Goal: Task Accomplishment & Management: Manage account settings

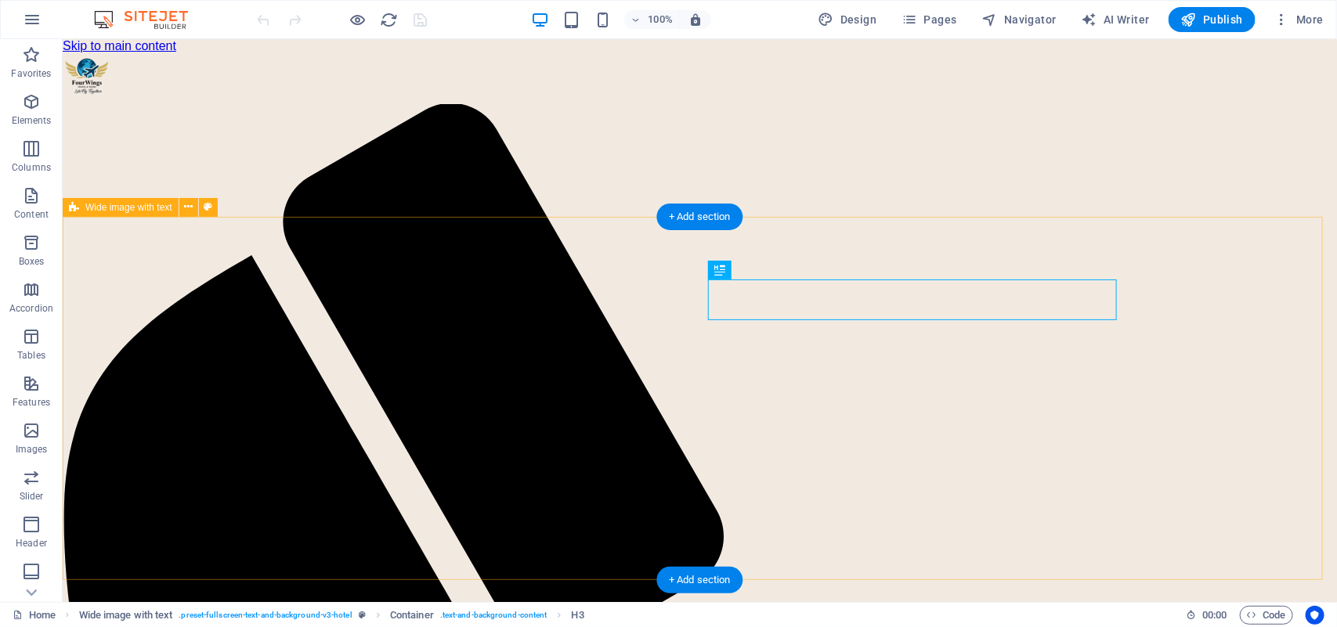
scroll to position [458, 0]
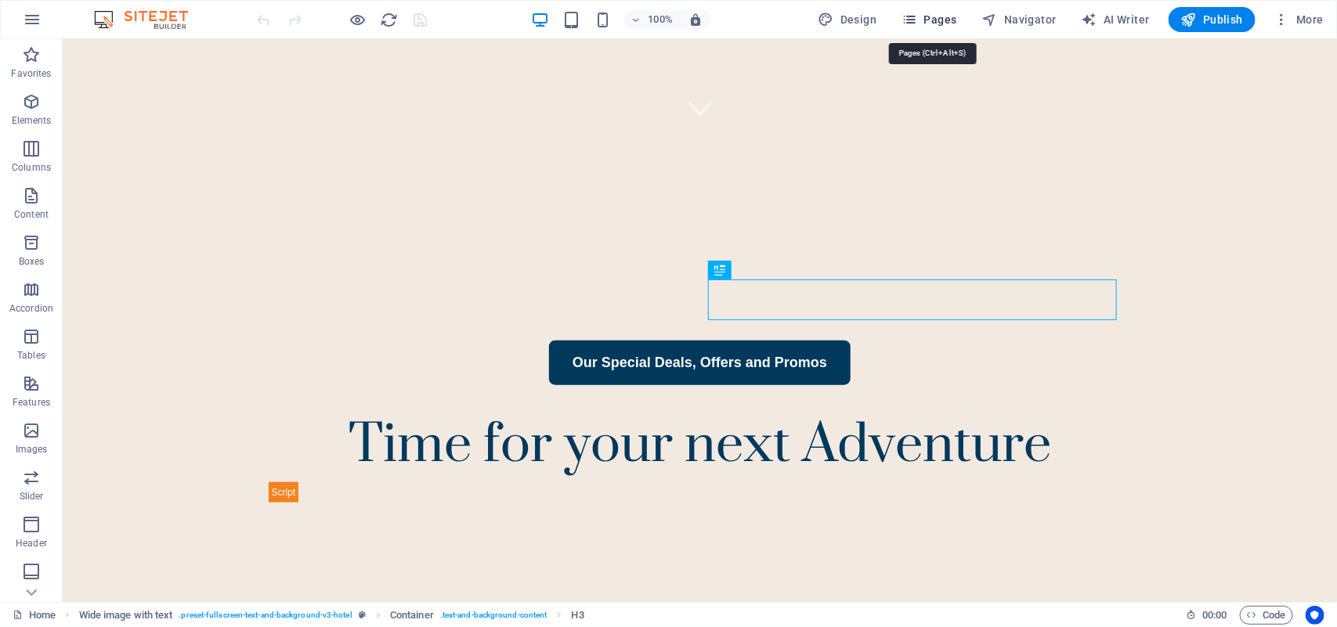
click at [924, 20] on span "Pages" at bounding box center [928, 20] width 55 height 16
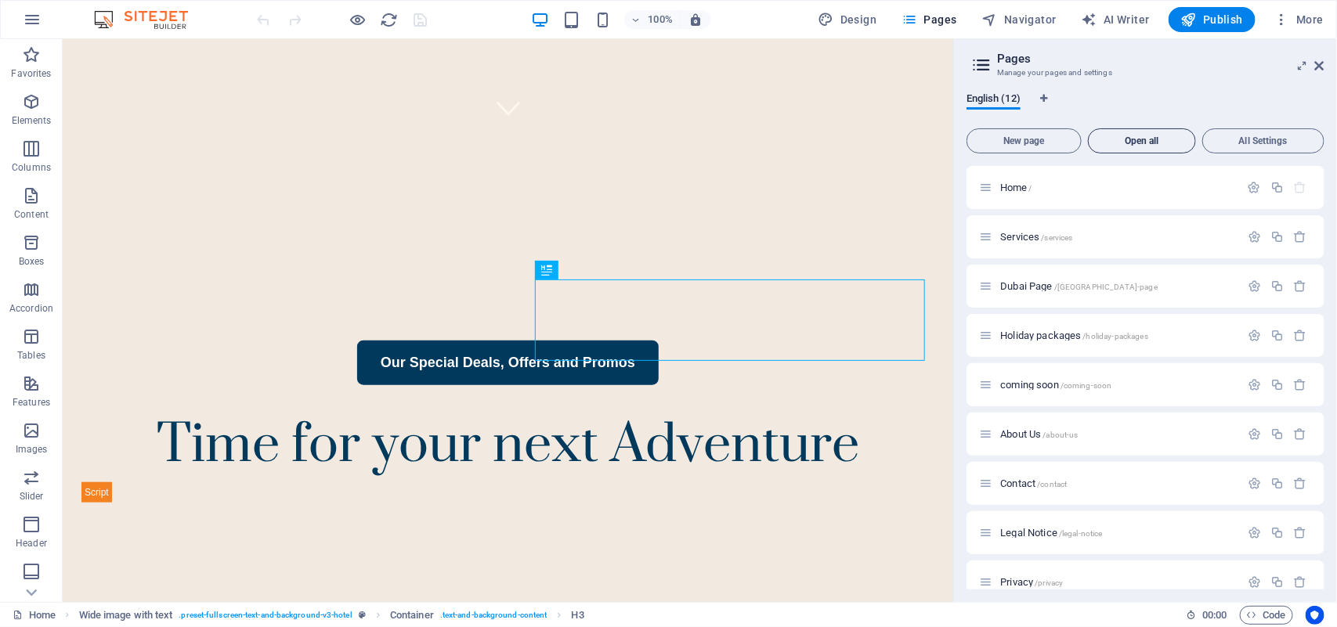
click at [1146, 139] on span "Open all" at bounding box center [1142, 140] width 94 height 9
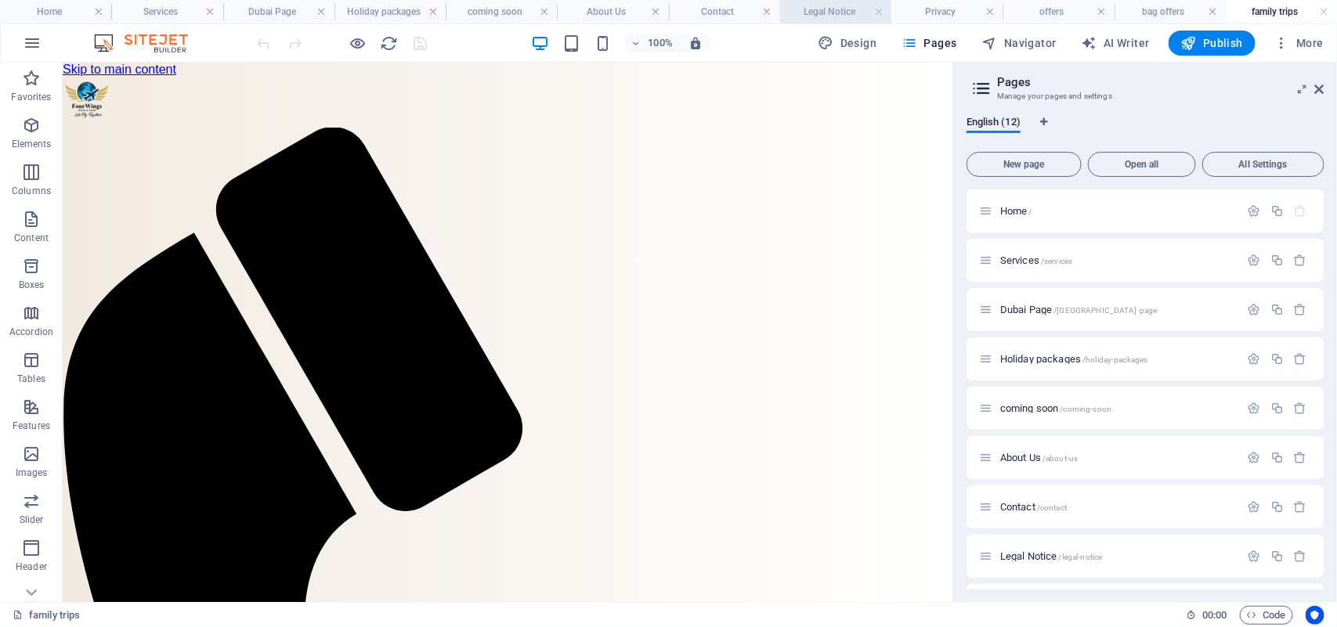
scroll to position [0, 0]
click at [854, 6] on h4 "Legal Notice" at bounding box center [835, 11] width 111 height 17
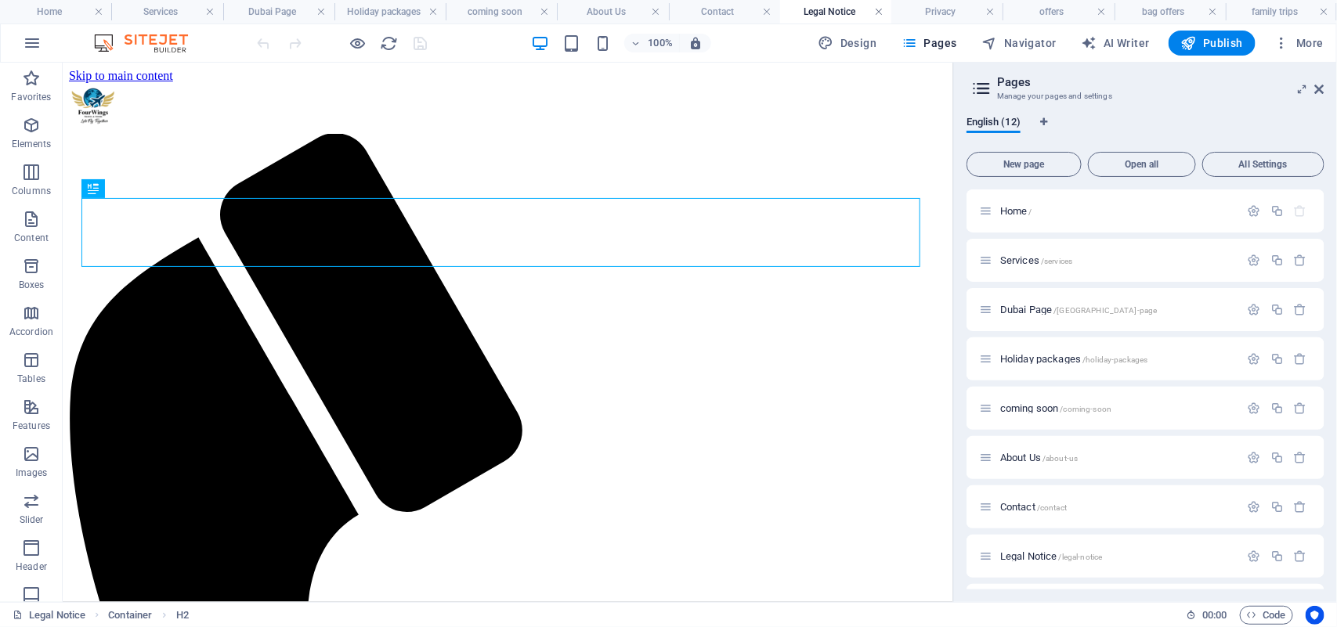
click at [879, 12] on link at bounding box center [878, 12] width 9 height 15
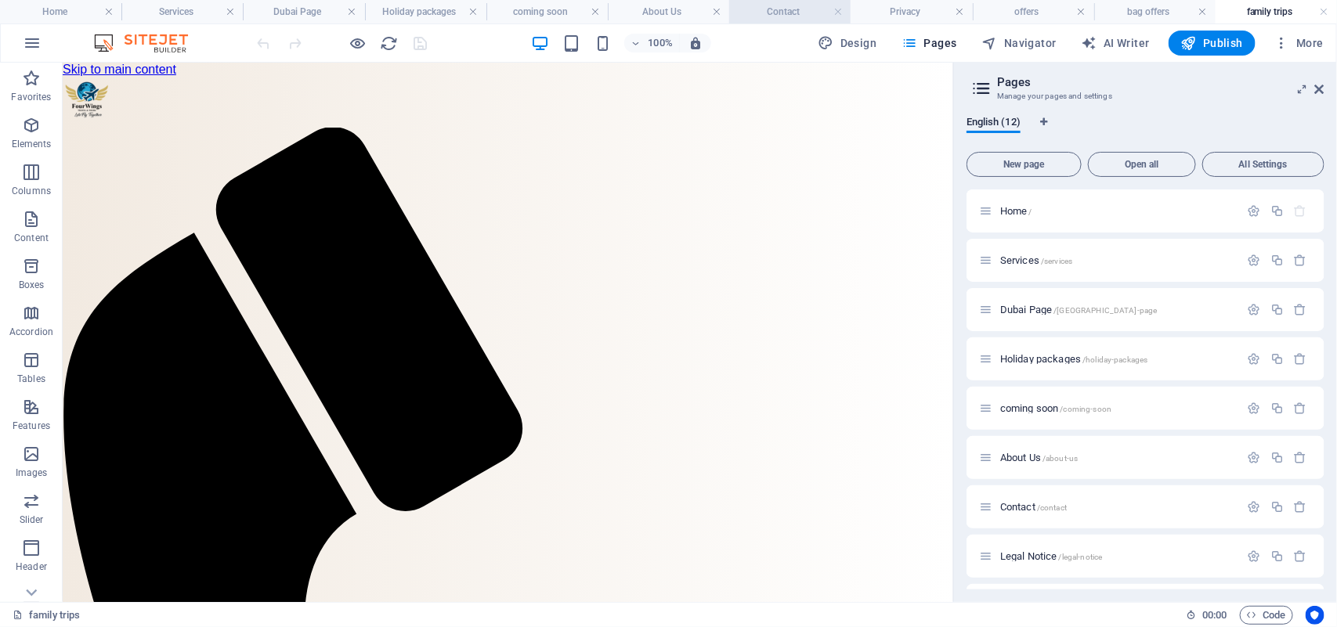
click at [769, 9] on h4 "Contact" at bounding box center [789, 11] width 121 height 17
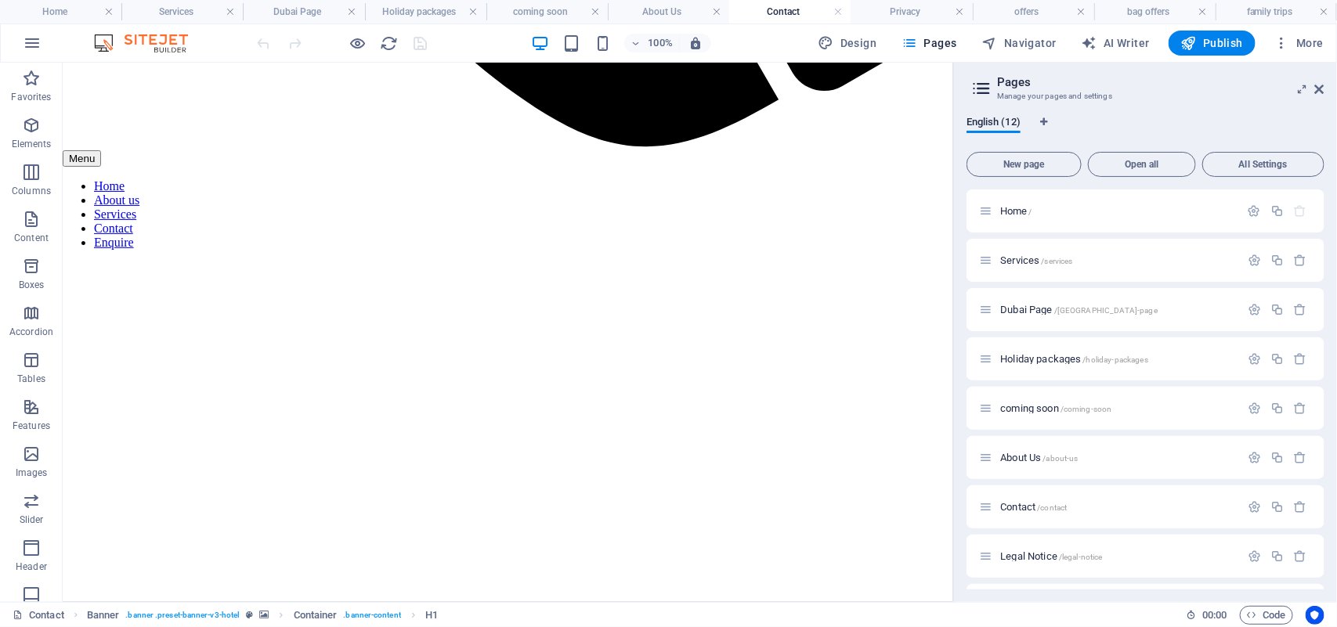
scroll to position [1152, 0]
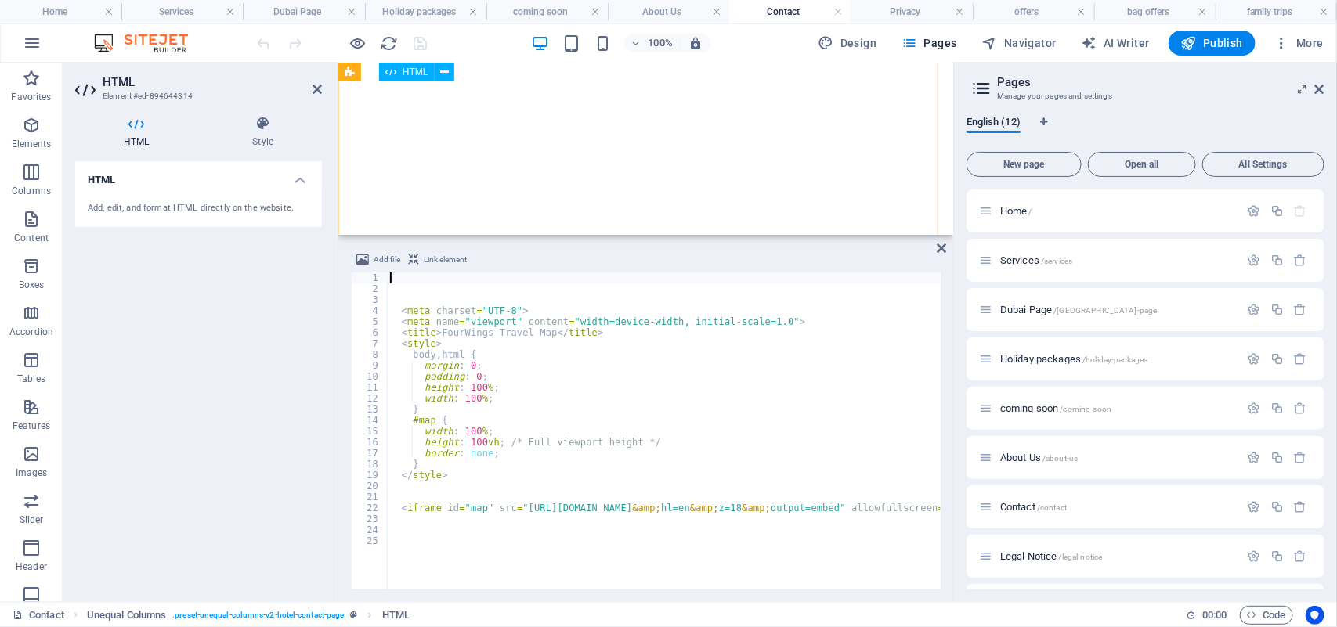
scroll to position [1465, 0]
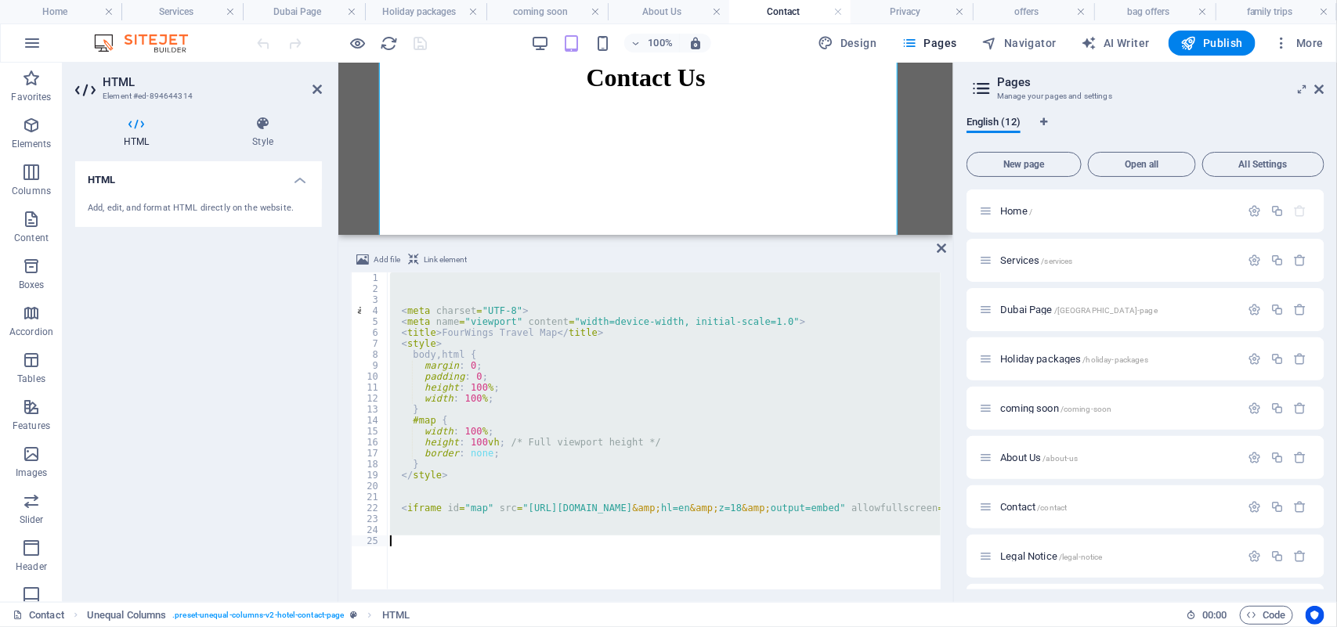
click at [388, 415] on div "< meta charset = "UTF-8" > < meta name = "viewport" content = "width=device-wid…" at bounding box center [664, 431] width 554 height 317
type textarea "}"
paste textarea
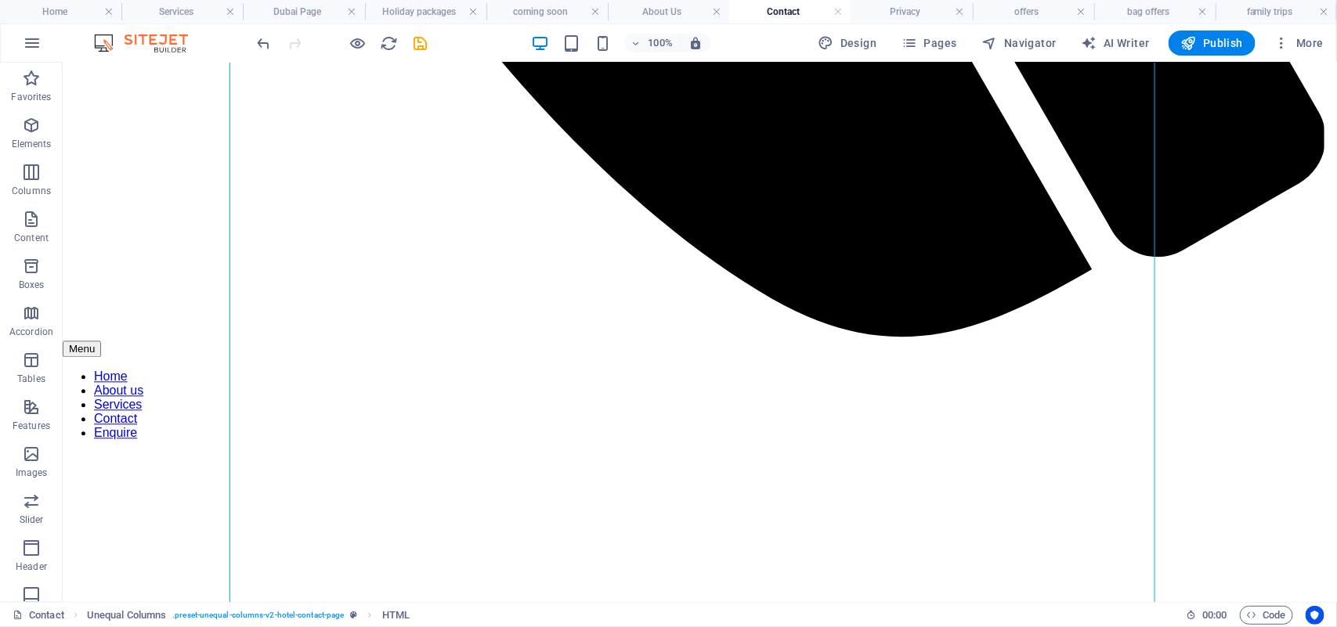
scroll to position [1269, 0]
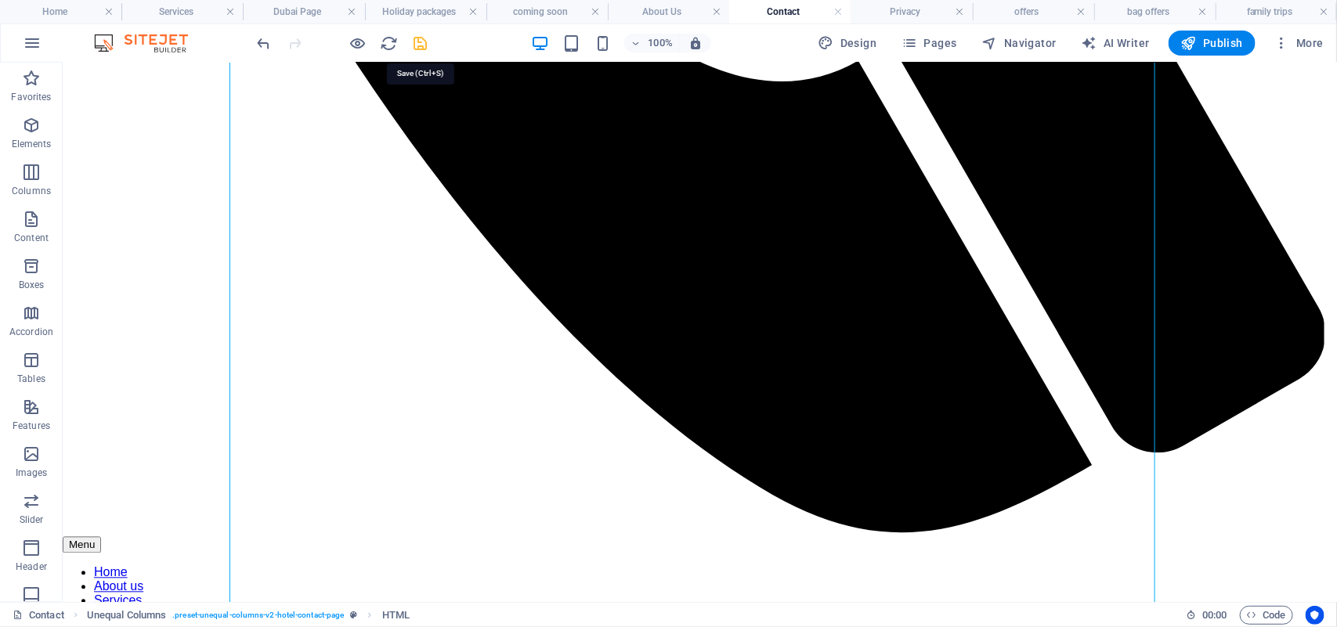
click at [416, 45] on icon "save" at bounding box center [421, 43] width 18 height 18
click at [423, 45] on div at bounding box center [342, 43] width 175 height 25
click at [417, 45] on div at bounding box center [342, 43] width 175 height 25
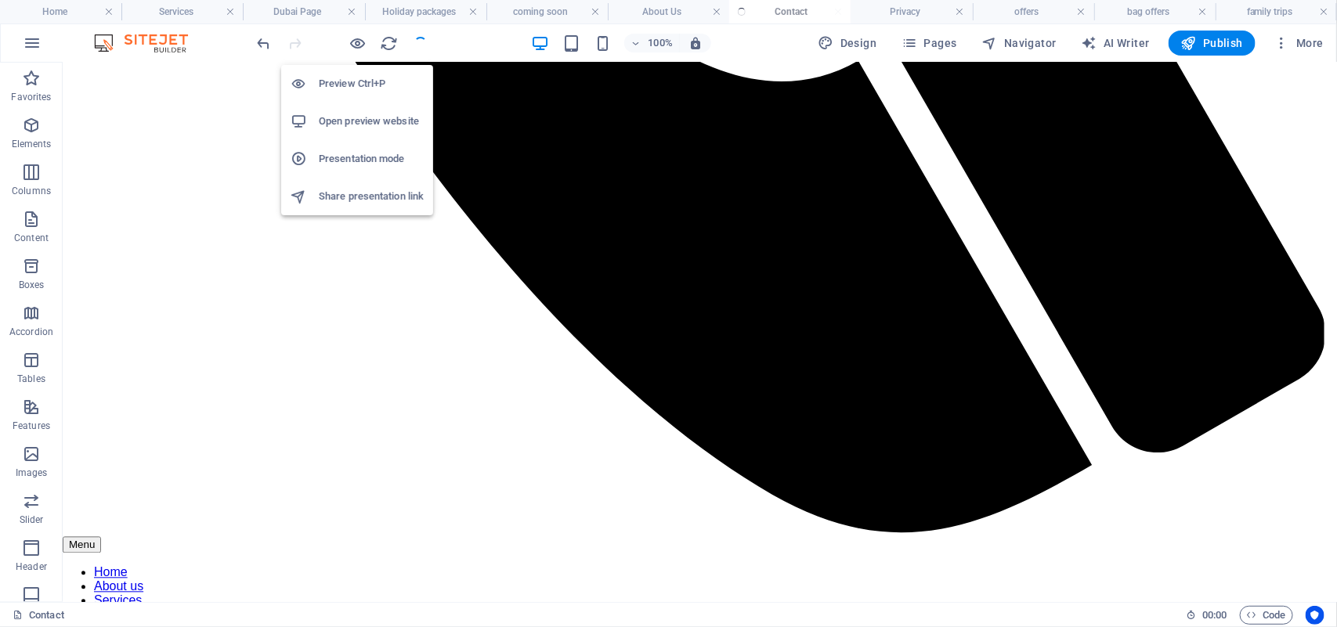
click at [334, 118] on h6 "Open preview website" at bounding box center [371, 121] width 105 height 19
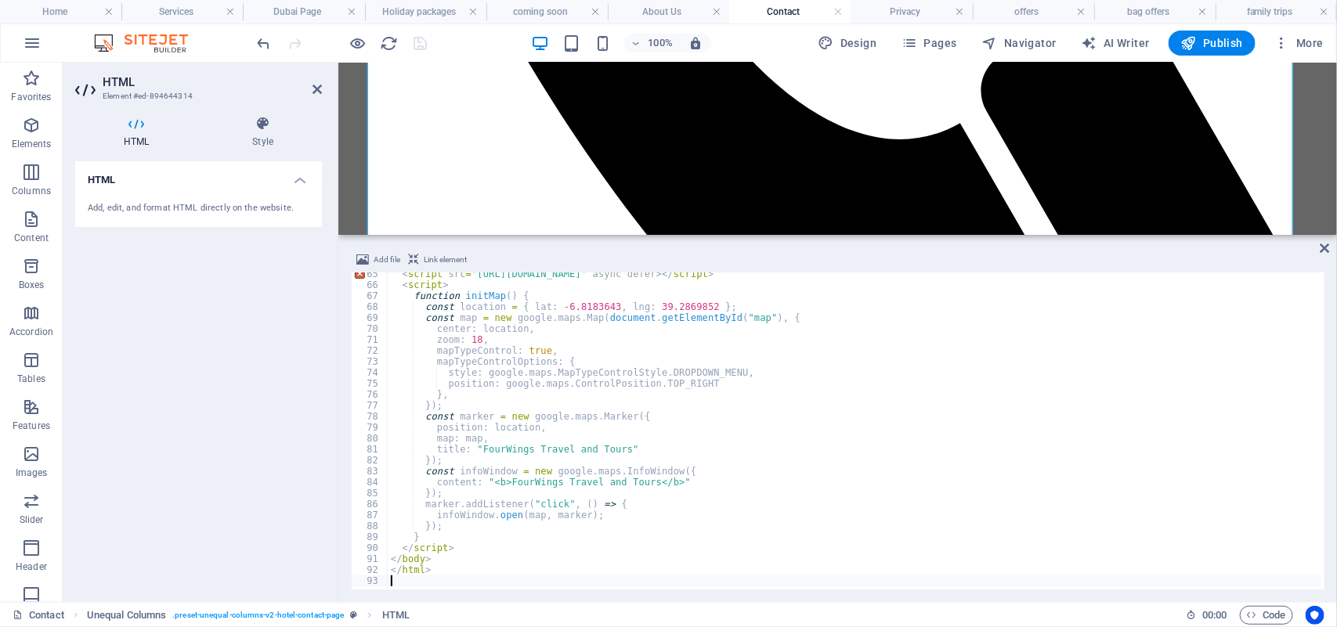
scroll to position [702, 0]
click at [676, 475] on div "< script src = "[URL][DOMAIN_NAME]" async defer > </ script > < script > functi…" at bounding box center [855, 437] width 934 height 336
type textarea "<script src="[URL][DOMAIN_NAME]" async defer></script>"
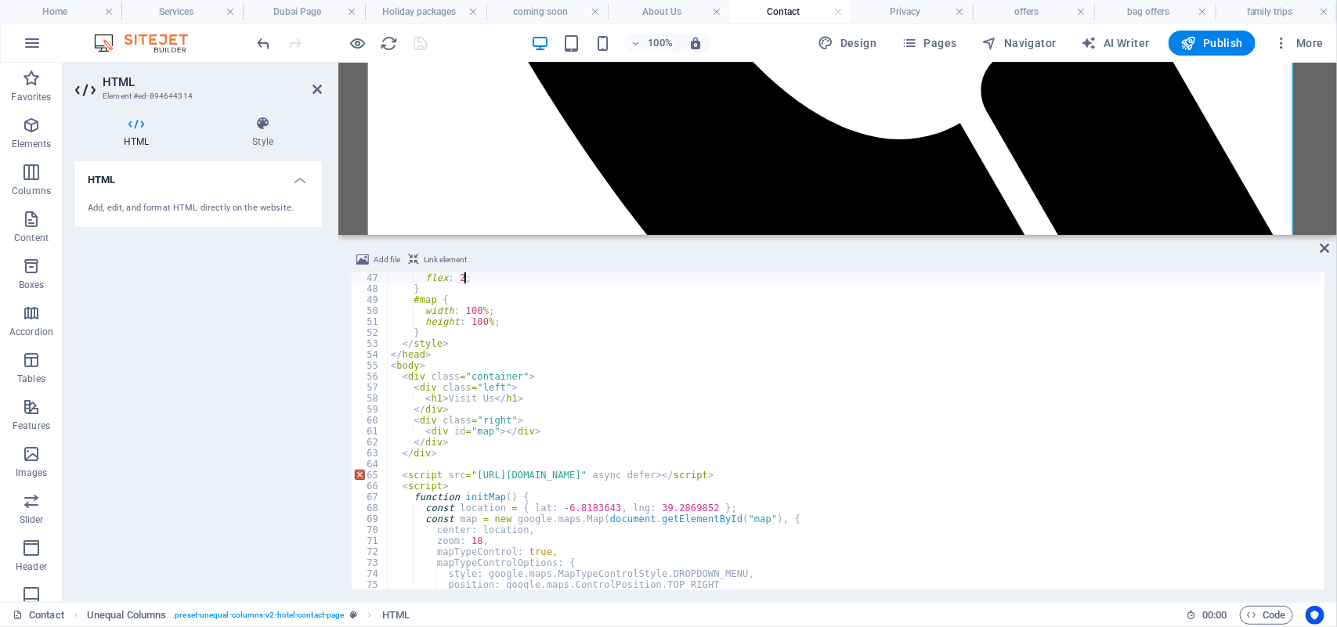
scroll to position [504, 0]
type textarea "</html>"
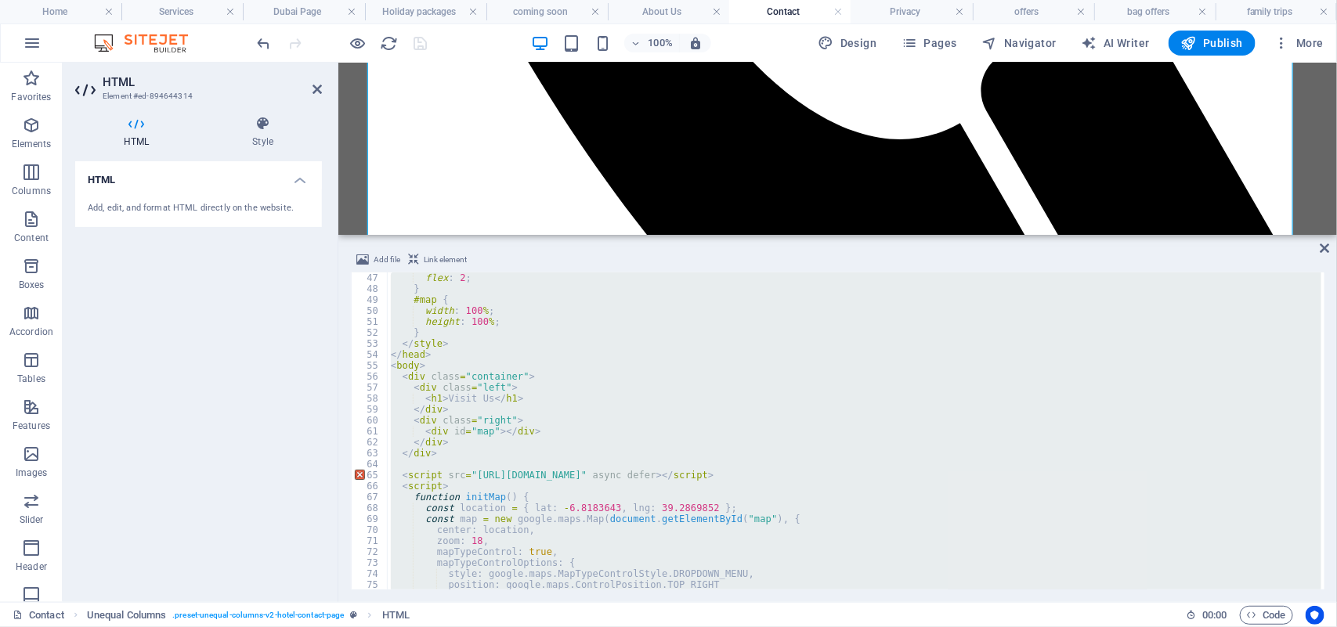
paste textarea
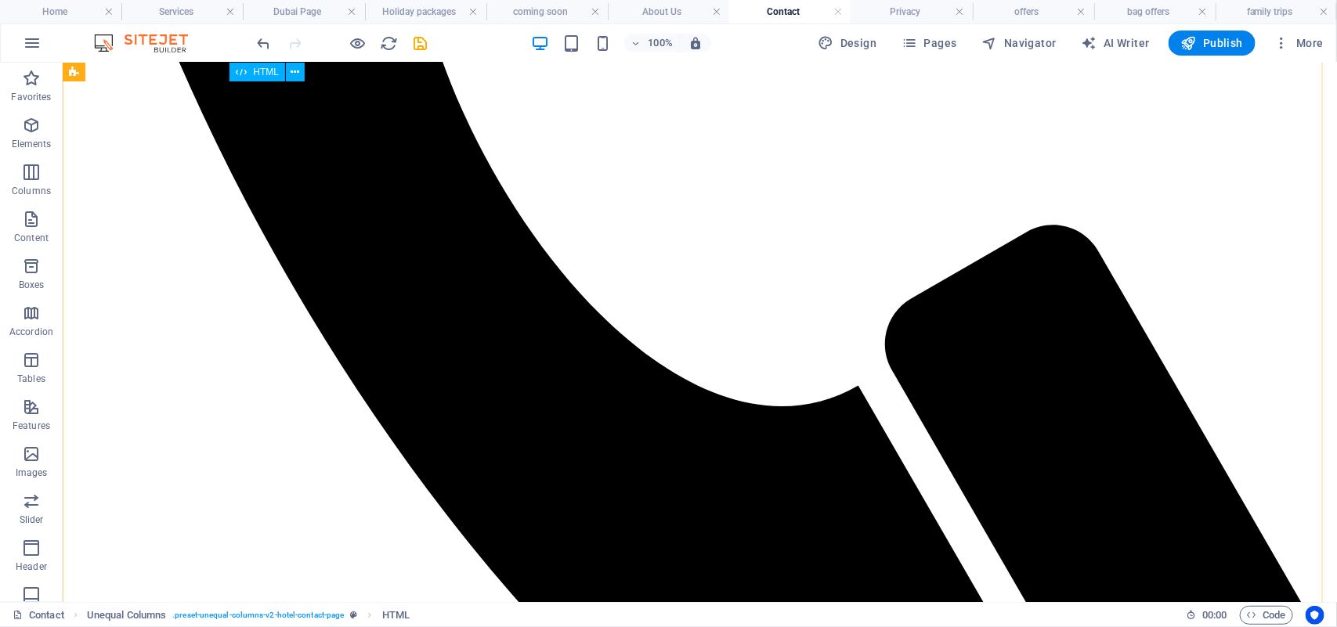
scroll to position [1287, 0]
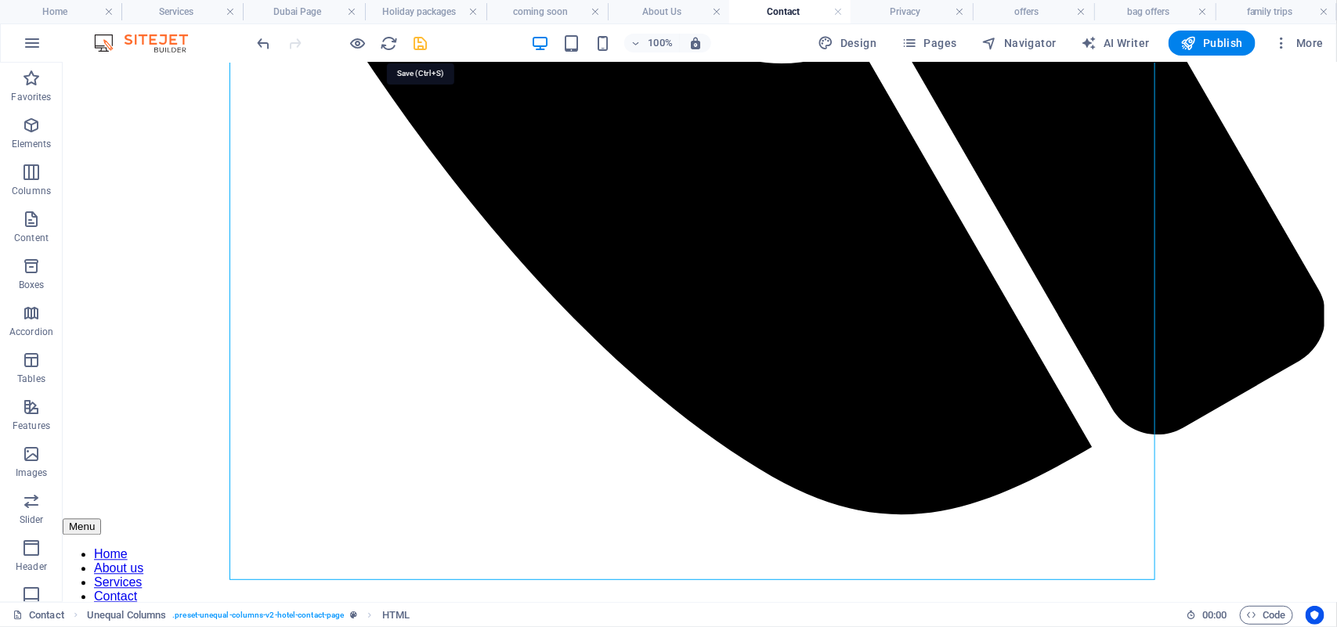
click at [416, 42] on icon "save" at bounding box center [421, 43] width 18 height 18
click at [416, 42] on div at bounding box center [342, 43] width 175 height 25
click at [417, 44] on div at bounding box center [342, 43] width 175 height 25
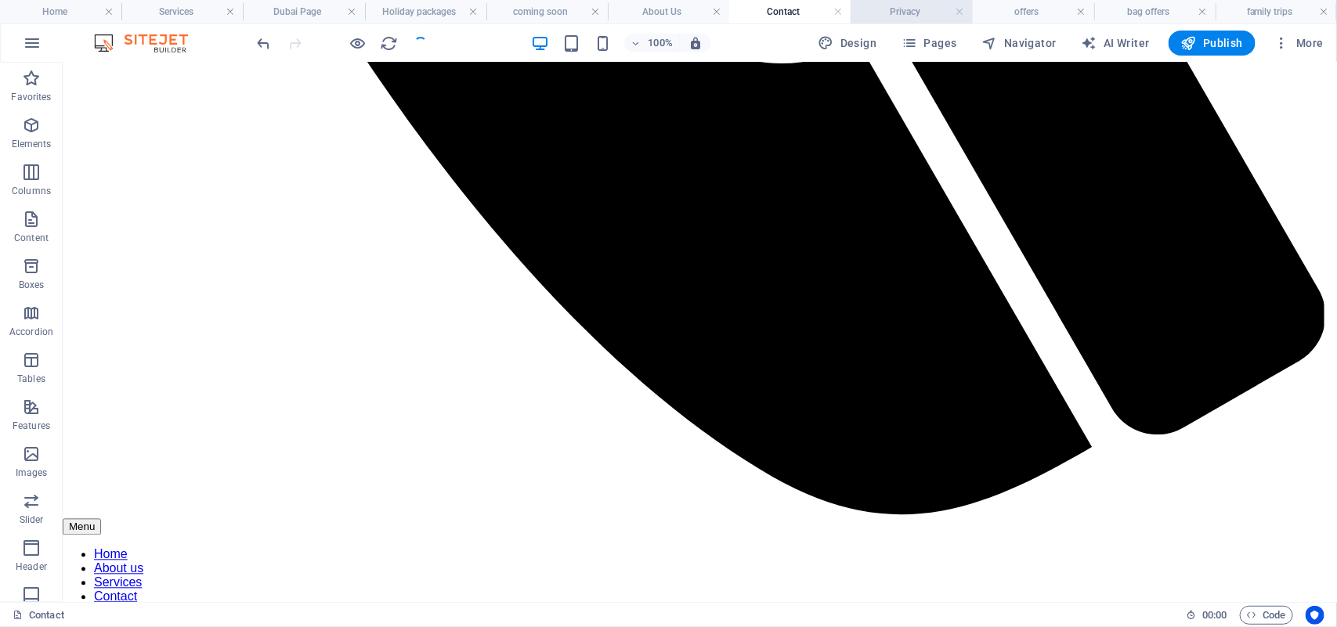
click at [907, 5] on h4 "Privacy" at bounding box center [910, 11] width 121 height 17
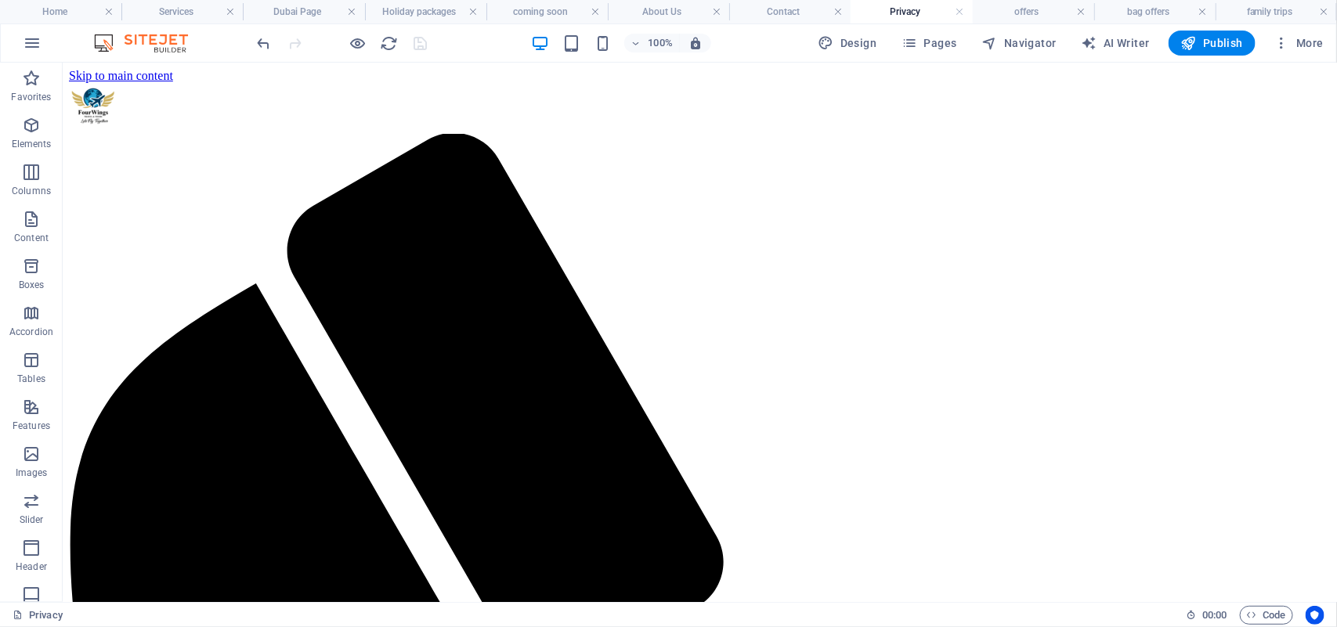
click at [907, 5] on h4 "Privacy" at bounding box center [910, 11] width 121 height 17
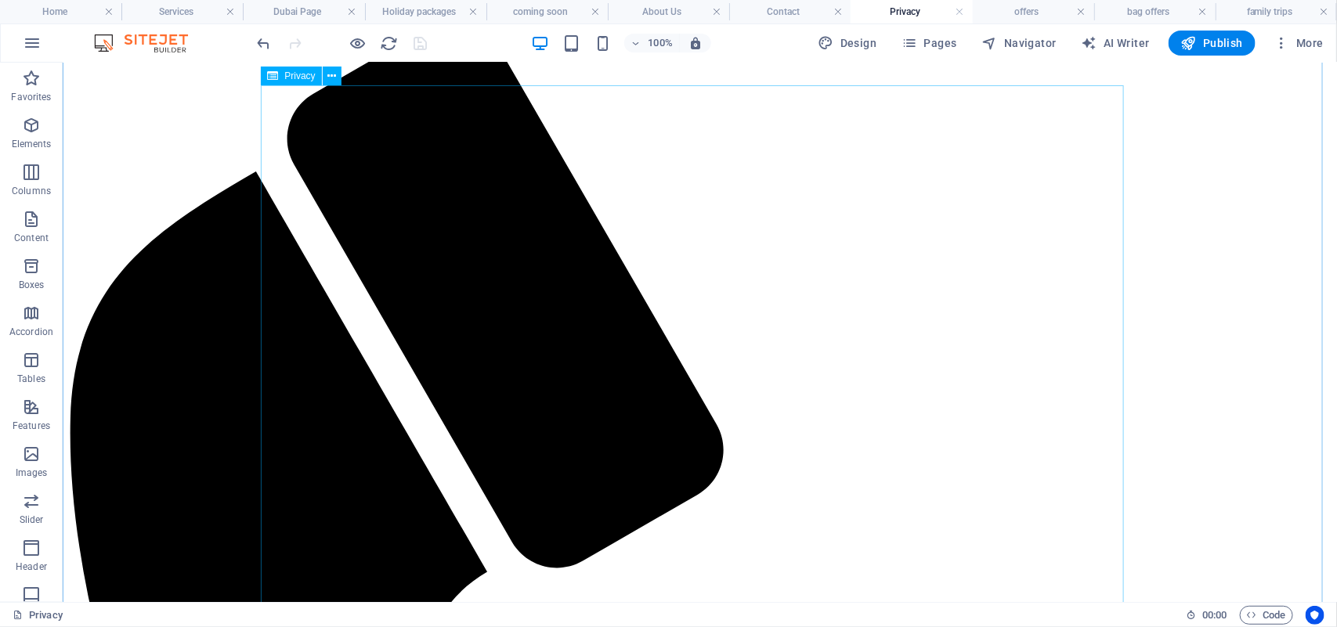
scroll to position [139, 0]
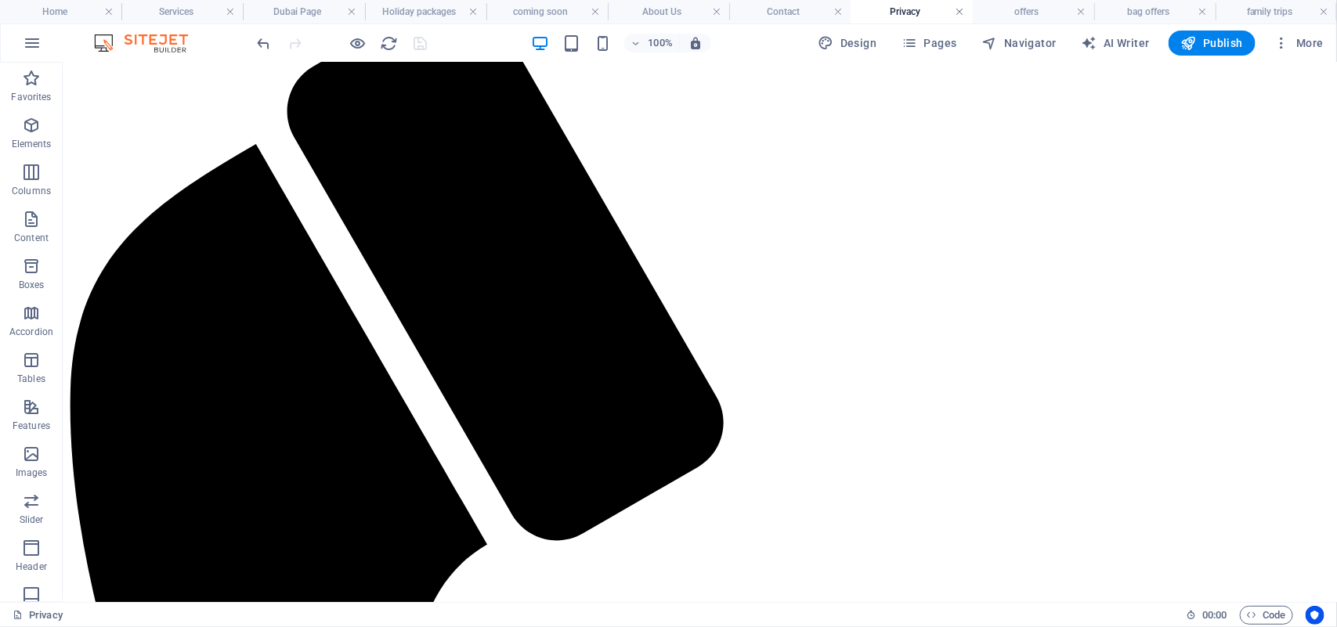
click at [957, 10] on link at bounding box center [959, 12] width 9 height 15
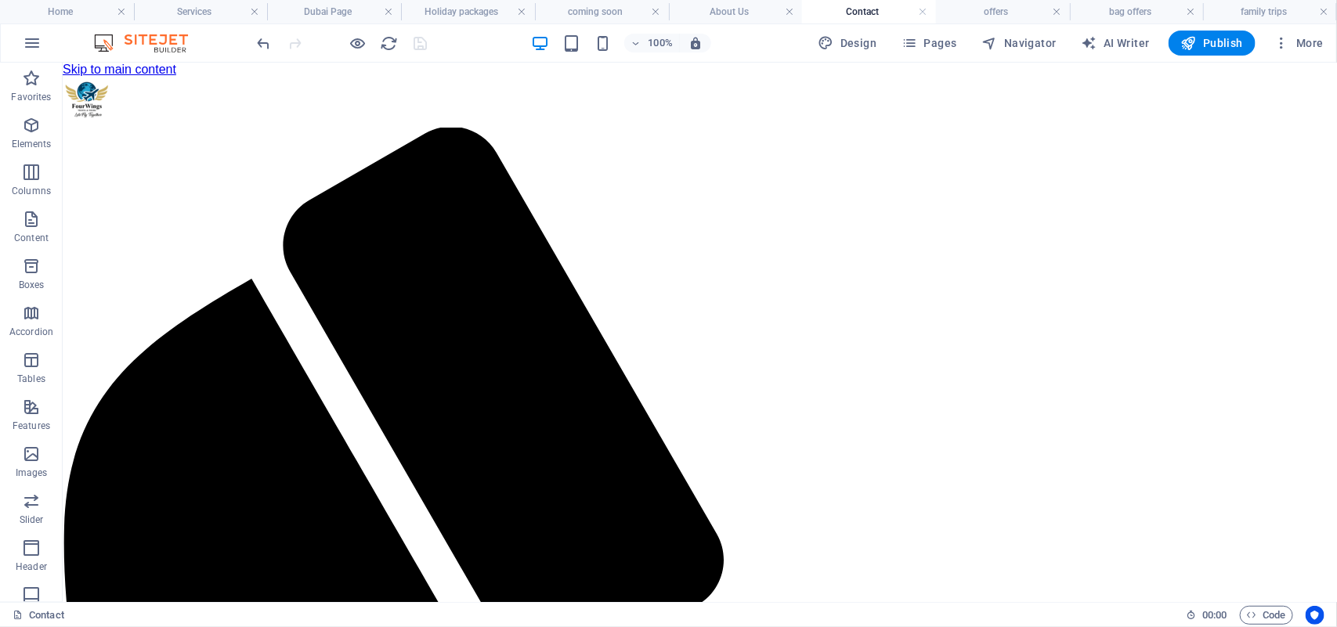
scroll to position [1287, 0]
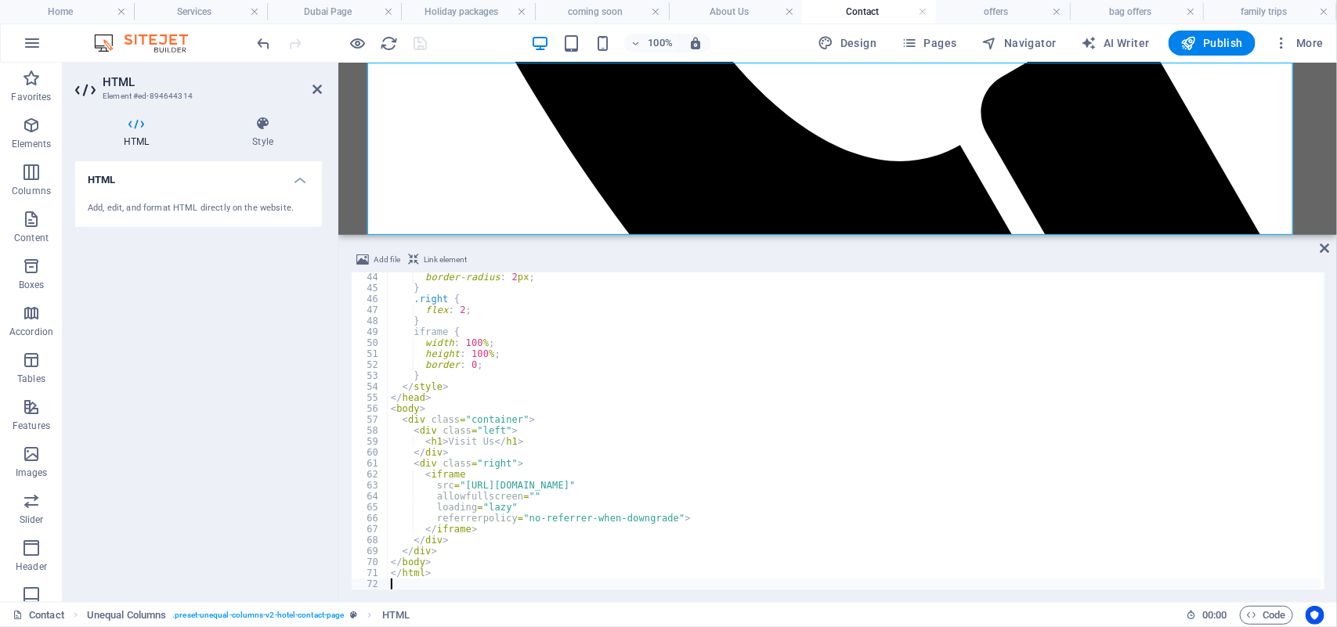
scroll to position [471, 0]
type textarea "</html>"
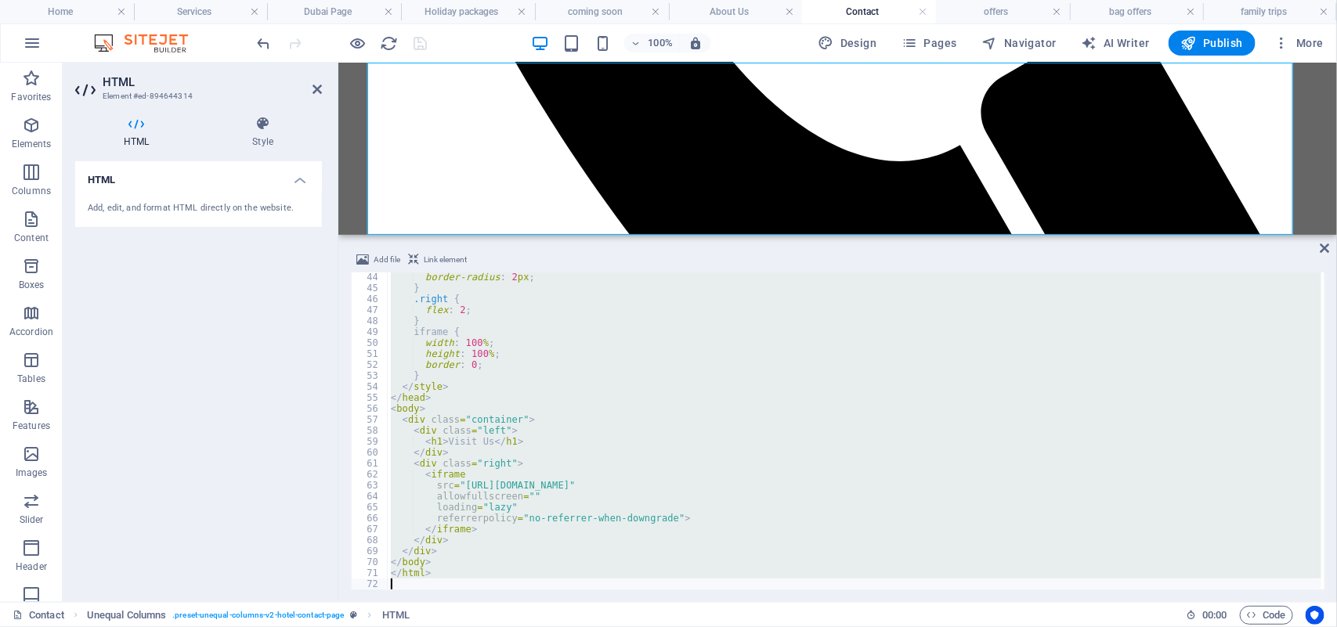
paste textarea
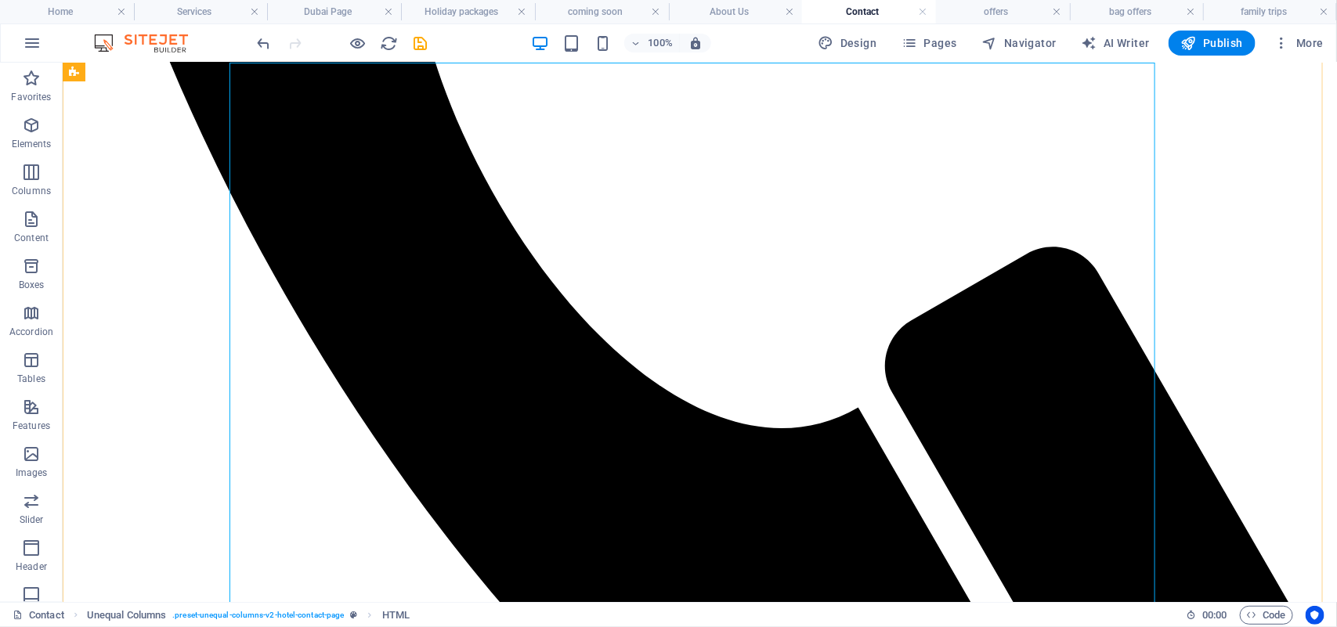
scroll to position [1266, 0]
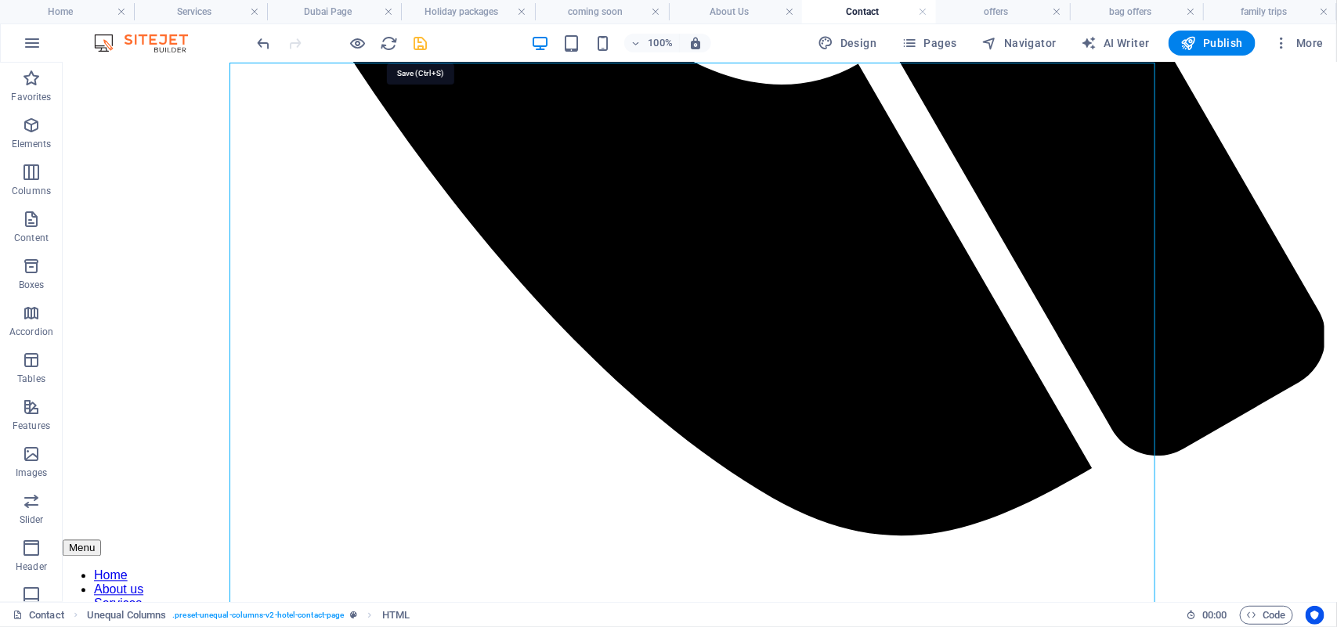
click at [419, 40] on icon "save" at bounding box center [421, 43] width 18 height 18
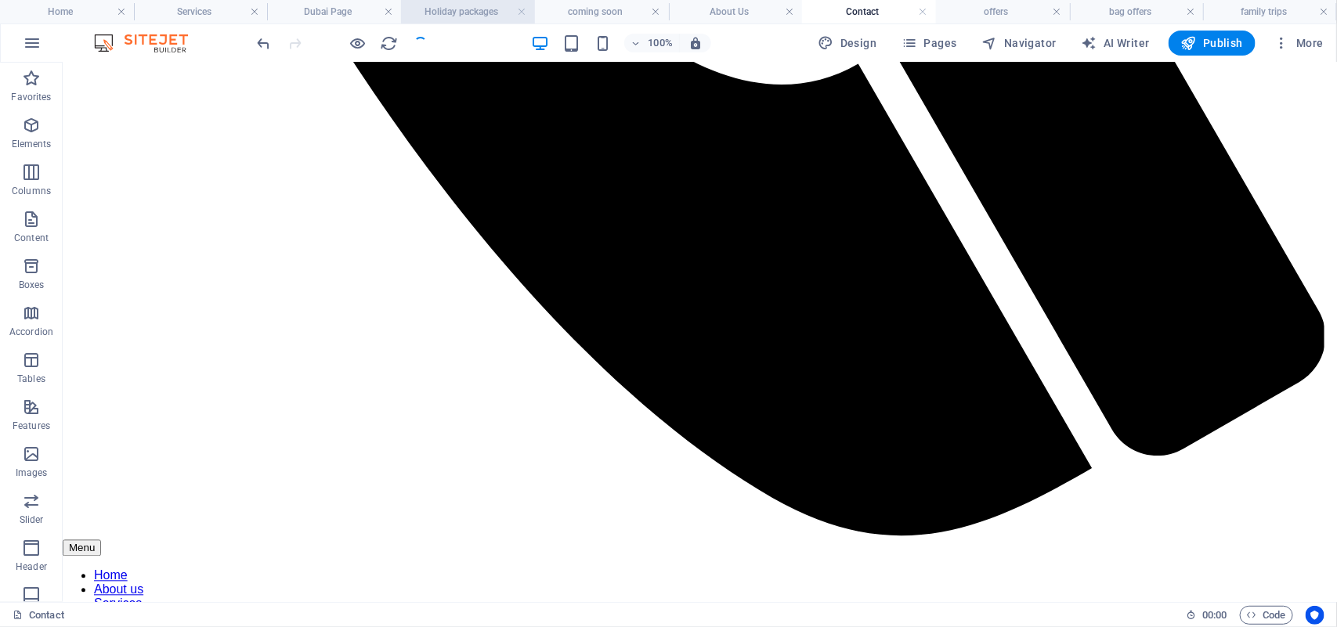
click at [464, 10] on h4 "Holiday packages" at bounding box center [468, 11] width 134 height 17
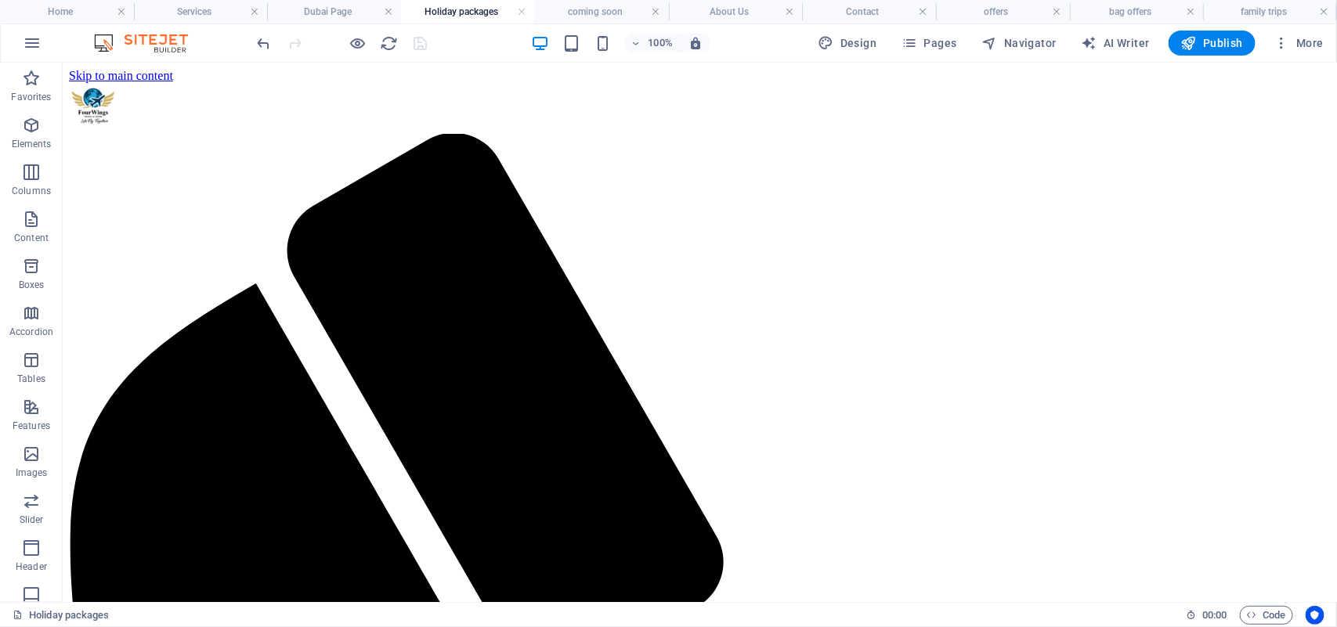
click at [464, 10] on h4 "Holiday packages" at bounding box center [468, 11] width 134 height 17
click at [519, 9] on link at bounding box center [522, 12] width 9 height 15
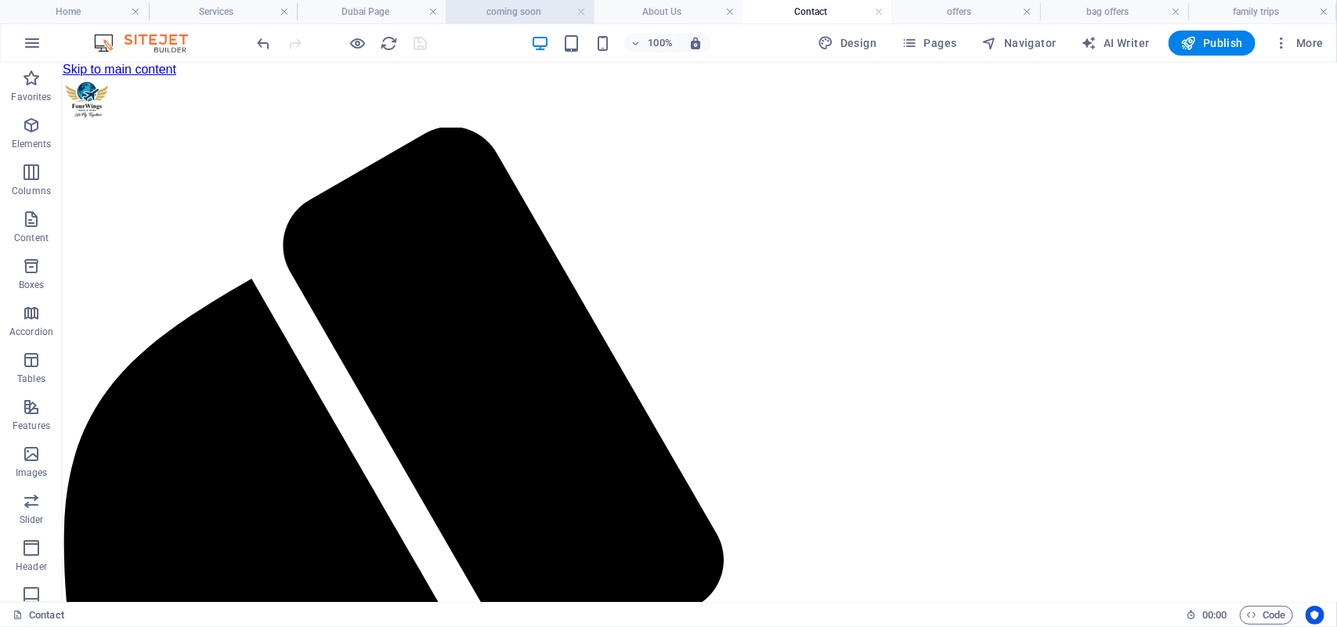
scroll to position [1266, 0]
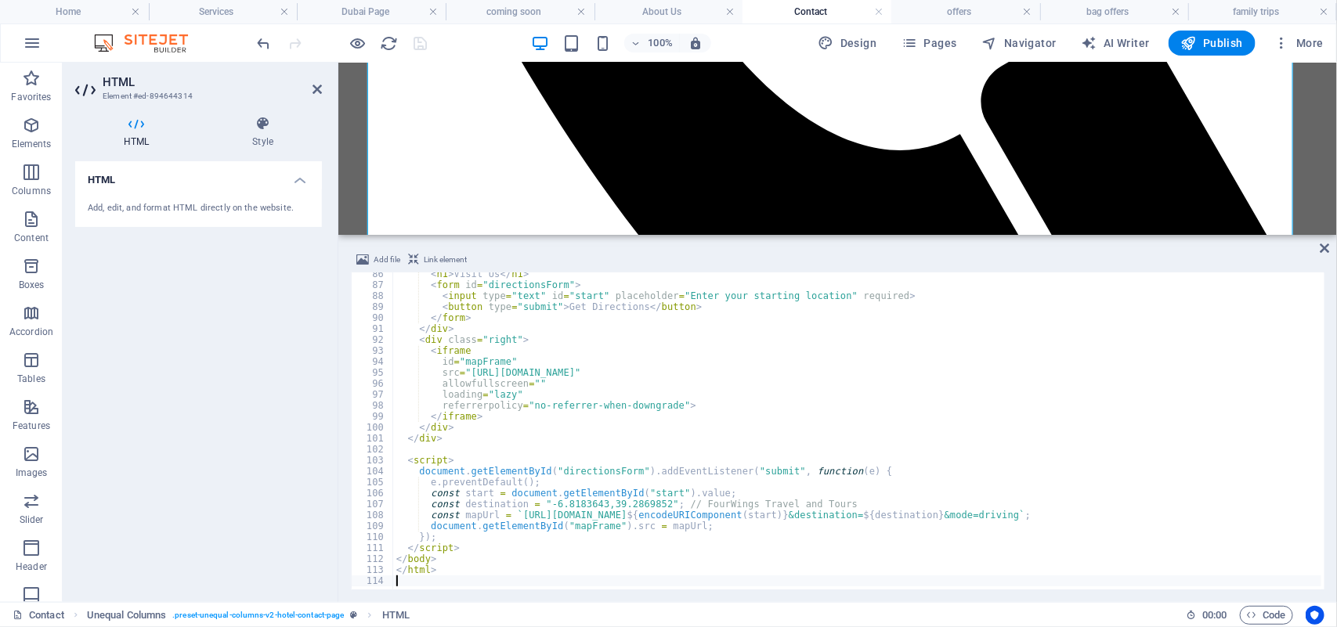
scroll to position [936, 0]
type textarea "</html>"
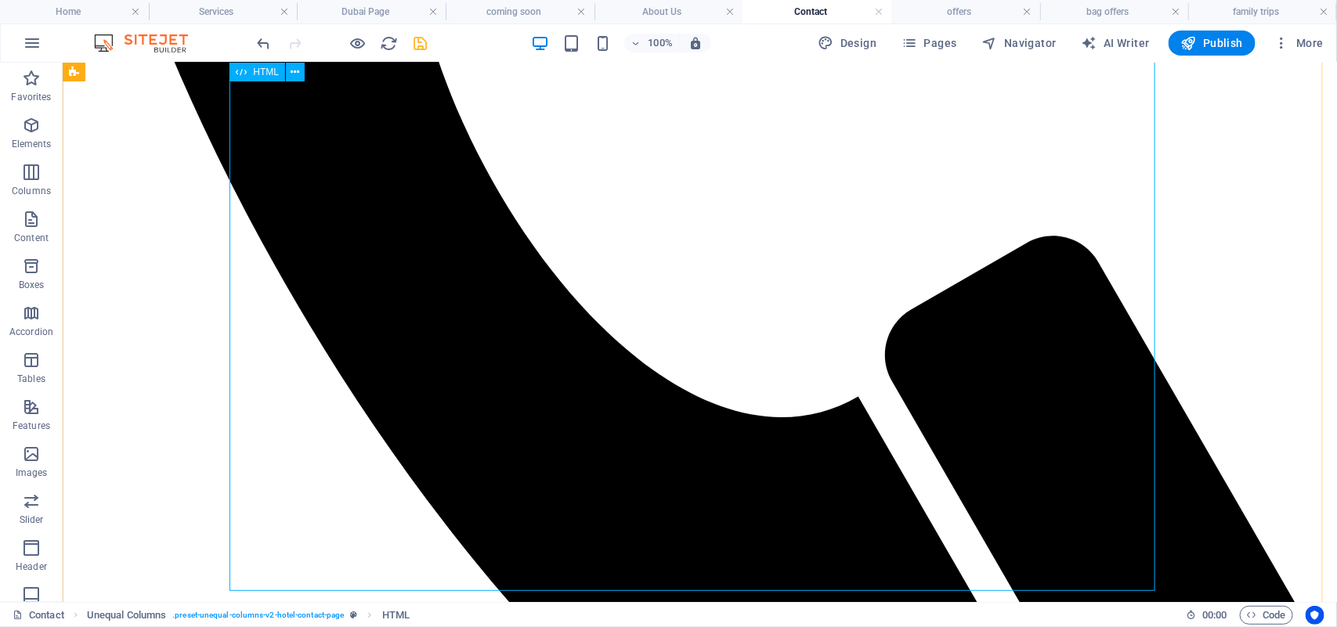
scroll to position [1277, 0]
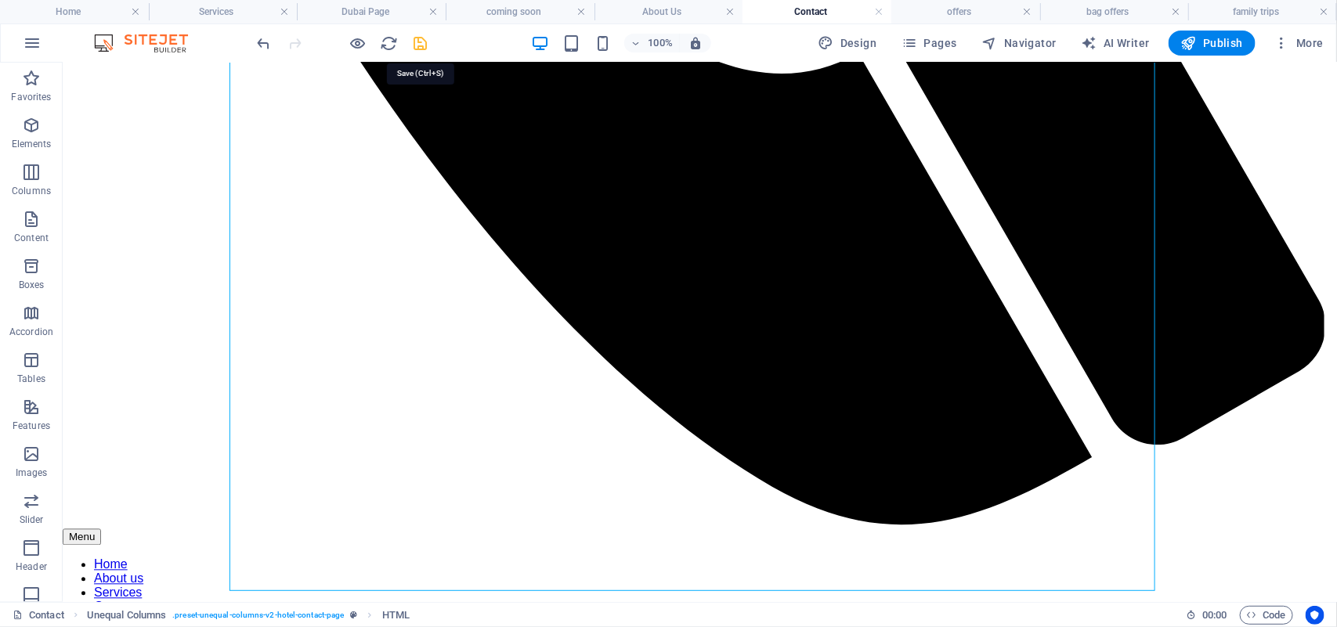
click at [421, 45] on icon "save" at bounding box center [421, 43] width 18 height 18
click at [421, 45] on div at bounding box center [342, 43] width 175 height 25
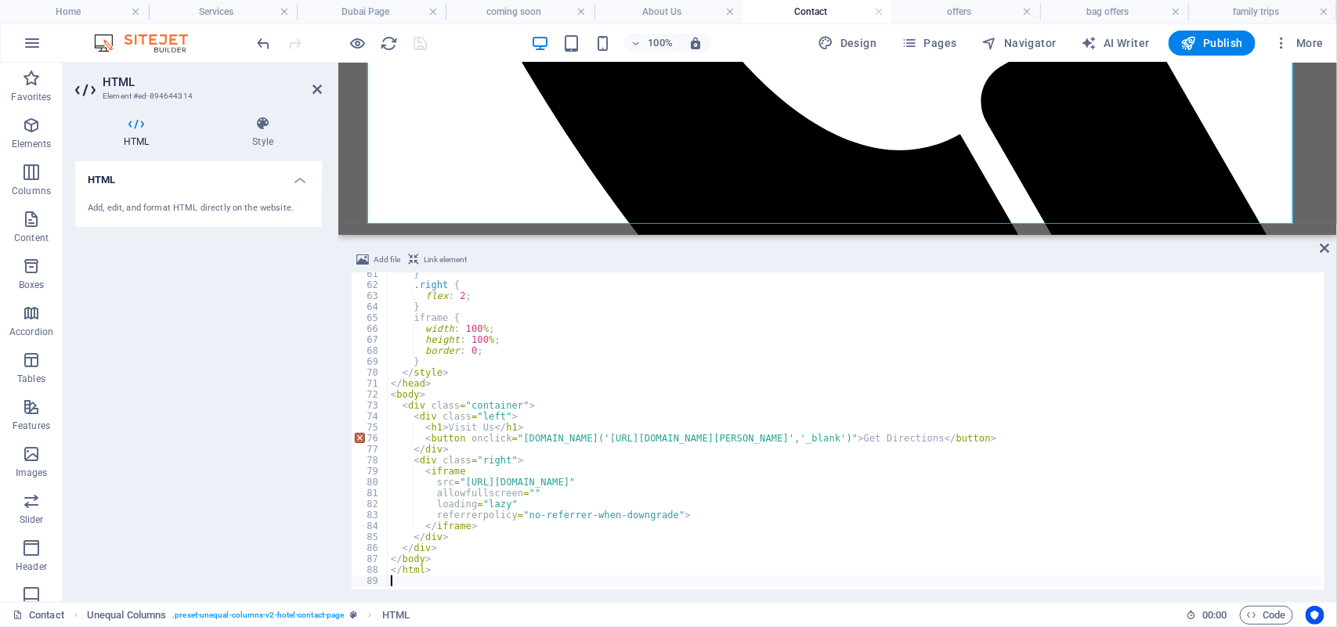
scroll to position [662, 0]
type textarea "</html>"
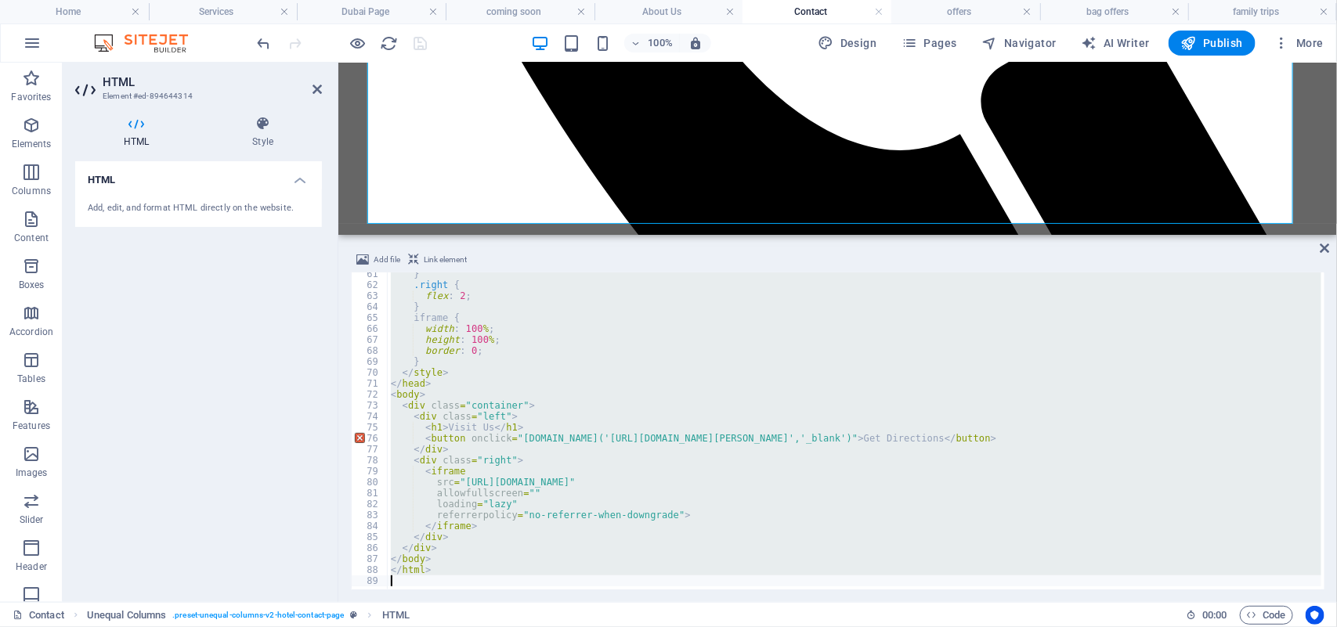
paste textarea
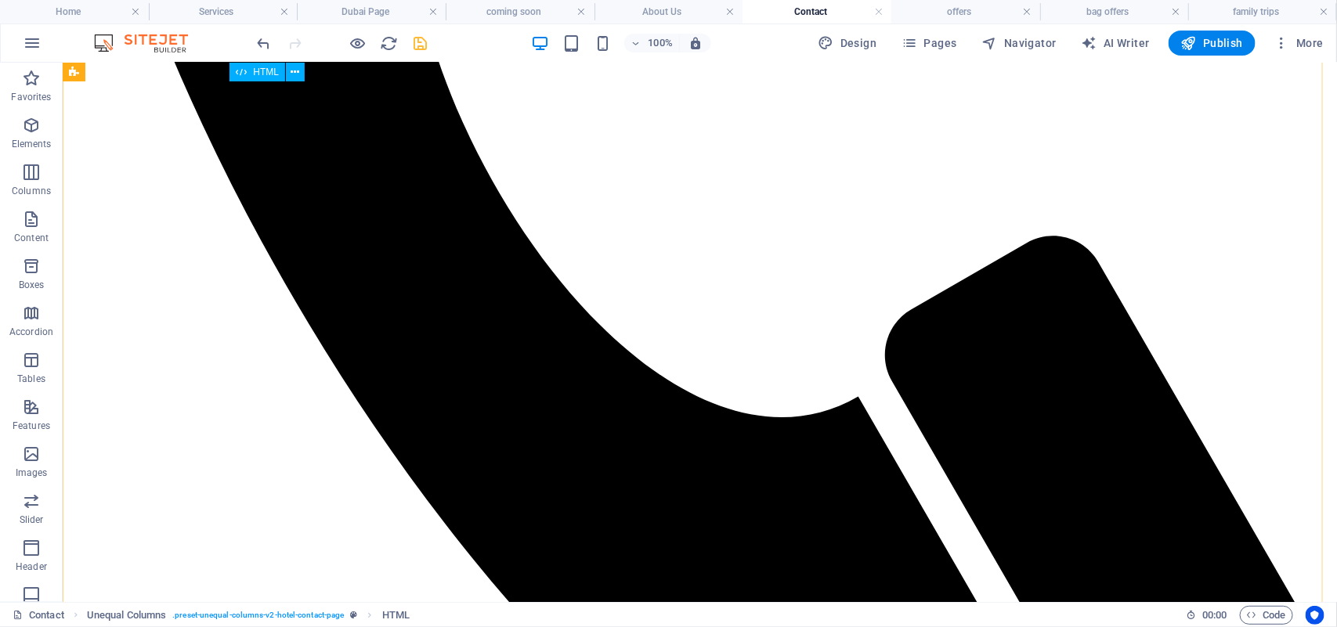
scroll to position [1277, 0]
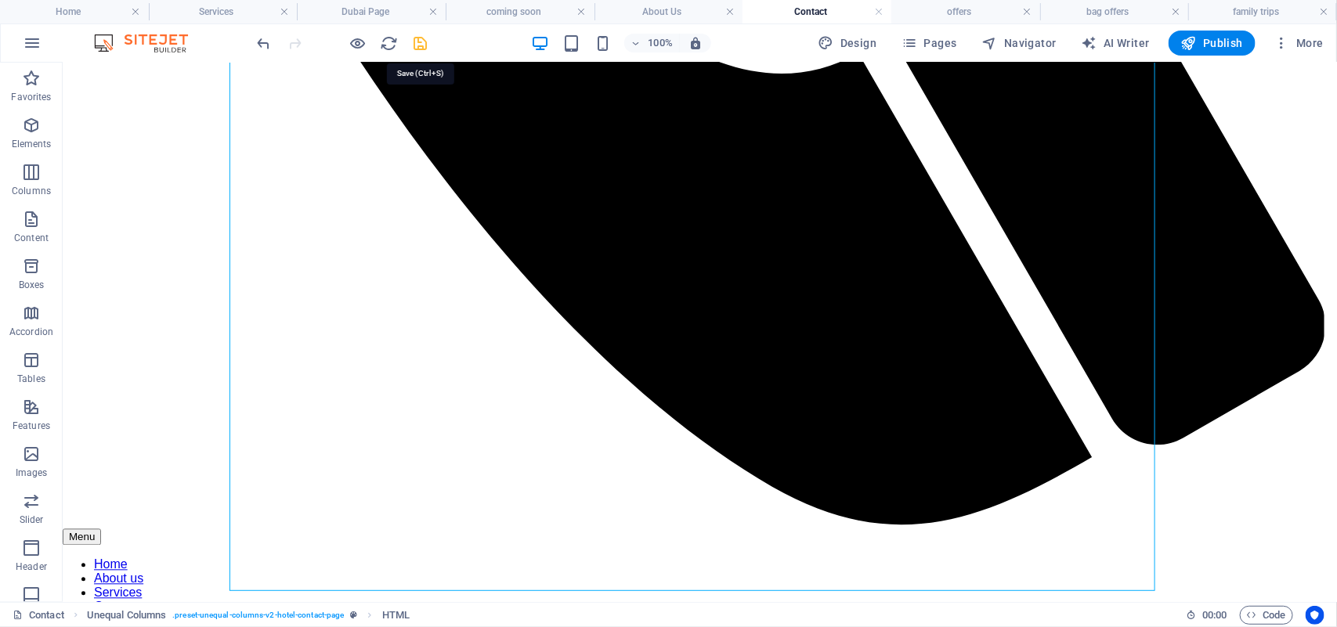
click at [417, 39] on icon "save" at bounding box center [421, 43] width 18 height 18
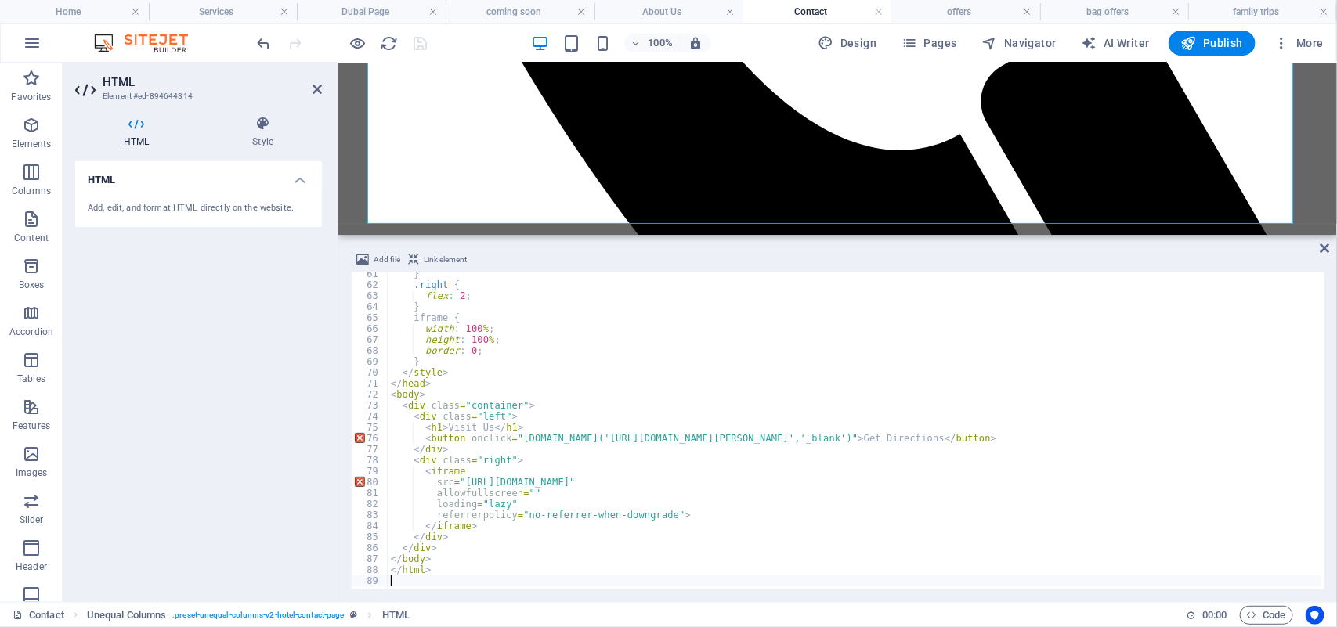
scroll to position [662, 0]
type textarea "</html>"
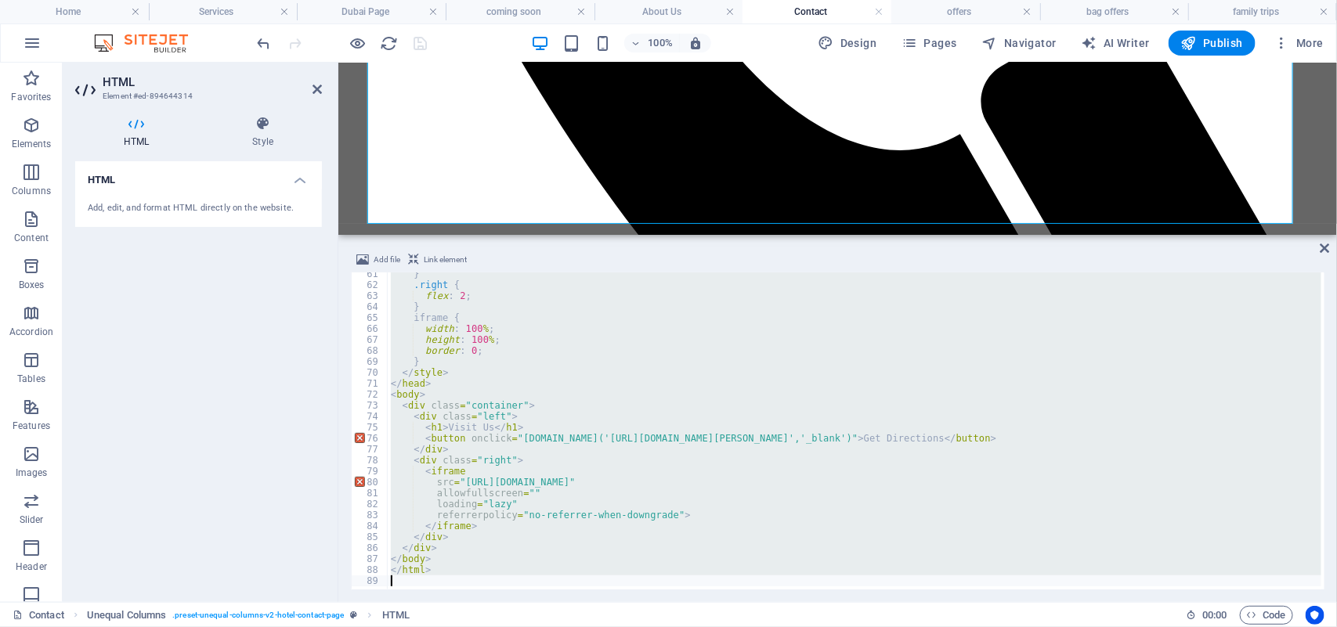
paste textarea
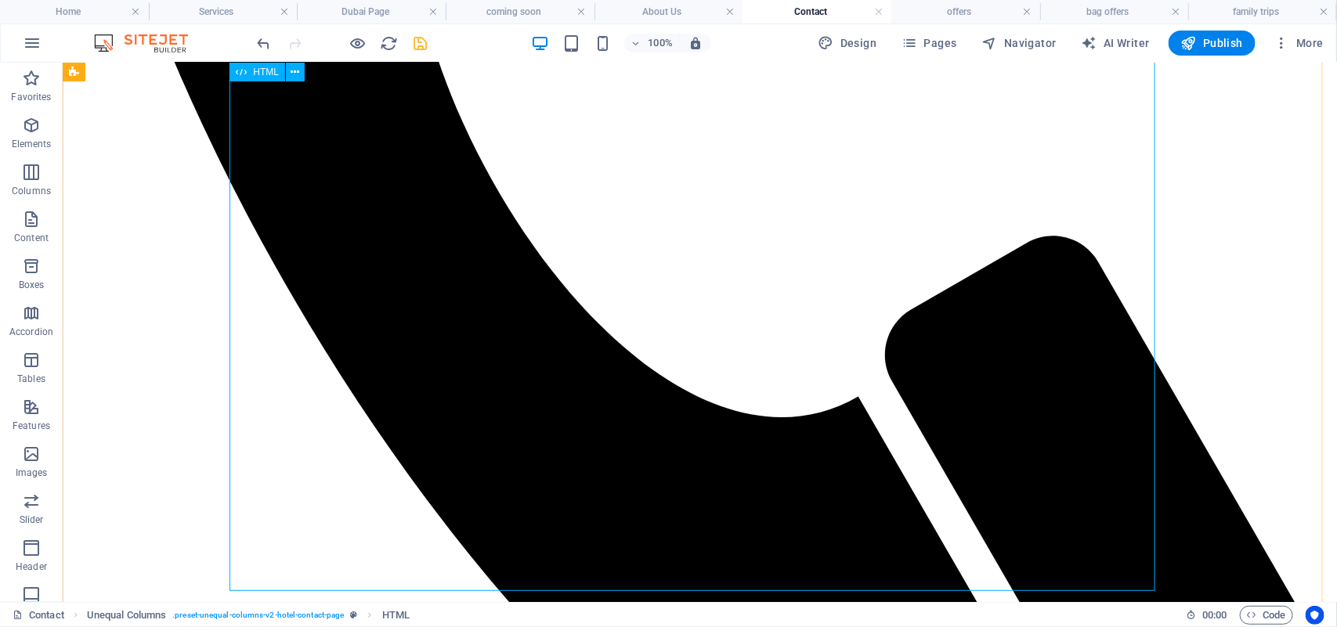
scroll to position [1277, 0]
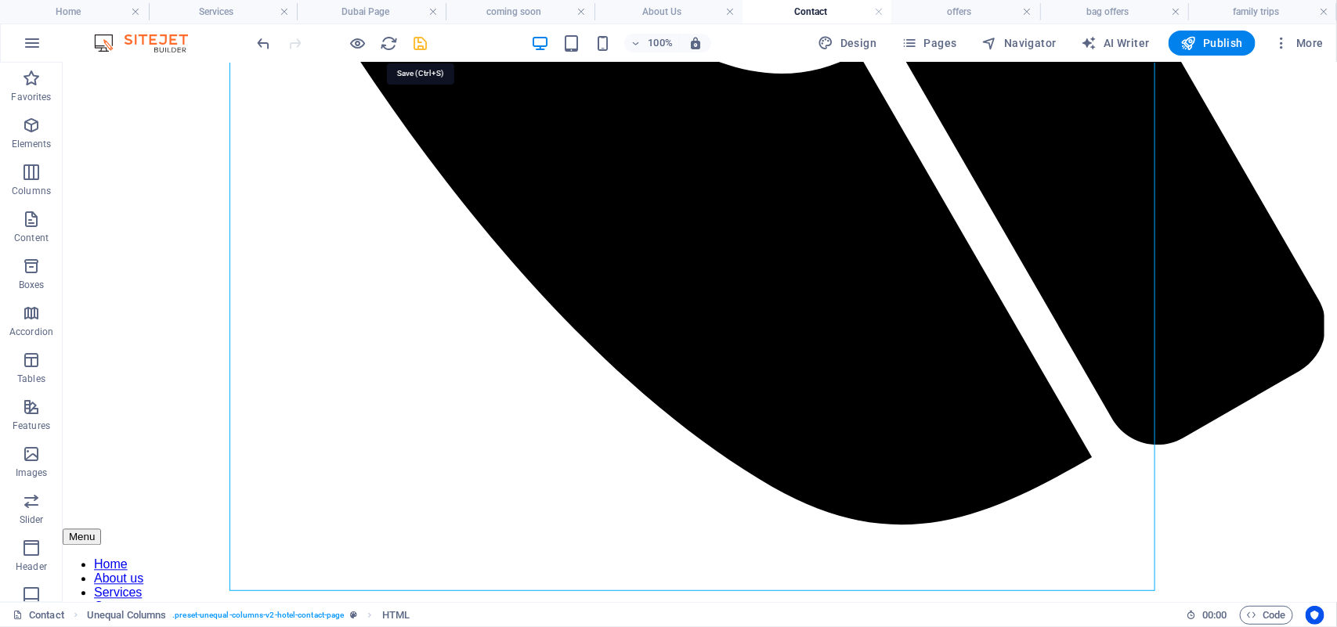
click at [416, 45] on icon "save" at bounding box center [421, 43] width 18 height 18
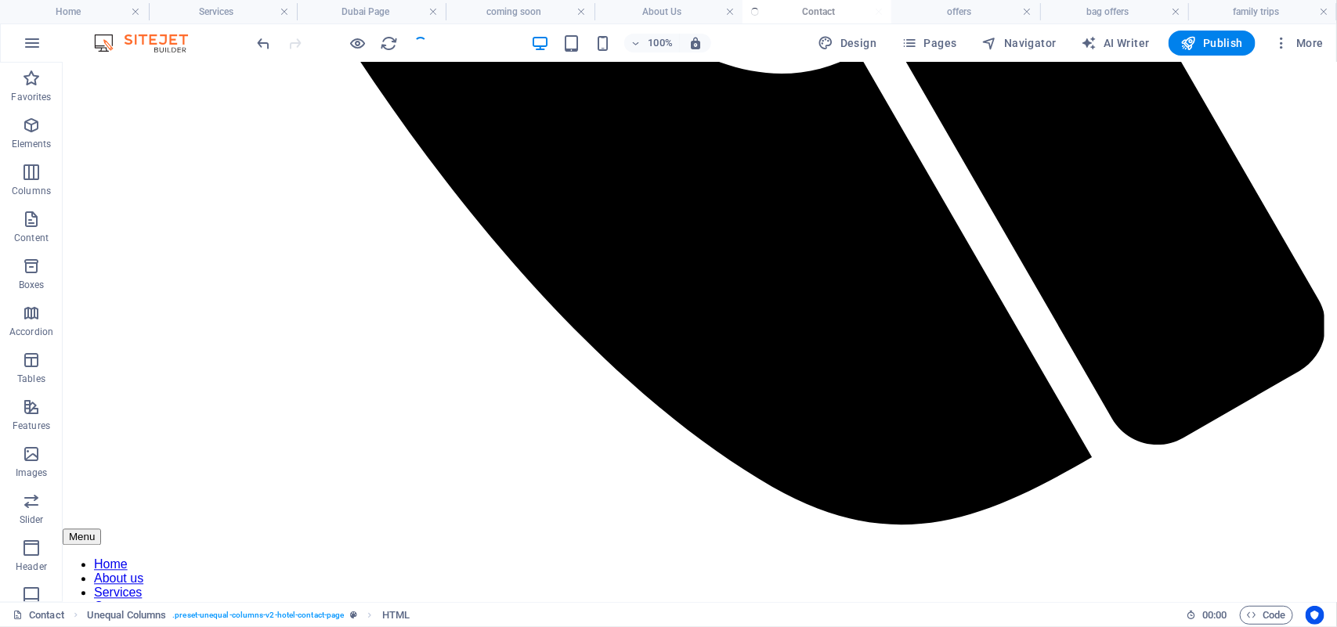
click at [416, 45] on div at bounding box center [342, 43] width 175 height 25
click at [1284, 44] on icon "button" at bounding box center [1282, 43] width 16 height 16
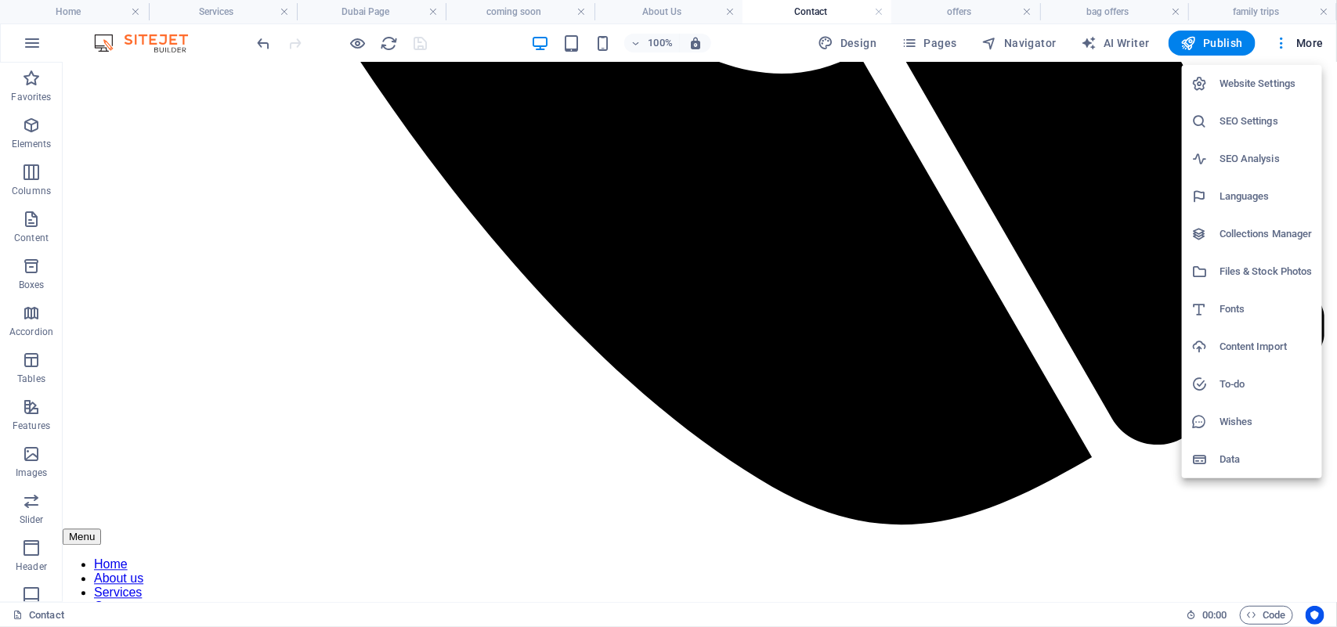
click at [1236, 271] on h6 "Files & Stock Photos" at bounding box center [1265, 271] width 93 height 19
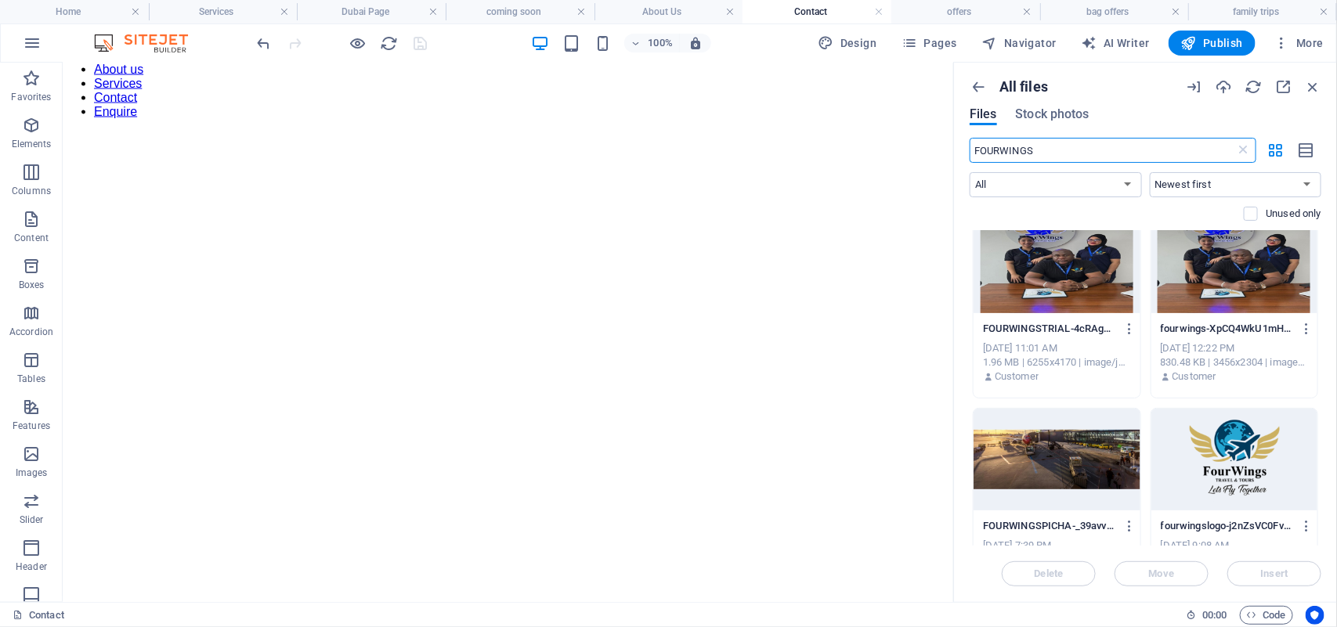
scroll to position [40, 0]
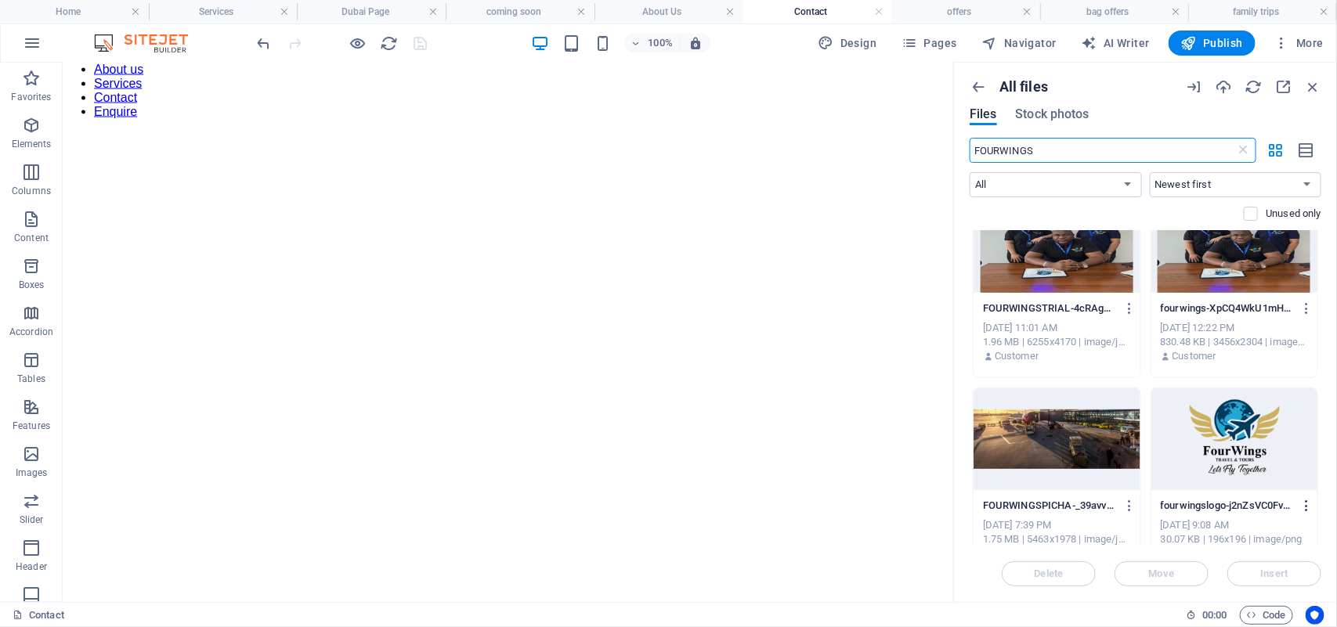
type input "FOURWINGS"
click at [1302, 511] on icon "button" at bounding box center [1306, 506] width 15 height 14
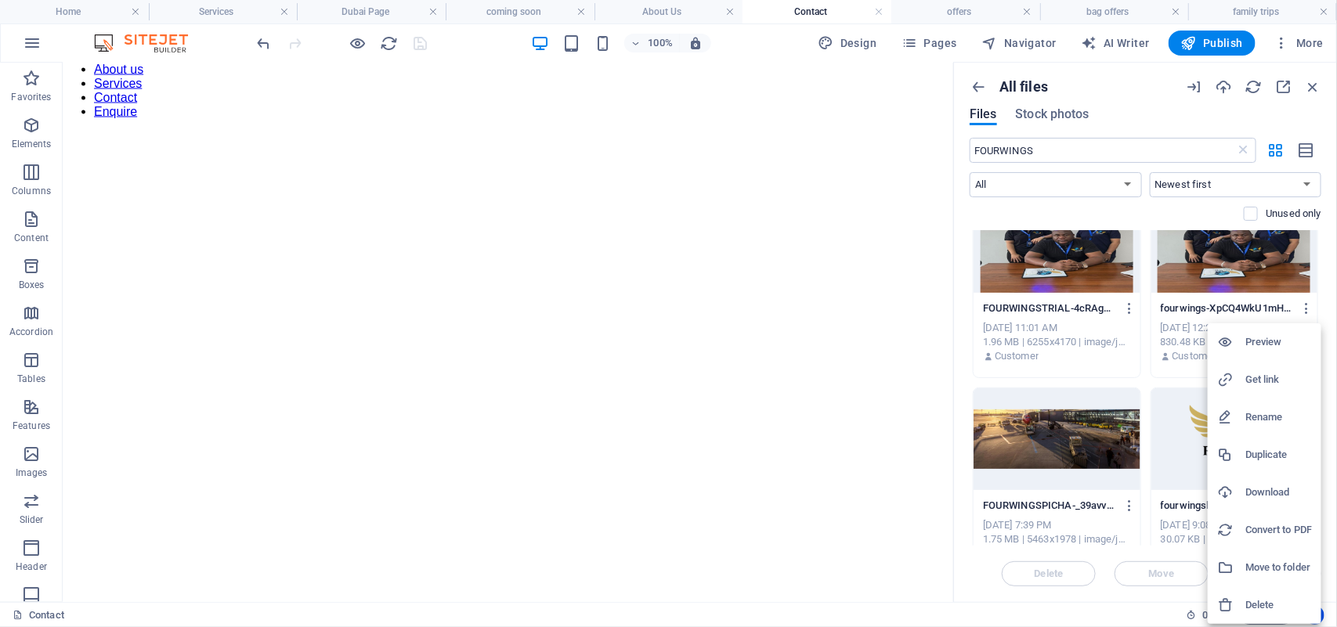
click at [1266, 370] on h6 "Get link" at bounding box center [1278, 379] width 67 height 19
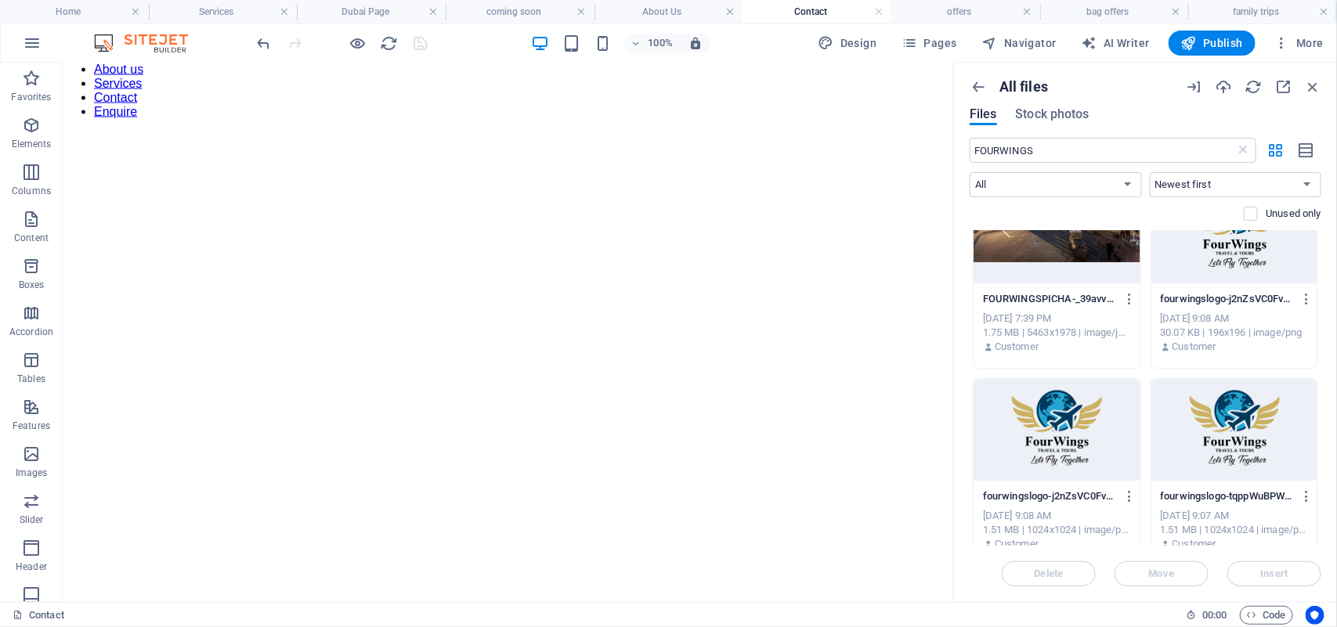
scroll to position [266, 0]
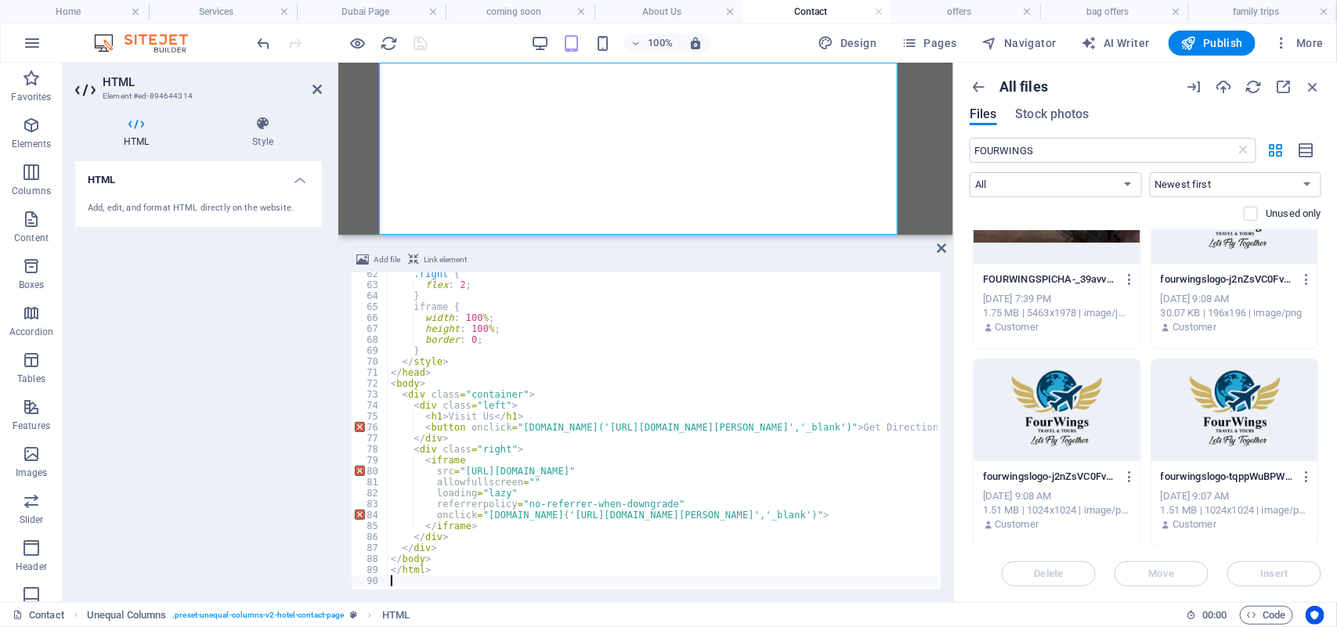
scroll to position [1463, 0]
type textarea "</html>"
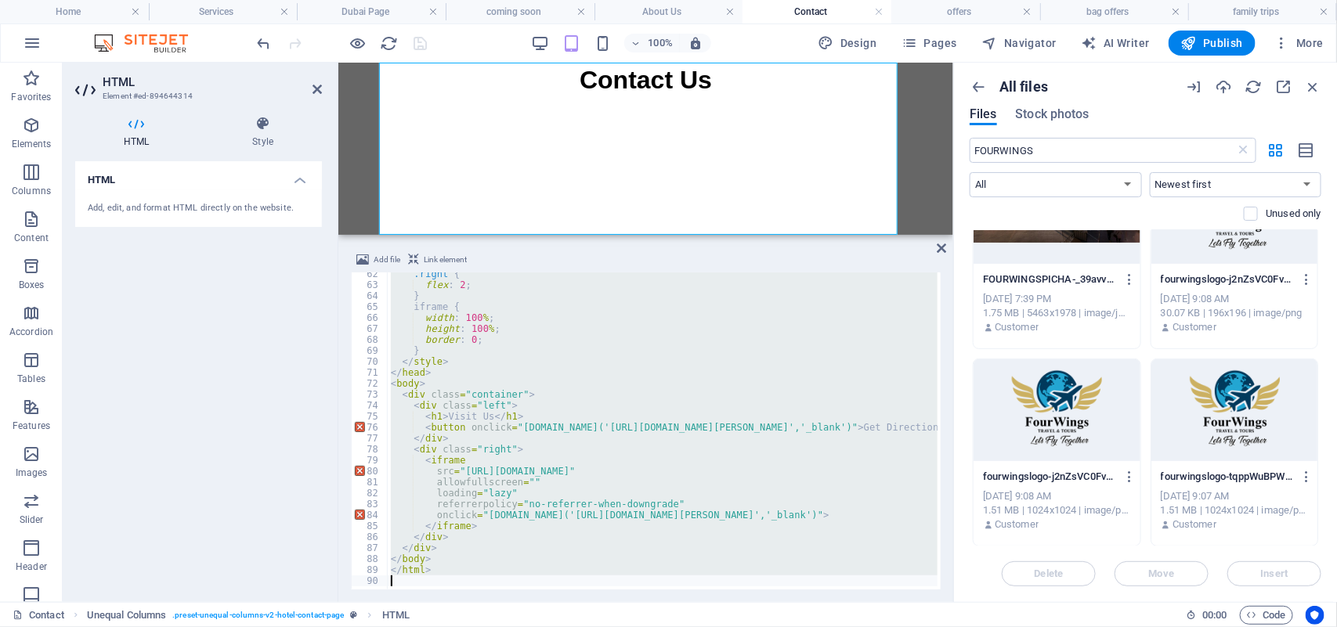
paste textarea
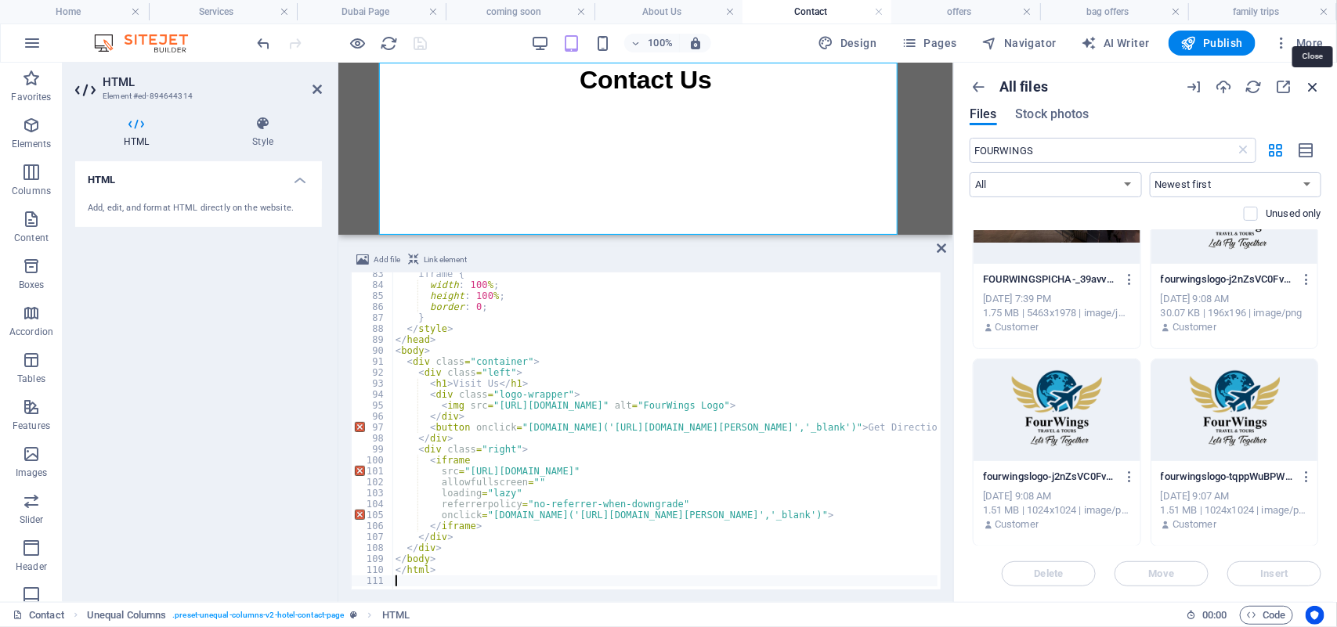
click at [1316, 86] on icon "button" at bounding box center [1312, 86] width 17 height 17
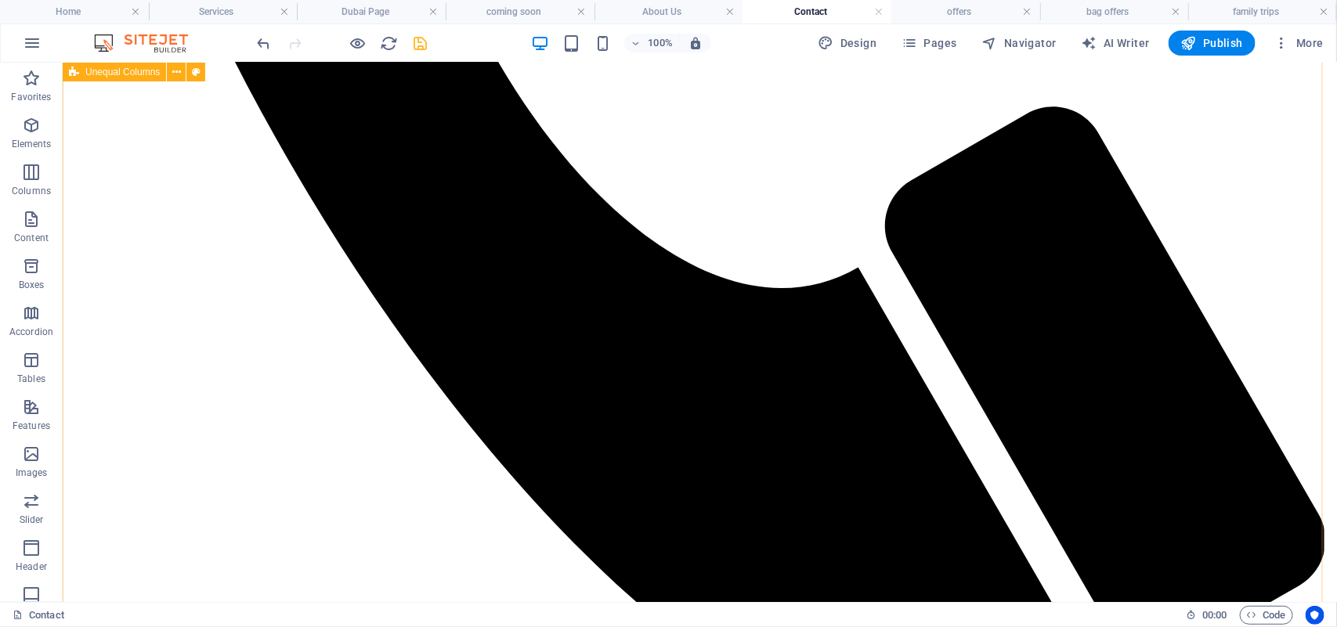
scroll to position [1222, 0]
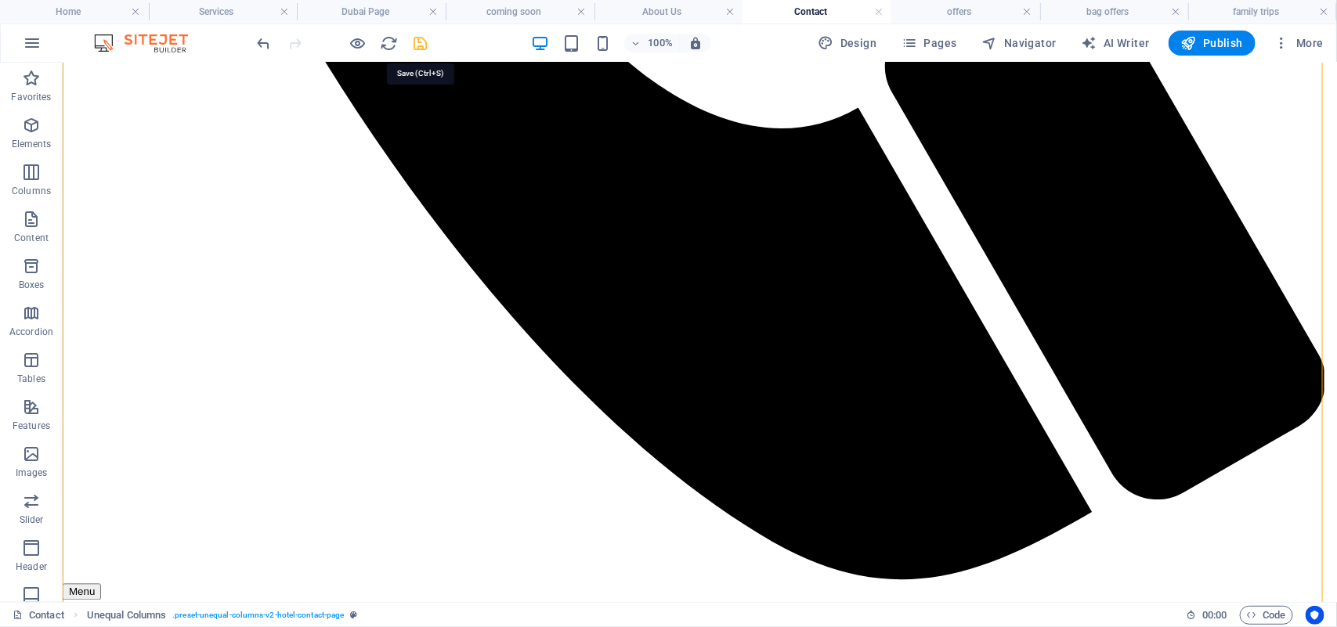
click at [424, 40] on icon "save" at bounding box center [421, 43] width 18 height 18
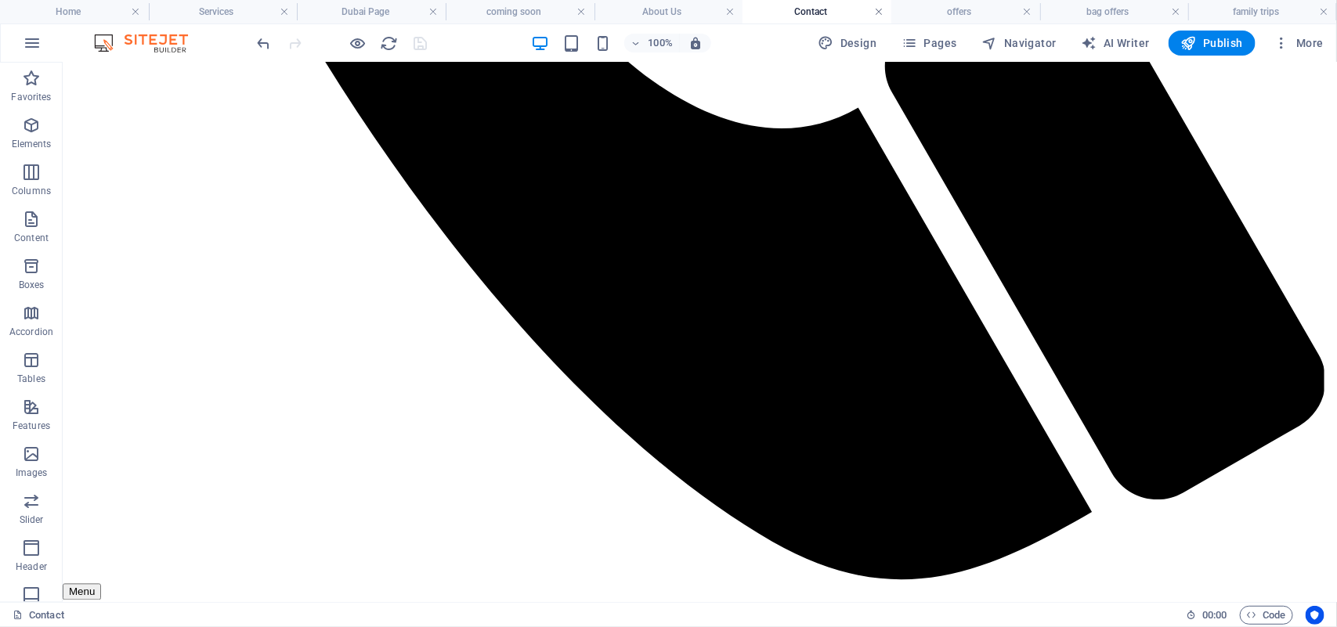
click at [879, 12] on link at bounding box center [878, 12] width 9 height 15
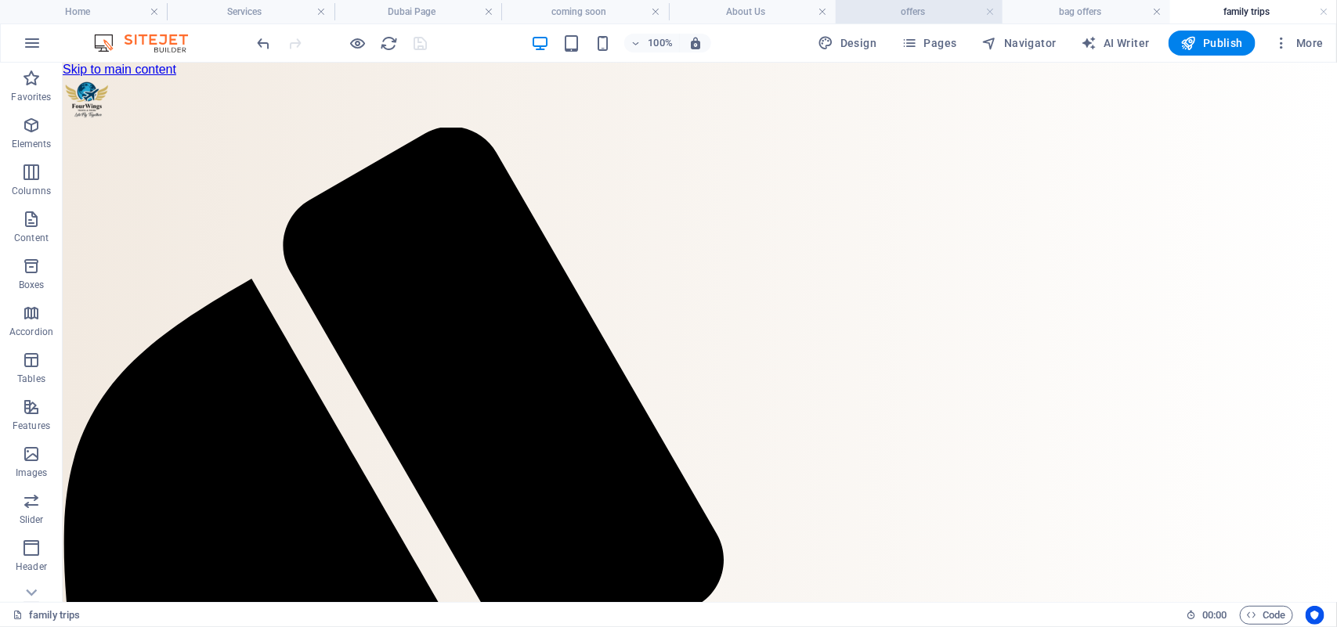
click at [885, 21] on li "offers" at bounding box center [919, 11] width 167 height 23
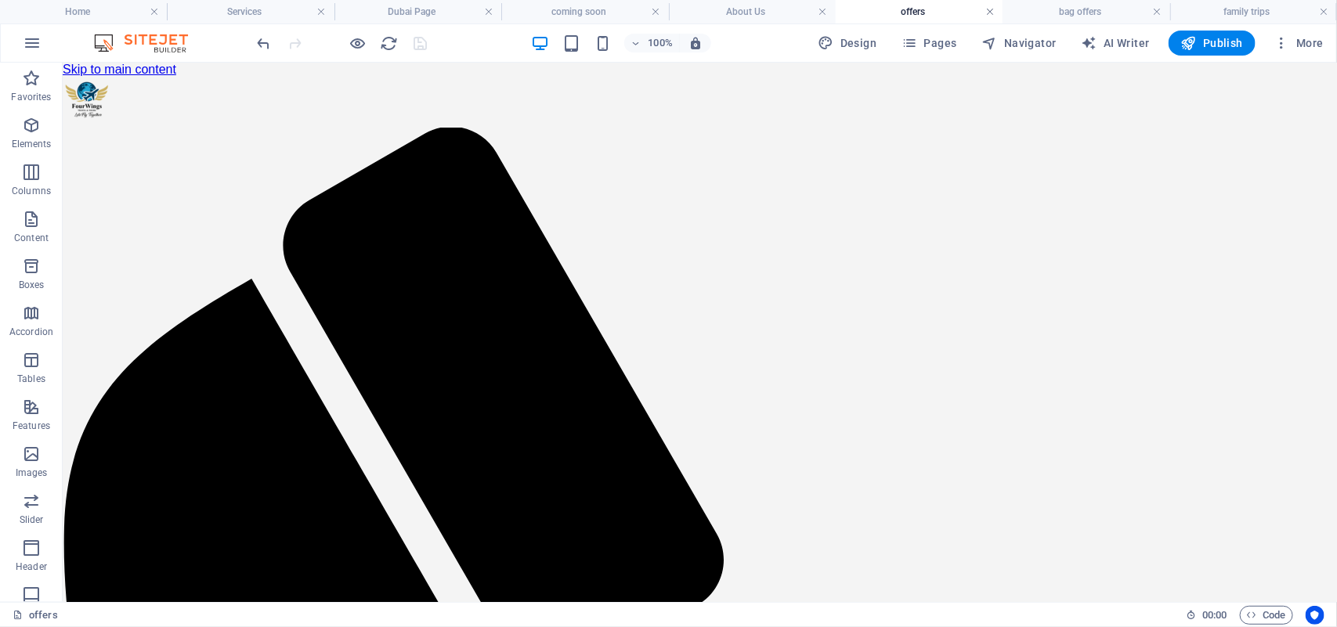
click at [991, 9] on link at bounding box center [989, 12] width 9 height 15
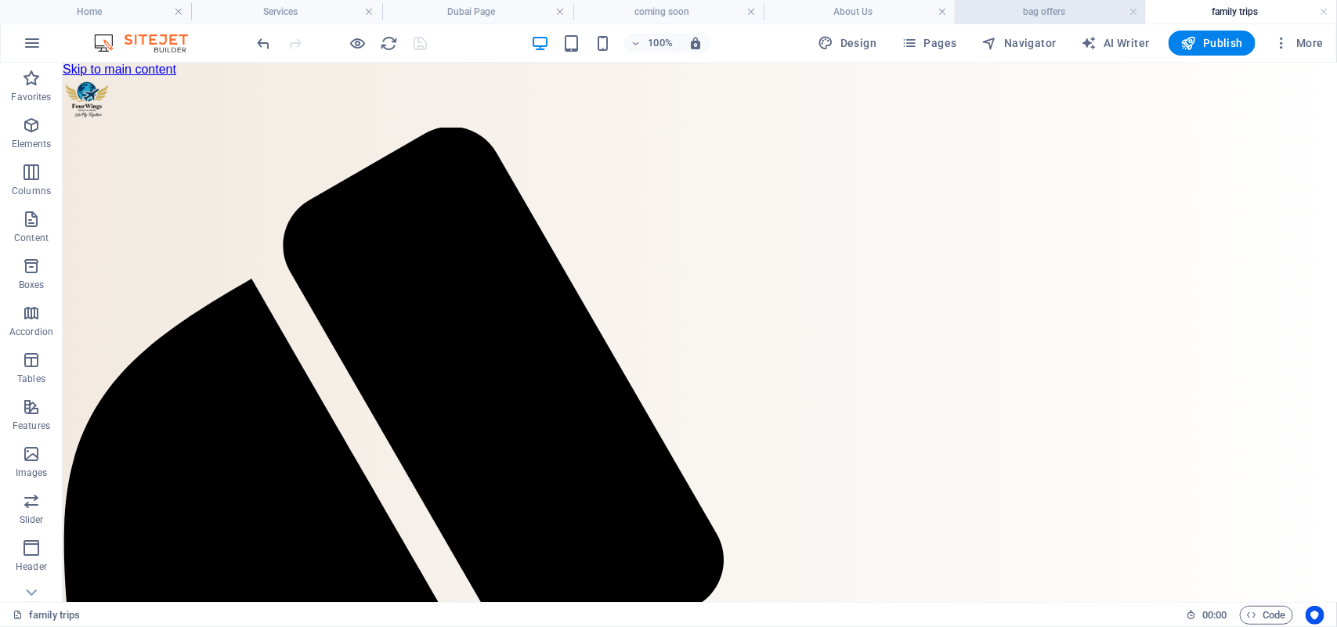
click at [1056, 12] on h4 "bag offers" at bounding box center [1050, 11] width 191 height 17
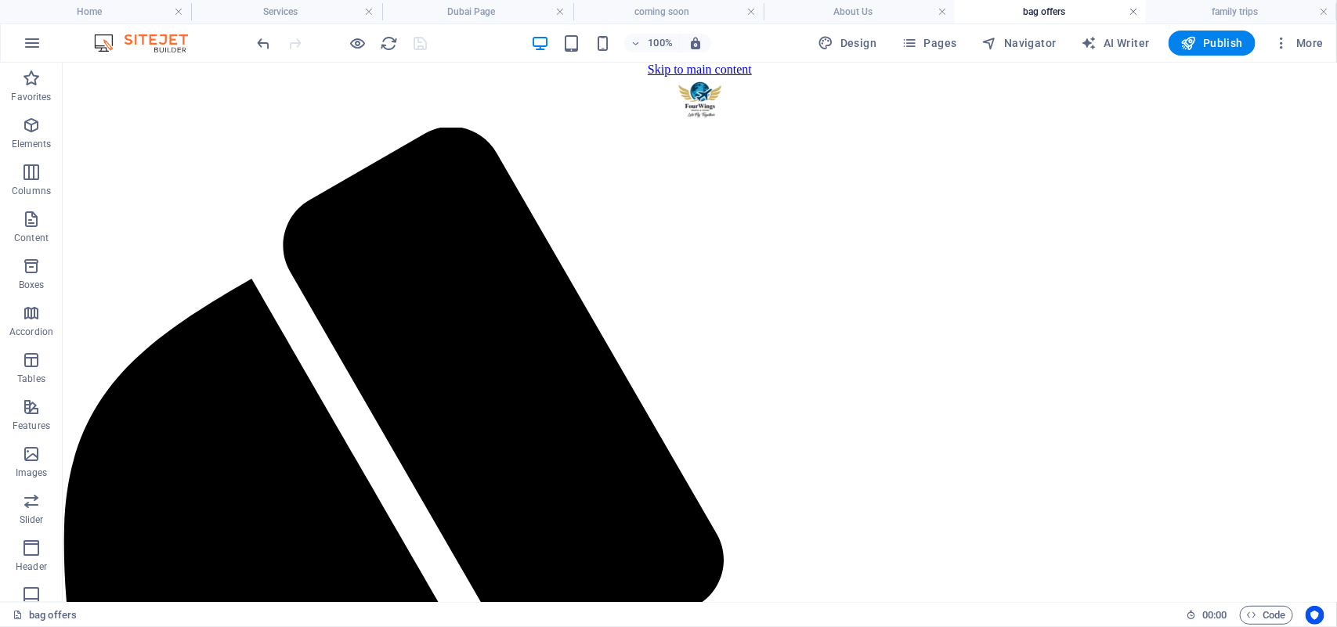
click at [1132, 12] on link at bounding box center [1133, 12] width 9 height 15
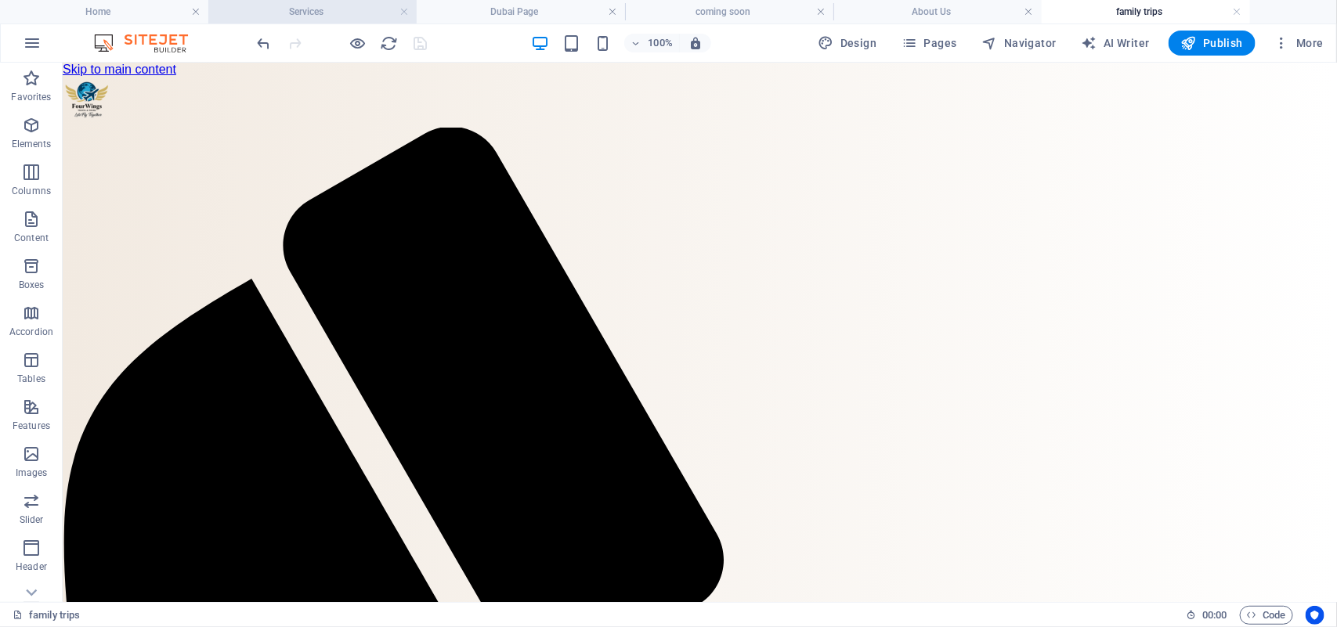
click at [311, 6] on h4 "Services" at bounding box center [312, 11] width 208 height 17
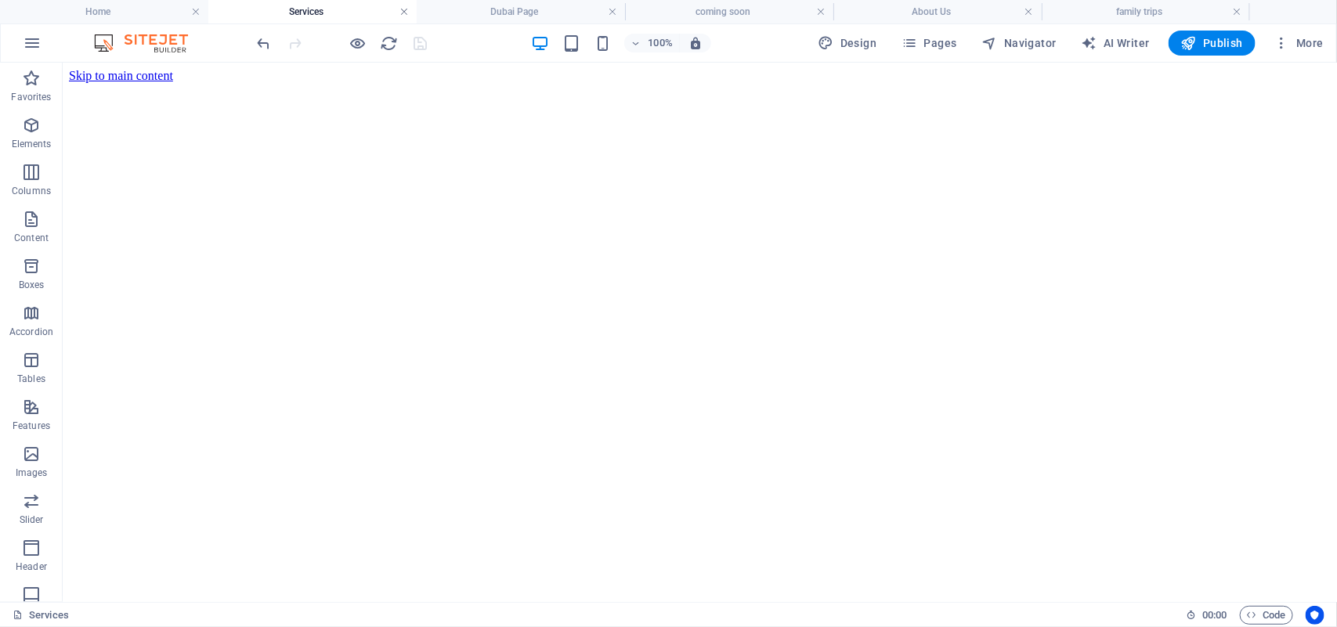
click at [402, 10] on link at bounding box center [403, 12] width 9 height 15
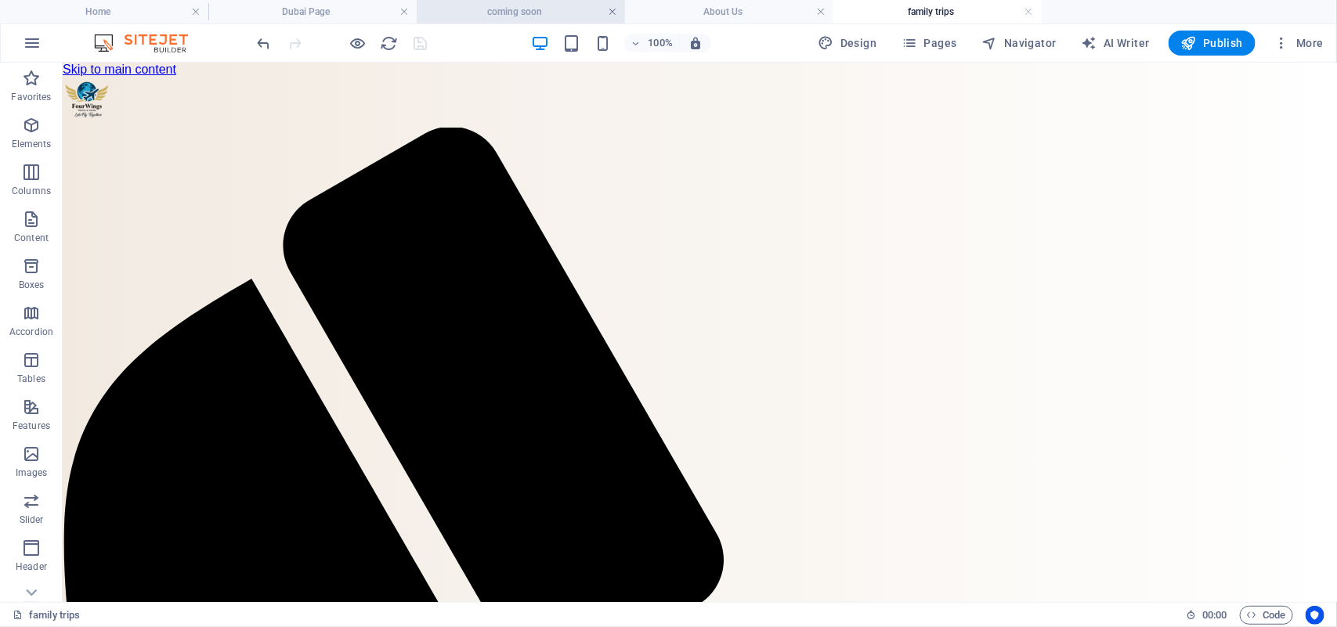
click at [612, 13] on link at bounding box center [612, 12] width 9 height 15
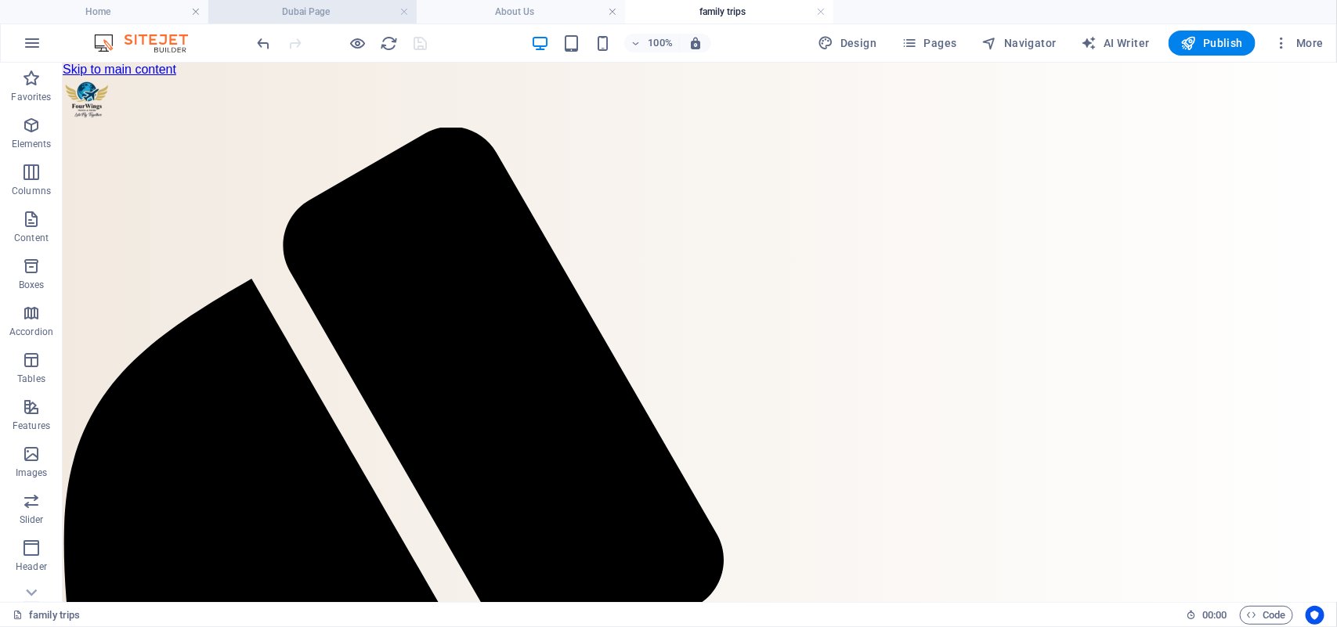
click at [304, 12] on h4 "Dubai Page" at bounding box center [312, 11] width 208 height 17
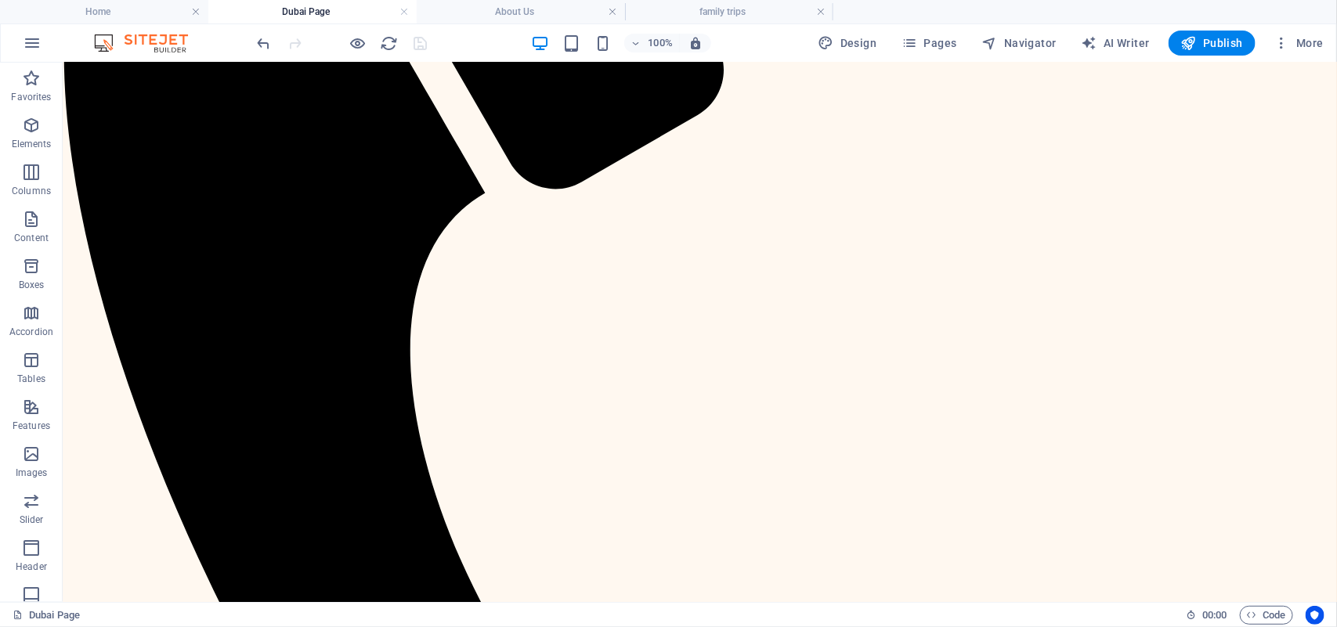
scroll to position [114, 0]
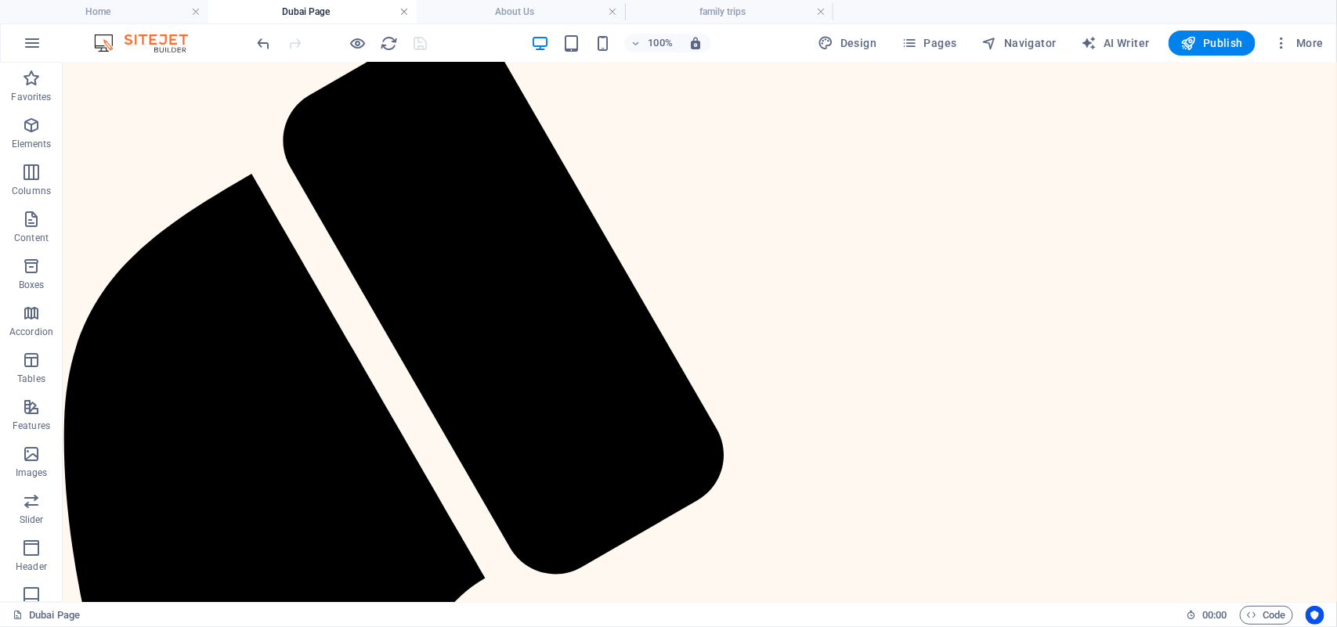
click at [400, 10] on link at bounding box center [403, 12] width 9 height 15
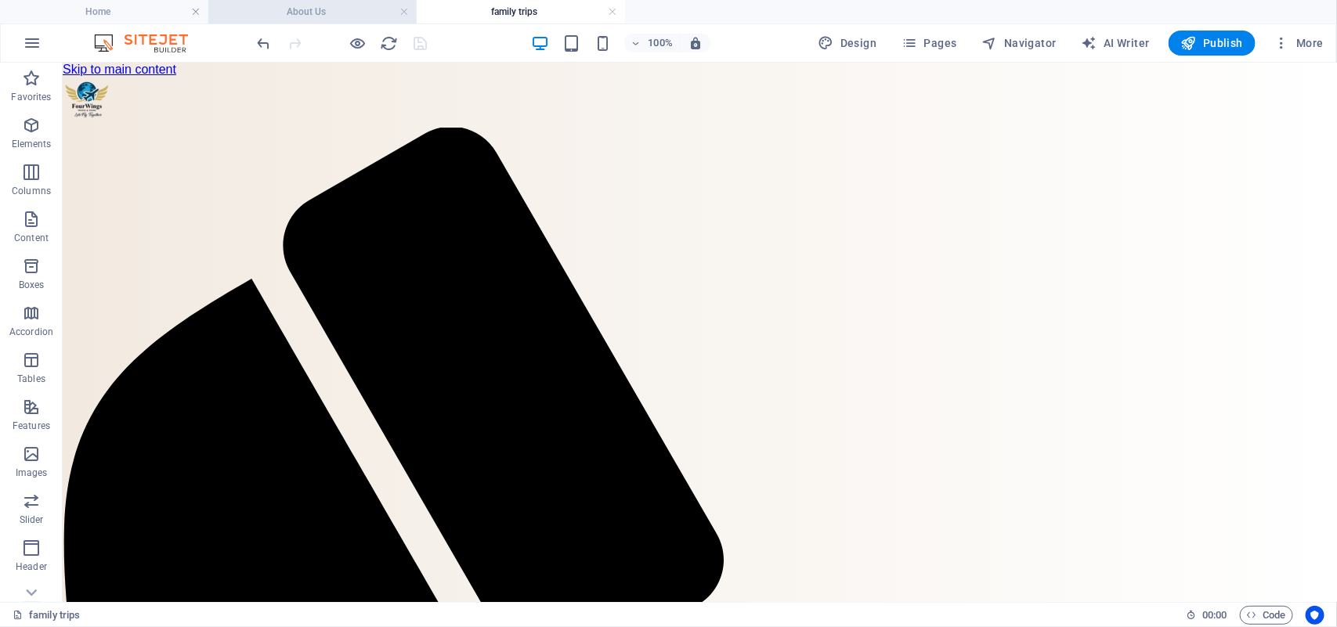
click at [338, 14] on h4 "About Us" at bounding box center [312, 11] width 208 height 17
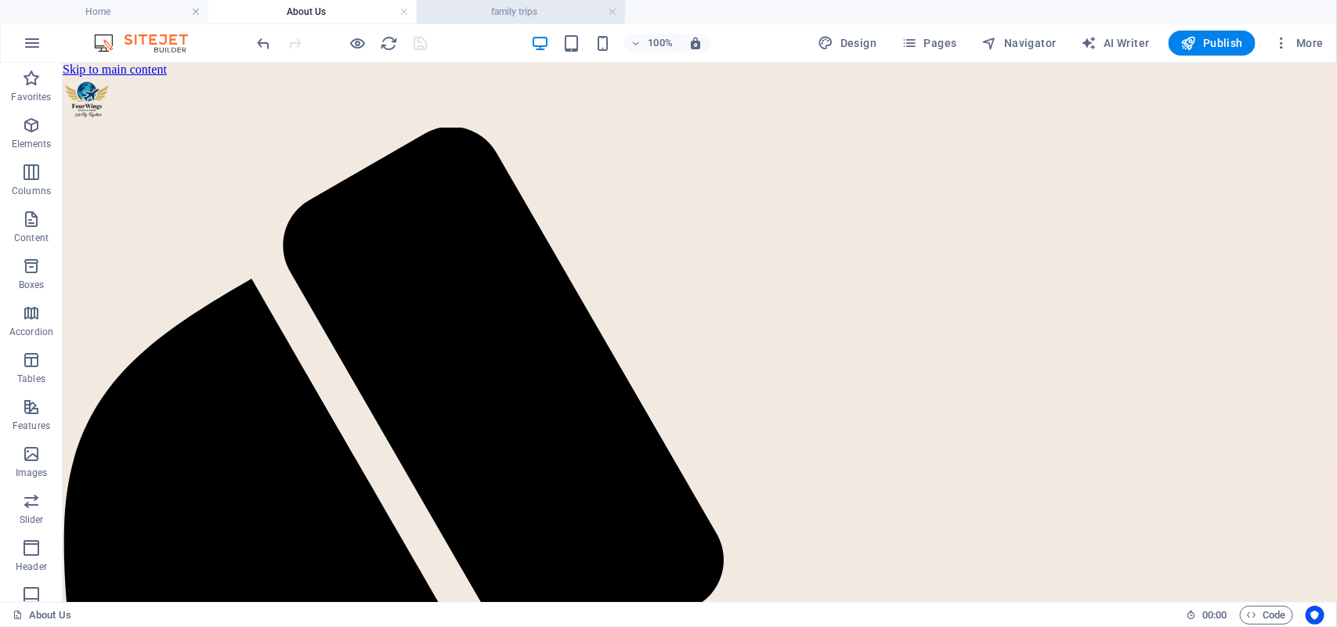
click at [510, 9] on h4 "family trips" at bounding box center [521, 11] width 208 height 17
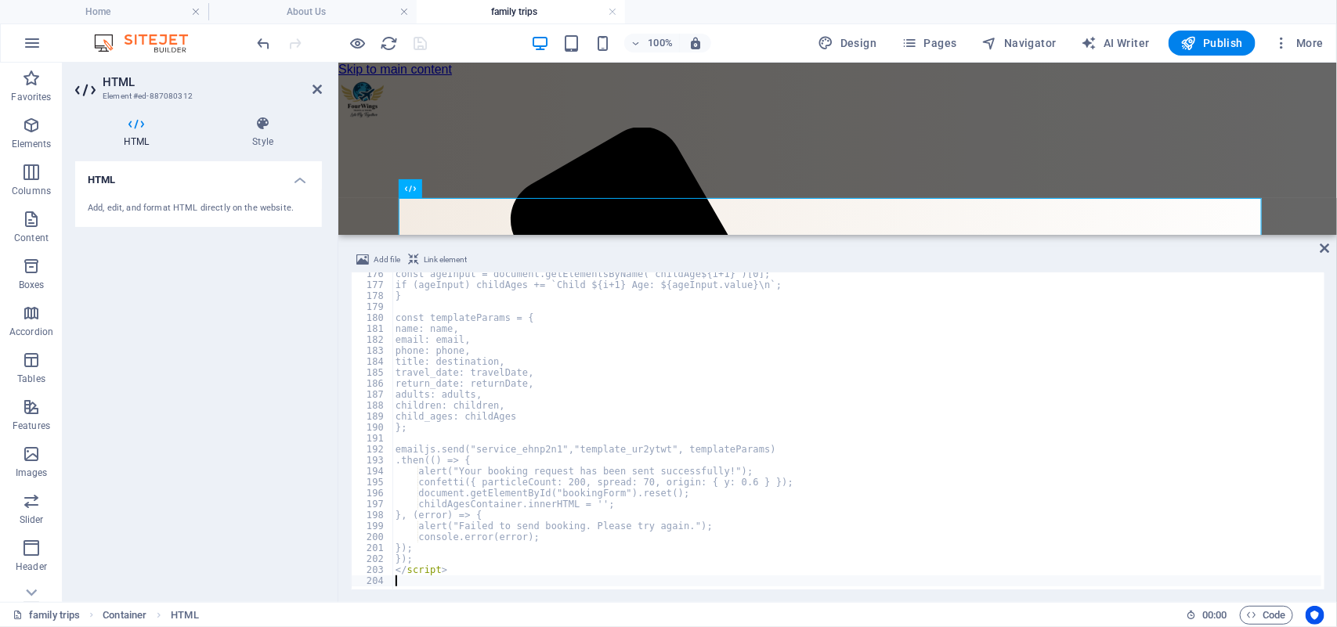
scroll to position [1923, 0]
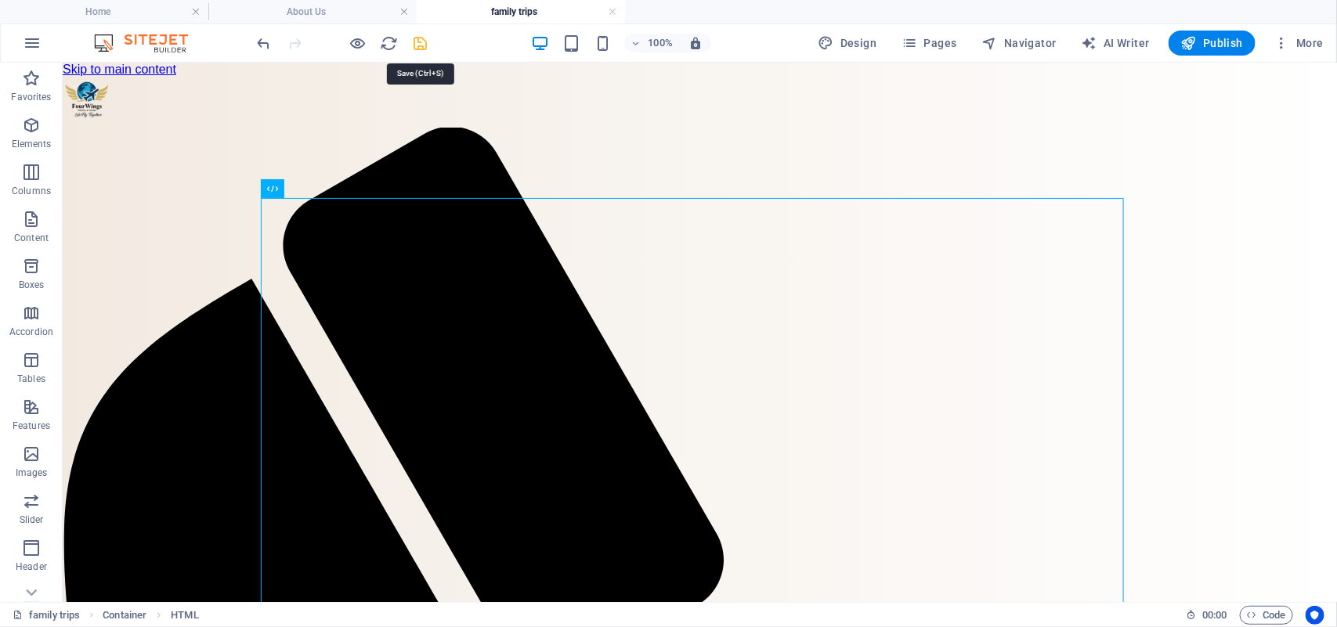
click at [419, 39] on icon "save" at bounding box center [421, 43] width 18 height 18
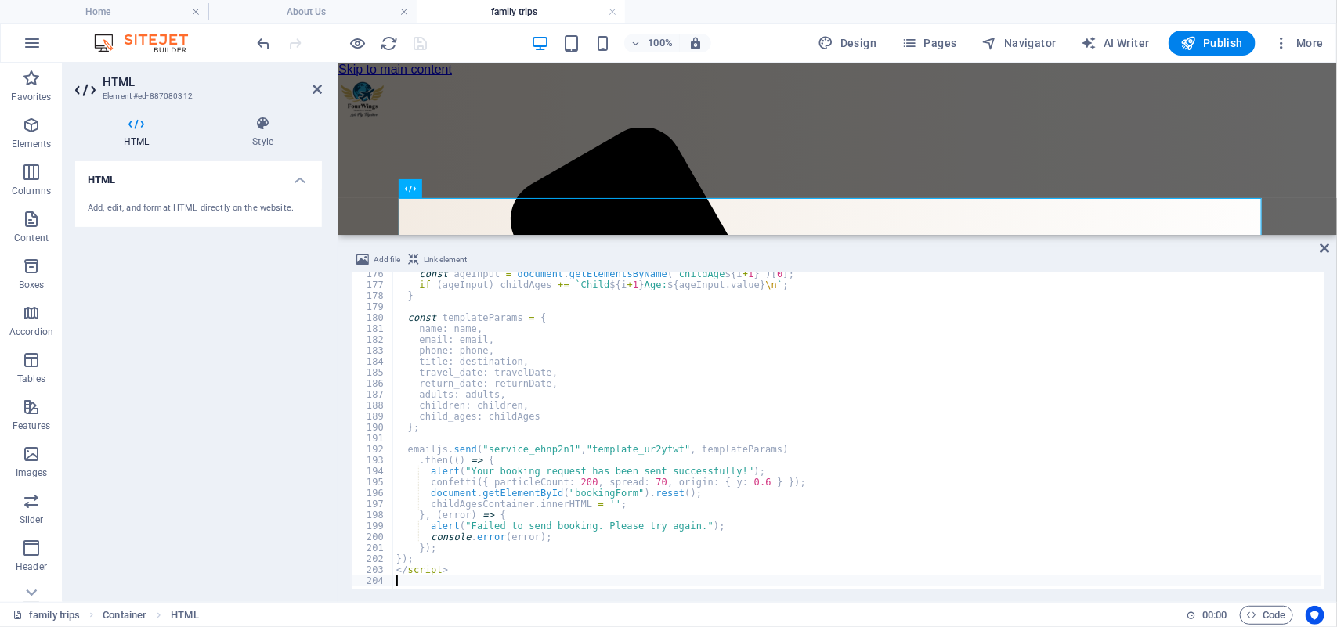
type textarea "</script>"
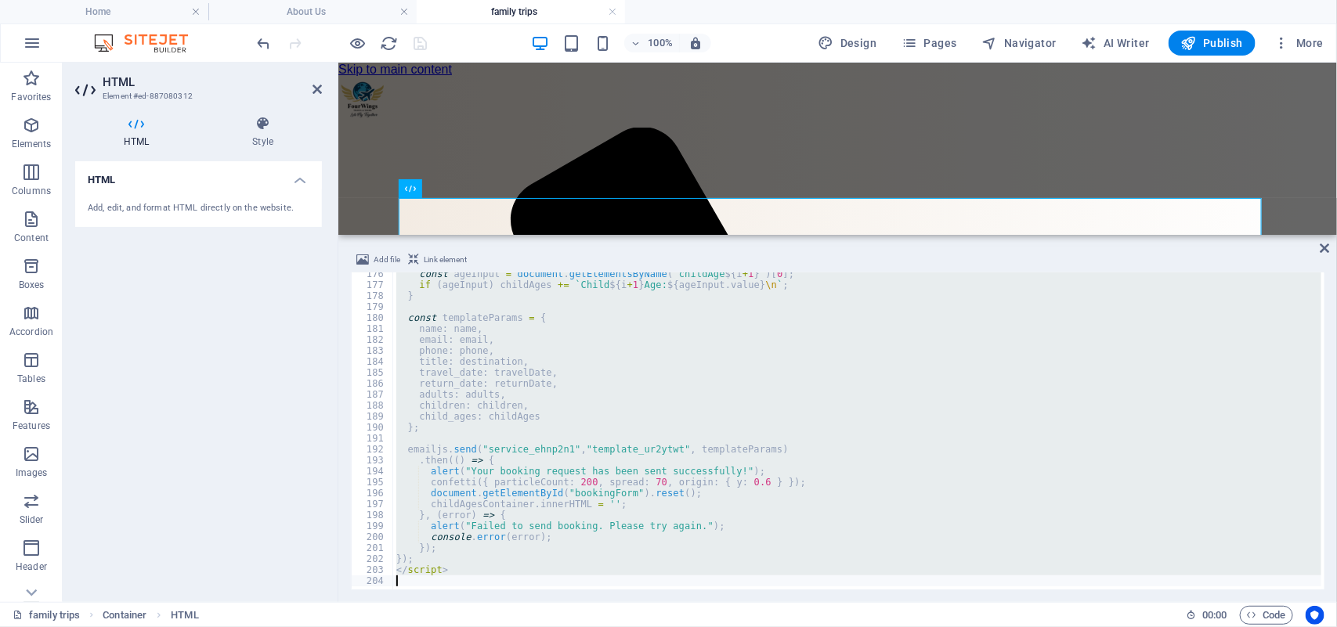
scroll to position [1966, 0]
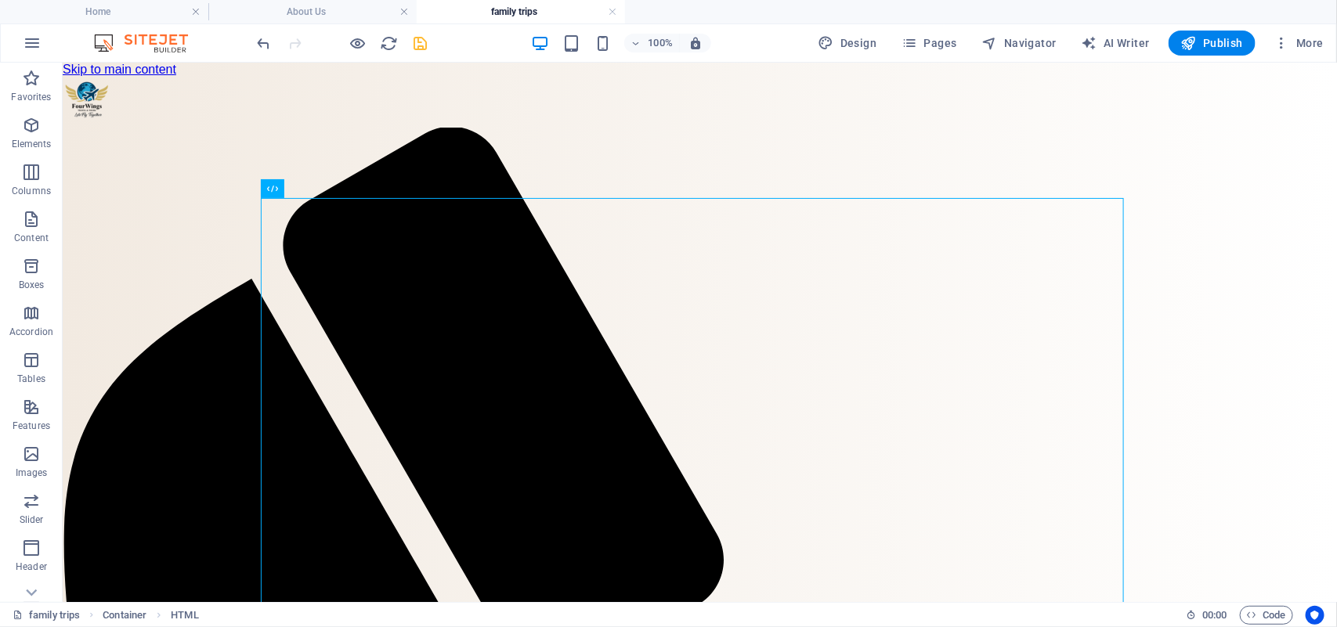
click at [409, 43] on div at bounding box center [342, 43] width 175 height 25
click at [421, 43] on icon "save" at bounding box center [421, 43] width 18 height 18
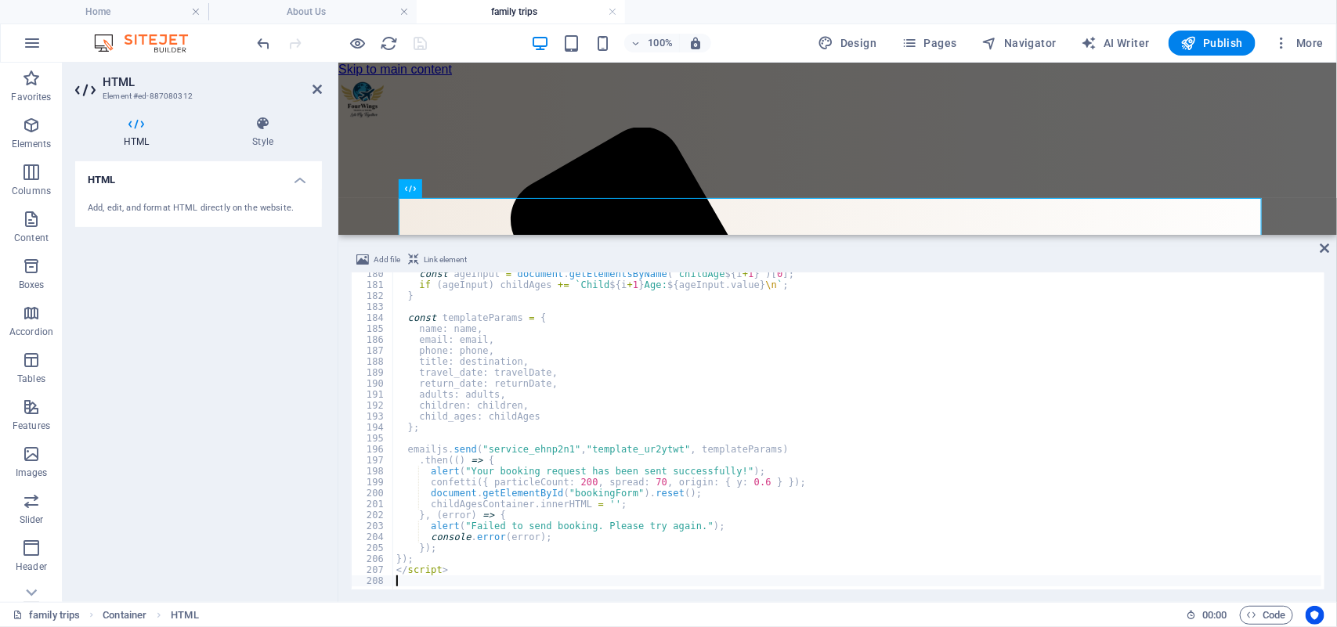
type textarea "</script>"
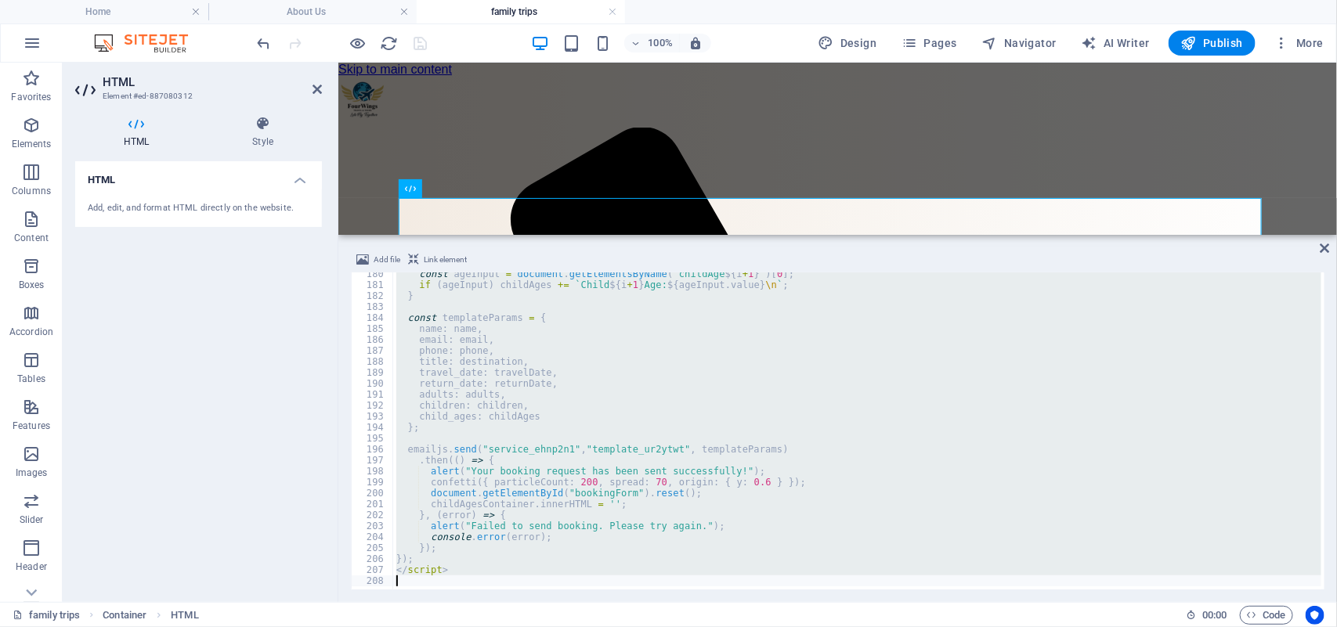
paste textarea
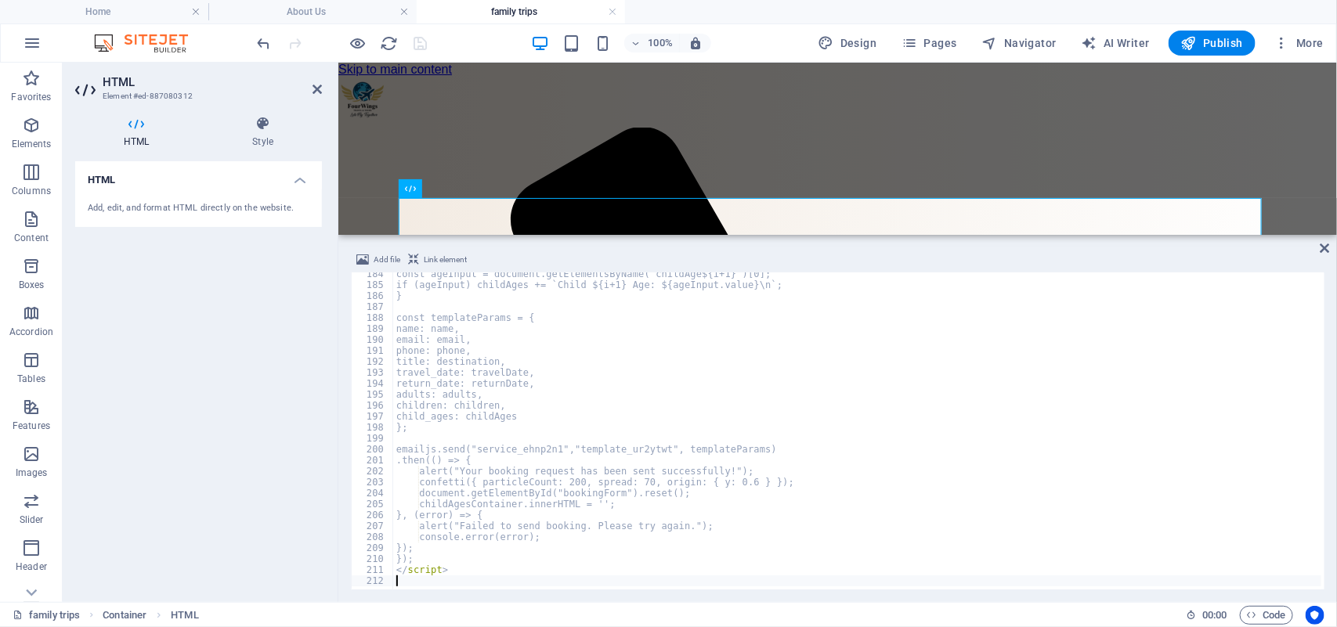
scroll to position [2010, 0]
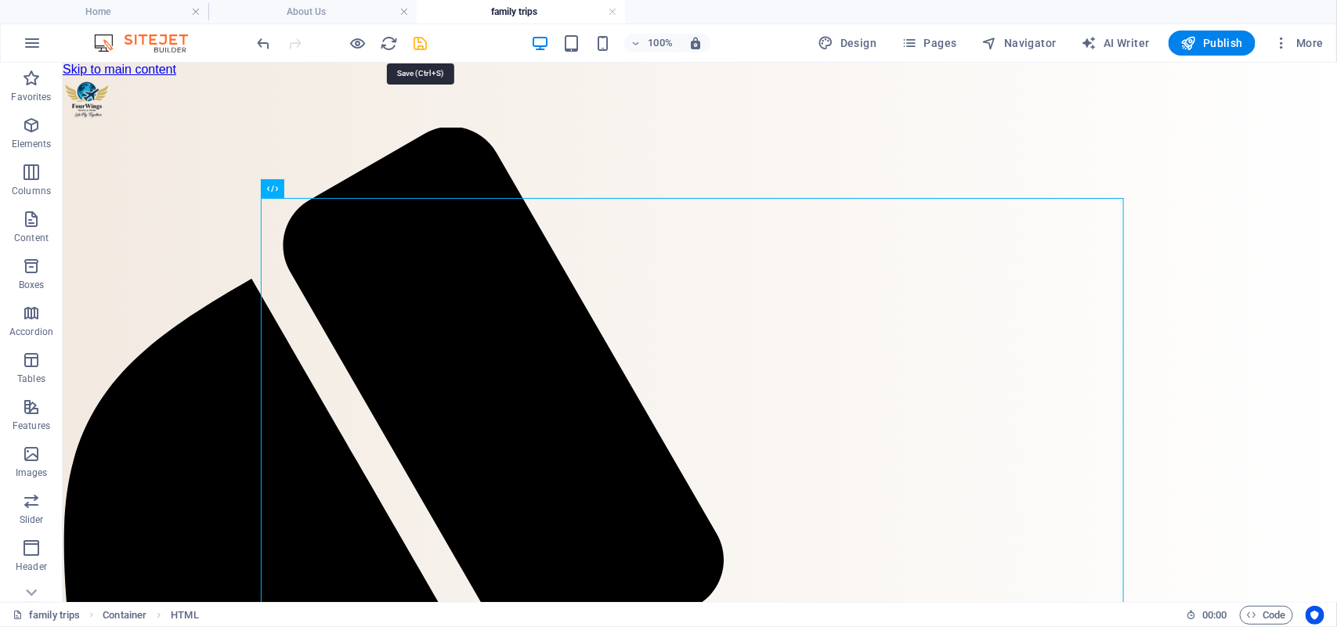
click at [421, 44] on icon "save" at bounding box center [421, 43] width 18 height 18
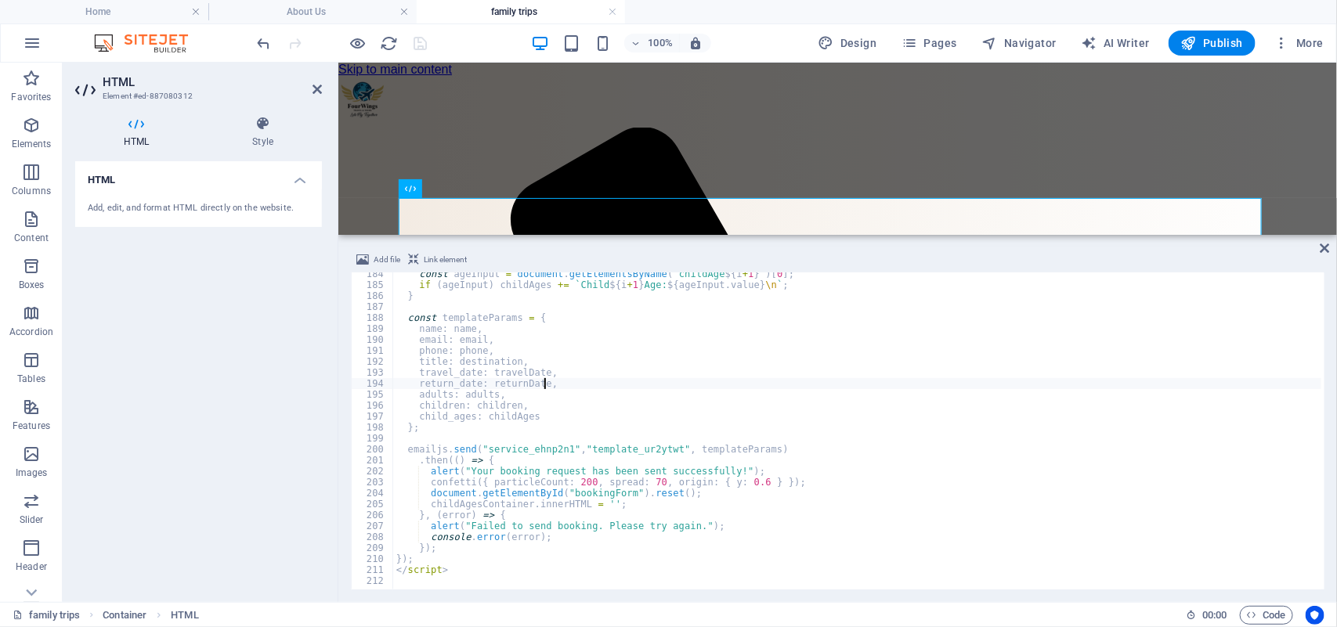
click at [574, 382] on div "const ageInput = document . getElementsByName ( ` childAge ${ i + 1 } ` ) [ 0 ]…" at bounding box center [961, 437] width 1136 height 336
type textarea "const templateParams = {"
type textarea "let childAges = '';"
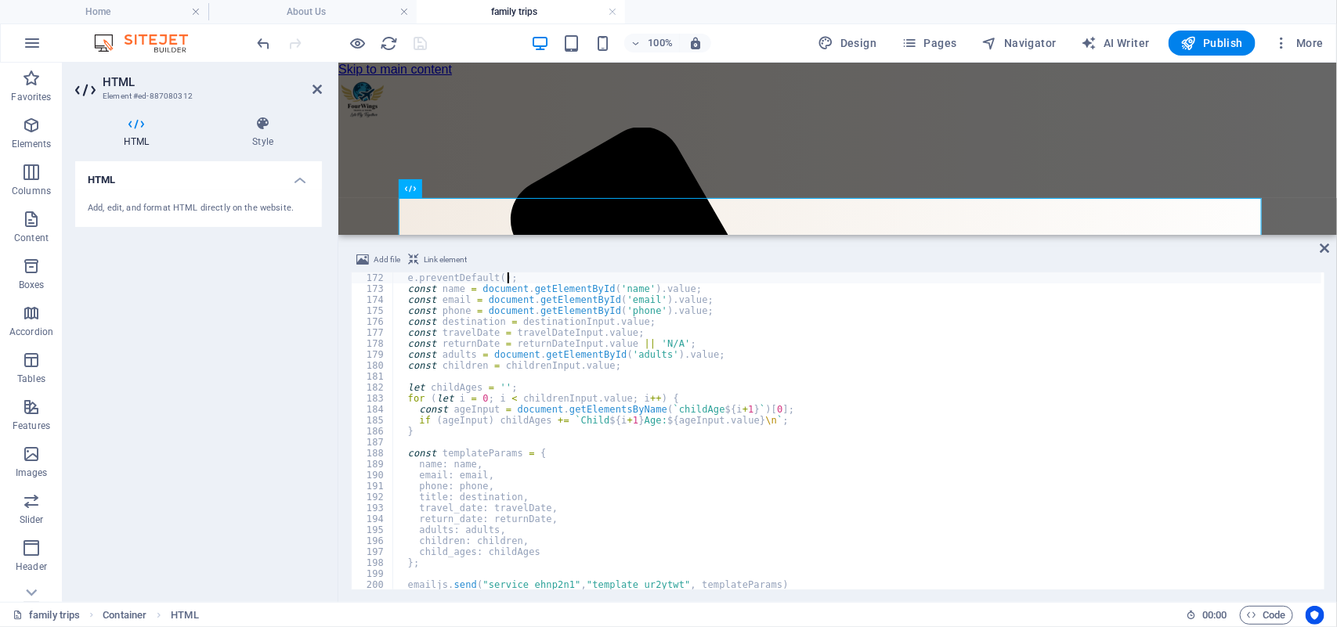
type textarea "document.getElementById('bookingForm').addEventListener('submit', function(e){"
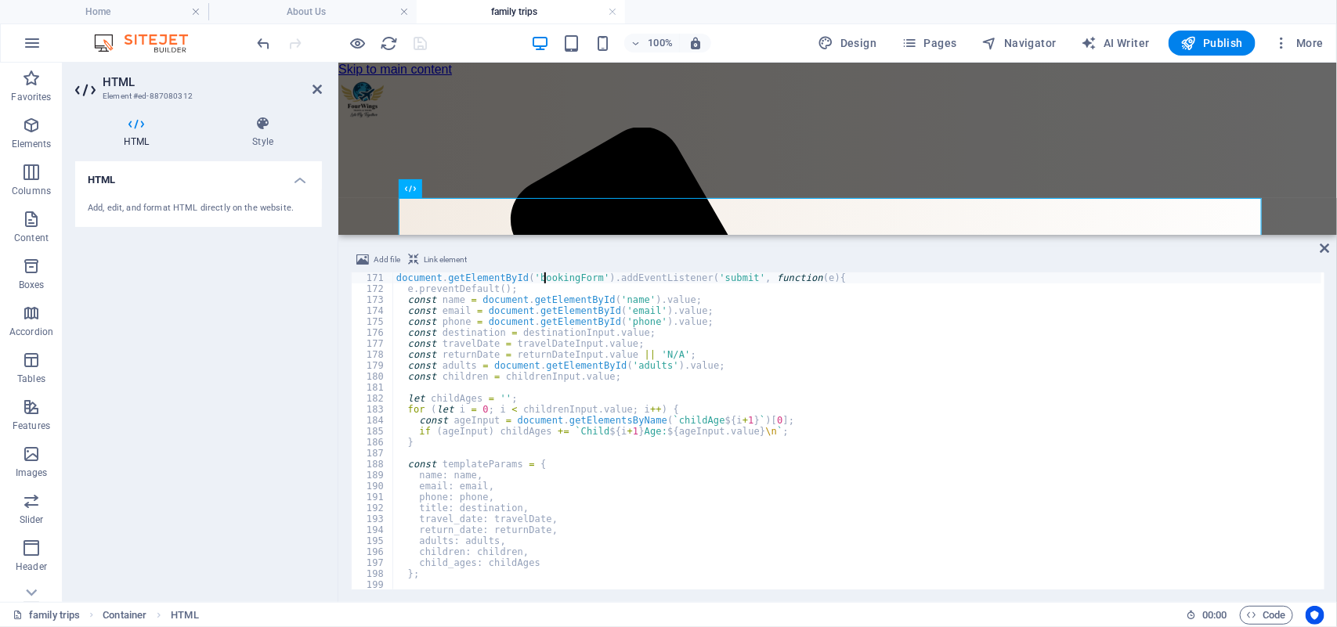
scroll to position [1864, 0]
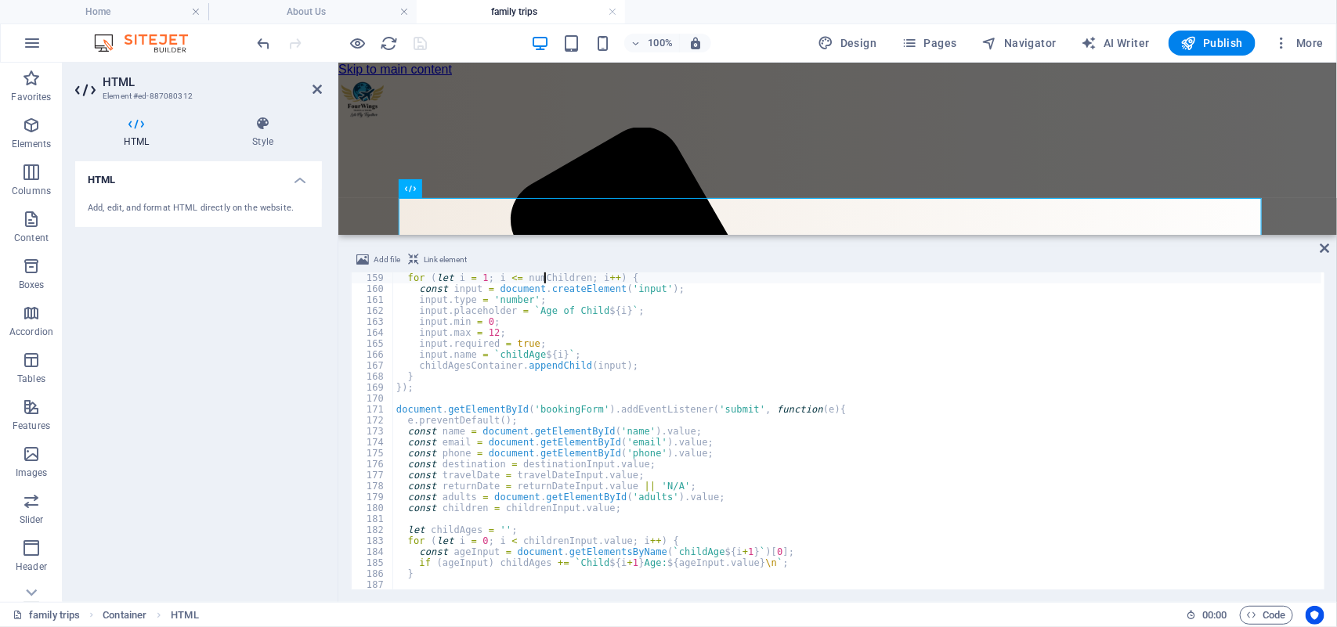
type textarea "childrenInput.addEventListener('input', () => {"
type textarea "document.addEventListener('click', (e) => {"
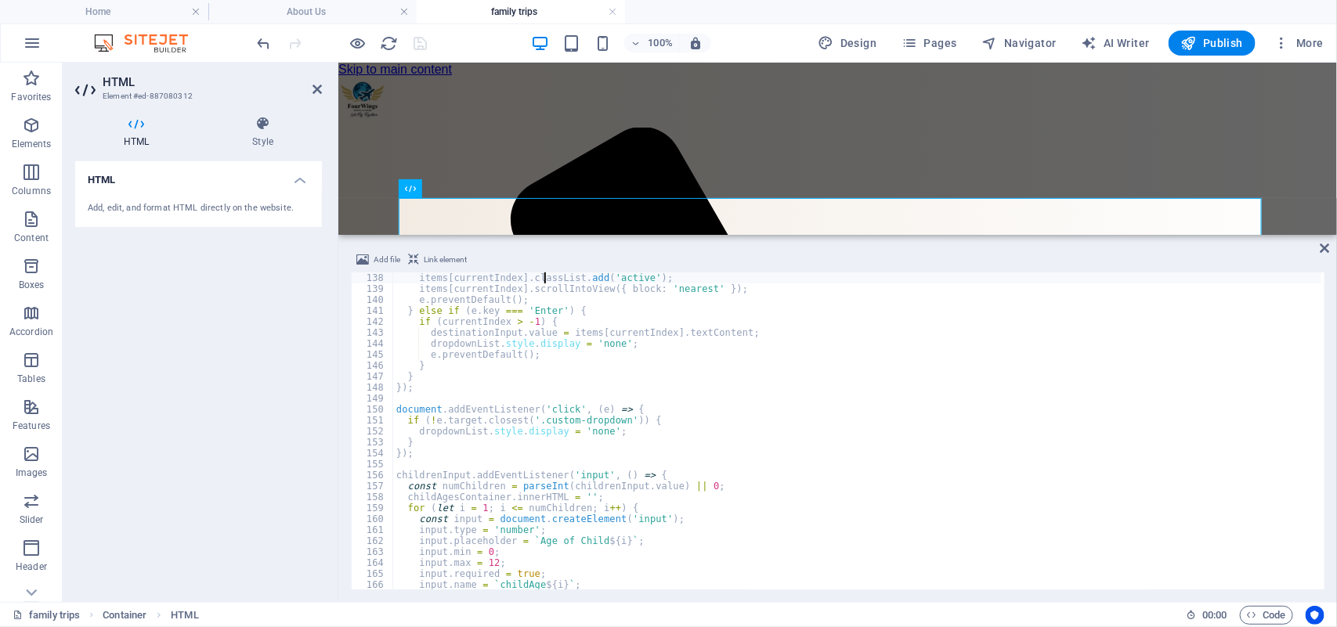
scroll to position [1501, 0]
type textarea "if (e.key === 'ArrowDown') {"
type textarea "destinationInput.addEventListener('keydown', (e) => {"
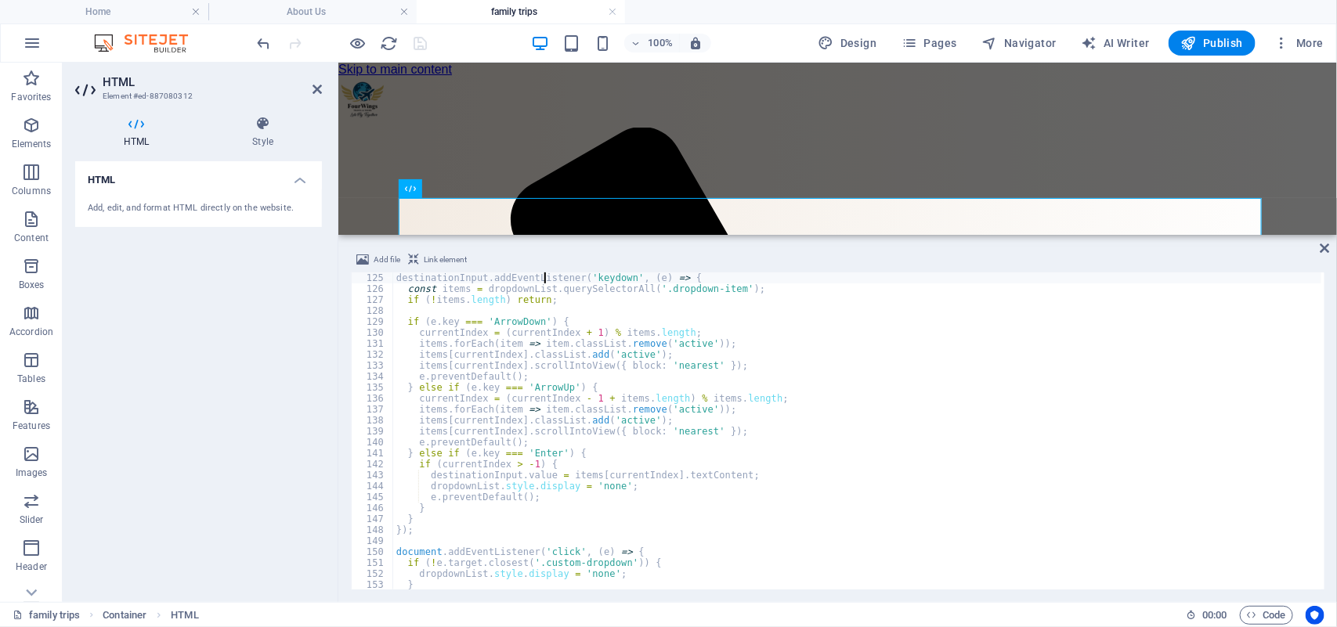
type textarea "destinationInput.addEventListener('input', (e) => {"
type textarea "destinationInput.addEventListener('focus', () => {"
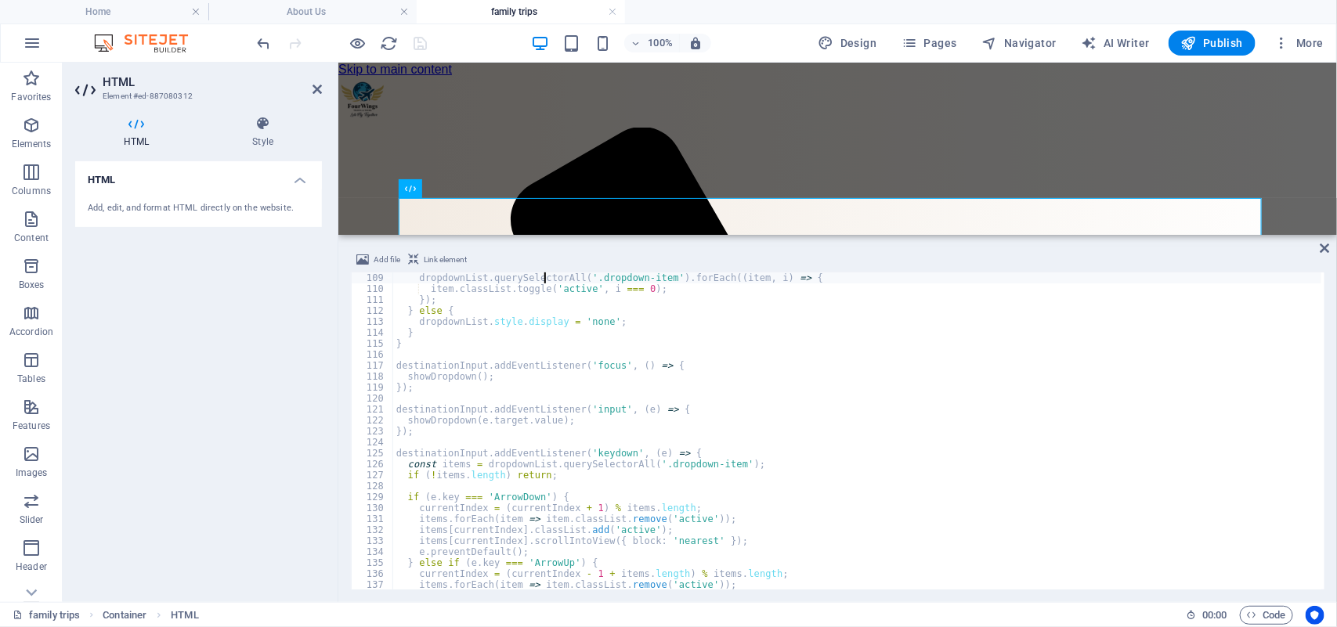
type textarea "function showDropdown(value = '') {"
type textarea "let currentIndex = 0;"
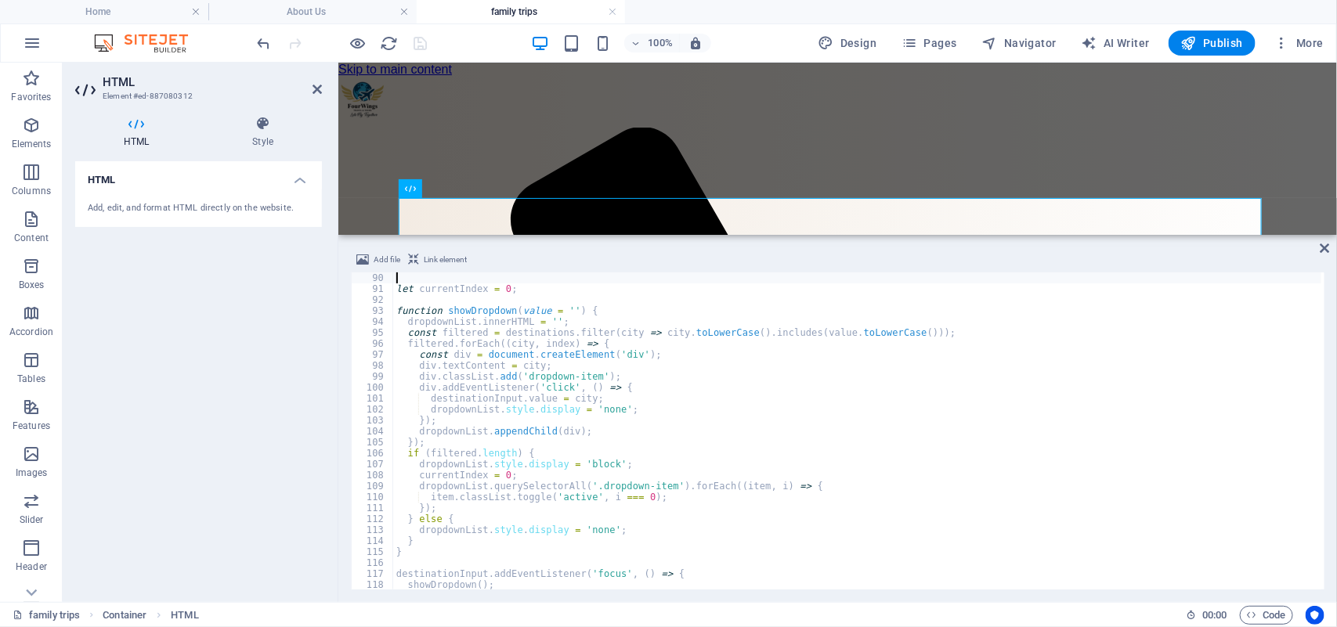
type textarea "// Destinations array"
type textarea "travelDateInput.addEventListener('change', () => {"
type textarea "const [DATE] = new Date().toISOString().split('T')[0];"
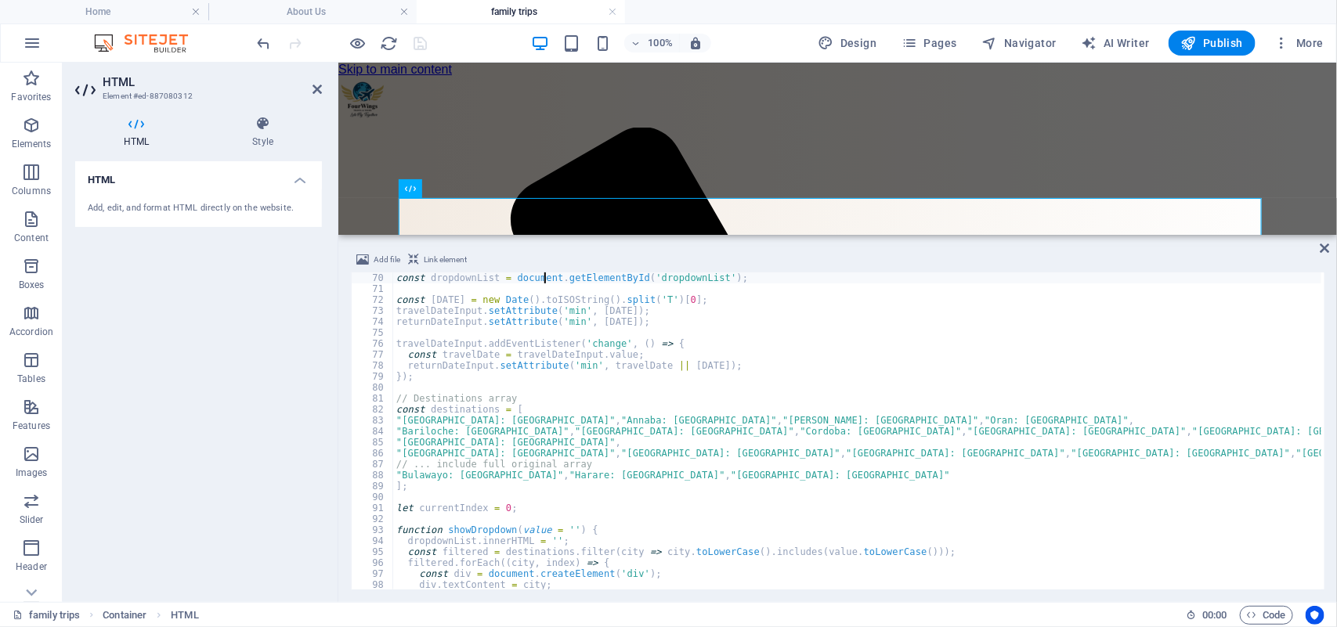
type textarea "const childrenInput = document.getElementById('children');"
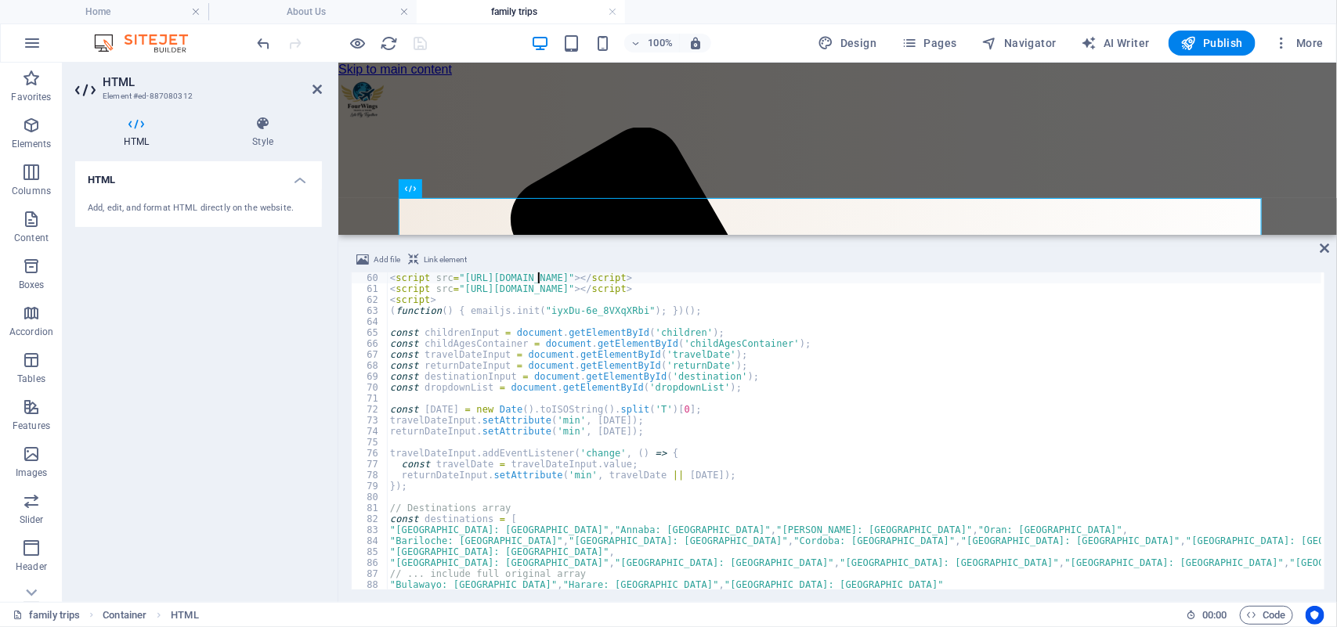
scroll to position [647, 0]
type textarea "(function() { emailjs.init("iyxDu-6e_8VXqXRbi"); })();"
type textarea "const dropdownList = document.getElementById('dropdownList');"
type textarea "returnDateInput.setAttribute('min', [DATE]);"
type textarea "});"
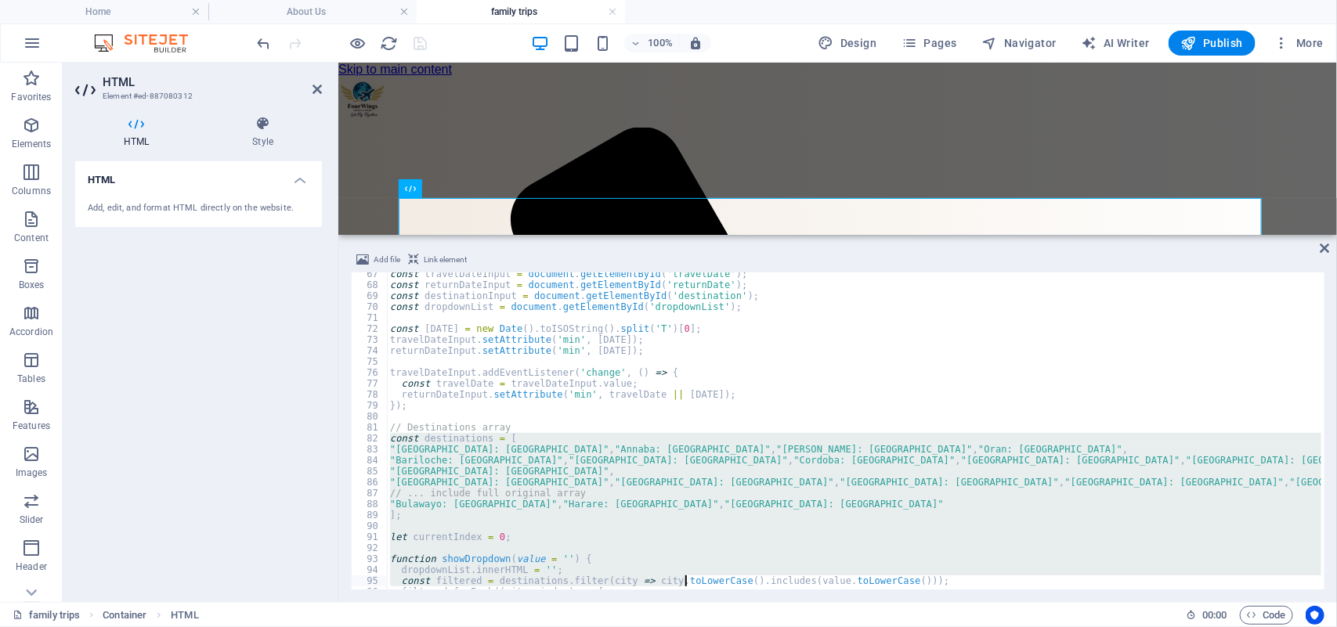
scroll to position [727, 0]
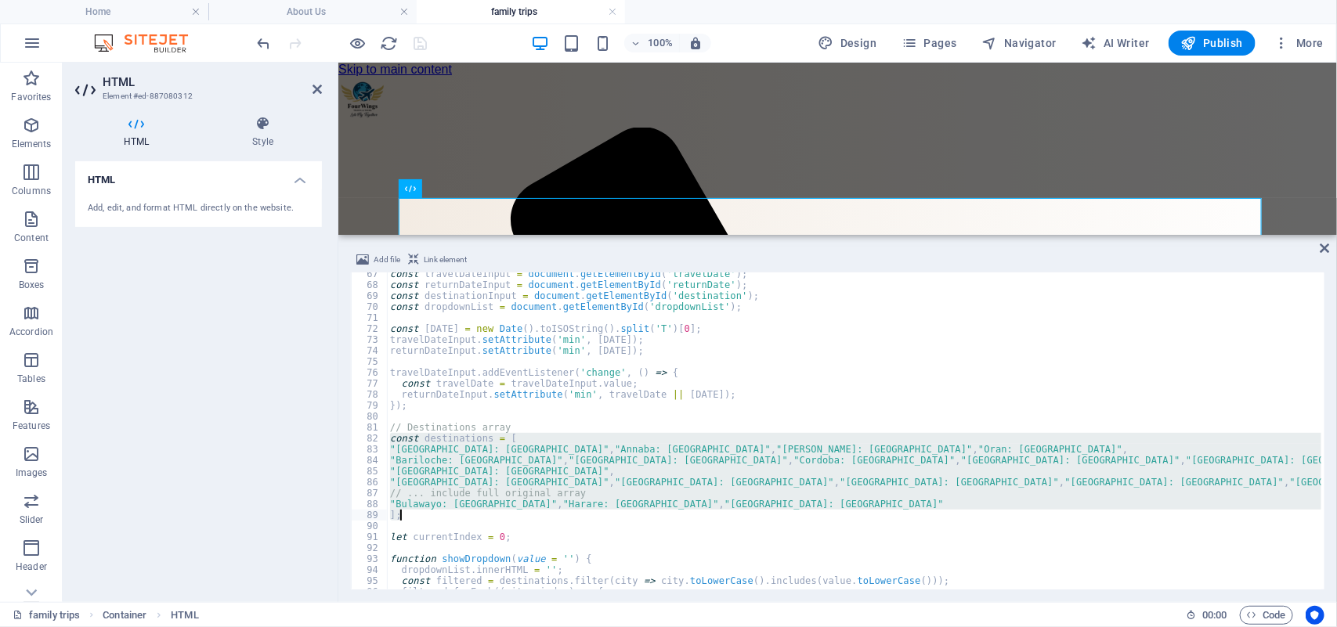
drag, startPoint x: 389, startPoint y: 522, endPoint x: 675, endPoint y: 515, distance: 285.9
click at [675, 515] on div "const travelDateInput = document . getElementById ( 'travelDate' ) ; const retu…" at bounding box center [955, 437] width 1136 height 336
type textarea ""Bulawayo: [GEOGRAPHIC_DATA]","Harare: [GEOGRAPHIC_DATA]","[GEOGRAPHIC_DATA]: […"
paste textarea
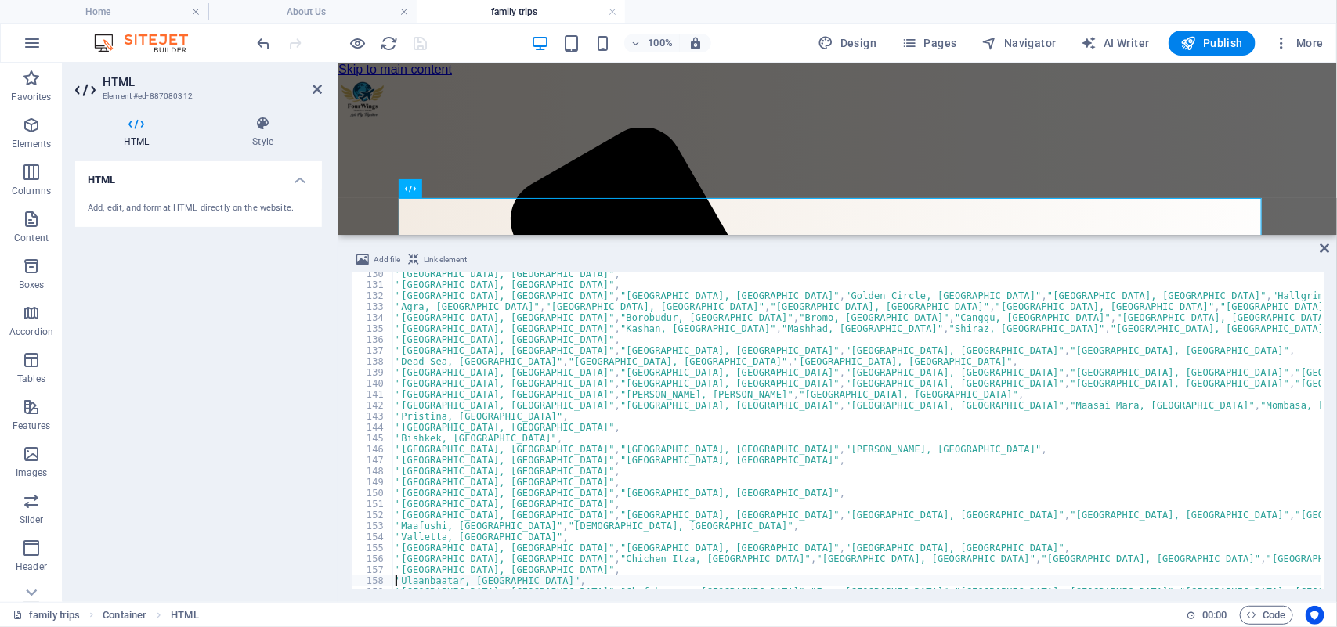
scroll to position [1418, 0]
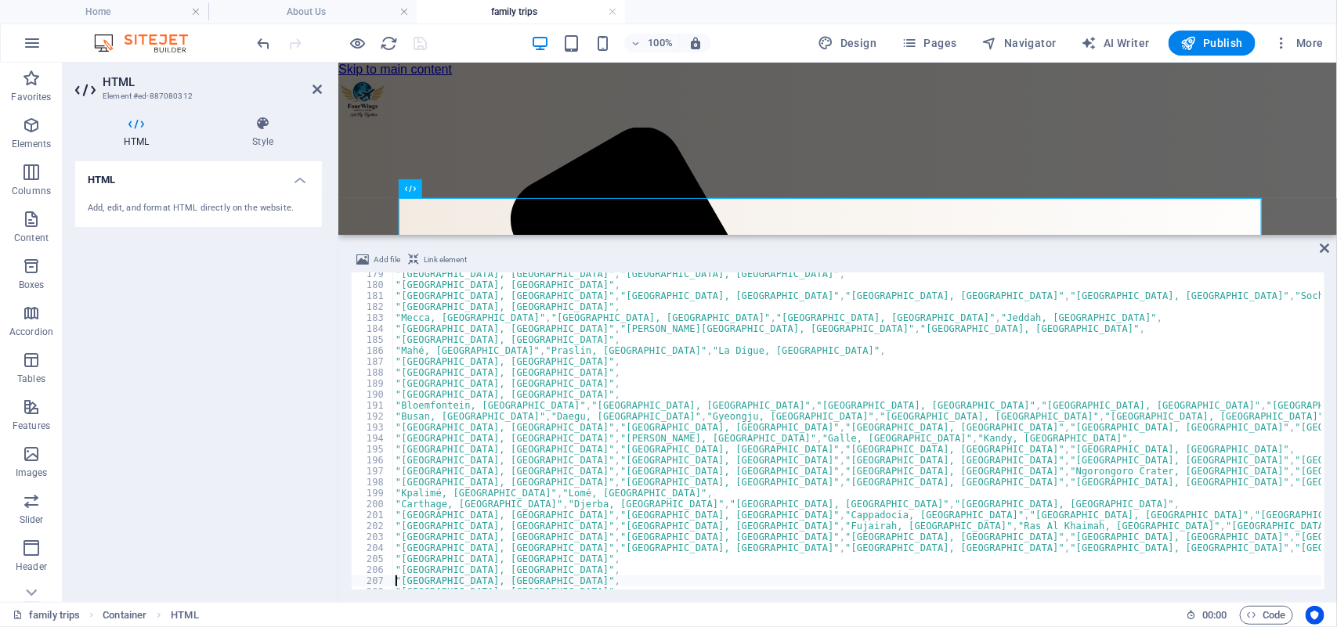
type textarea "];"
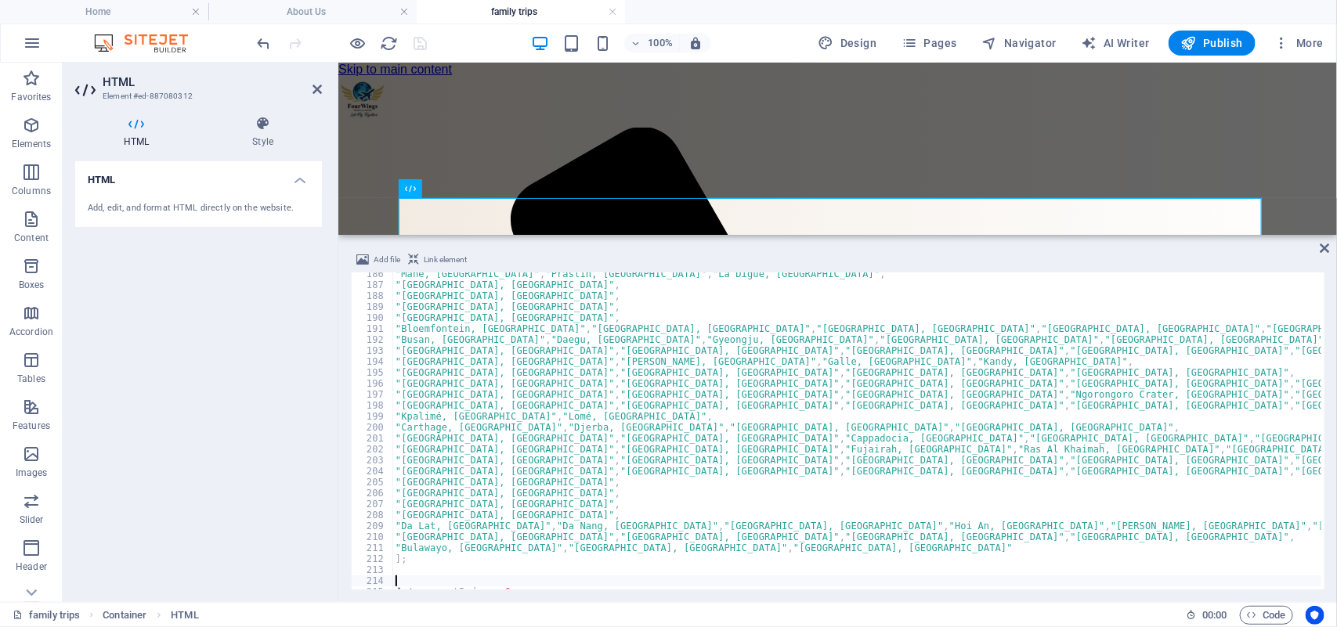
type textarea "let currentIndex = 0;"
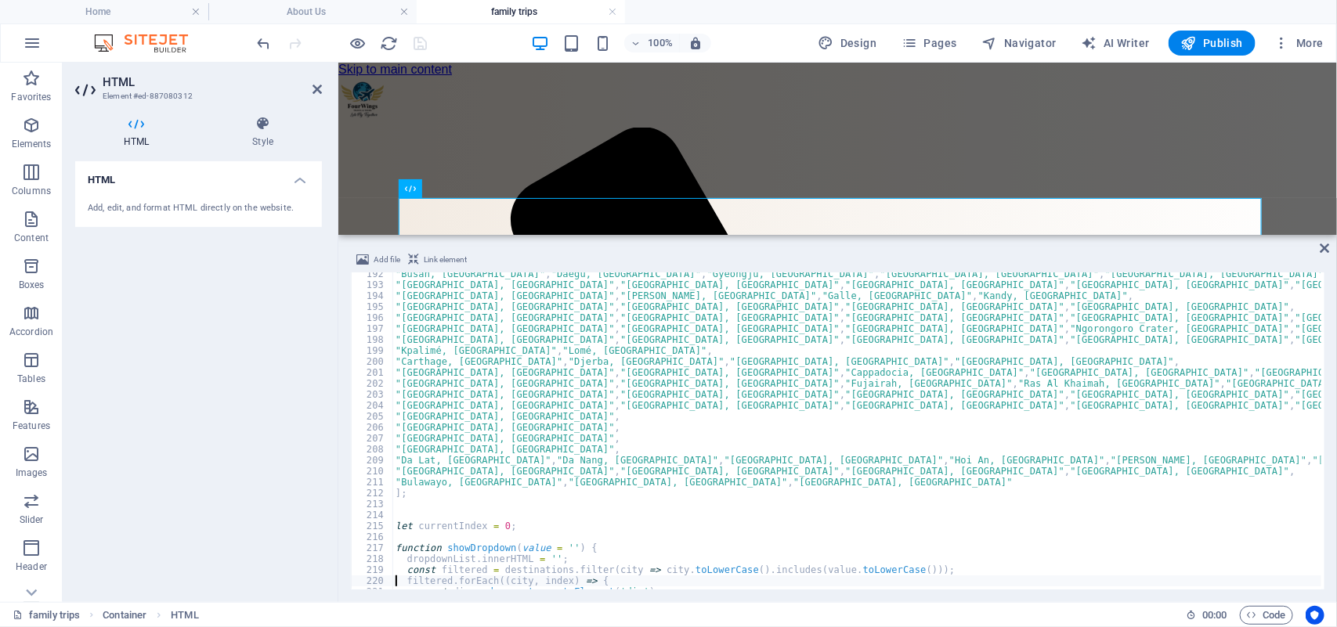
type textarea "const div = document.createElement('div');"
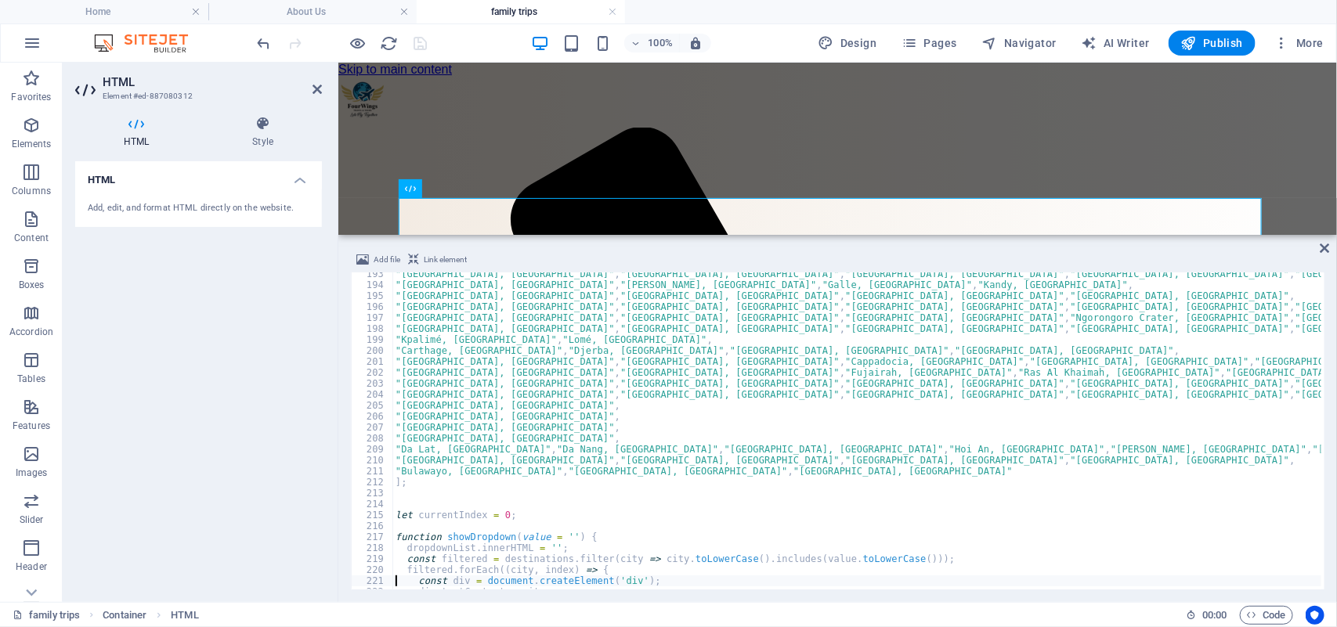
scroll to position [2108, 0]
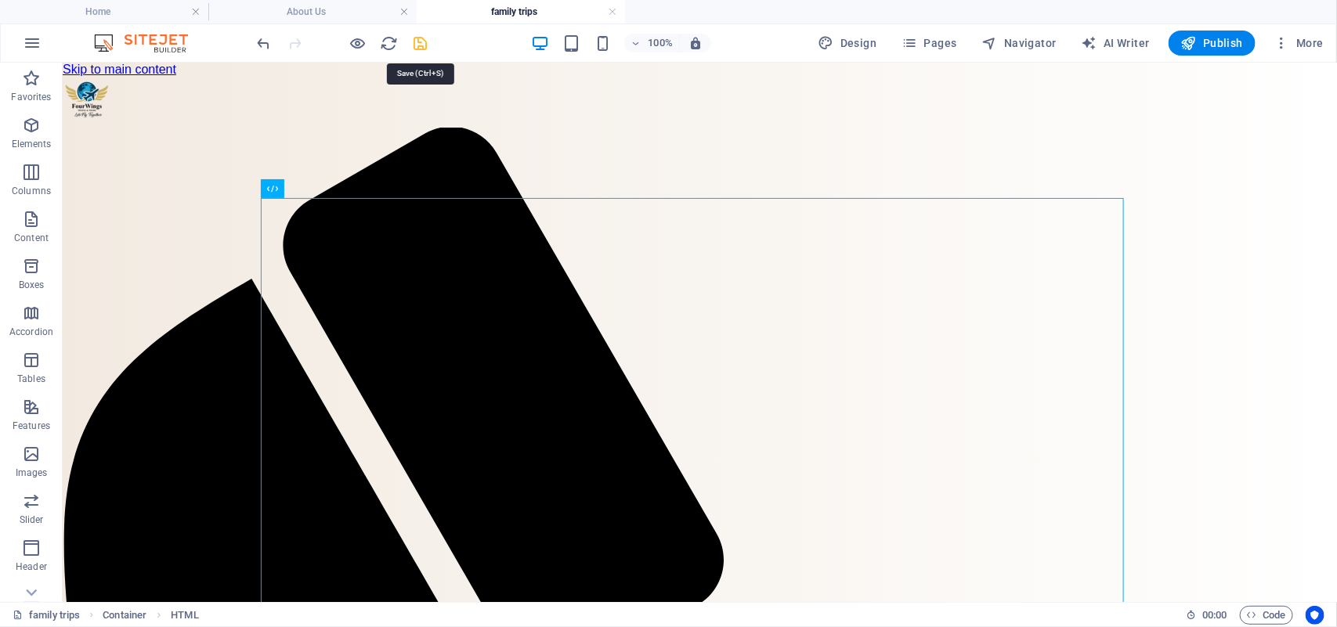
click at [419, 40] on icon "save" at bounding box center [421, 43] width 18 height 18
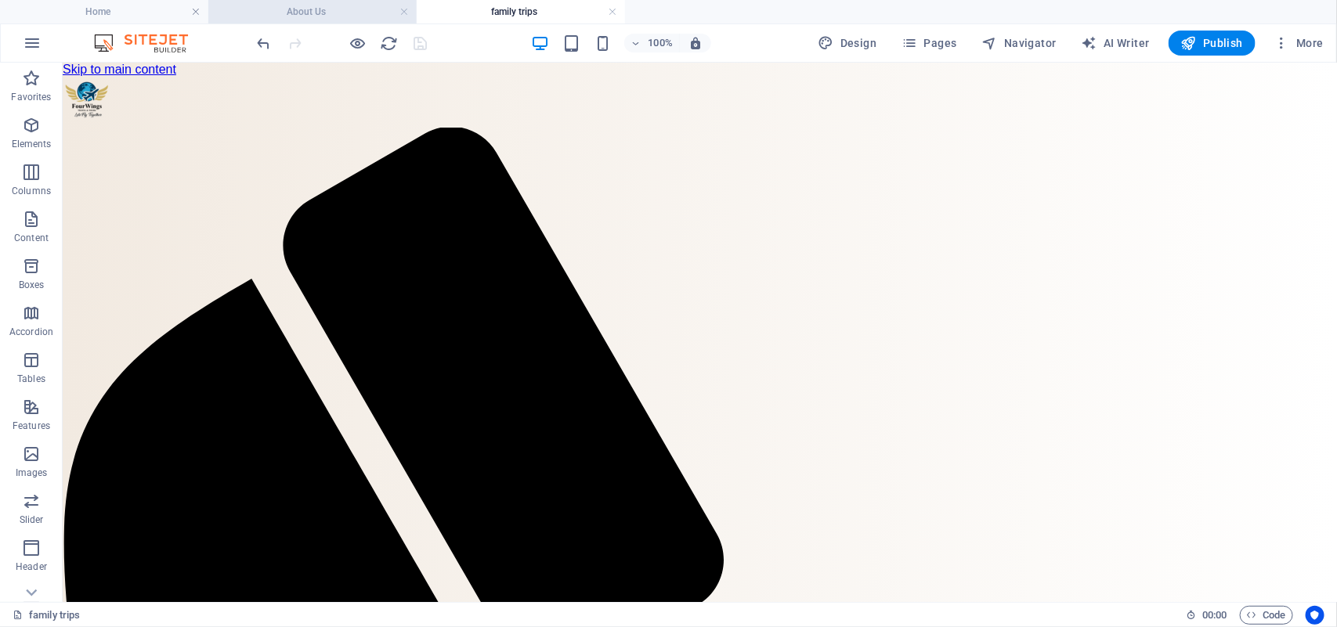
click at [325, 18] on h4 "About Us" at bounding box center [312, 11] width 208 height 17
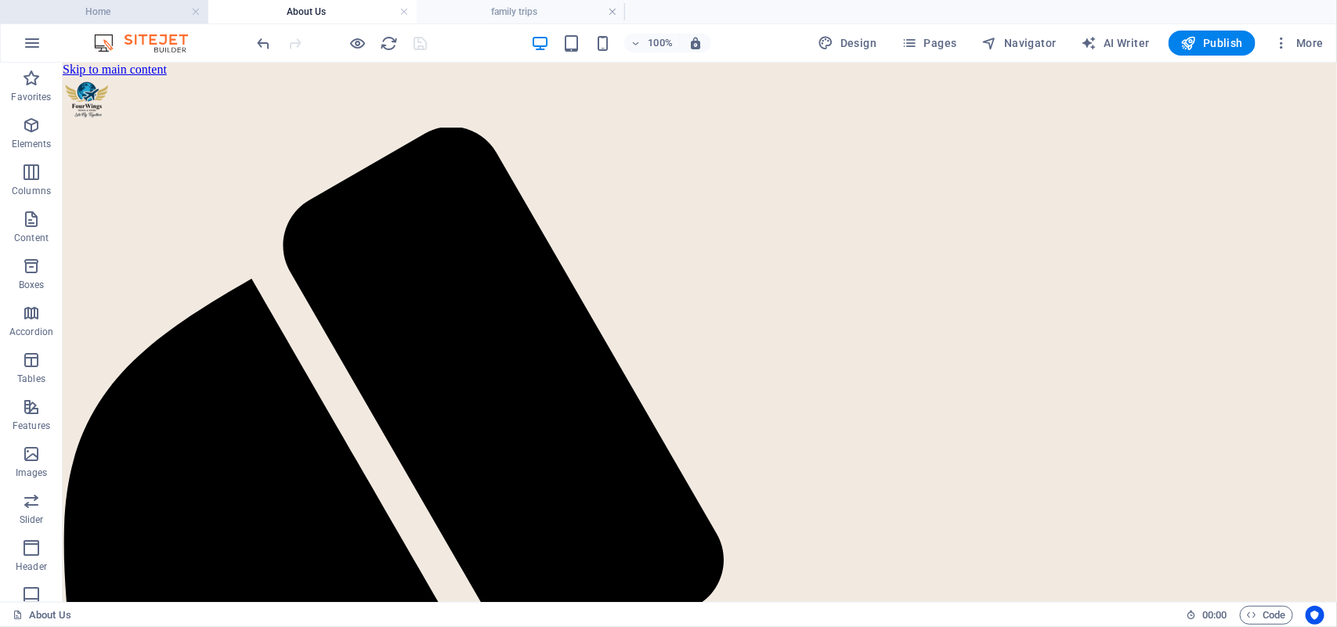
click at [107, 6] on h4 "Home" at bounding box center [104, 11] width 208 height 17
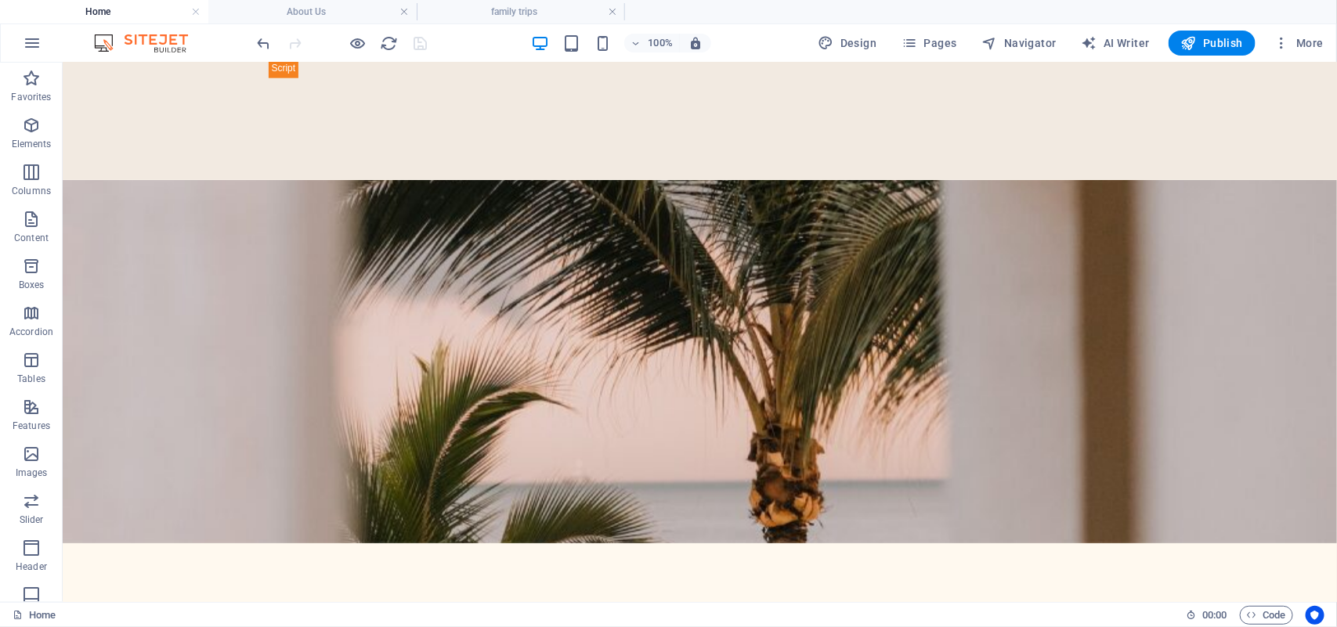
scroll to position [1415, 0]
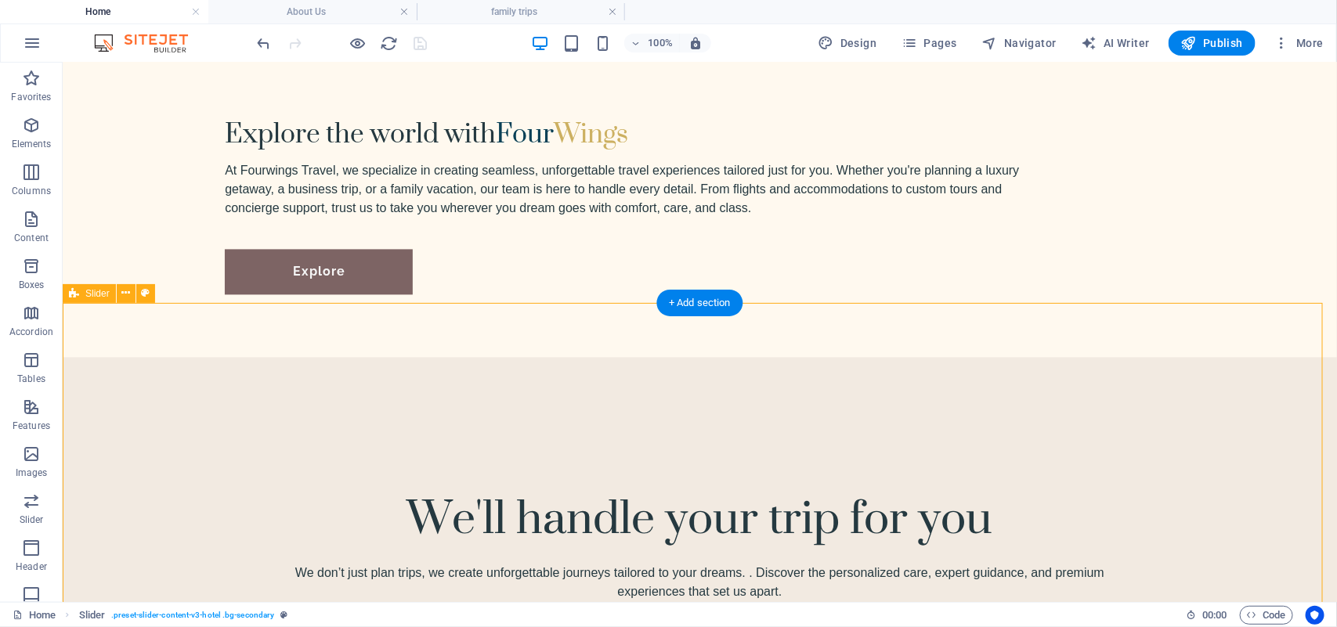
drag, startPoint x: 1313, startPoint y: 320, endPoint x: 1317, endPoint y: 334, distance: 14.6
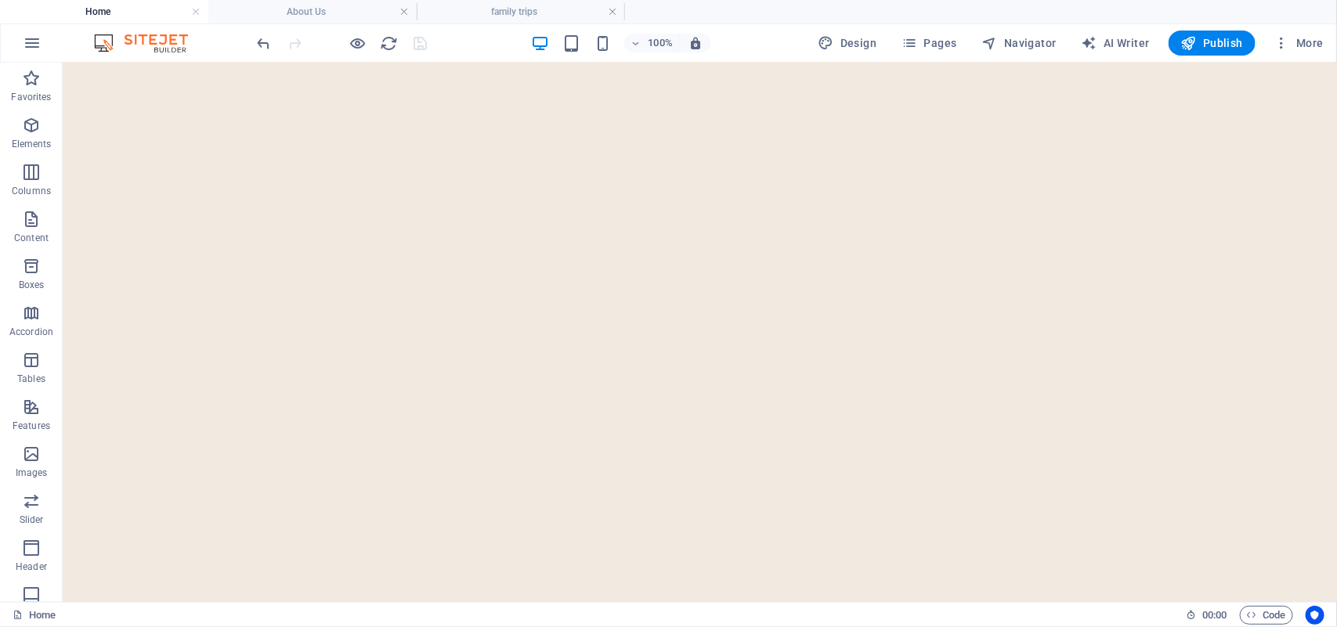
scroll to position [3399, 0]
click at [498, 13] on h4 "family trips" at bounding box center [521, 11] width 208 height 17
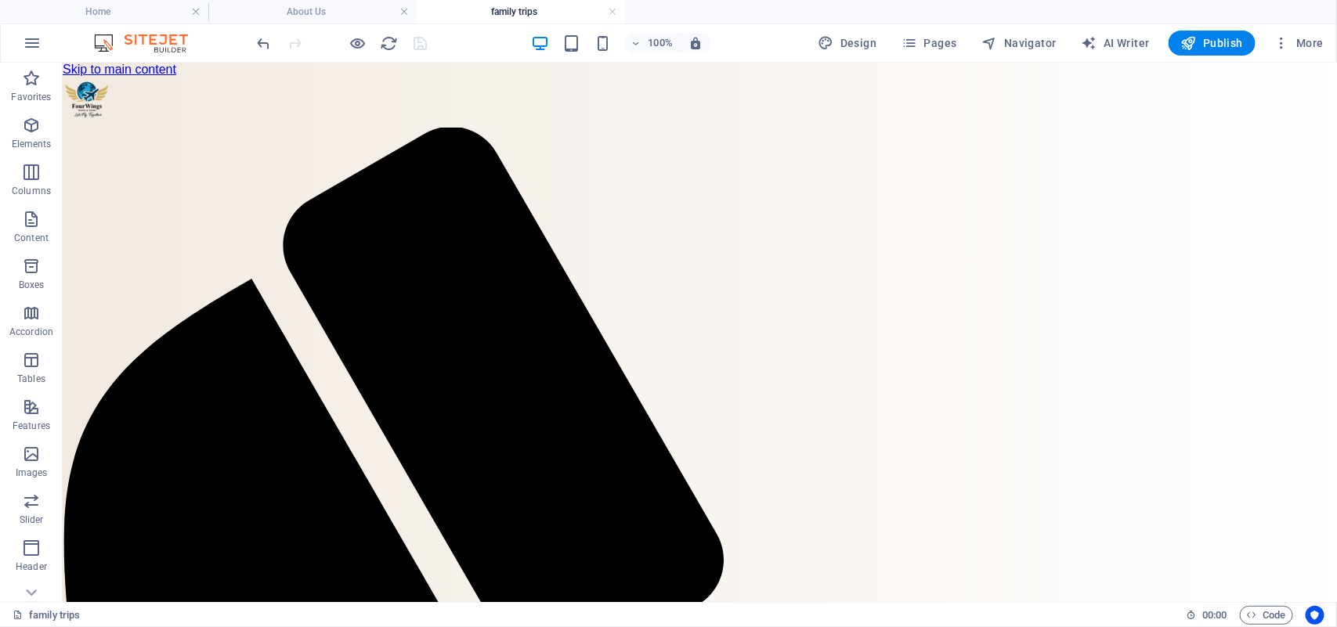
scroll to position [0, 0]
click at [279, 10] on h4 "About Us" at bounding box center [312, 11] width 208 height 17
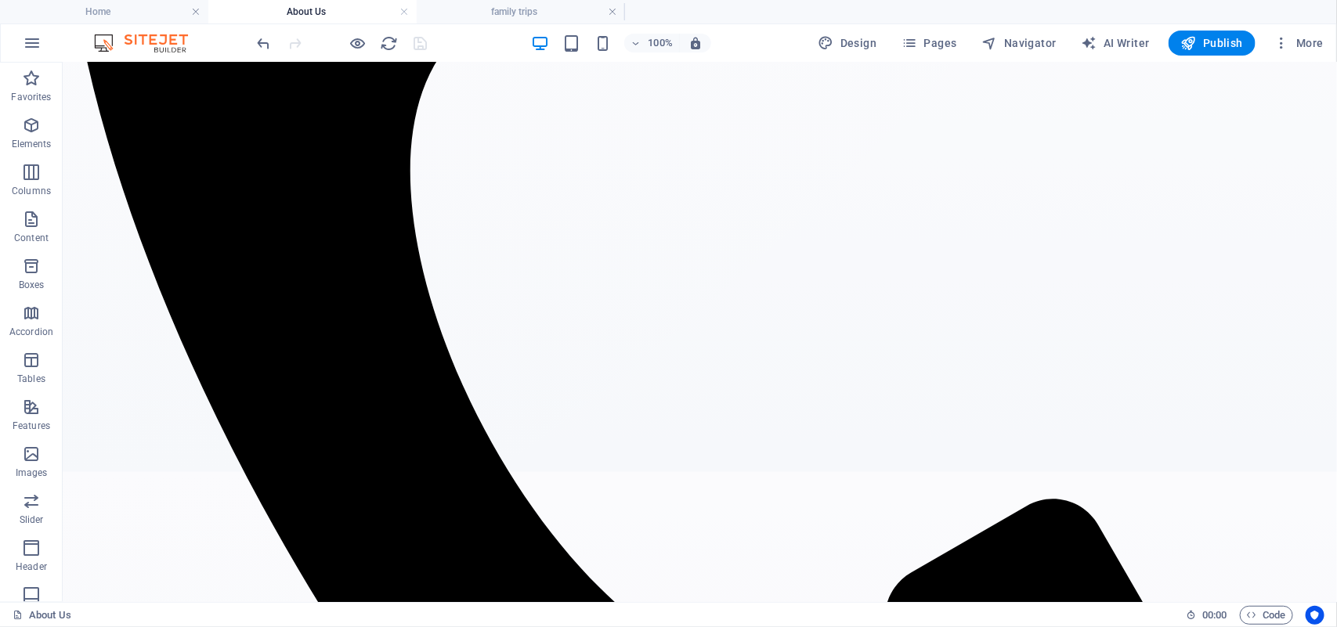
scroll to position [679, 0]
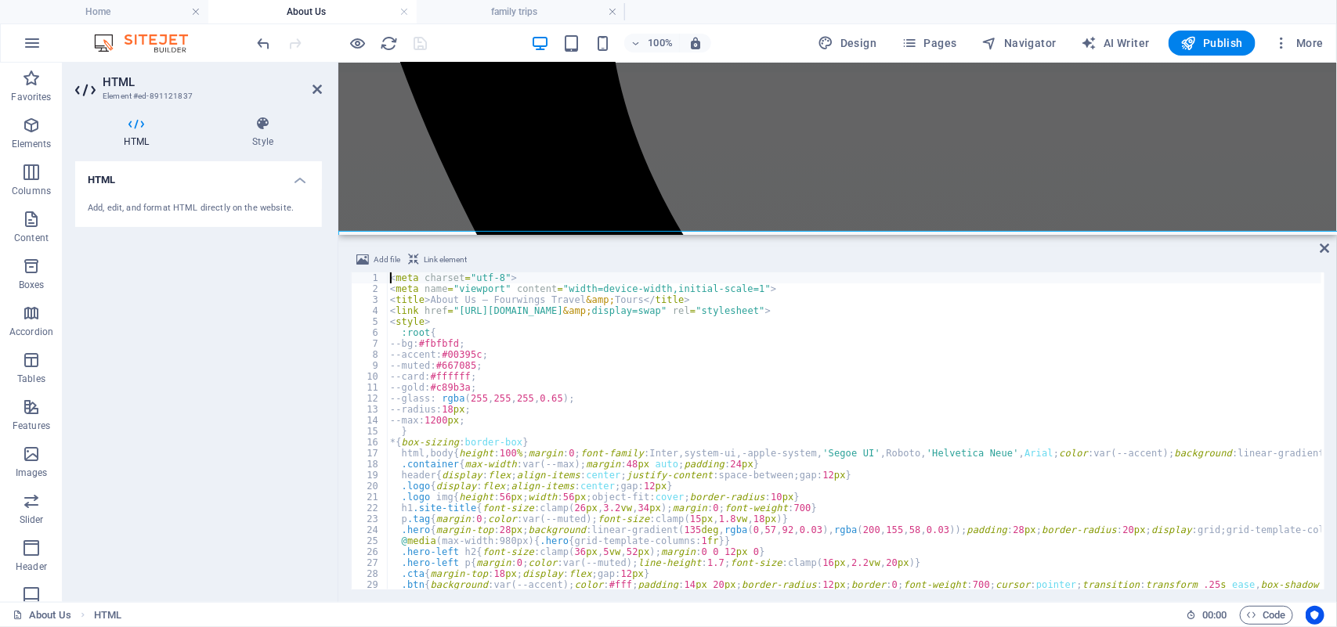
scroll to position [482, 0]
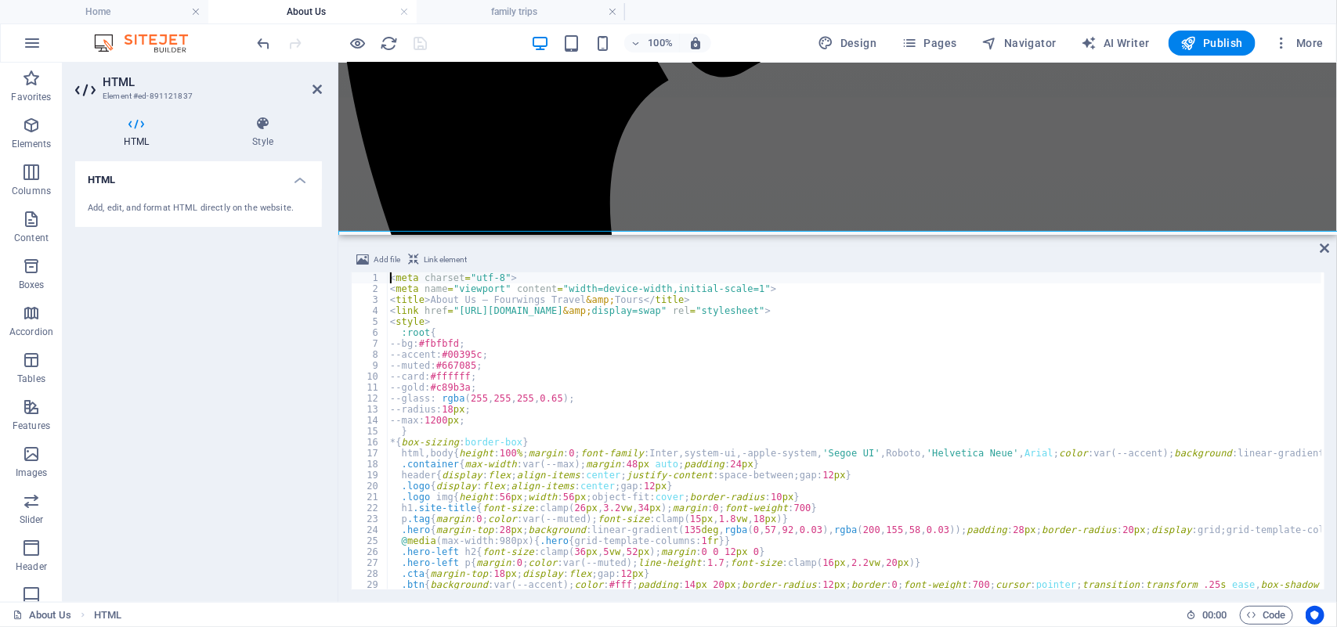
type textarea "</script>"
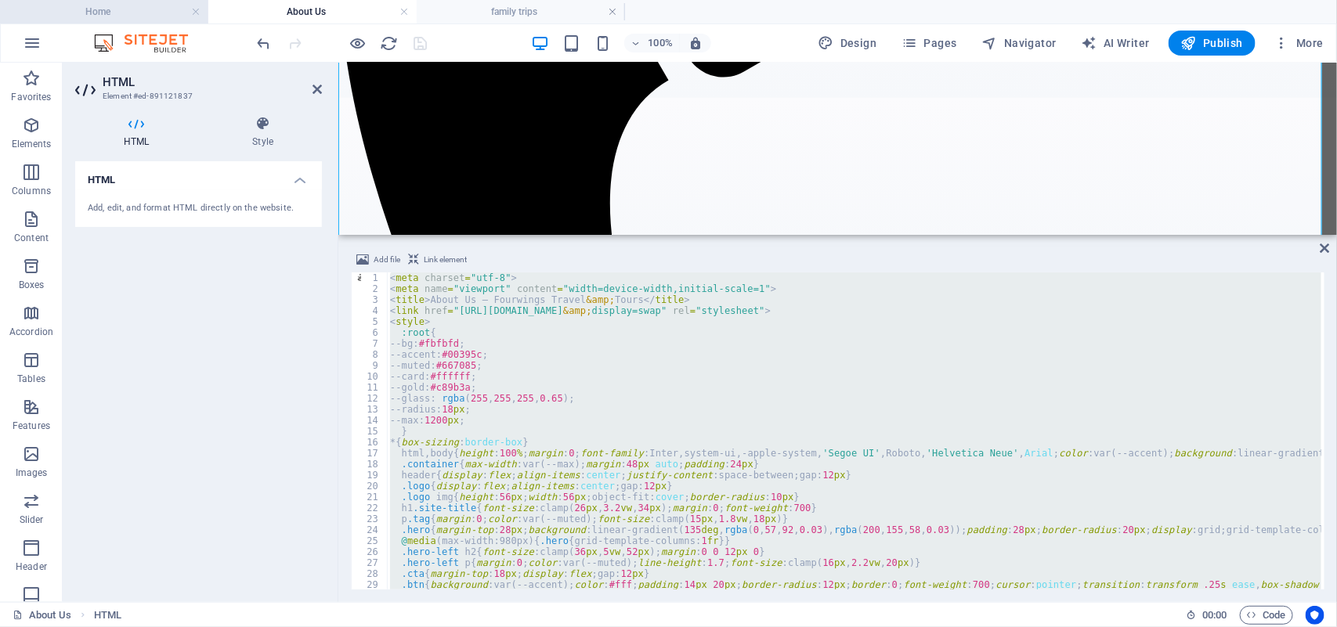
click at [79, 6] on h4 "Home" at bounding box center [104, 11] width 208 height 17
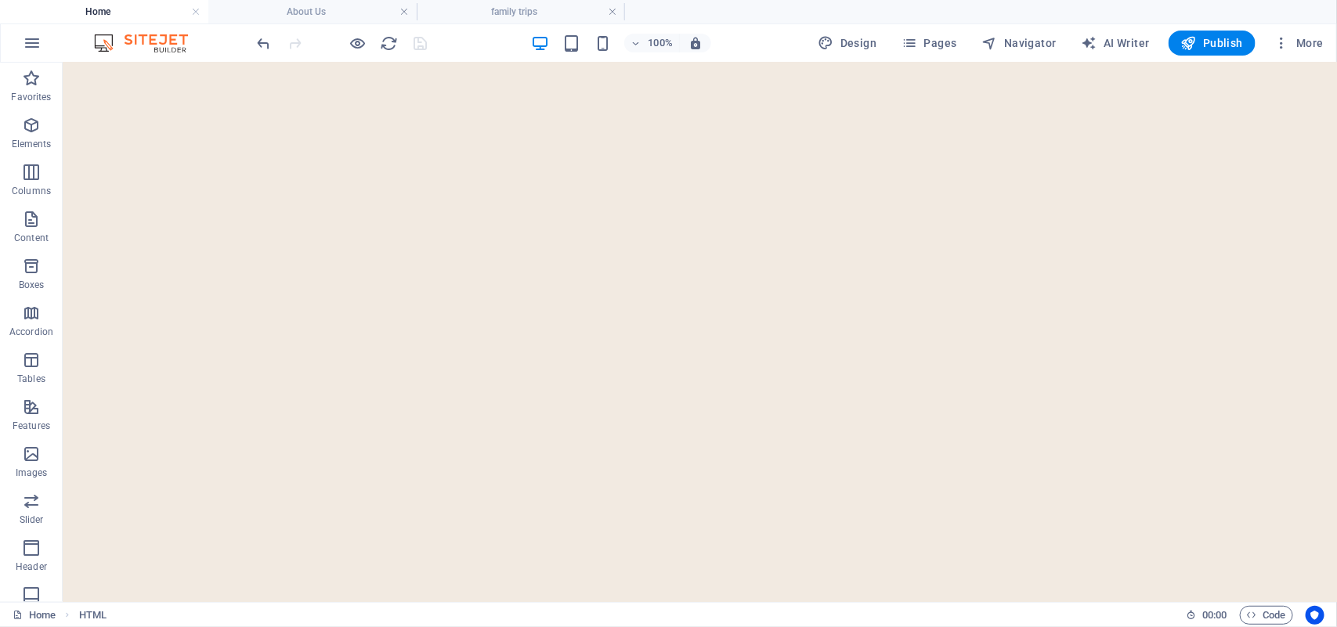
scroll to position [0, 0]
click at [942, 43] on span "Pages" at bounding box center [928, 43] width 55 height 16
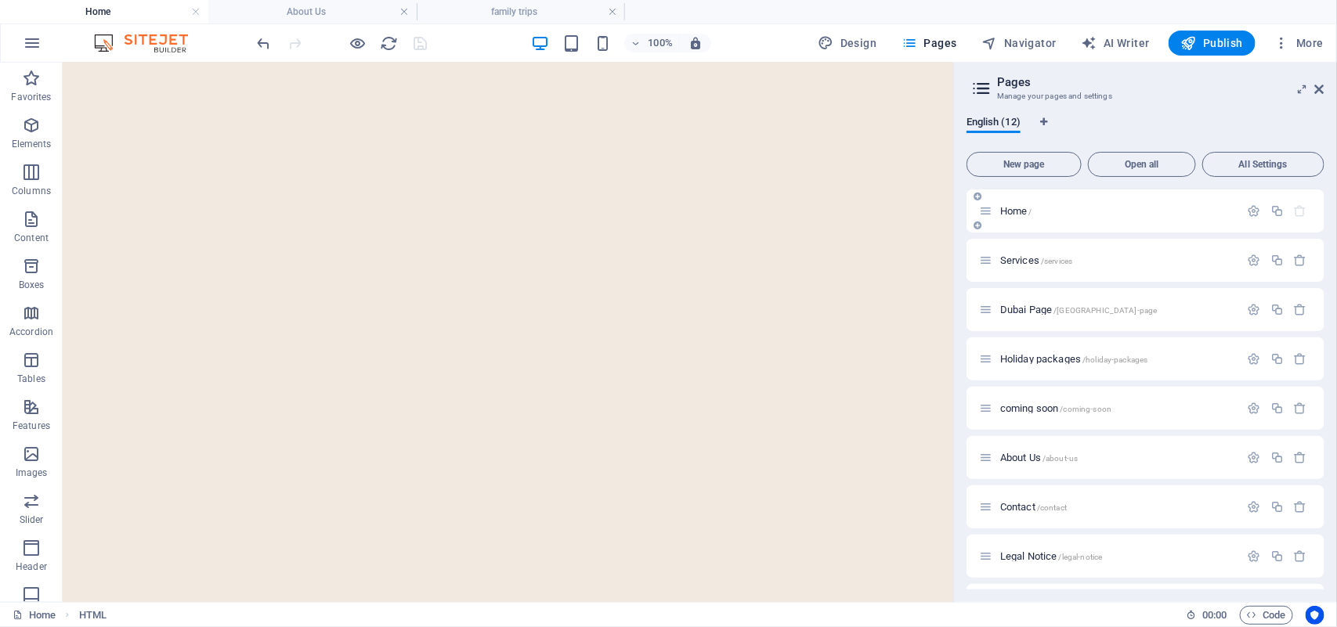
scroll to position [3487, 0]
click at [1030, 258] on span "Services /services" at bounding box center [1036, 261] width 72 height 12
click at [1030, 288] on div "Dubai Page /[GEOGRAPHIC_DATA]-page" at bounding box center [1145, 309] width 358 height 43
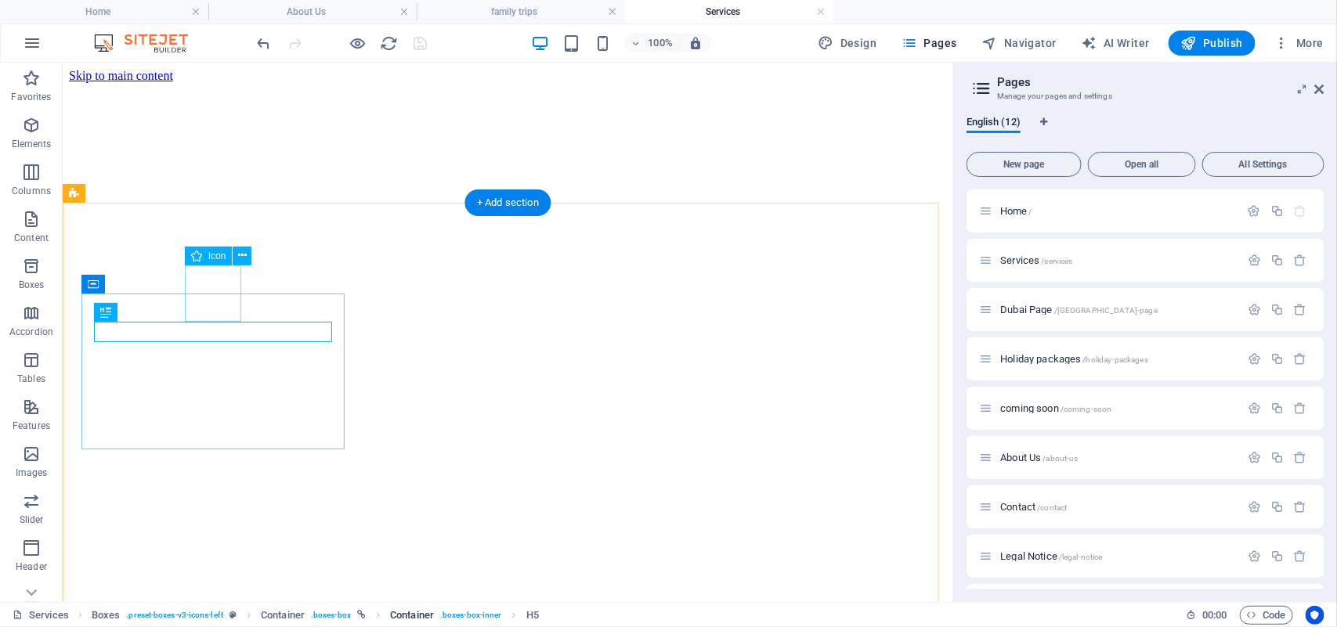
scroll to position [399, 0]
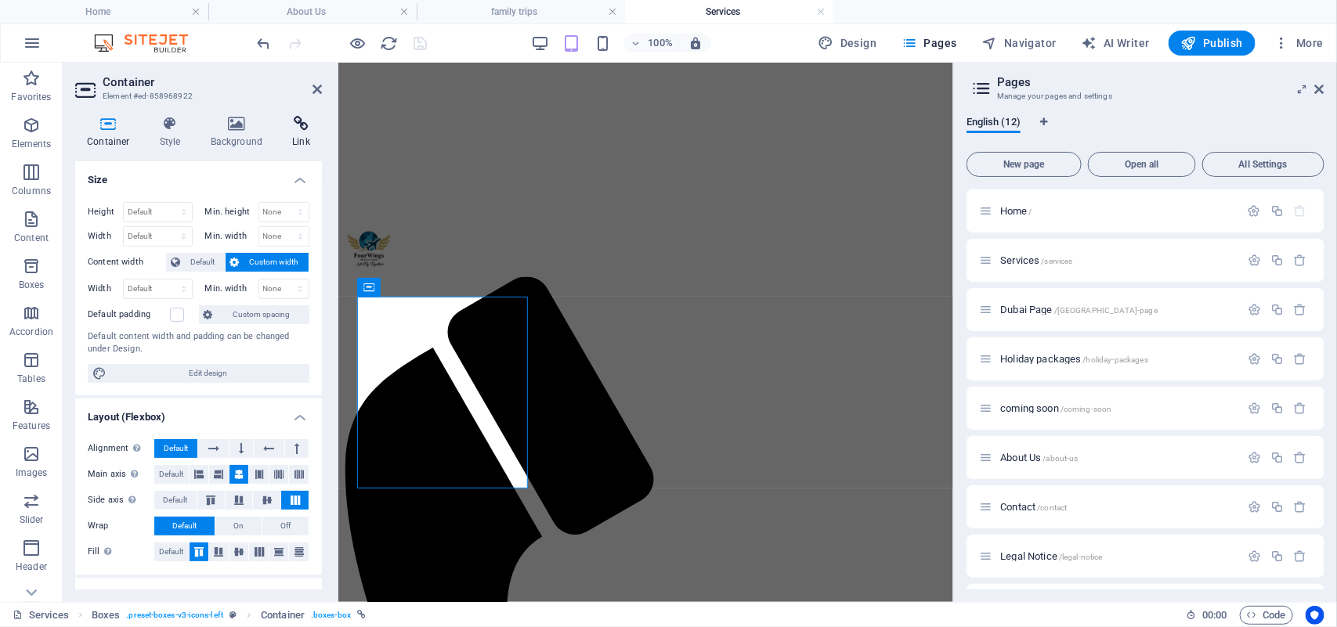
click at [298, 129] on icon at bounding box center [301, 124] width 42 height 16
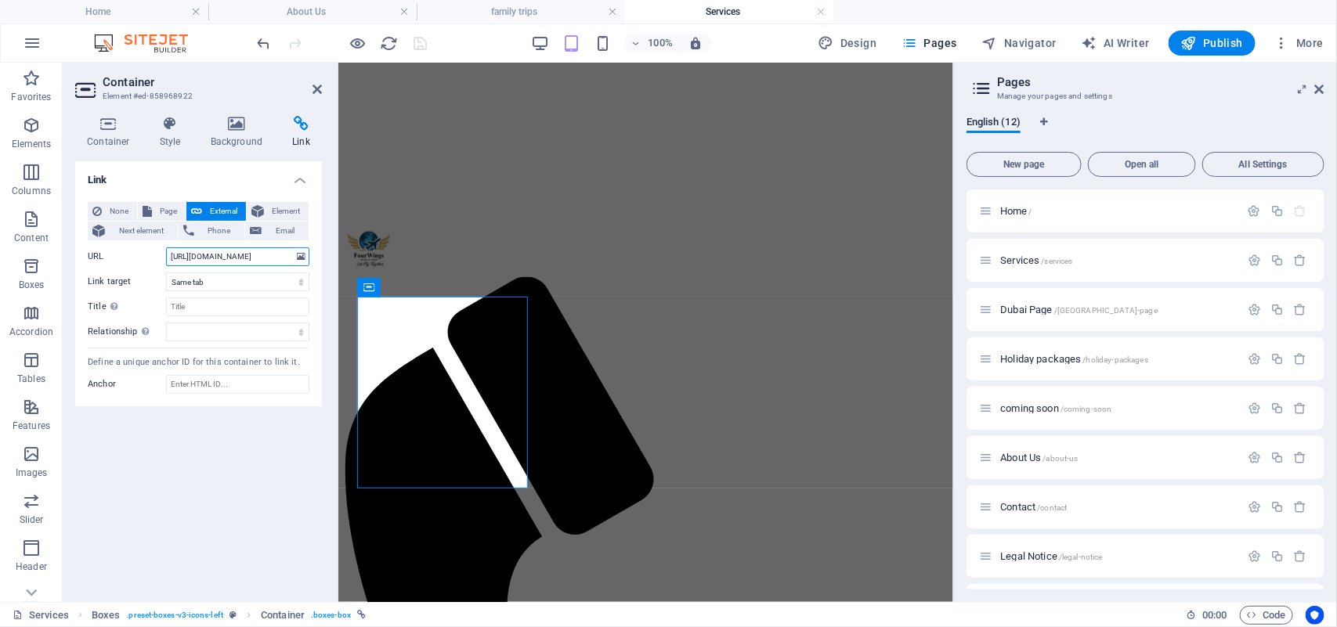
click at [232, 247] on input "[URL][DOMAIN_NAME]" at bounding box center [237, 256] width 143 height 19
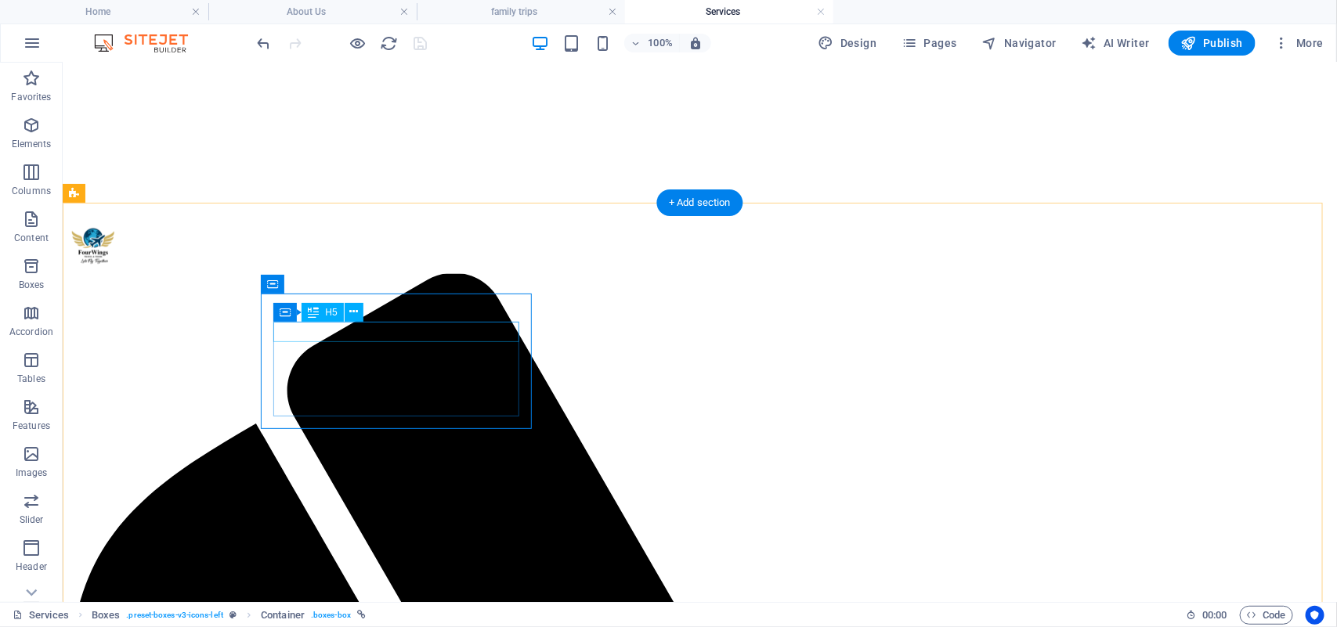
select select
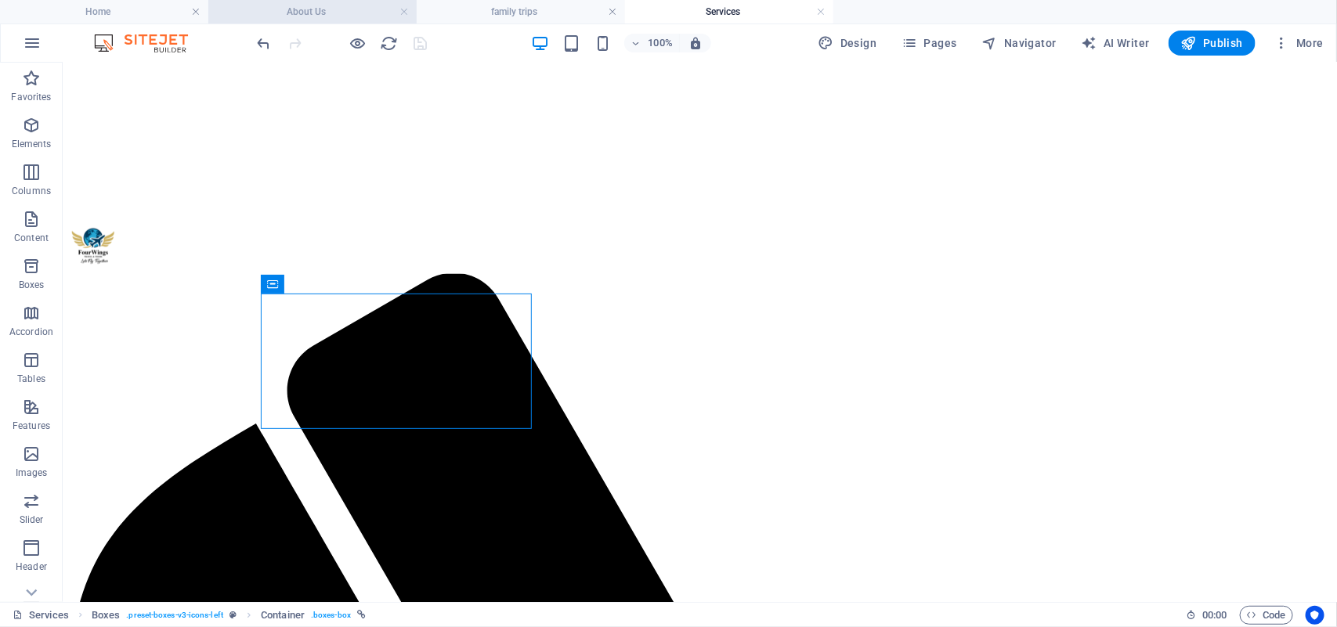
click at [287, 3] on h4 "About Us" at bounding box center [312, 11] width 208 height 17
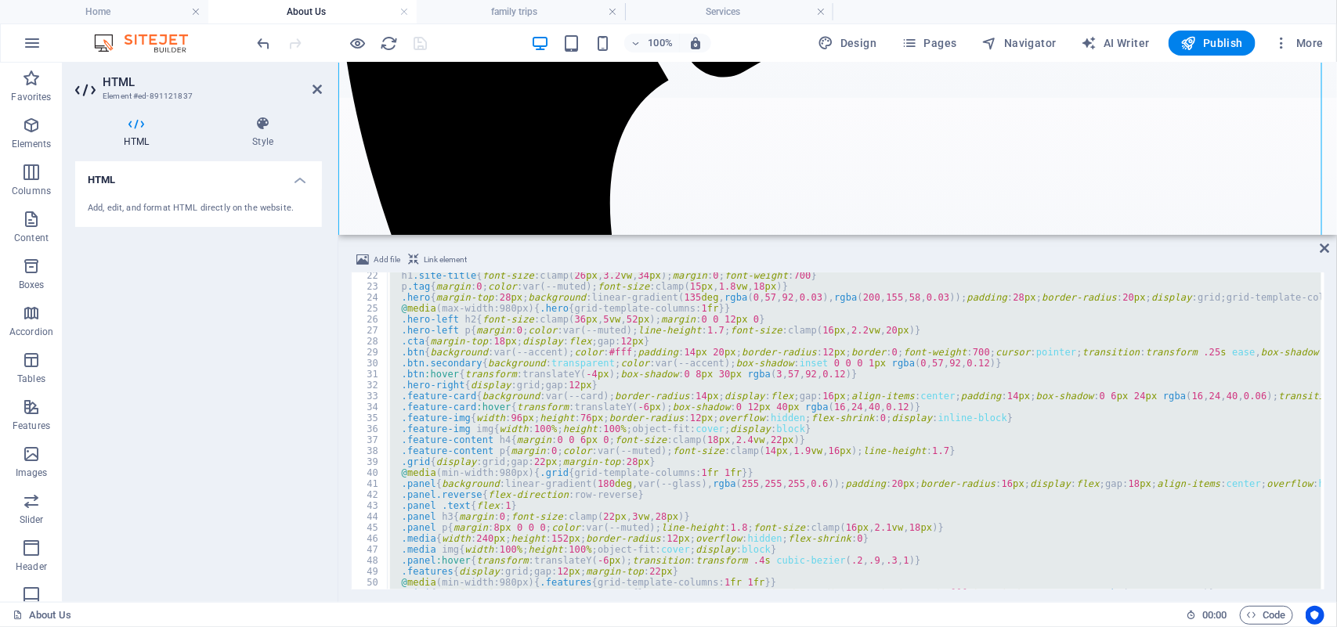
scroll to position [233, 0]
drag, startPoint x: 1318, startPoint y: 435, endPoint x: 1310, endPoint y: 509, distance: 74.0
click at [1310, 509] on div "</script> 22 23 24 25 26 27 28 29 30 31 32 33 34 35 36 37 38 39 40 41 42 43 44 …" at bounding box center [837, 431] width 973 height 317
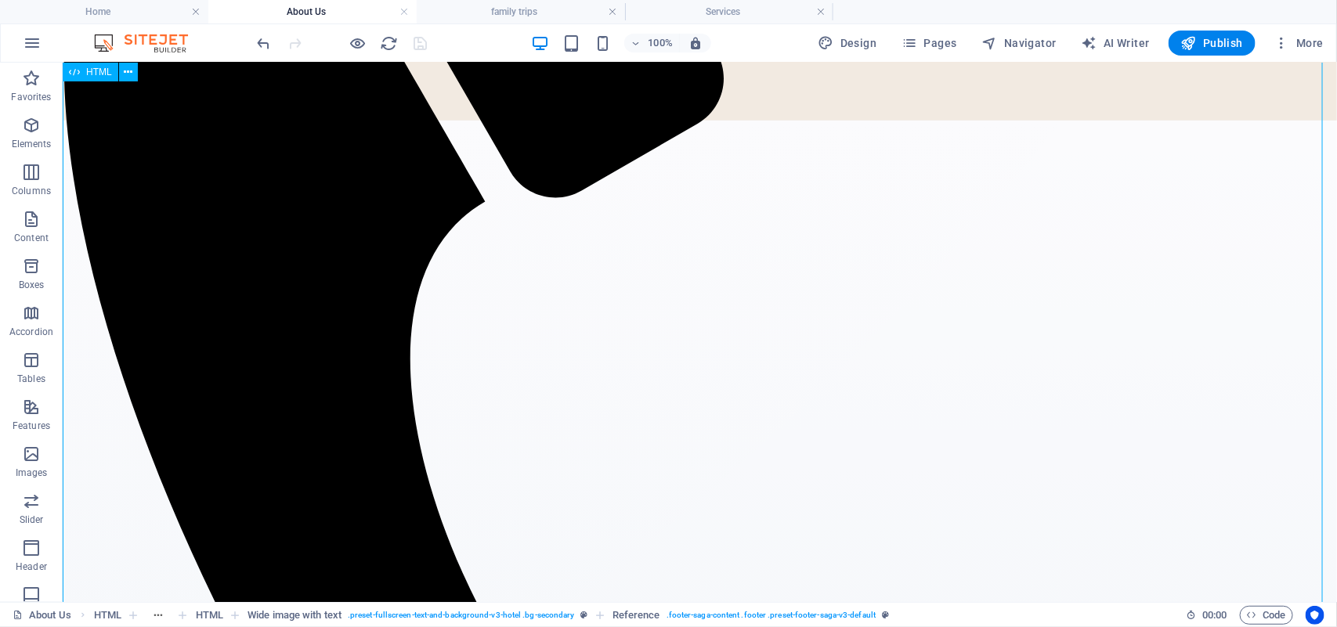
scroll to position [679, 0]
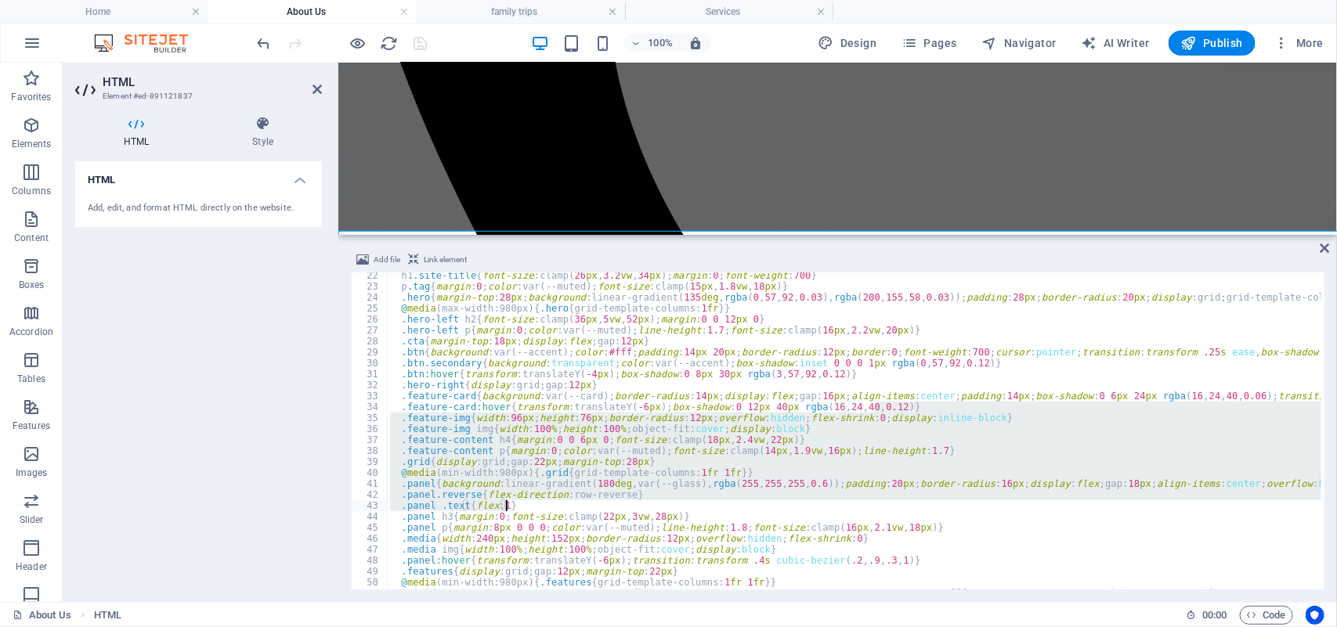
scroll to position [482, 0]
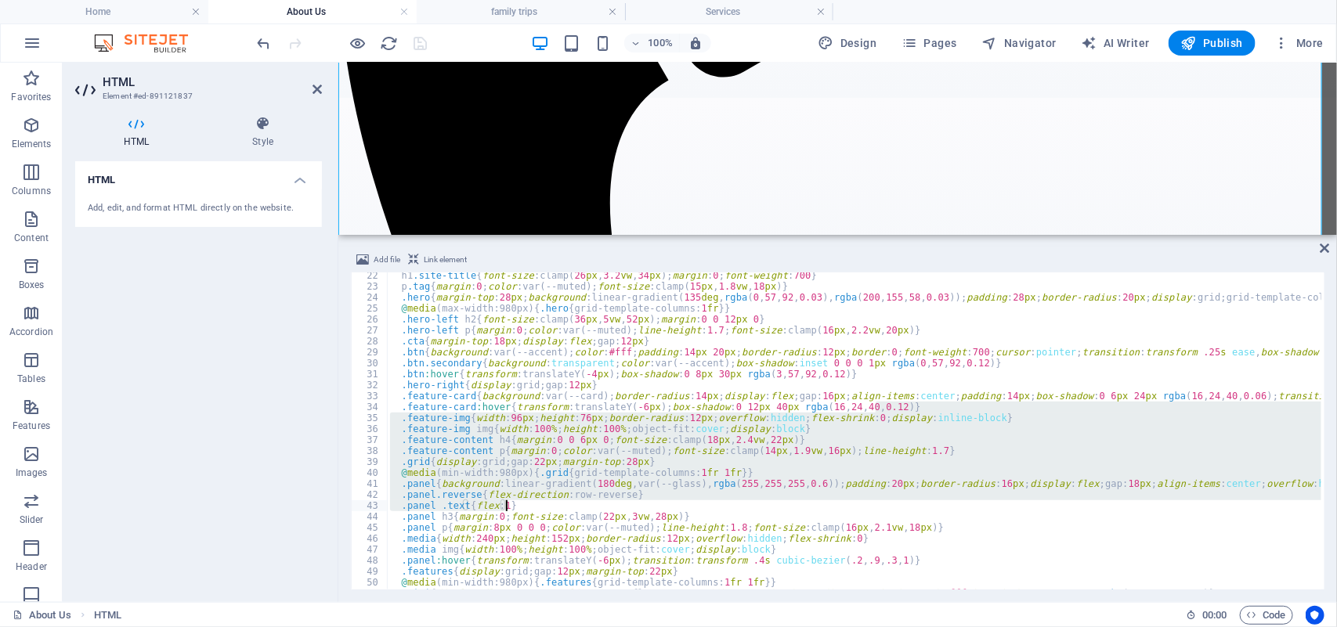
click at [489, 392] on div "h1 .site-title { font-size : clamp( 26 px , 3.2 vw , 34 px ) ; margin : 0 ; fon…" at bounding box center [1155, 438] width 1537 height 336
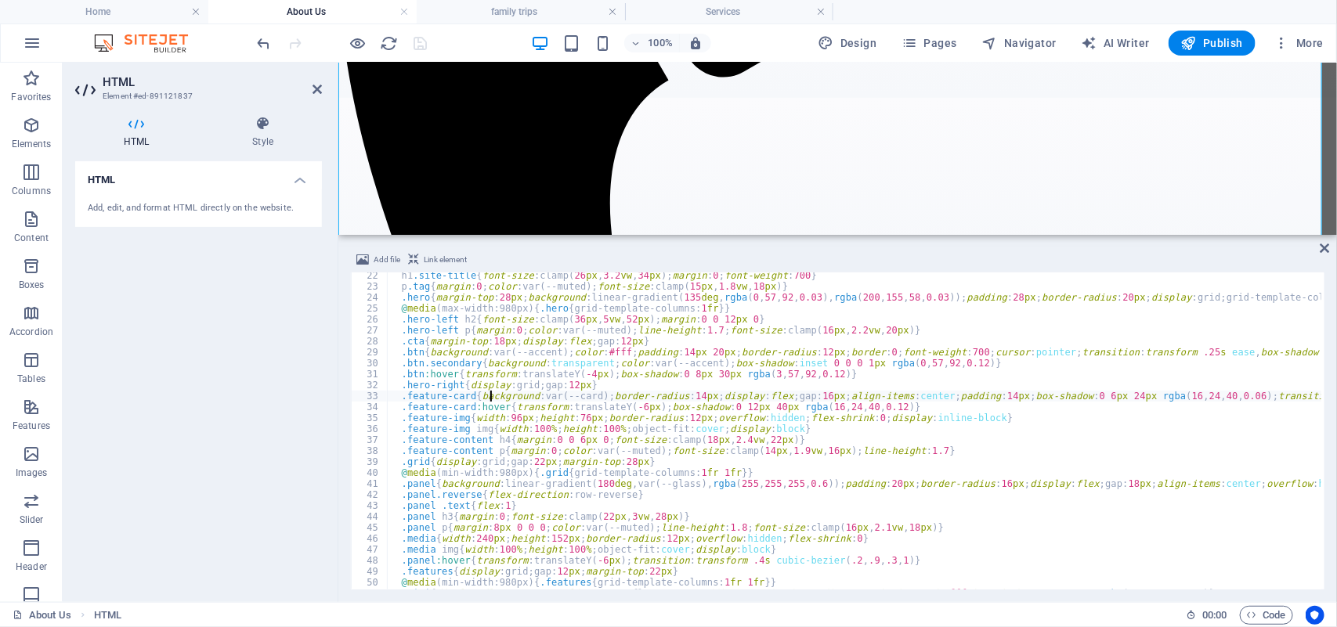
type textarea "</script>"
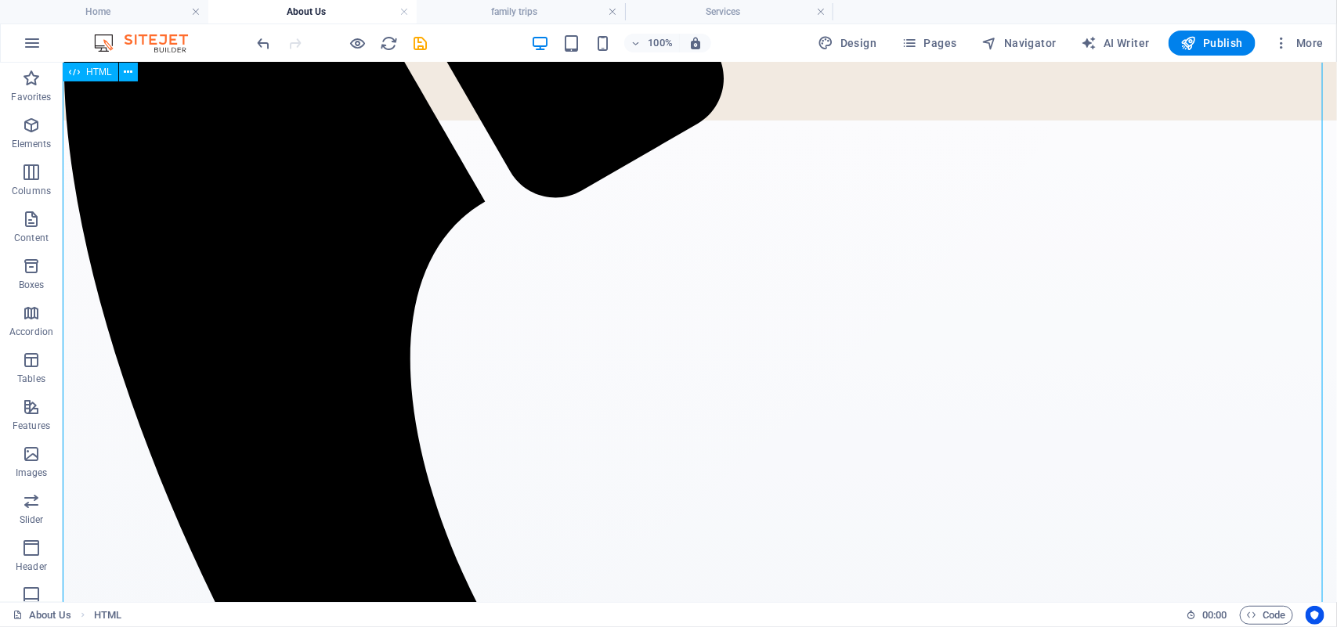
scroll to position [679, 0]
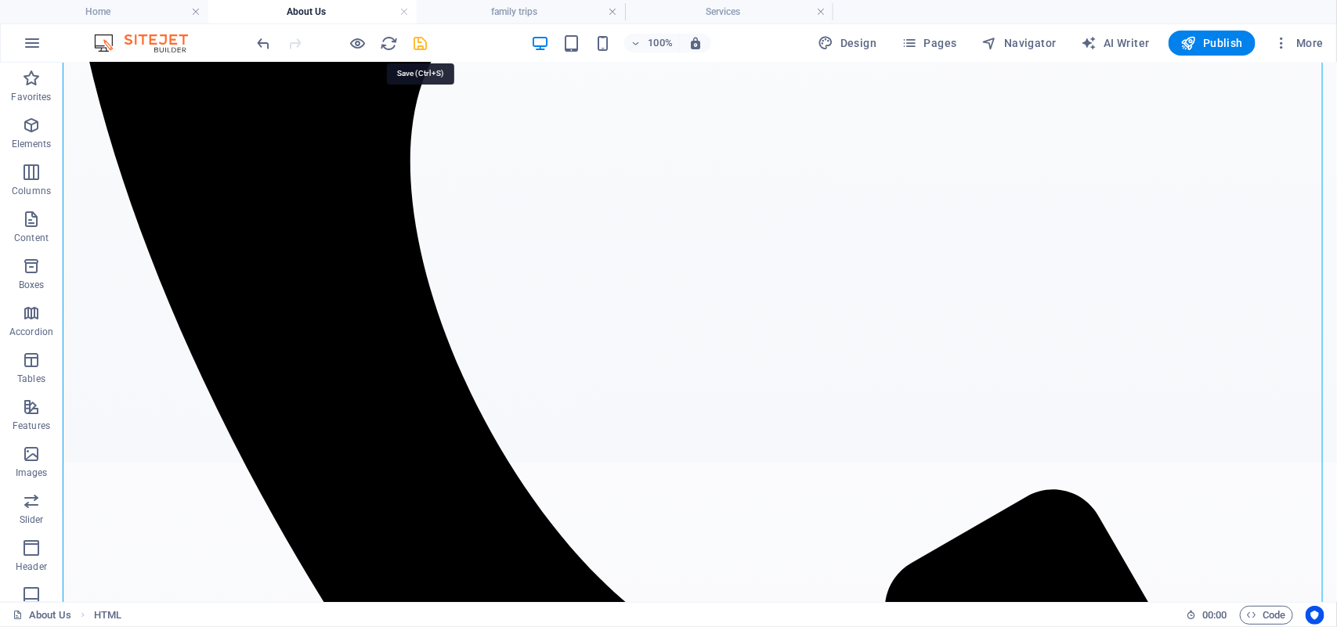
click at [415, 44] on icon "save" at bounding box center [421, 43] width 18 height 18
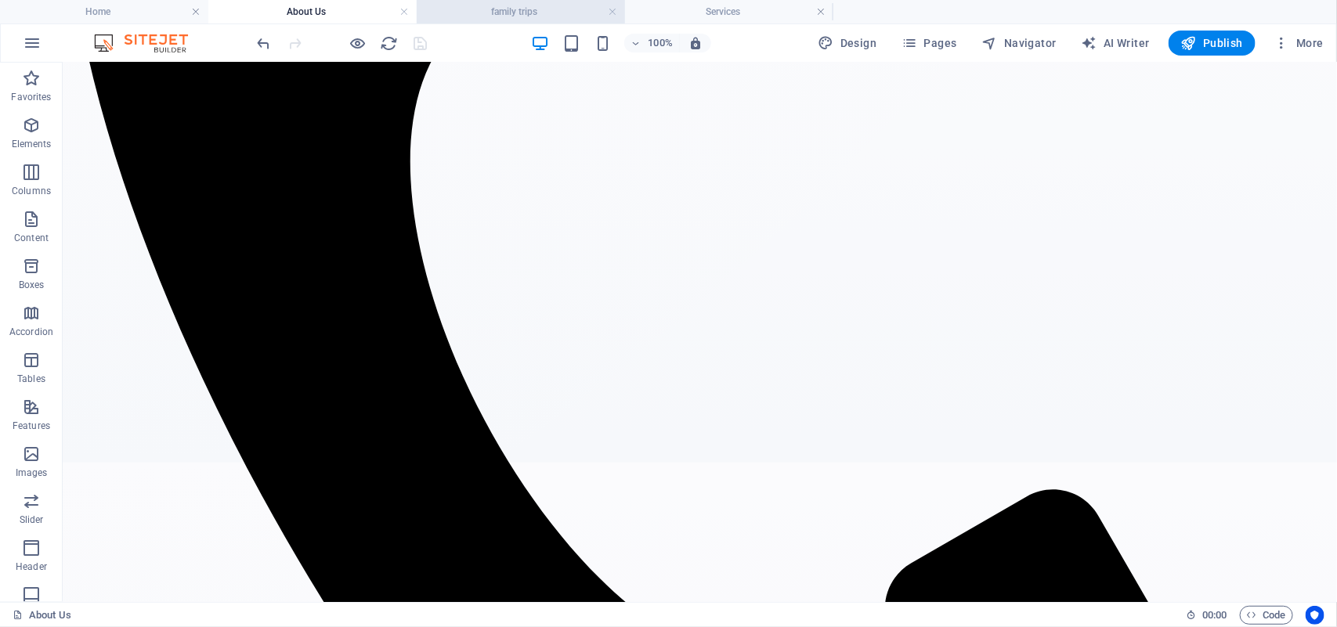
click at [521, 8] on h4 "family trips" at bounding box center [521, 11] width 208 height 17
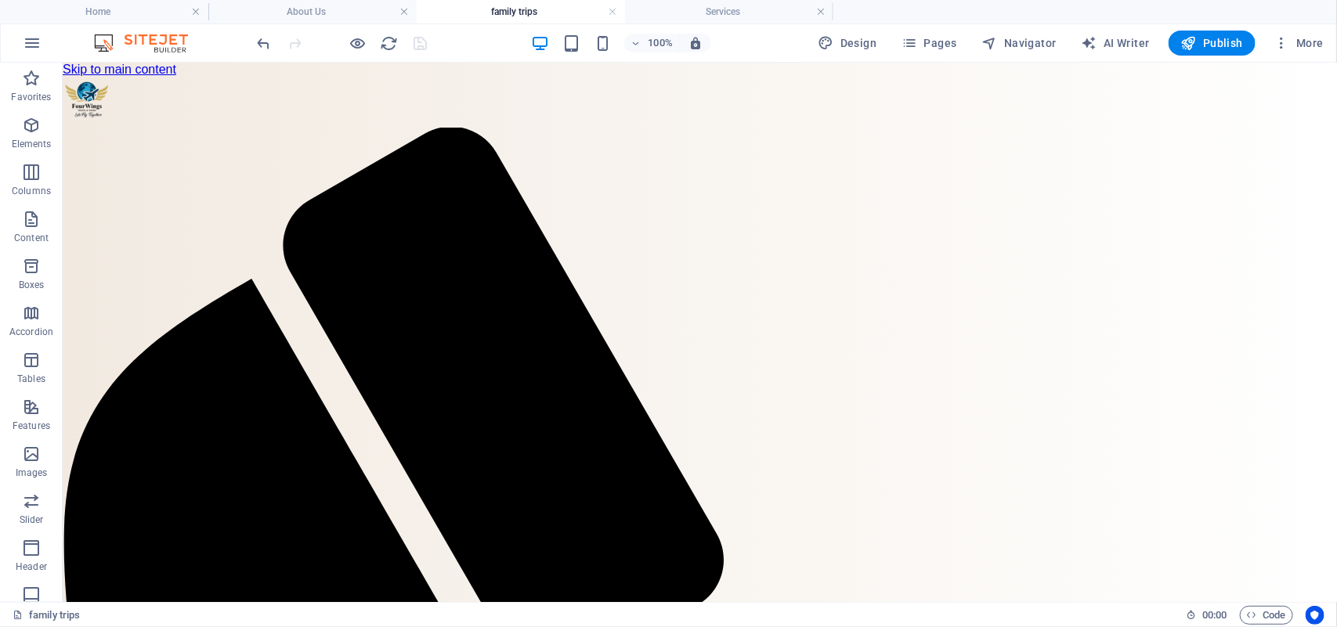
scroll to position [0, 0]
click at [609, 13] on link at bounding box center [612, 12] width 9 height 15
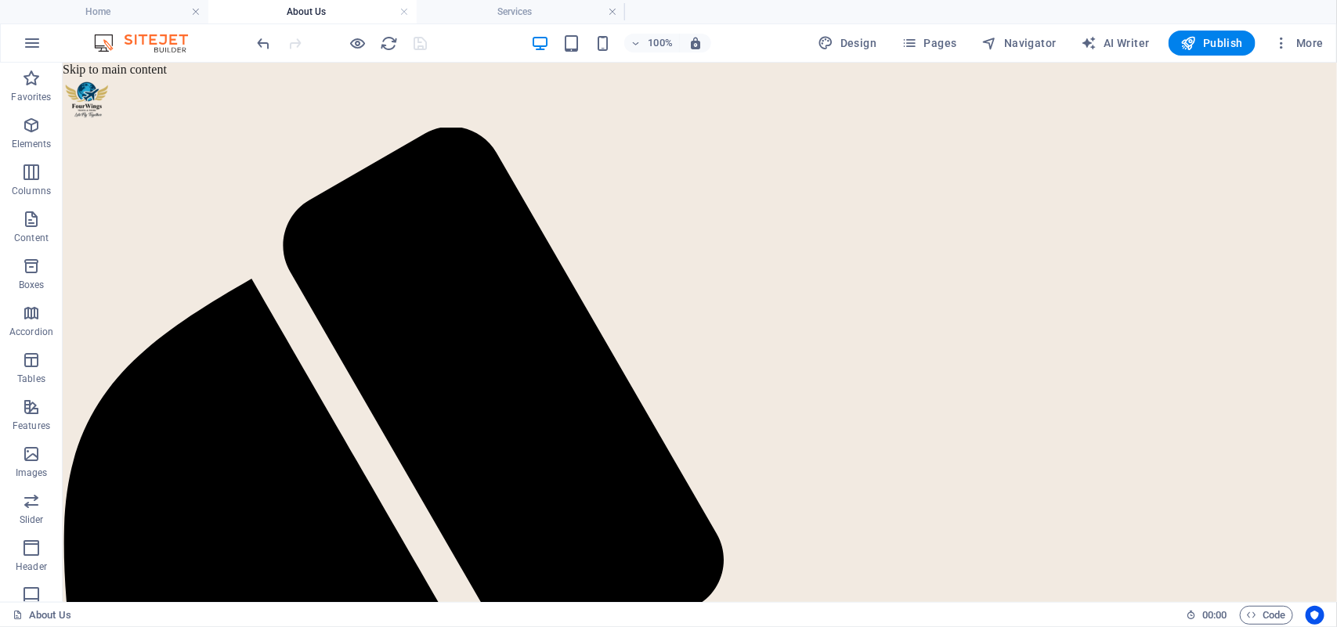
scroll to position [679, 0]
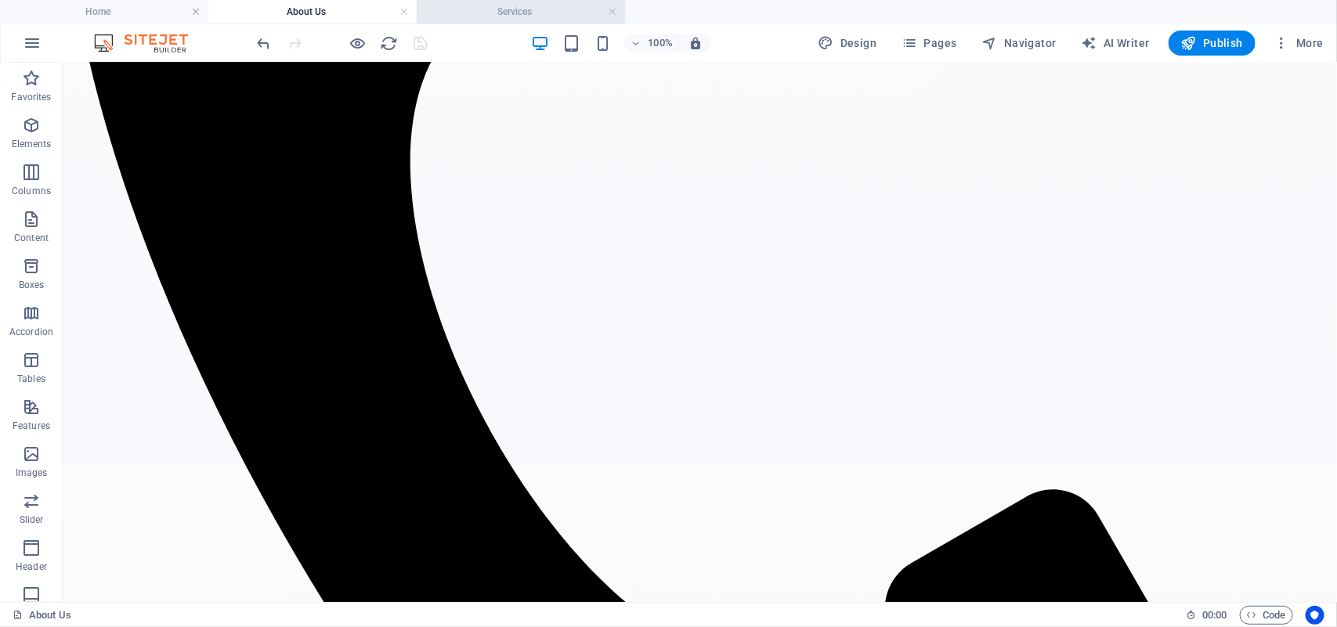
click at [534, 20] on li "Services" at bounding box center [521, 11] width 208 height 23
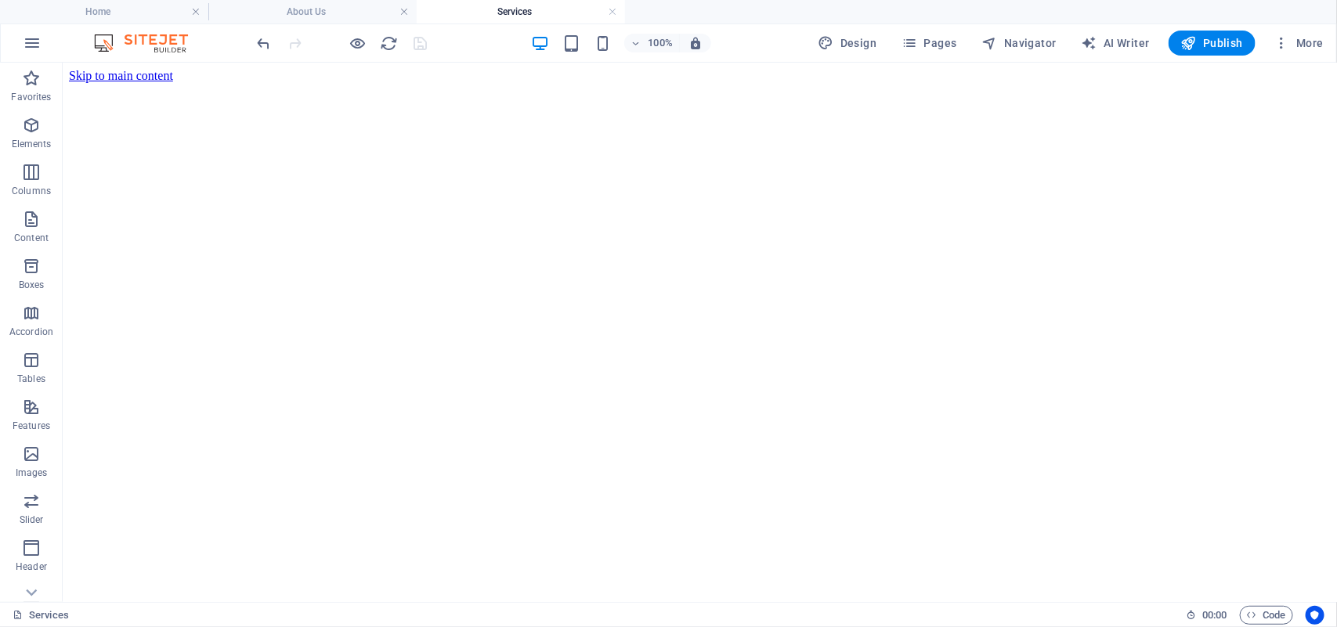
scroll to position [399, 0]
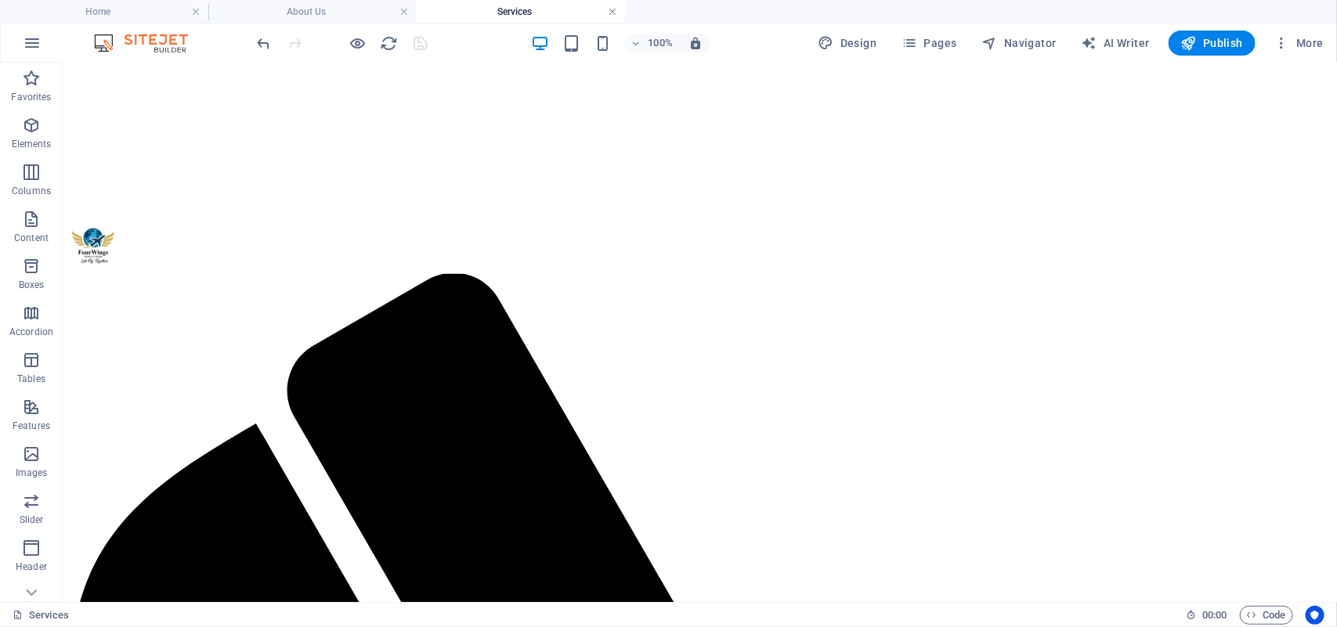
click at [612, 10] on link at bounding box center [612, 12] width 9 height 15
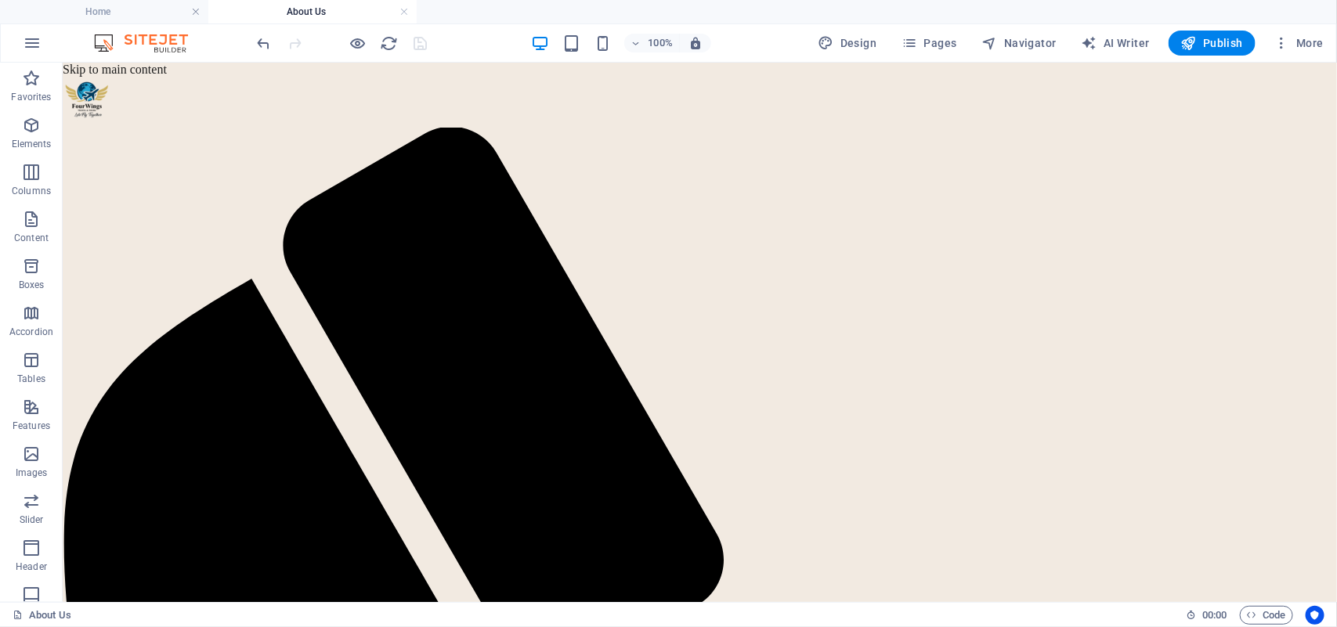
scroll to position [679, 0]
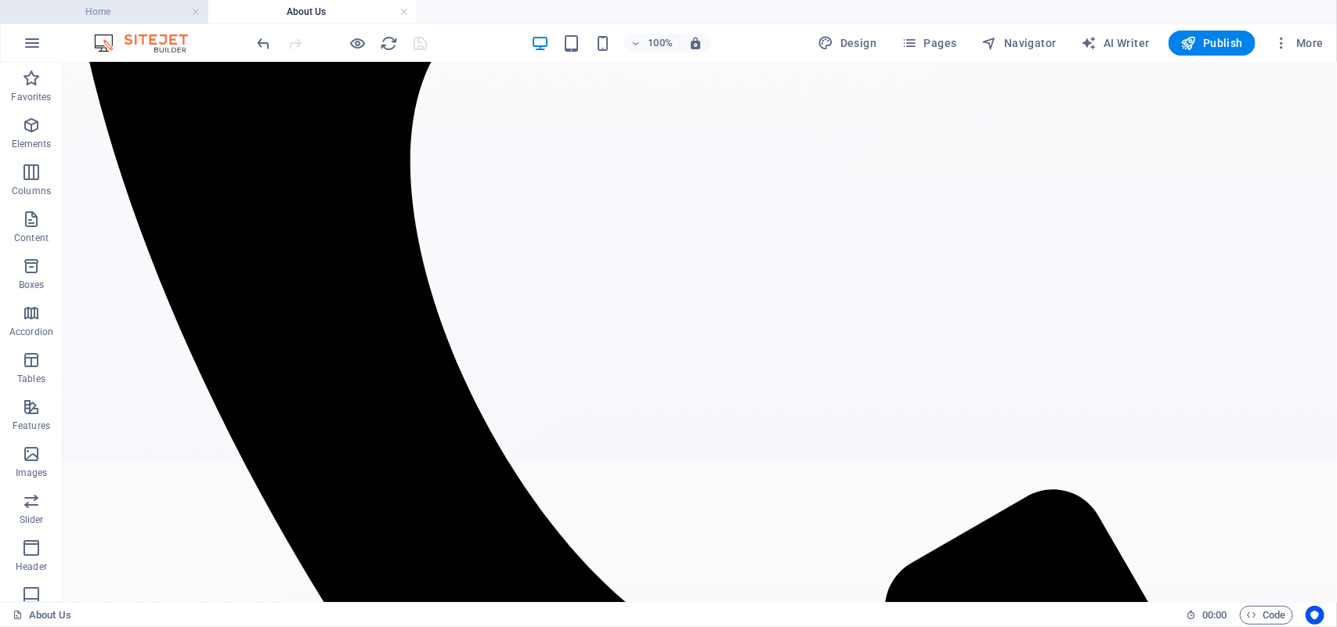
click at [129, 20] on h4 "Home" at bounding box center [104, 11] width 208 height 17
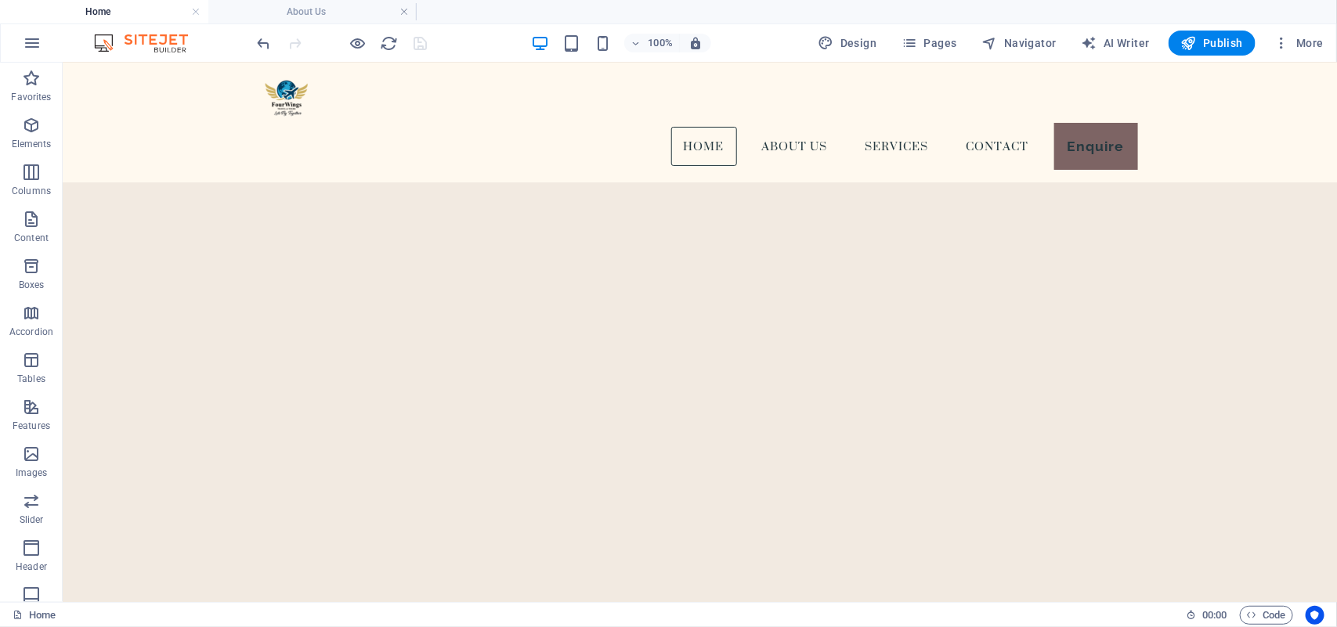
scroll to position [0, 0]
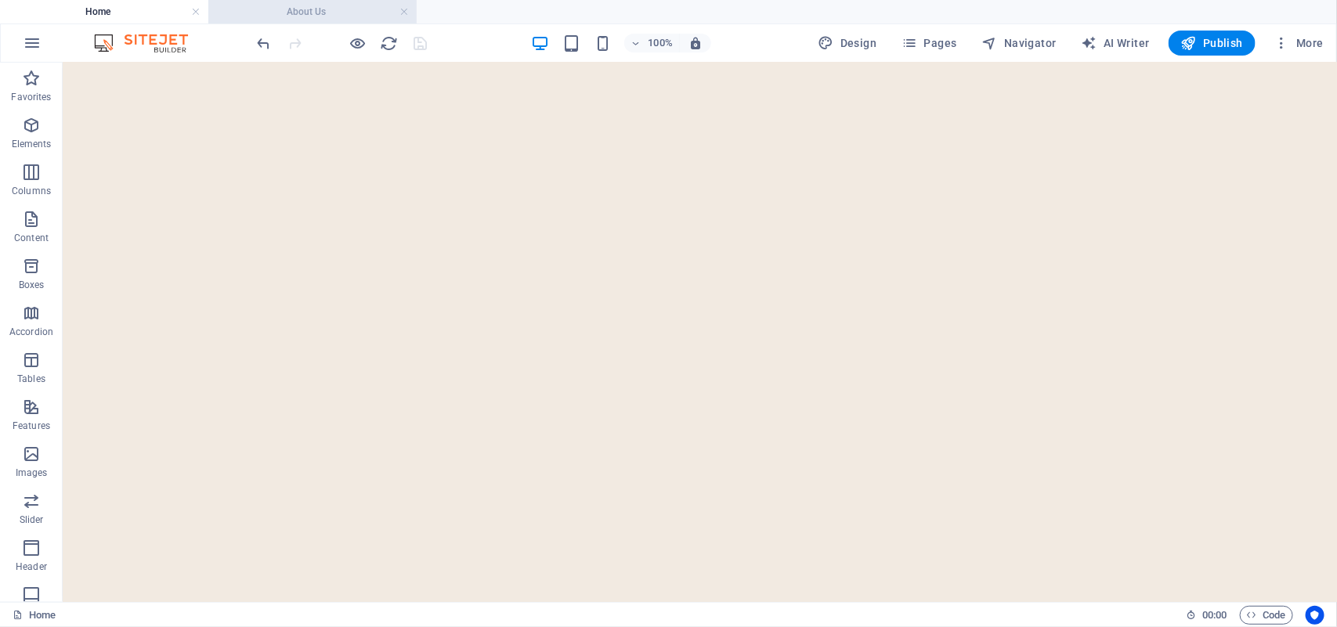
click at [290, 16] on h4 "About Us" at bounding box center [312, 11] width 208 height 17
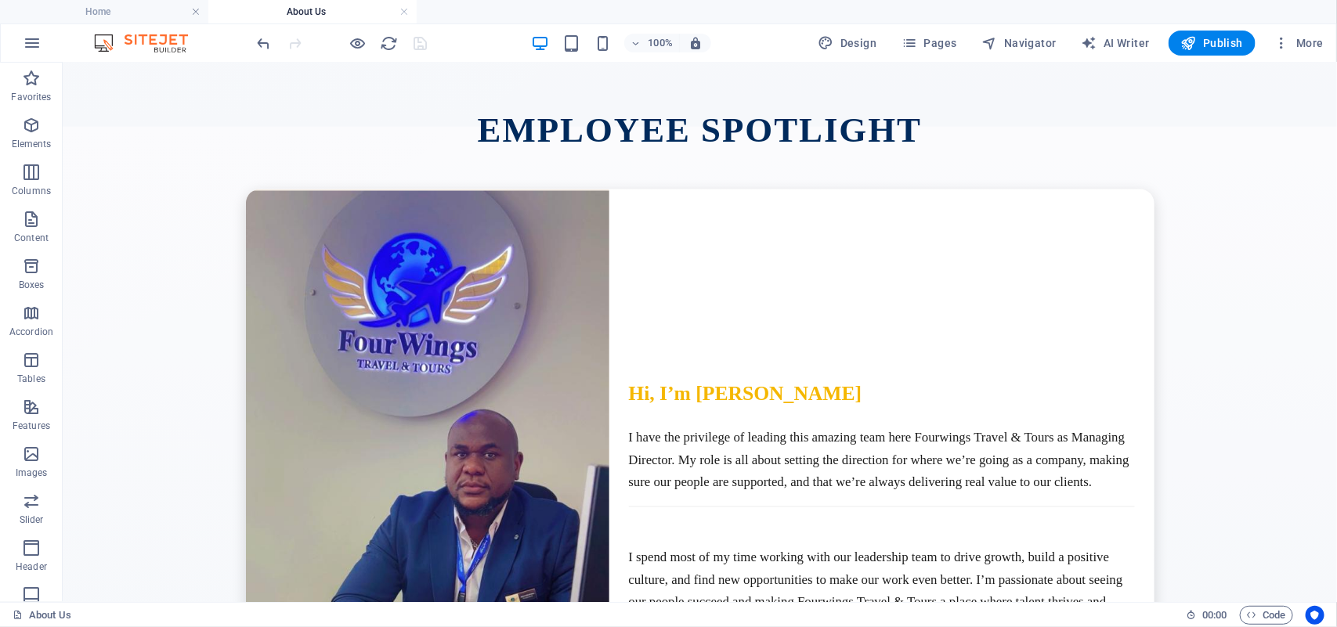
scroll to position [3525, 0]
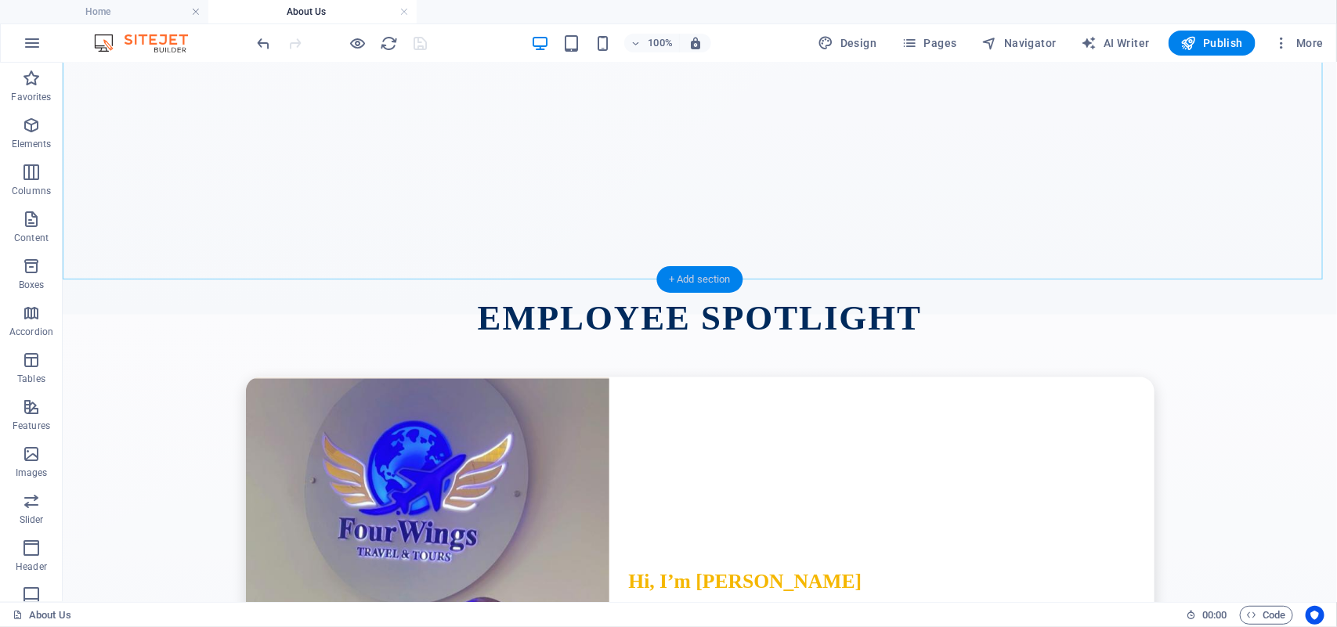
click at [717, 271] on div "+ Add section" at bounding box center [699, 279] width 87 height 27
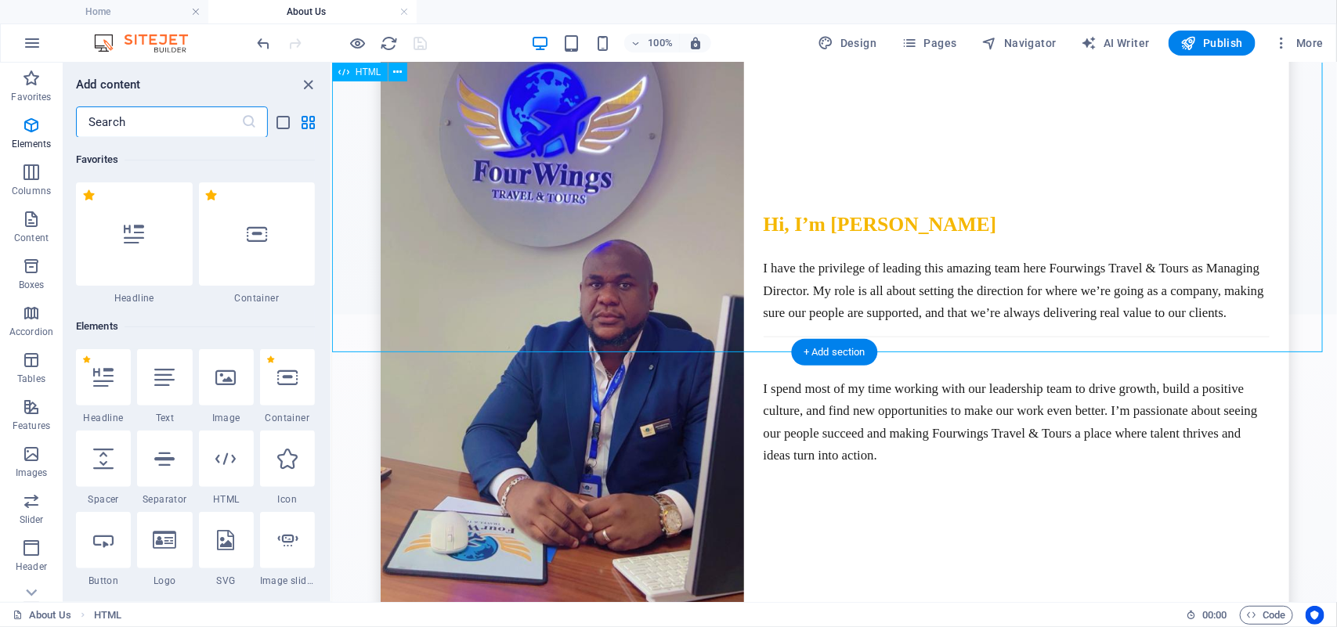
scroll to position [2739, 0]
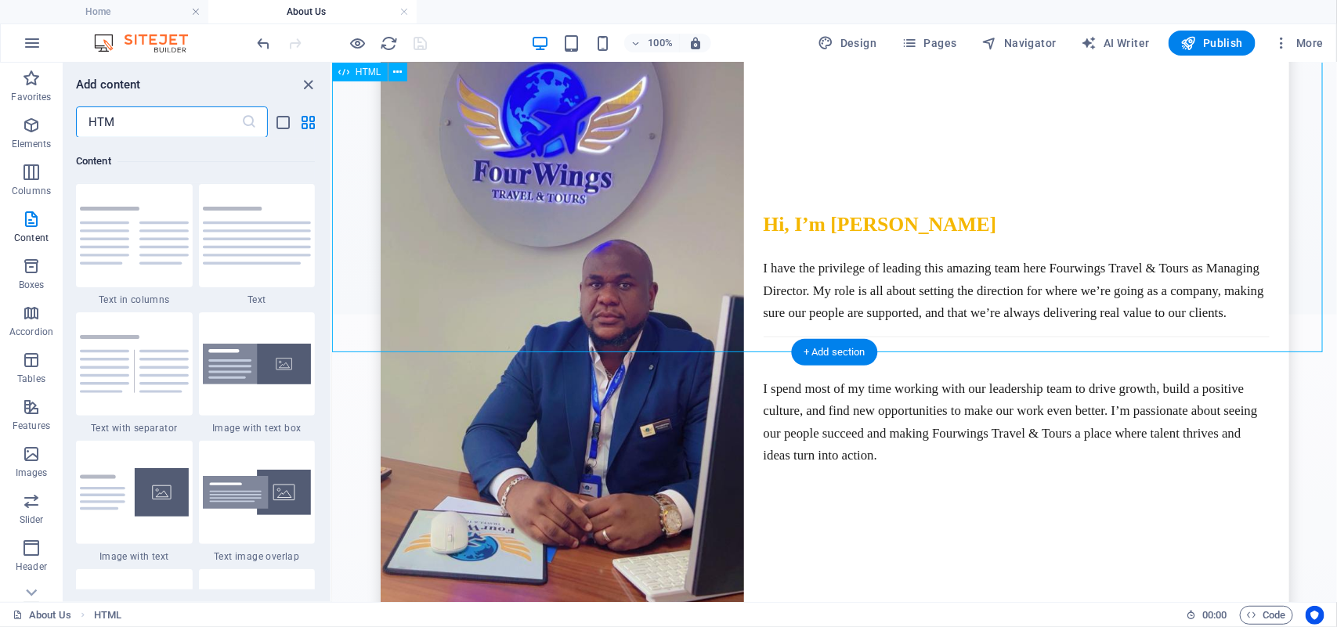
type input "HTML"
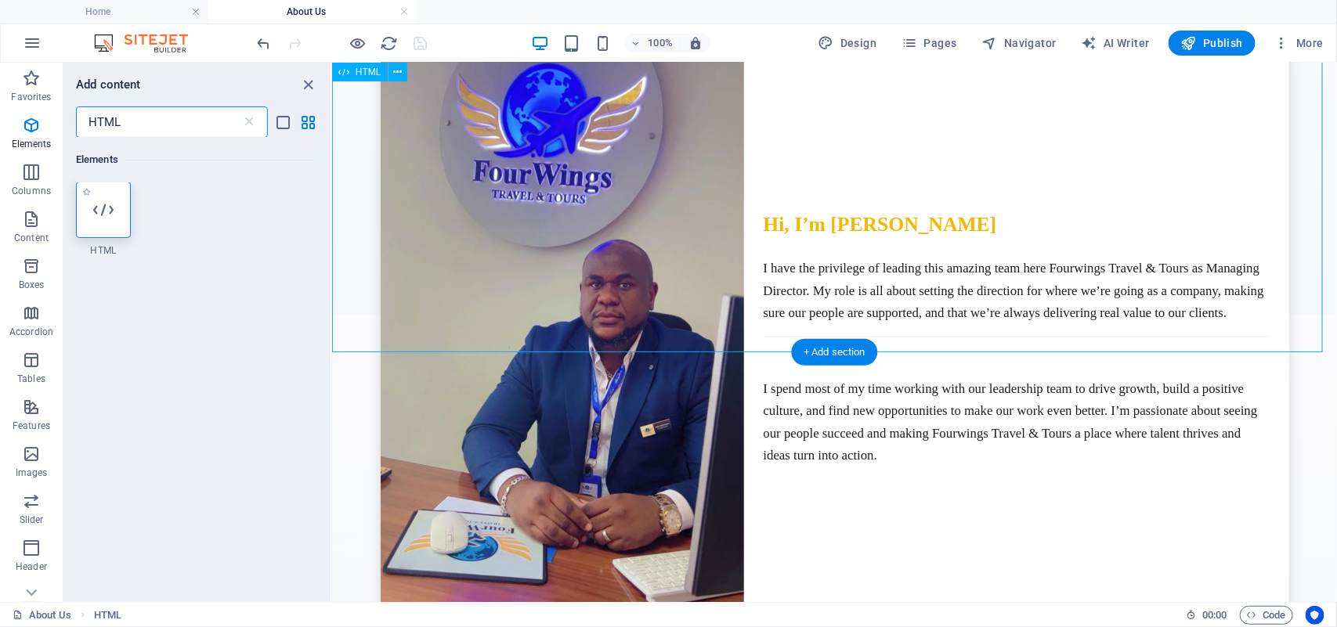
scroll to position [0, 0]
click at [121, 208] on div at bounding box center [103, 210] width 55 height 56
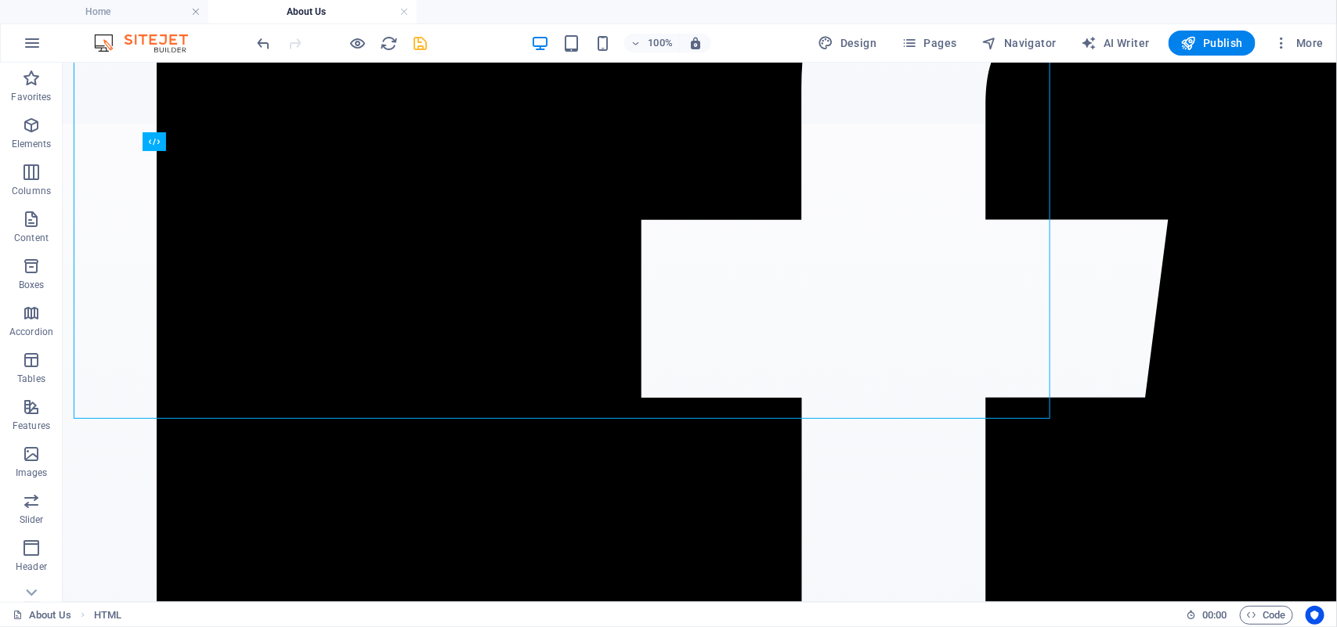
scroll to position [2151, 0]
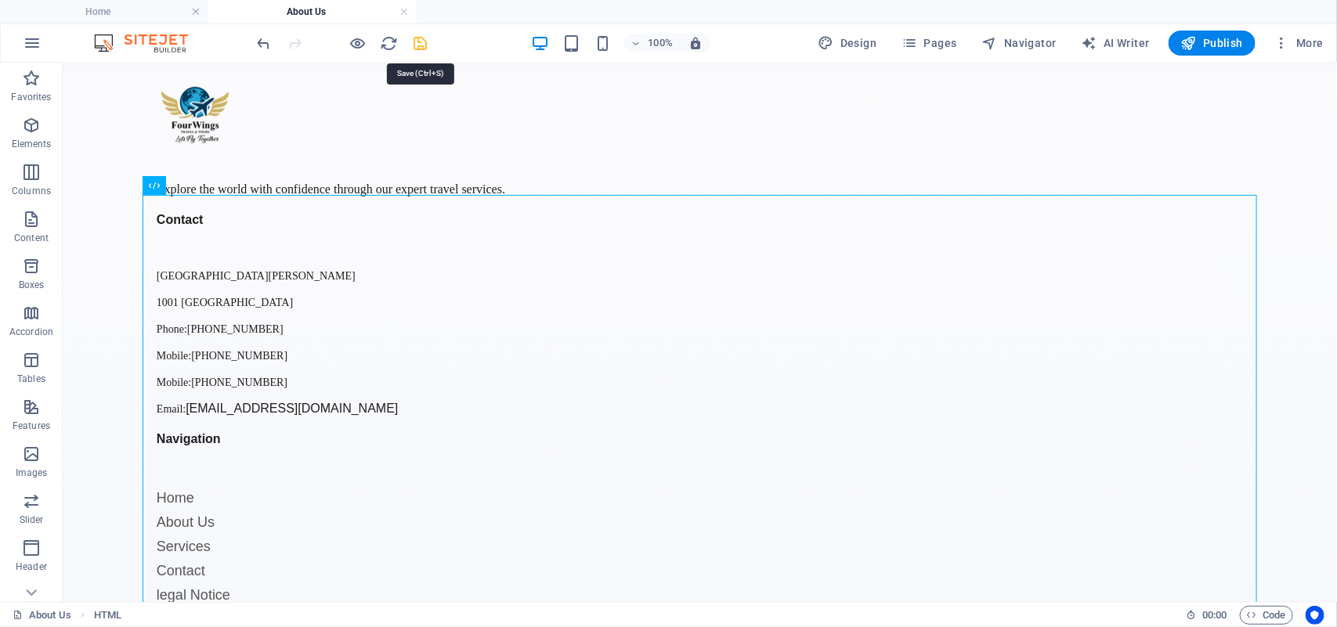
click at [421, 39] on icon "save" at bounding box center [421, 43] width 18 height 18
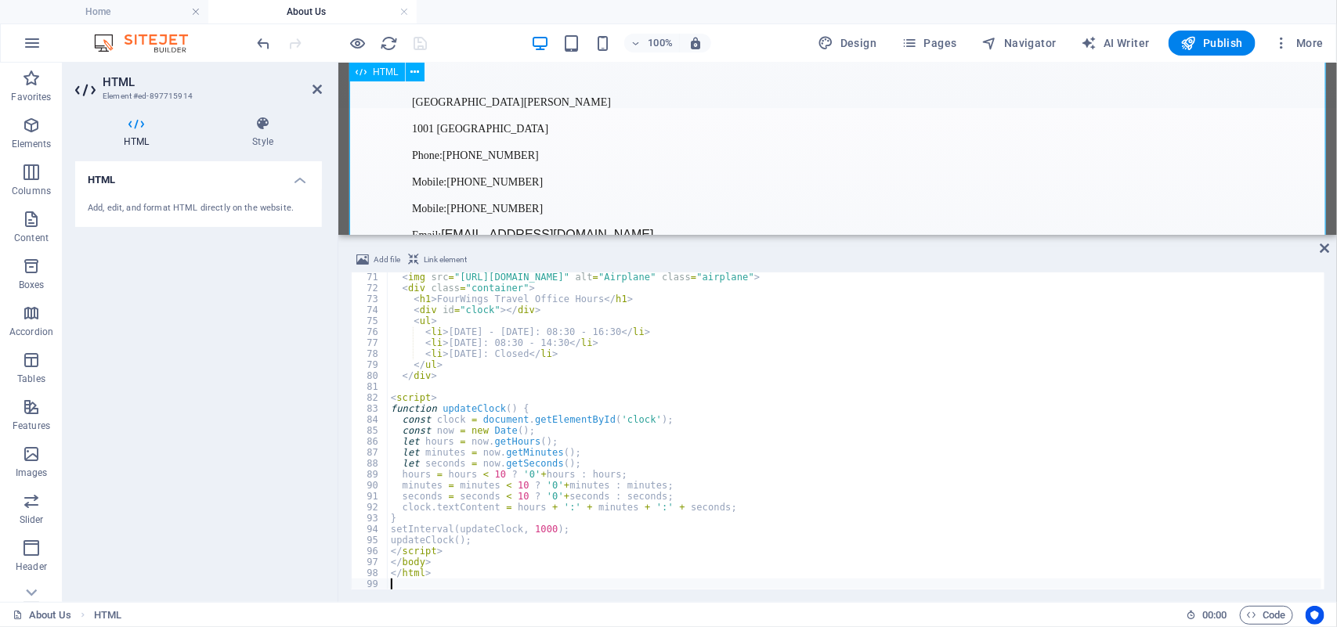
scroll to position [768, 0]
type textarea "</html>"
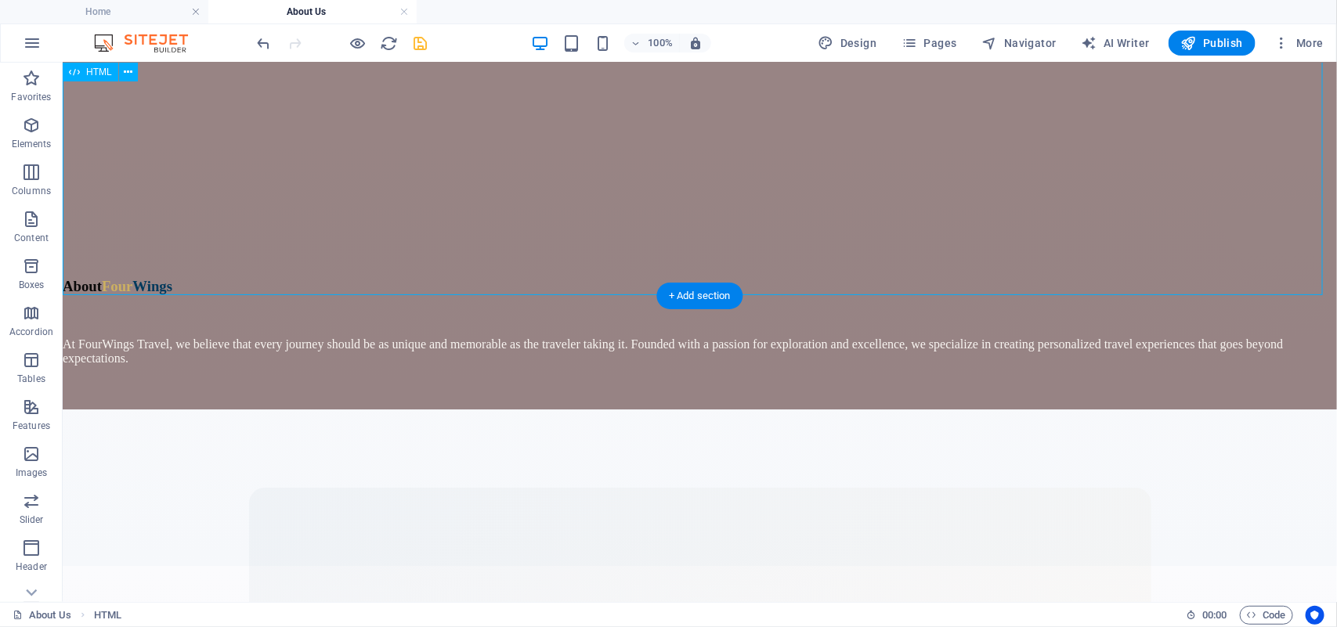
scroll to position [3875, 0]
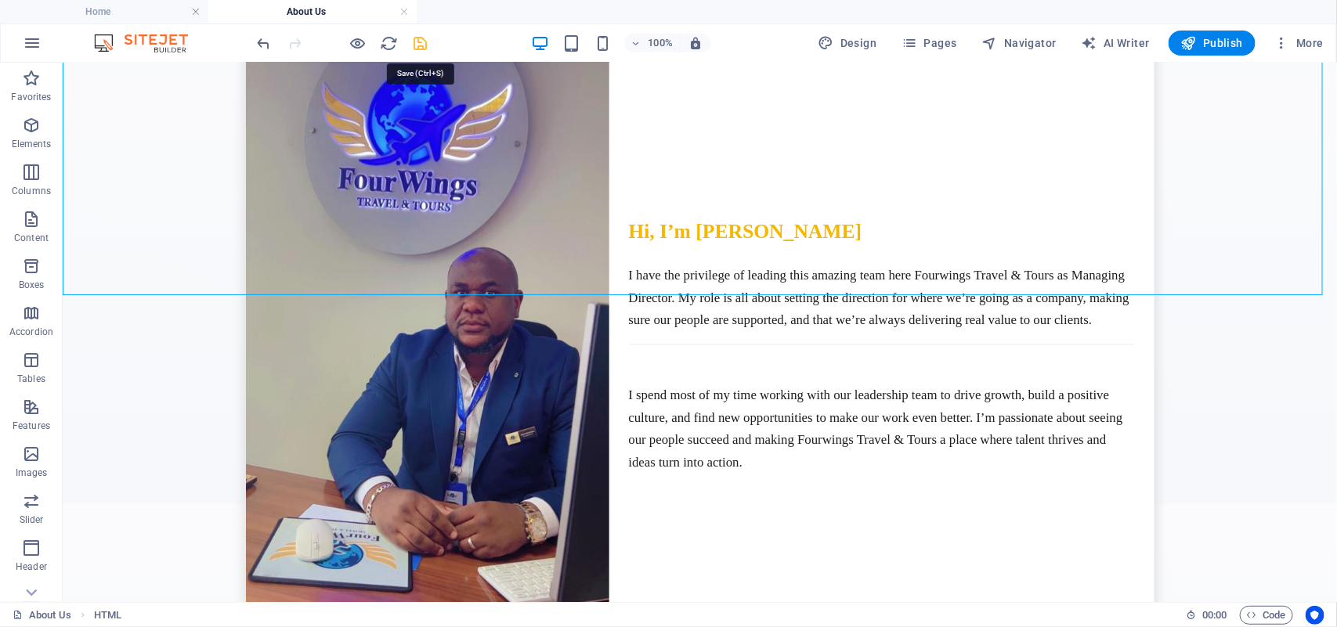
click at [427, 44] on icon "save" at bounding box center [421, 43] width 18 height 18
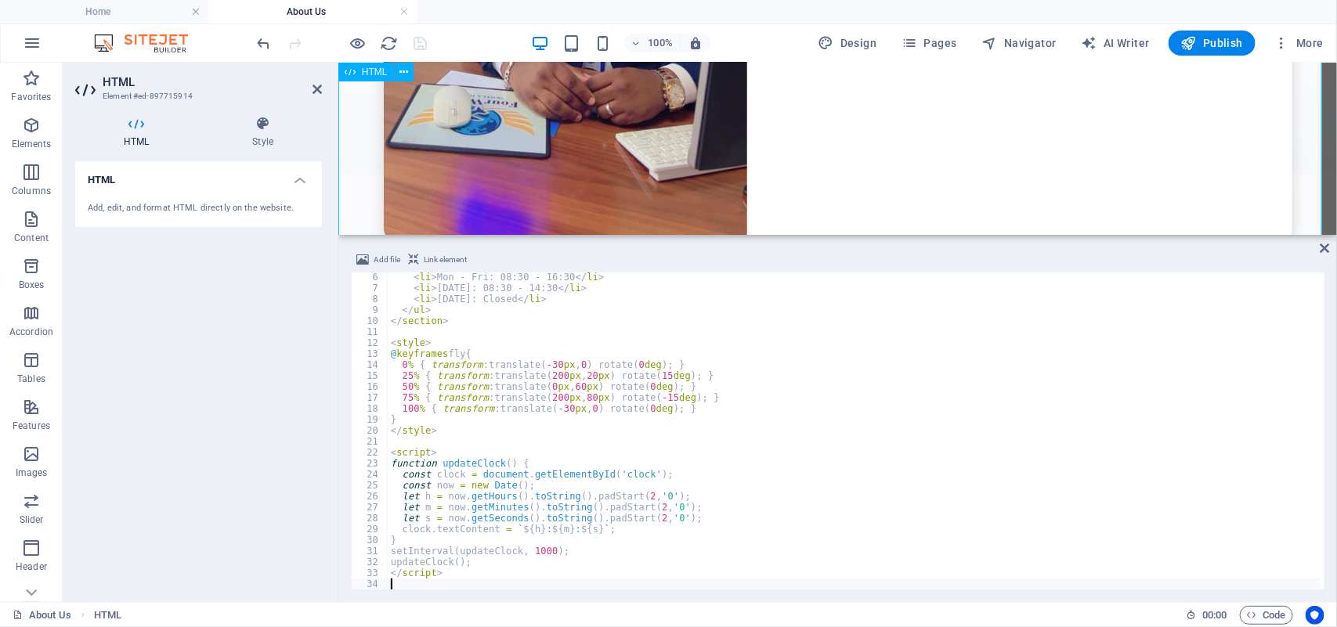
scroll to position [56, 0]
type textarea "</script>"
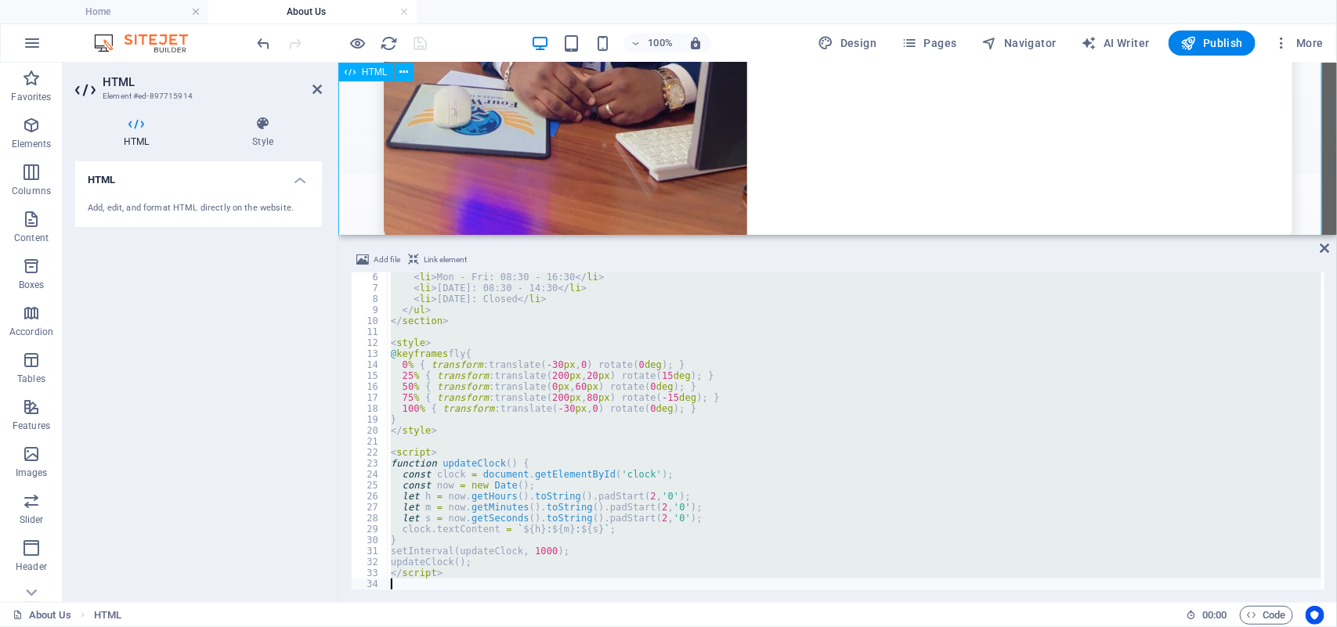
paste textarea
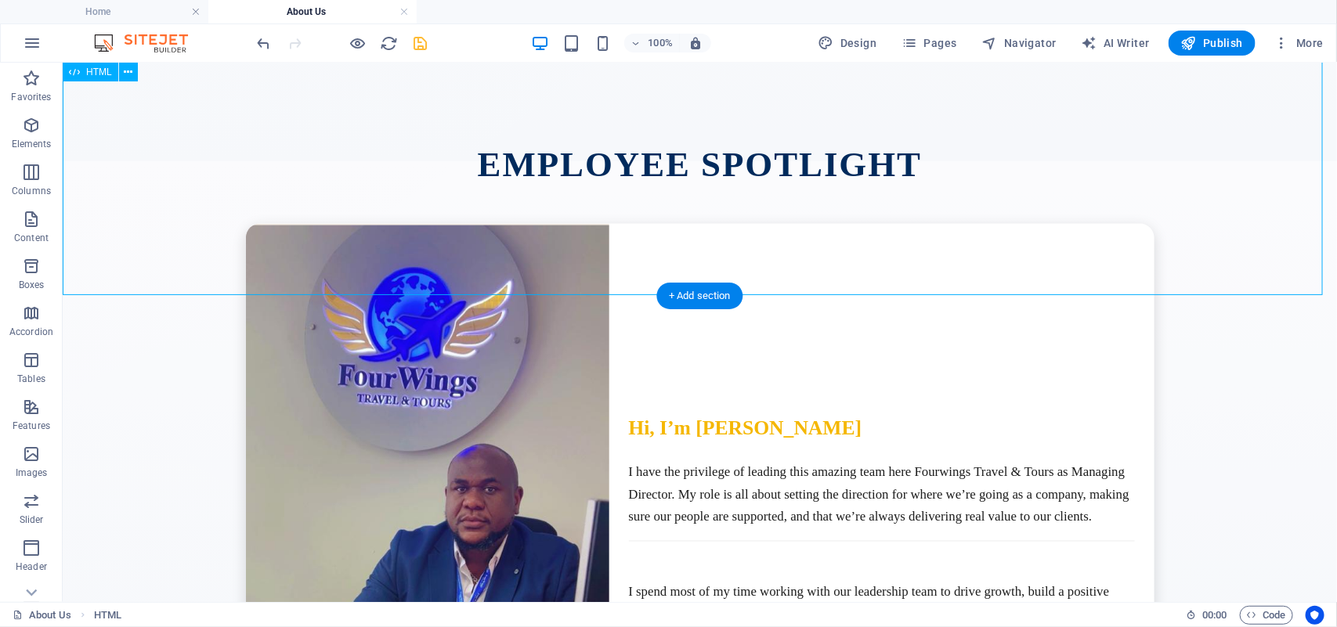
scroll to position [3875, 0]
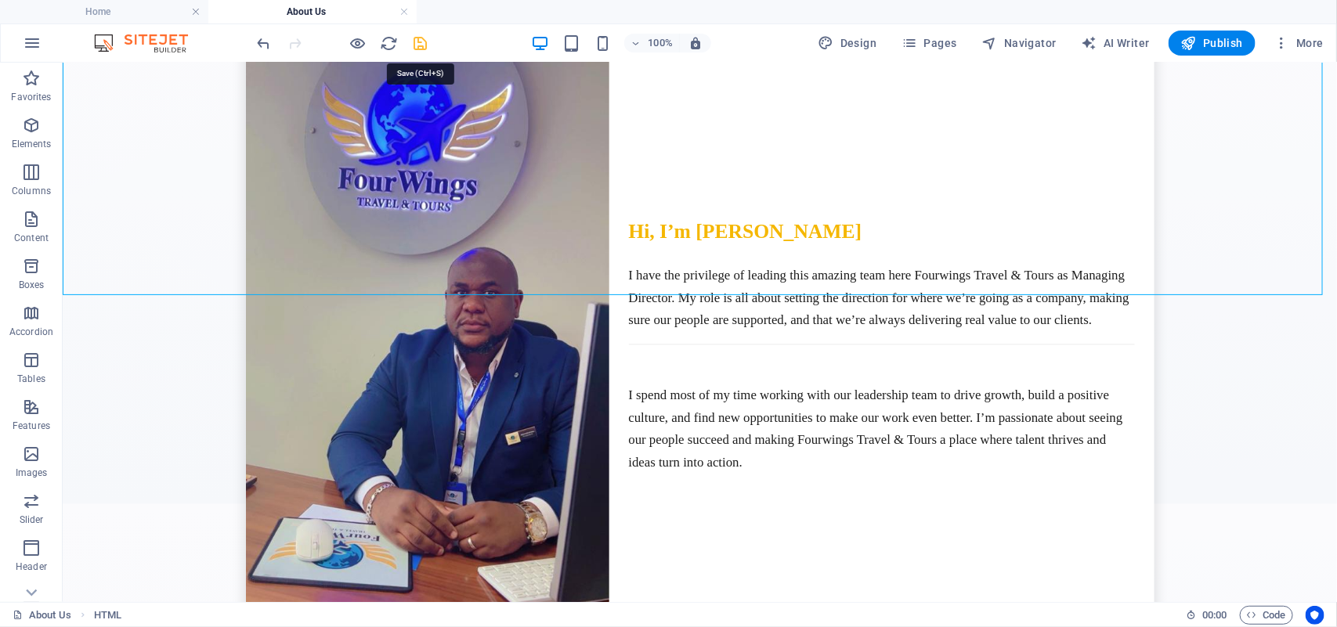
click at [417, 47] on icon "save" at bounding box center [421, 43] width 18 height 18
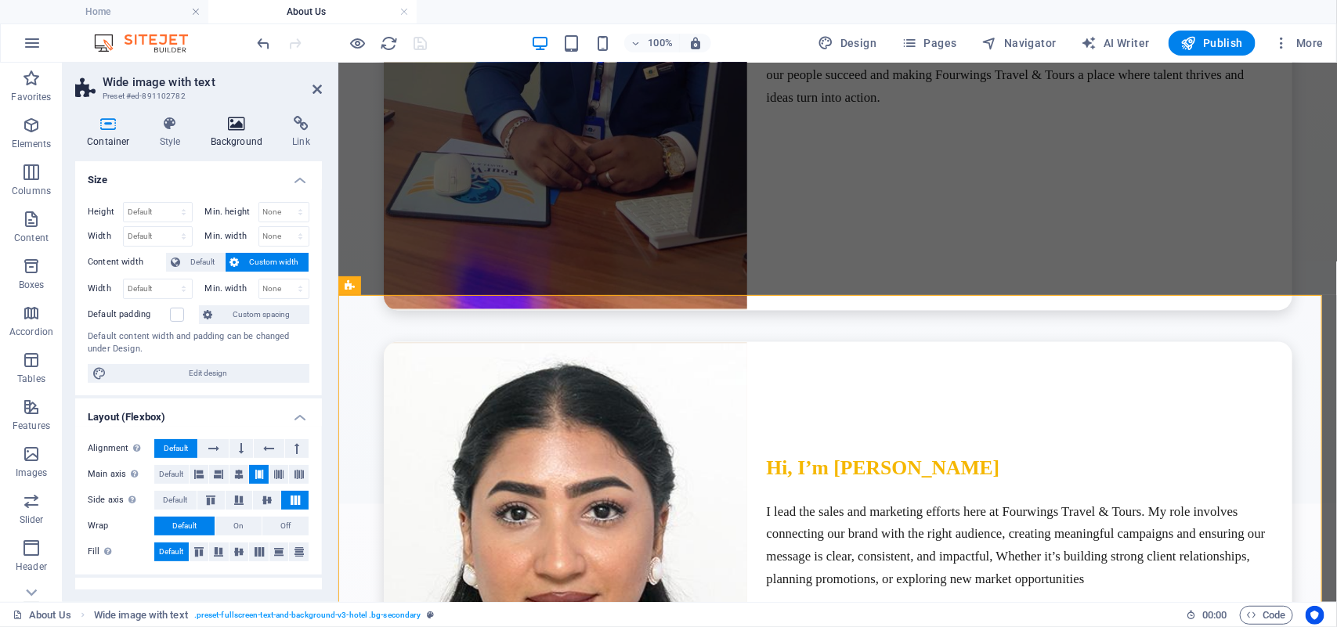
click at [236, 134] on h4 "Background" at bounding box center [240, 132] width 82 height 33
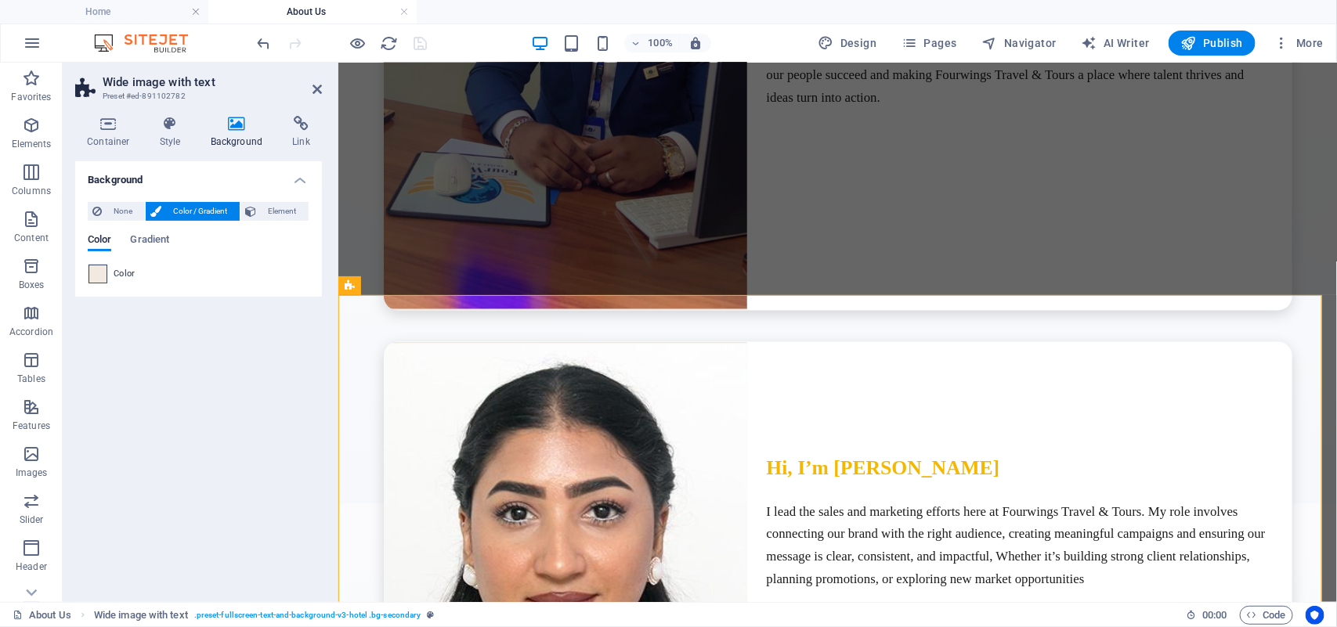
click at [100, 278] on span at bounding box center [97, 273] width 17 height 17
type input "#f2eae1"
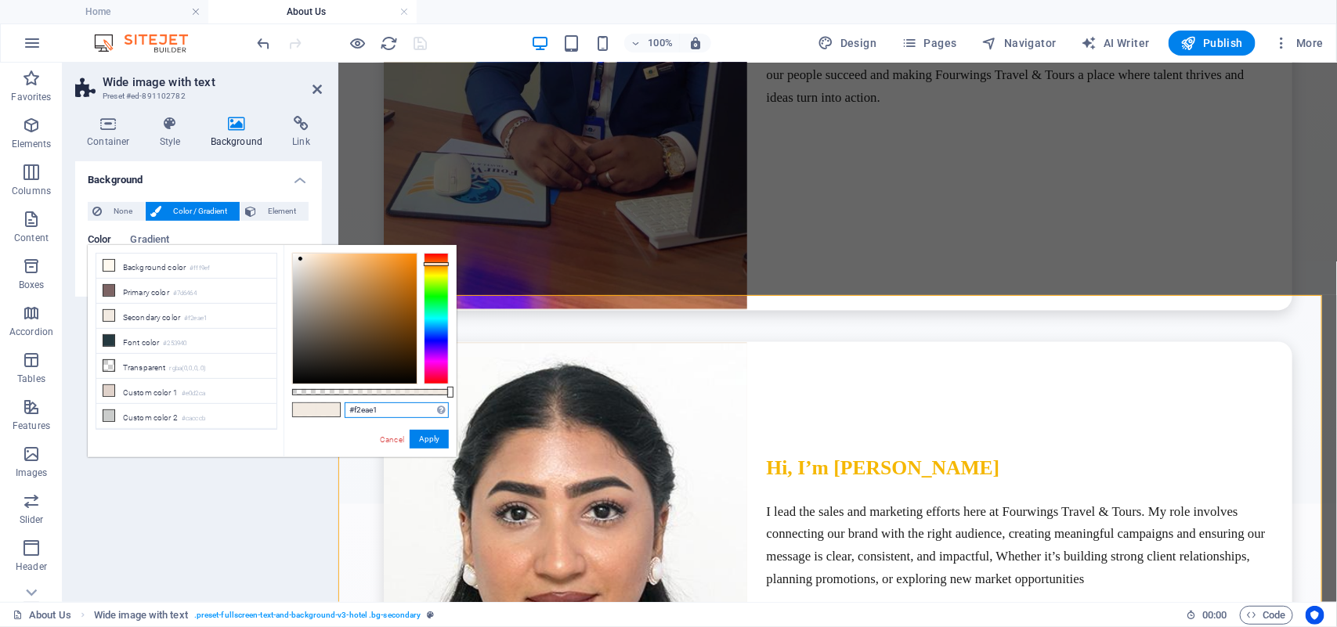
click at [370, 415] on input "#f2eae1" at bounding box center [397, 411] width 104 height 16
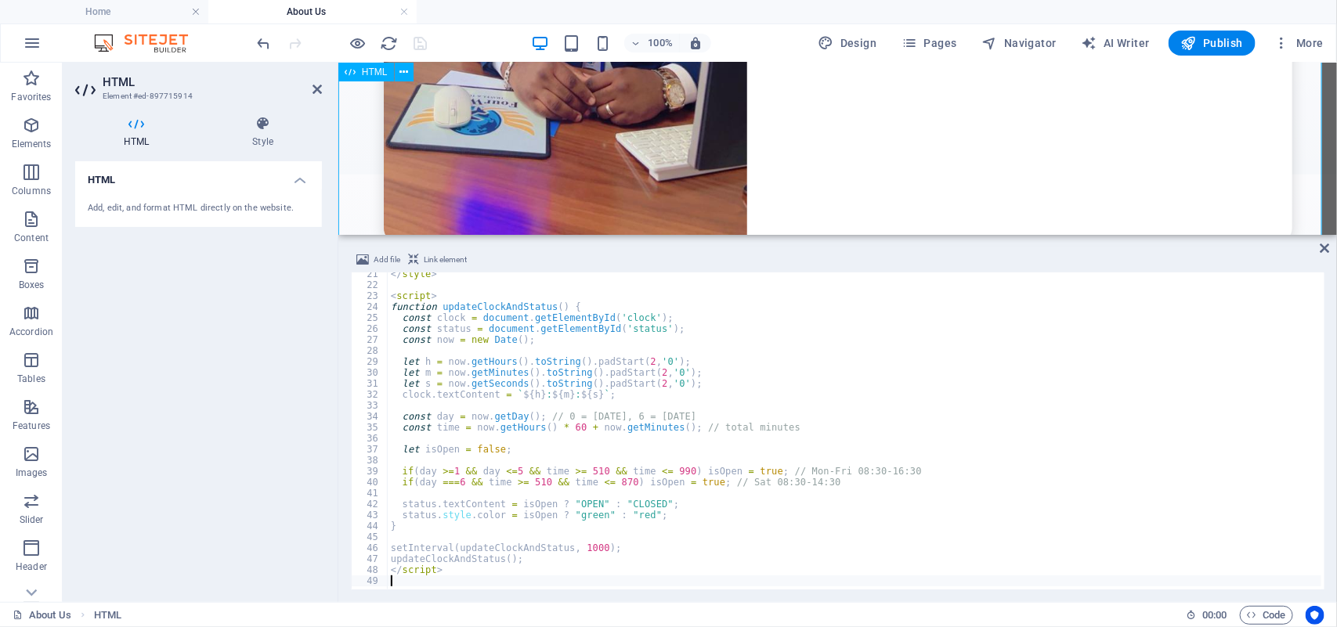
scroll to position [223, 0]
type textarea "</script>"
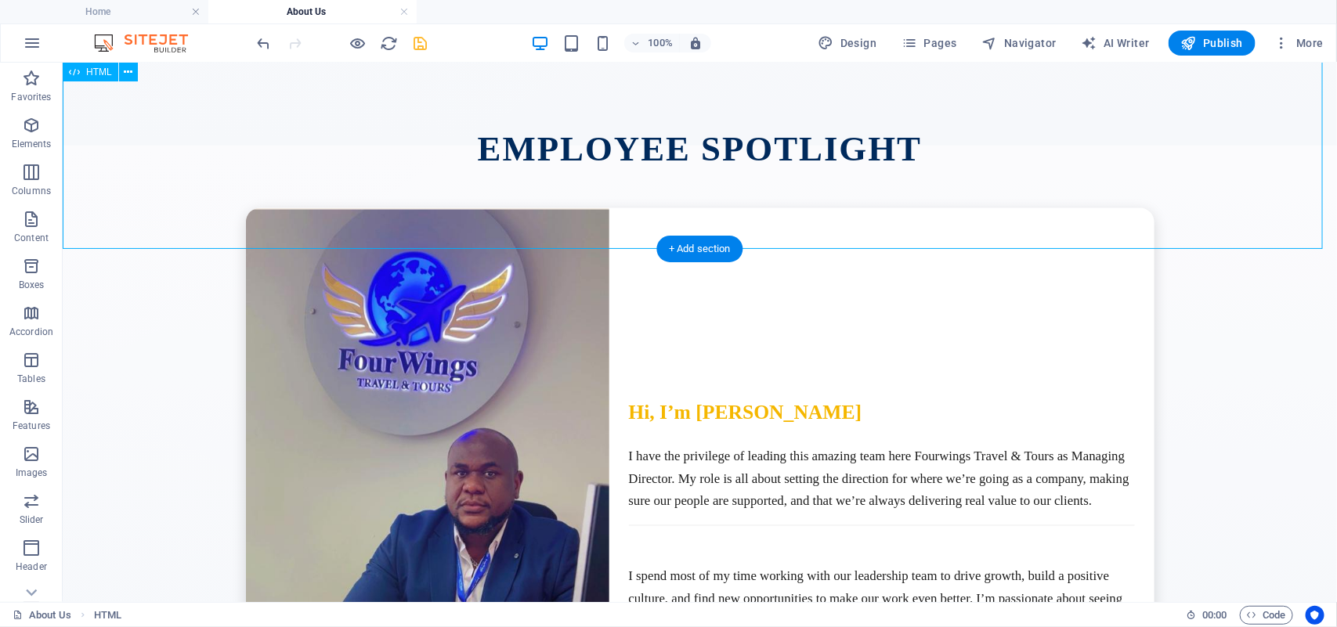
scroll to position [3891, 0]
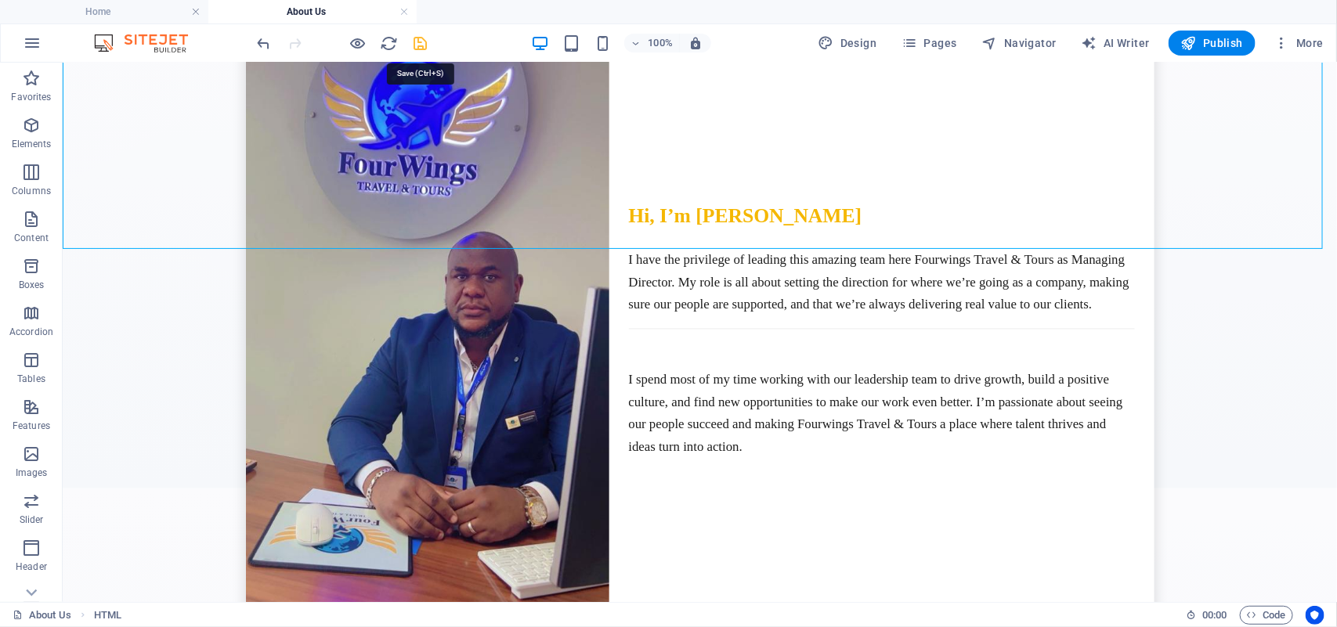
click at [412, 44] on icon "save" at bounding box center [421, 43] width 18 height 18
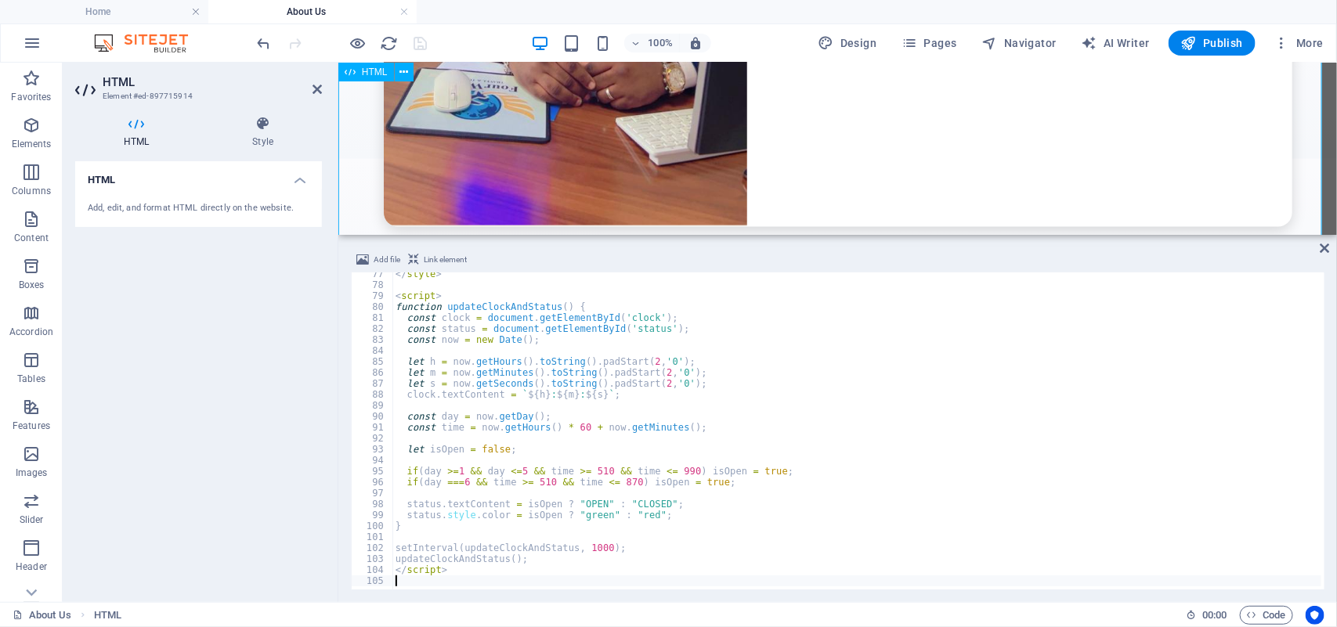
scroll to position [836, 0]
type textarea "</script>"
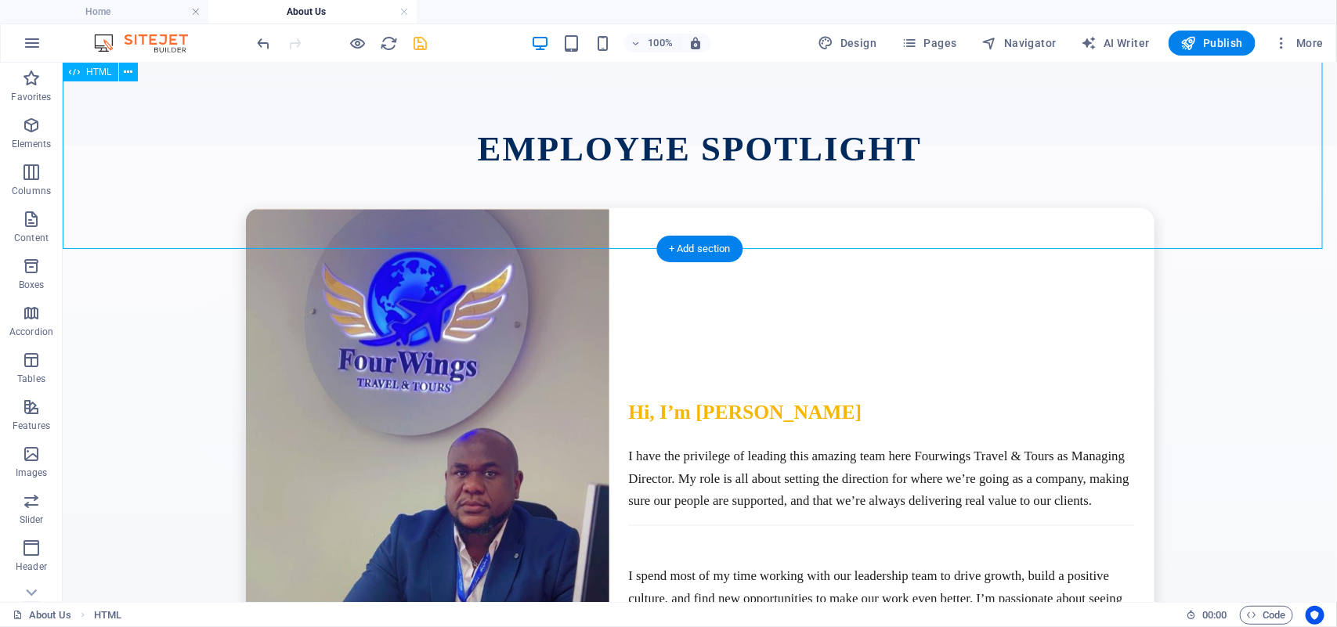
scroll to position [3891, 0]
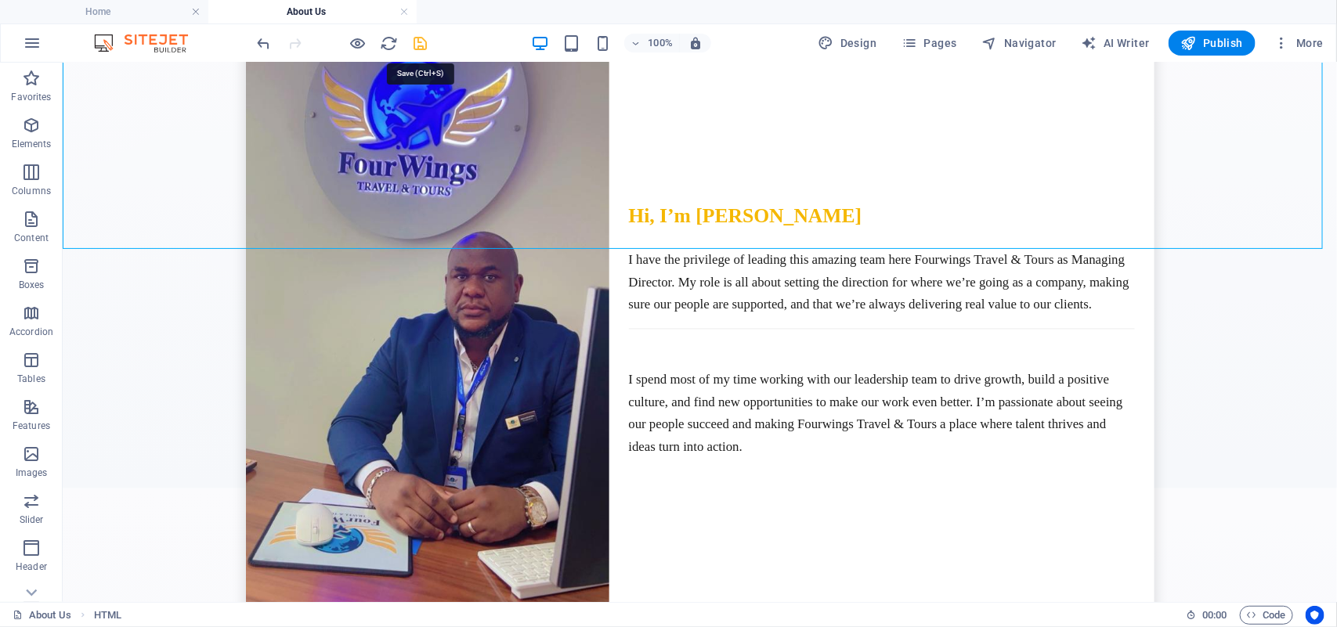
click at [417, 51] on icon "save" at bounding box center [421, 43] width 18 height 18
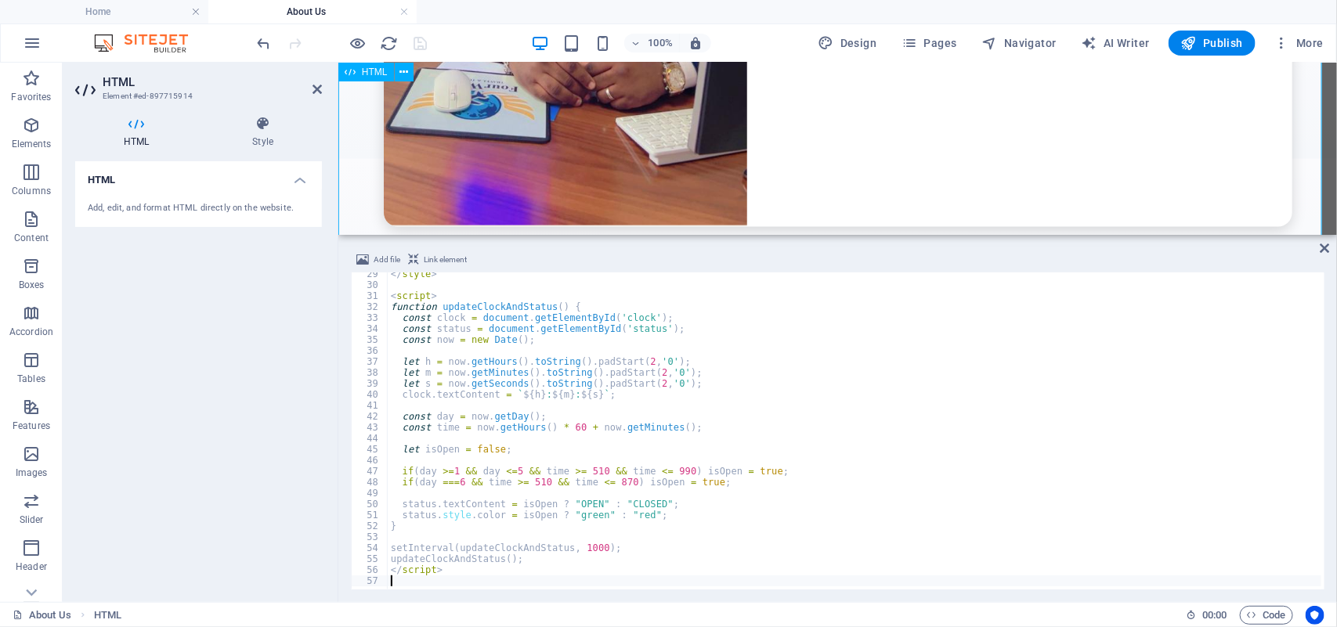
scroll to position [310, 0]
type textarea "</script>"
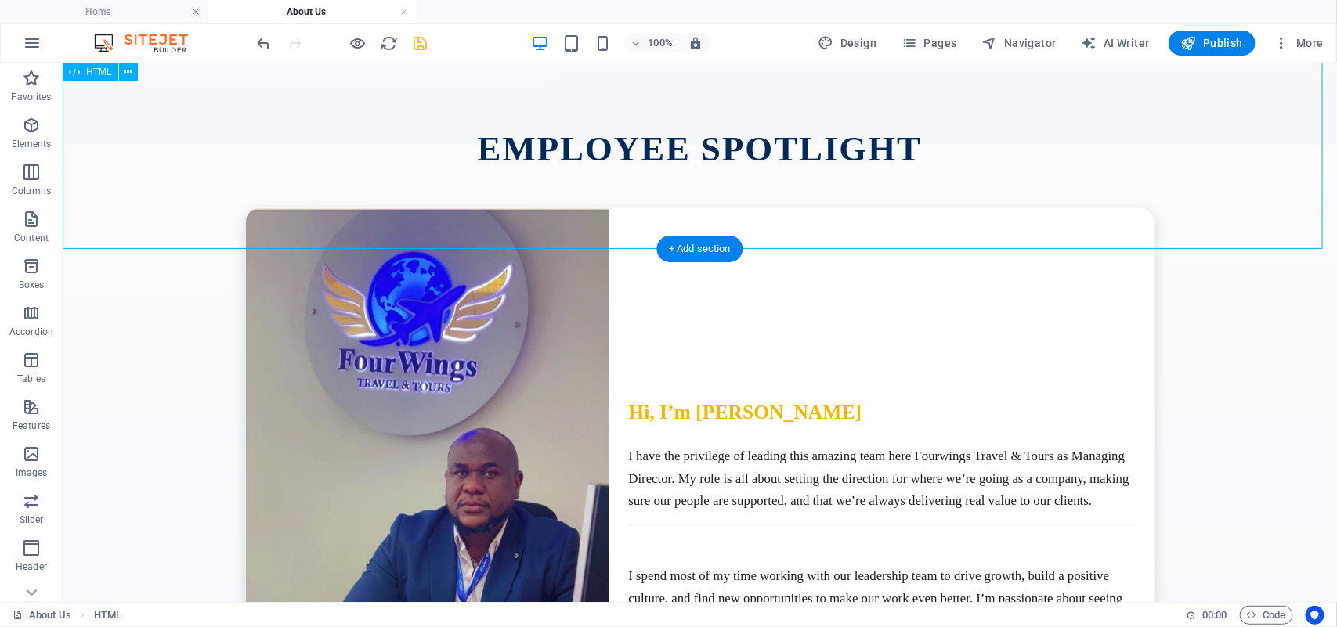
scroll to position [3891, 0]
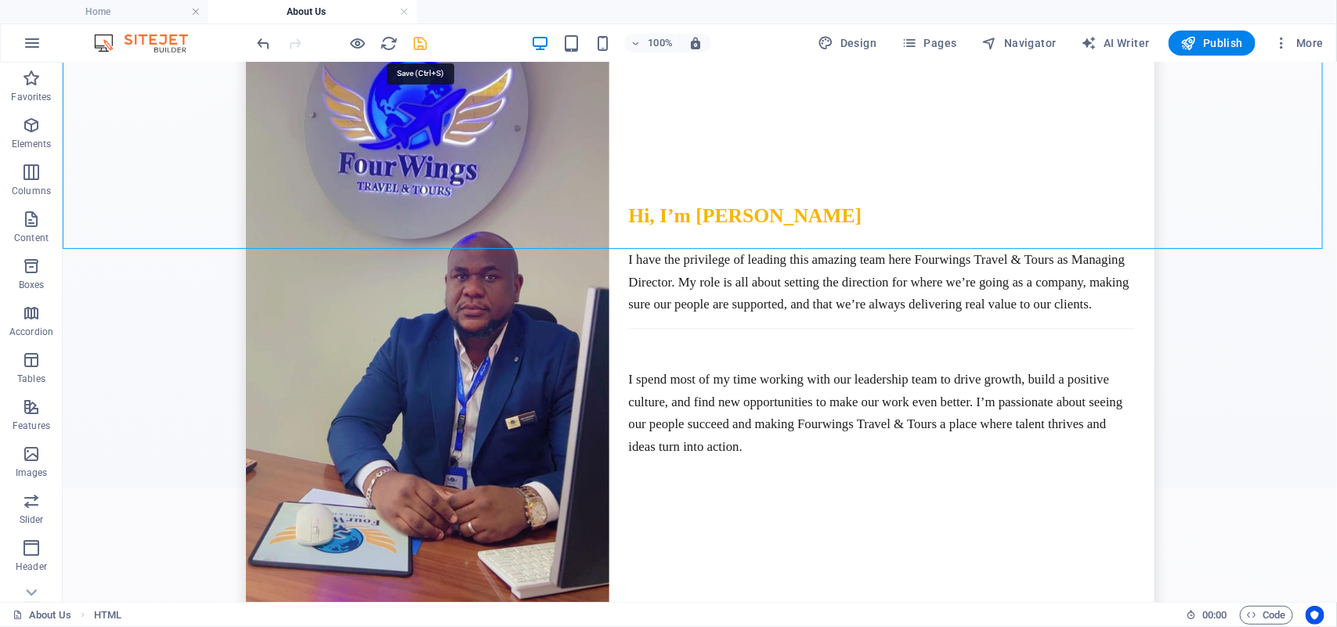
click at [428, 43] on icon "save" at bounding box center [421, 43] width 18 height 18
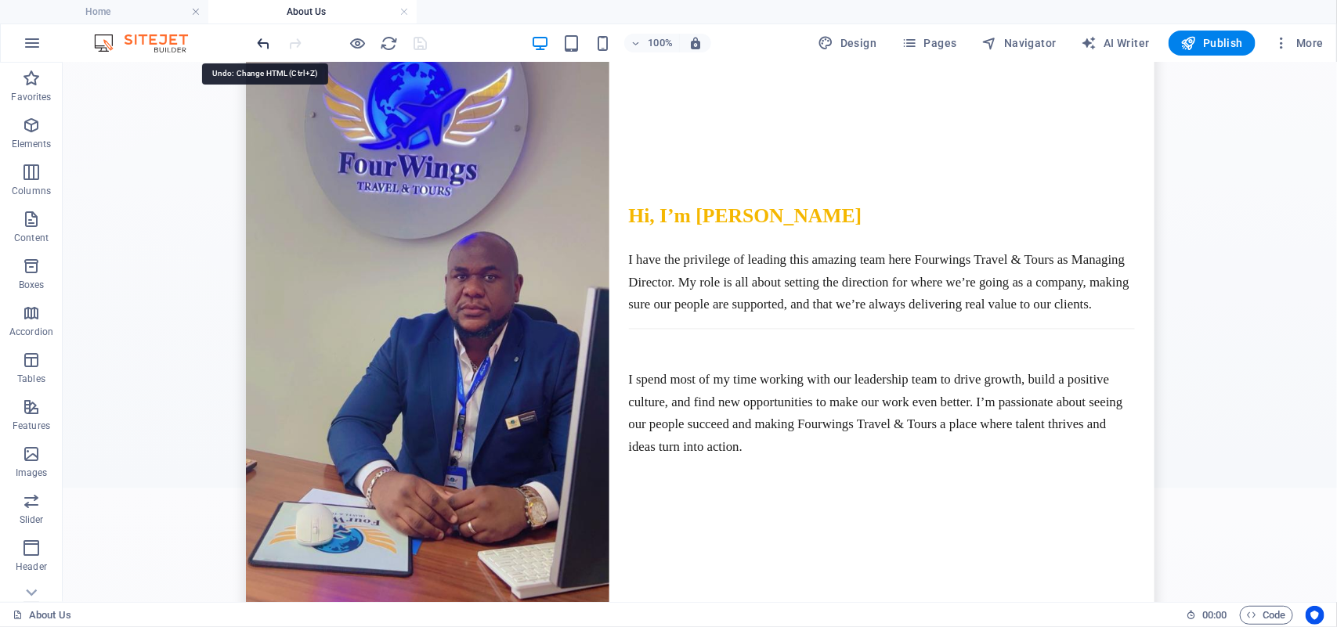
click at [257, 36] on icon "undo" at bounding box center [264, 43] width 18 height 18
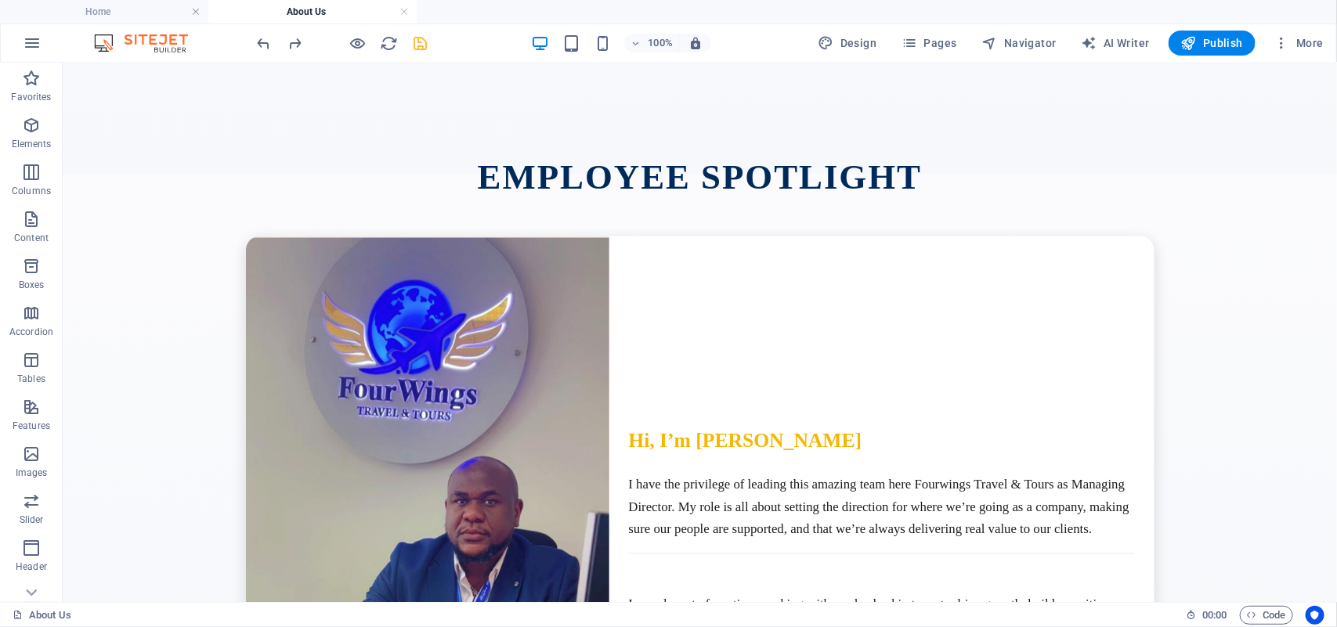
scroll to position [3635, 0]
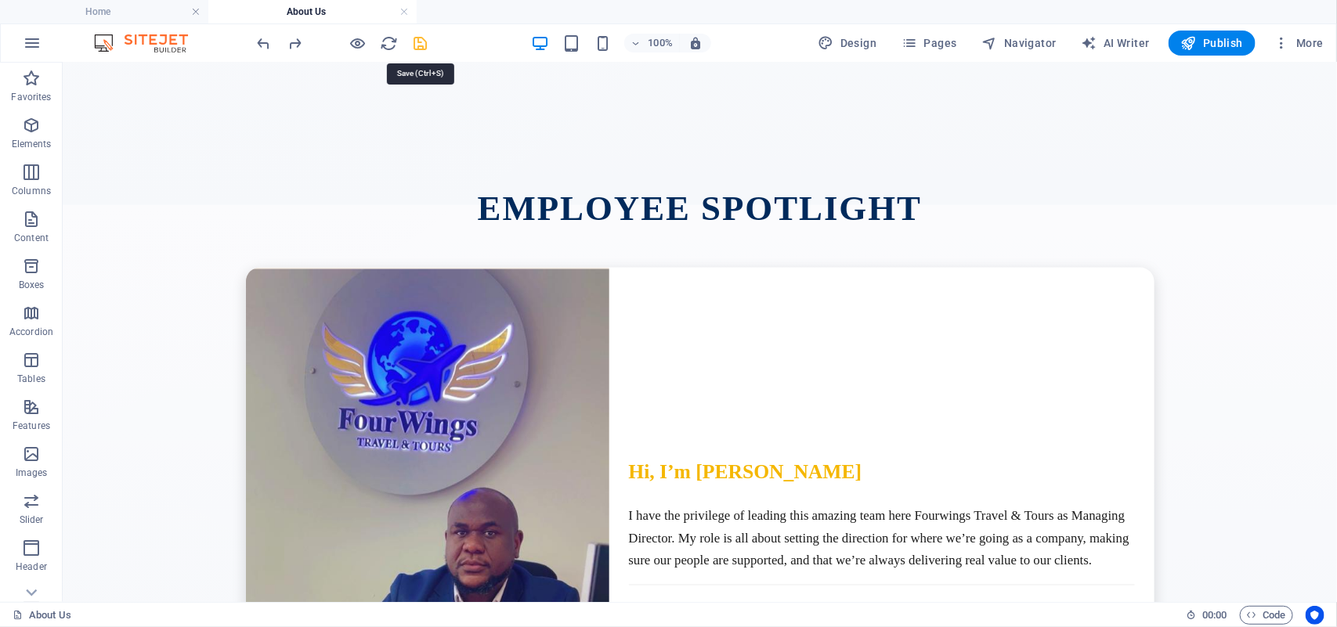
click at [421, 45] on icon "save" at bounding box center [421, 43] width 18 height 18
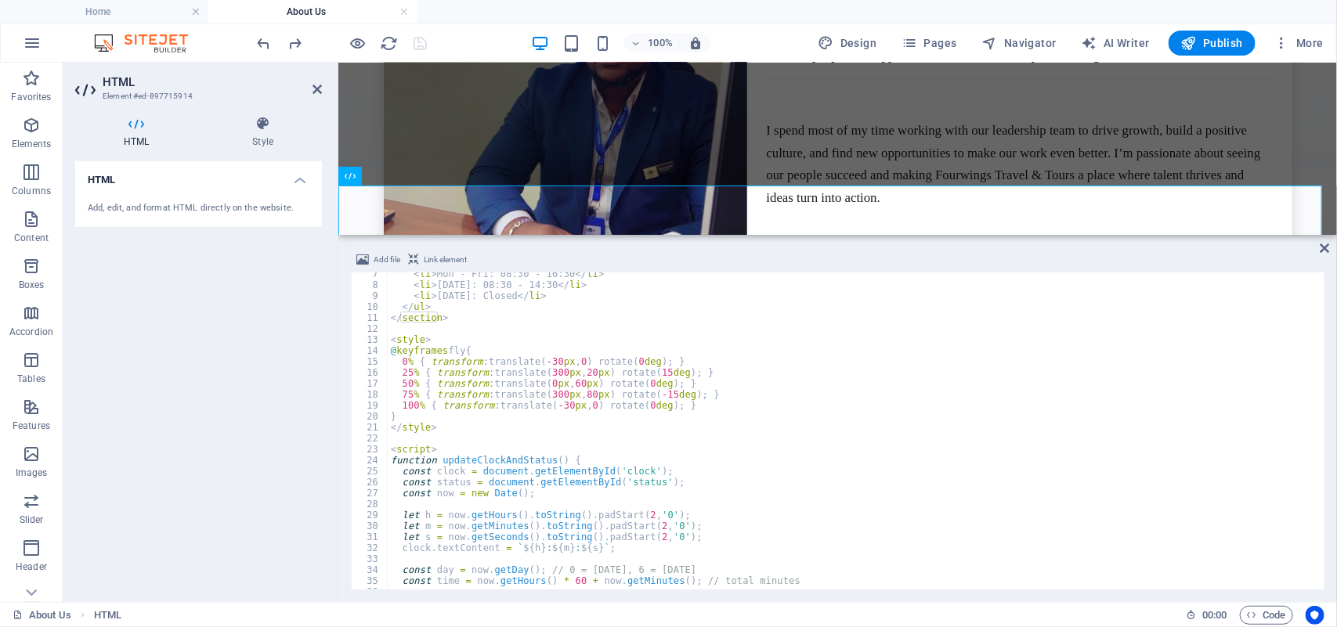
scroll to position [69, 0]
type textarea "</script>"
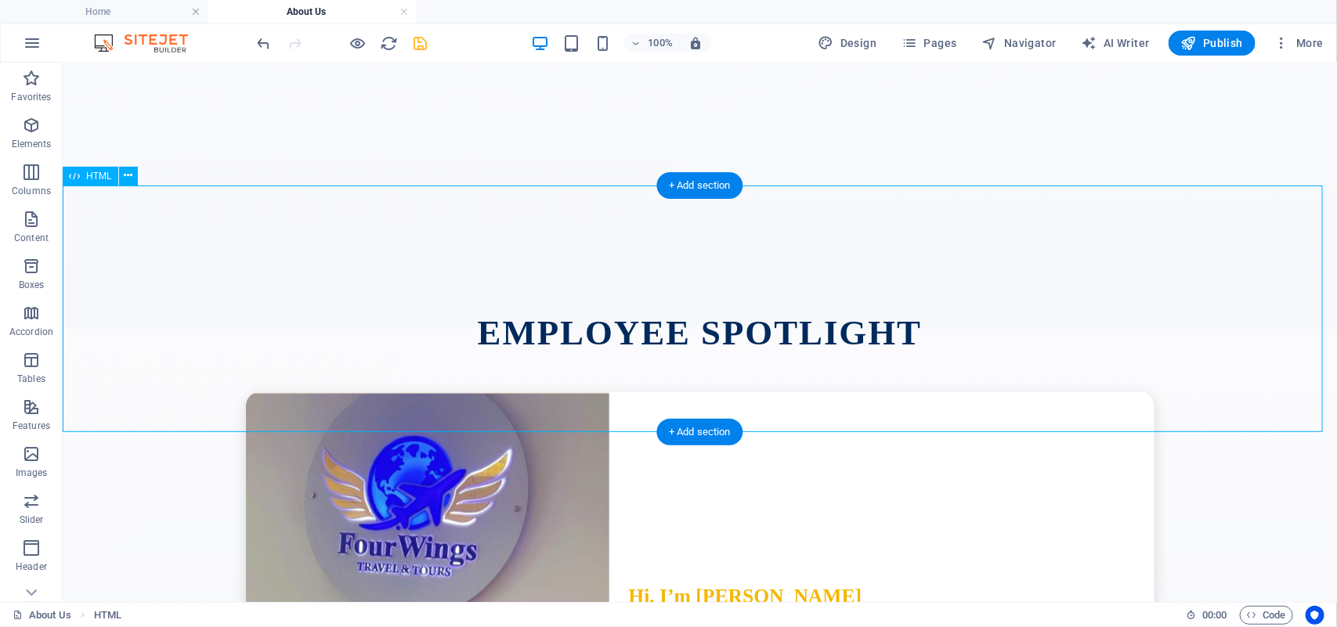
scroll to position [3708, 0]
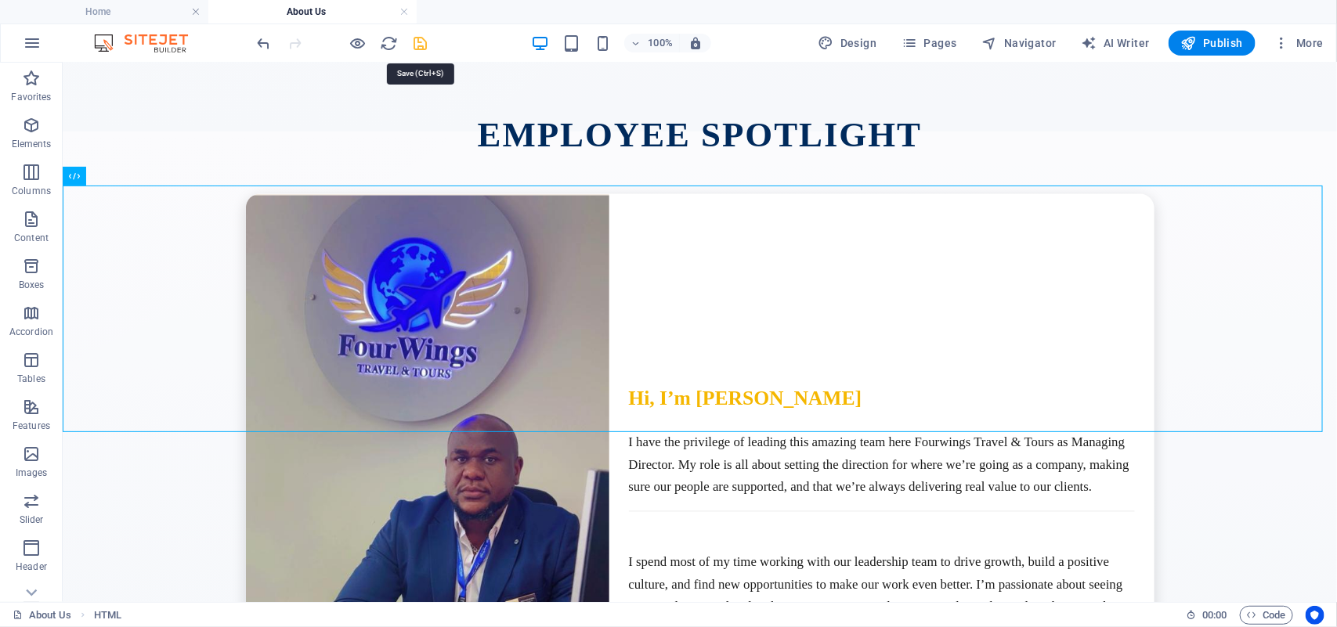
click at [420, 43] on icon "save" at bounding box center [421, 43] width 18 height 18
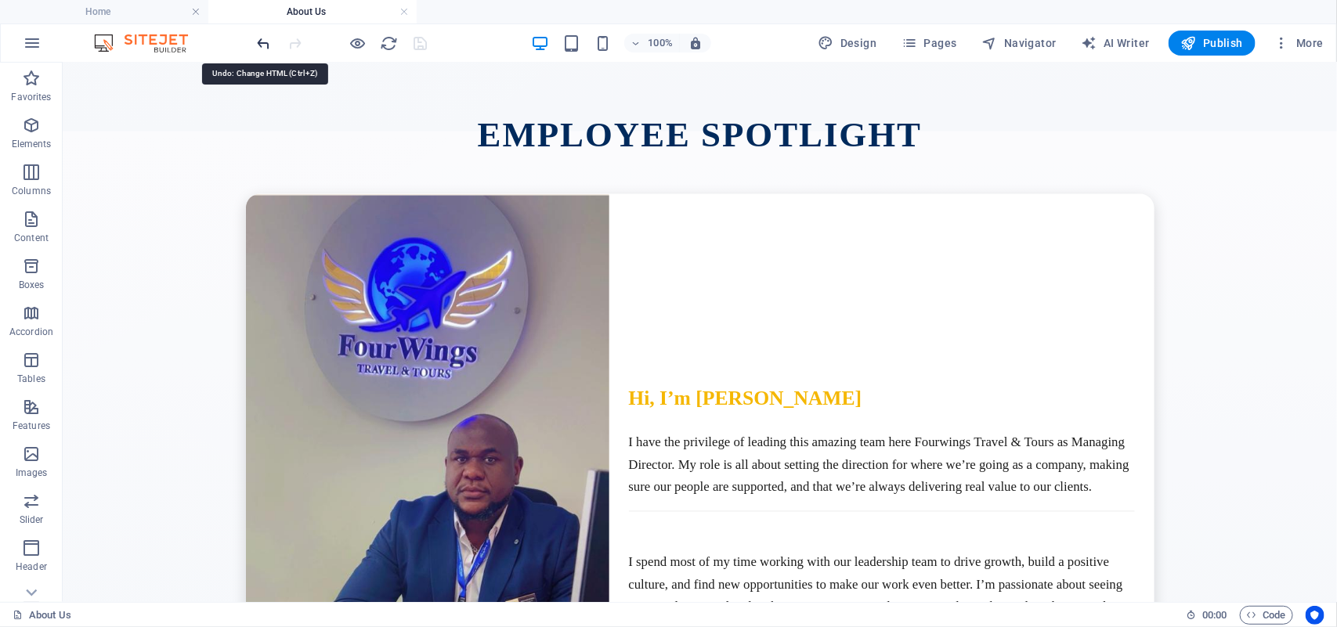
click at [261, 44] on icon "undo" at bounding box center [264, 43] width 18 height 18
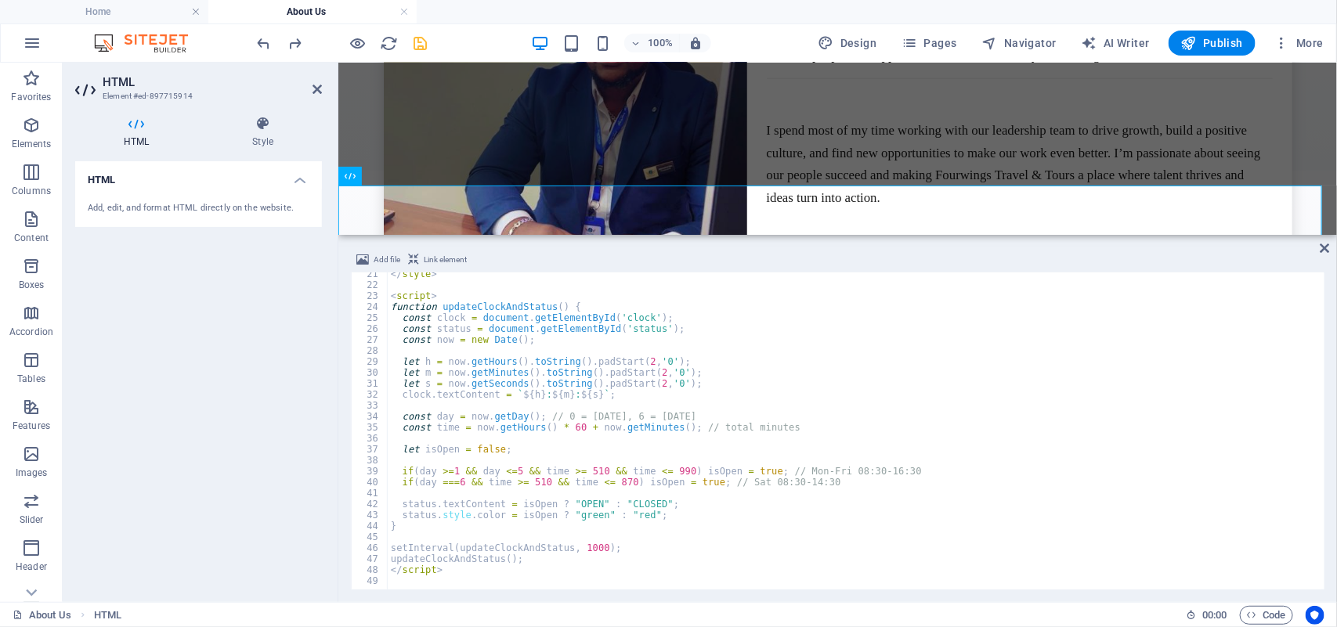
scroll to position [223, 0]
type textarea "</script>"
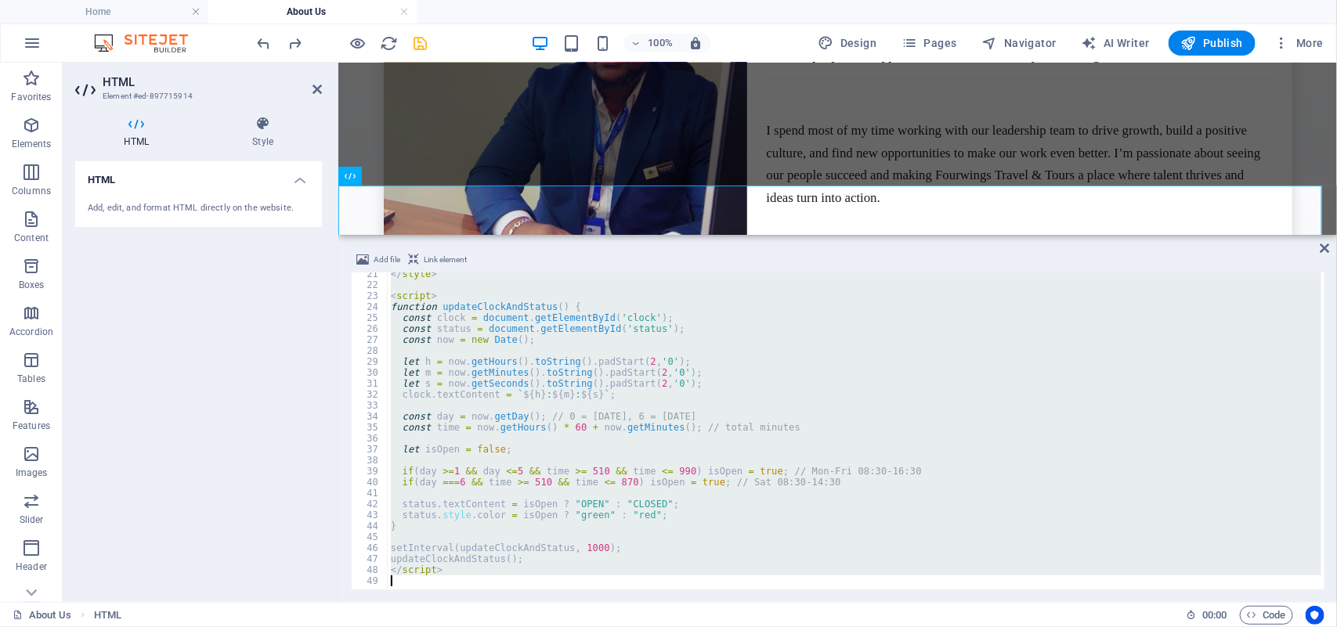
paste textarea
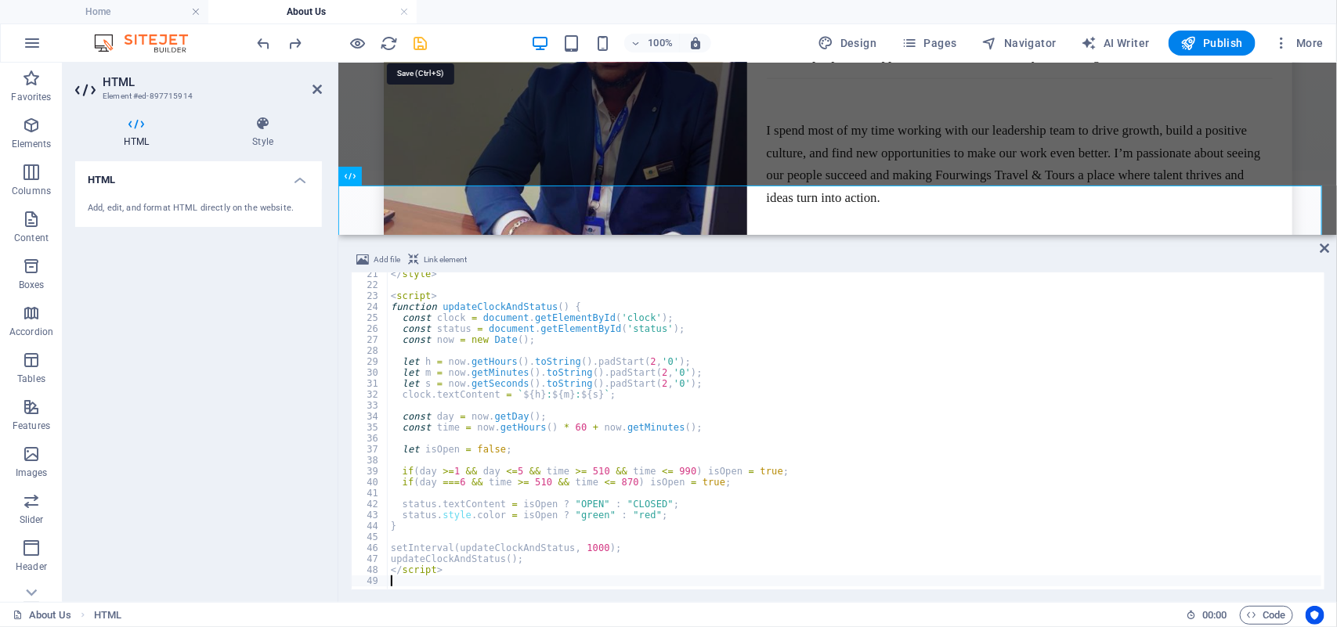
click at [417, 43] on icon "save" at bounding box center [421, 43] width 18 height 18
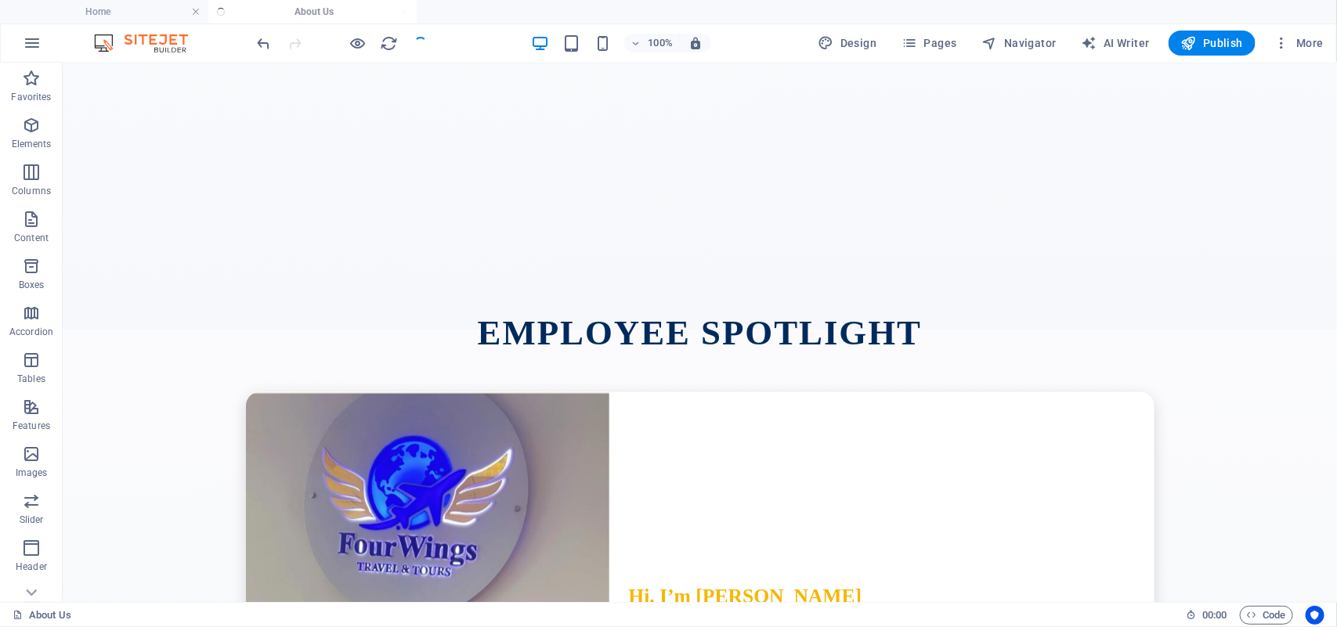
scroll to position [3708, 0]
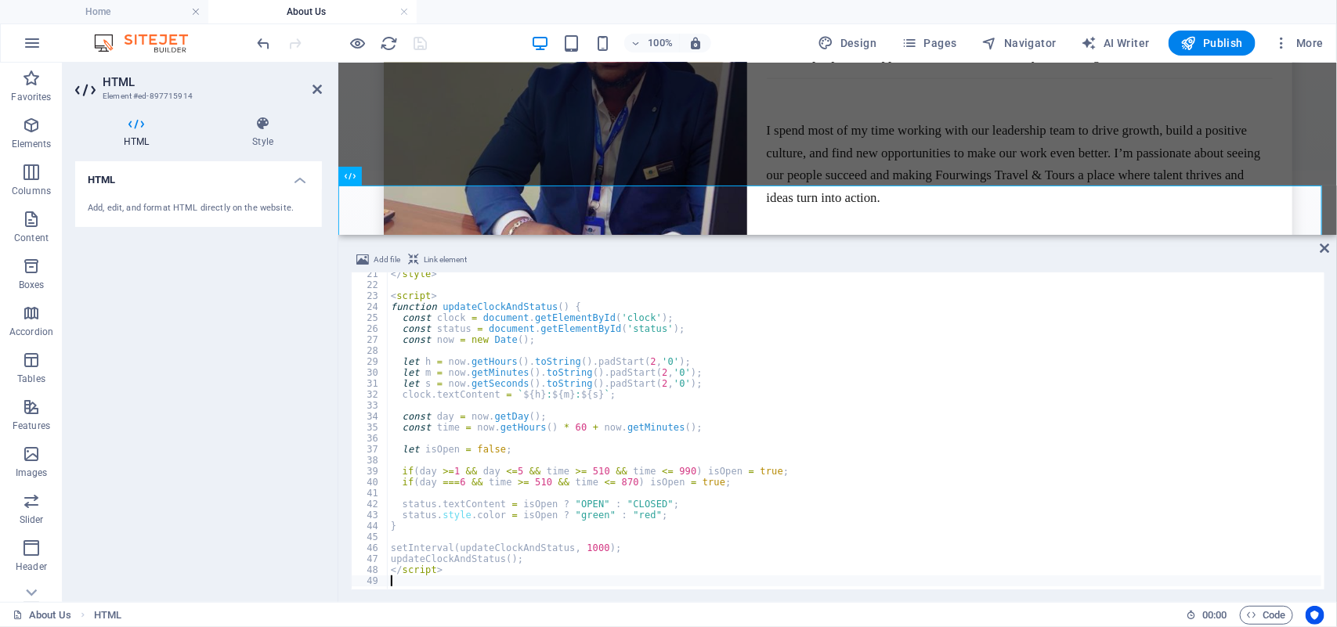
click at [760, 353] on div "</ style > < script > function updateClockAndStatus ( ) { const clock = documen…" at bounding box center [1006, 437] width 1236 height 336
type textarea "</script>"
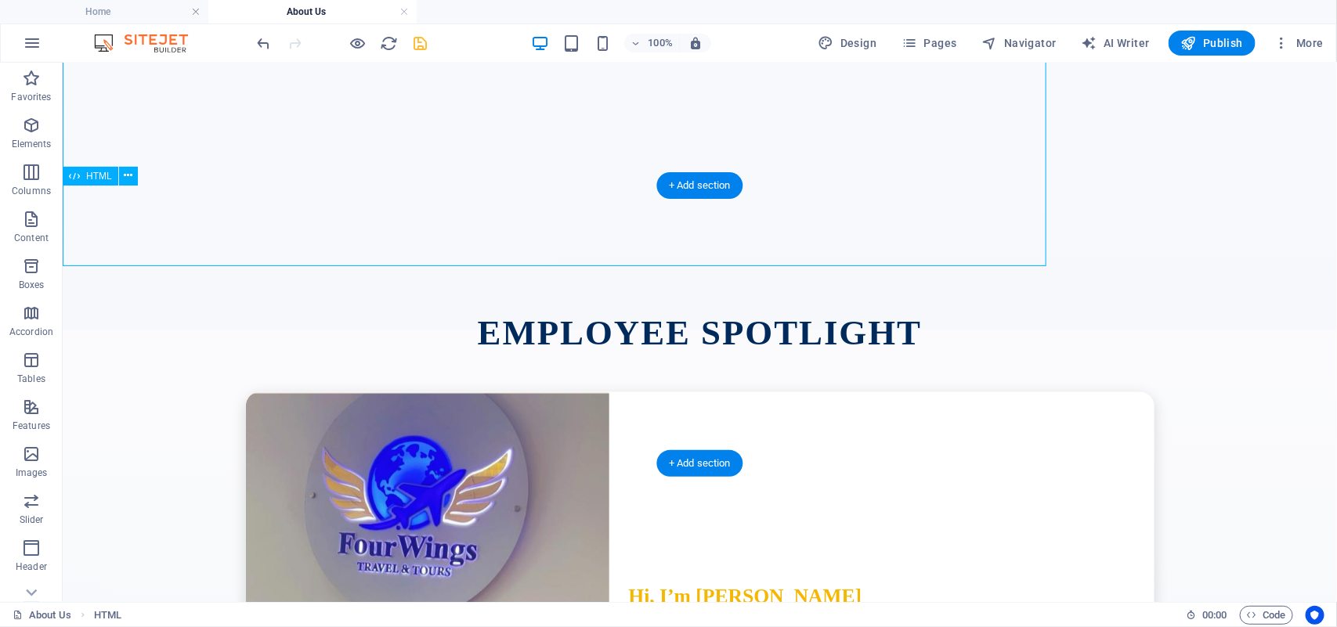
scroll to position [3708, 0]
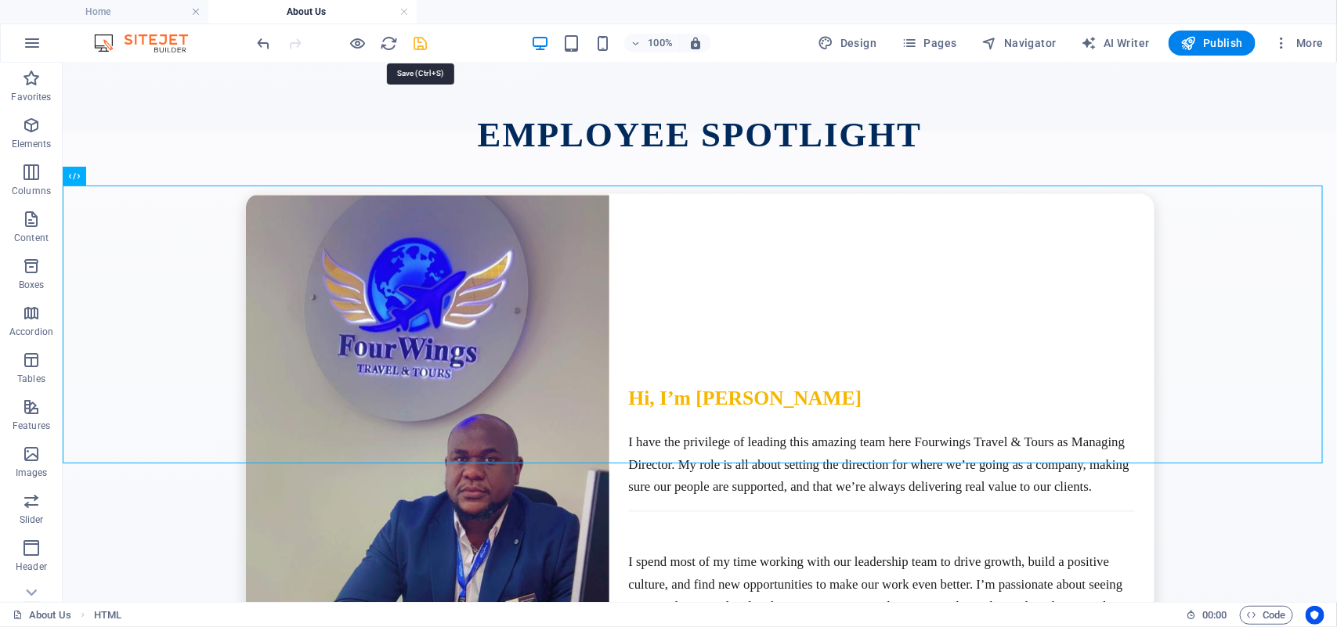
click at [421, 49] on icon "save" at bounding box center [421, 43] width 18 height 18
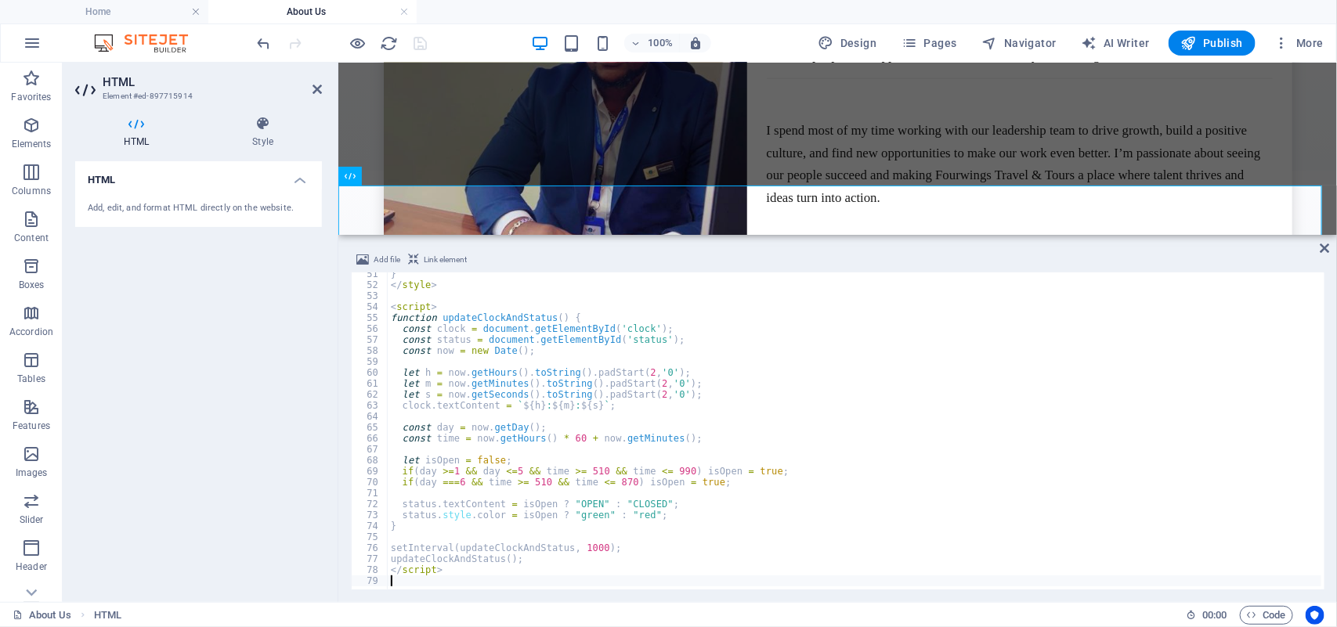
scroll to position [552, 0]
click at [590, 479] on div "} </ style > < script > function updateClockAndStatus ( ) { const clock = docum…" at bounding box center [1019, 437] width 1262 height 336
type textarea "let isOpen = false;"
type textarea "const day = now.getDay();"
type textarea "let h = now.getHours().toString().padStart(2,'0');"
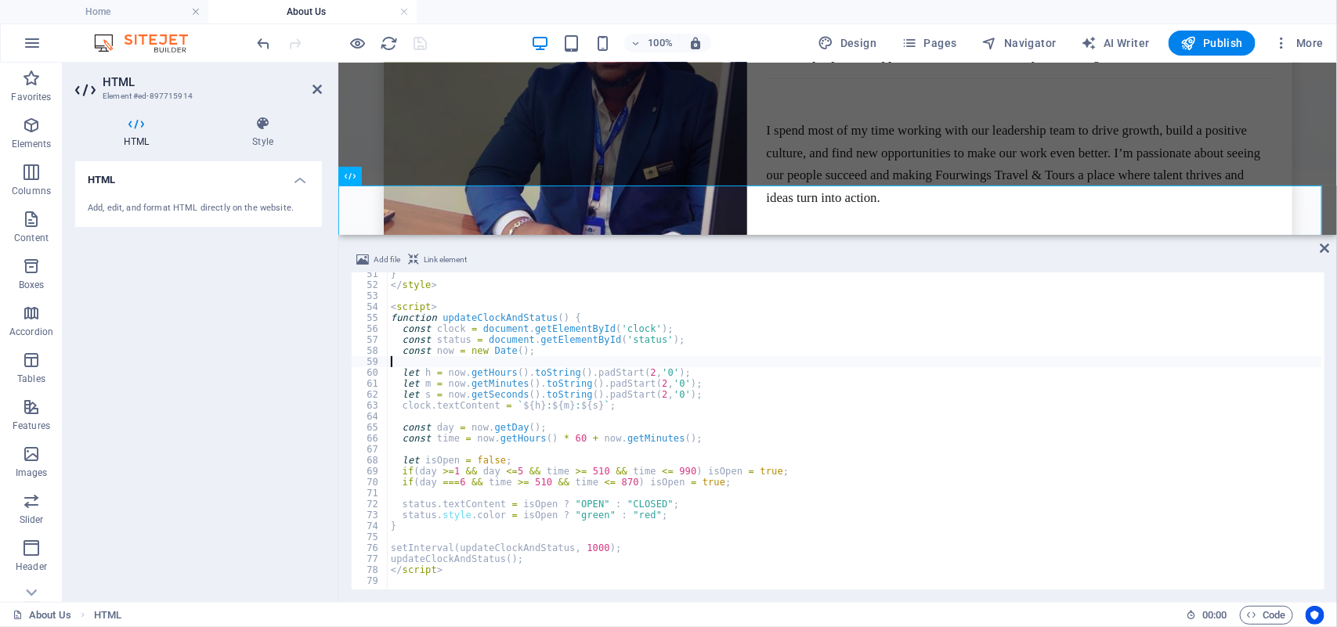
type textarea "<script>"
type textarea "@keyframes float {"
type textarea ".bubble:nth-child(1) { left: 10%; animation-duration: 6s; width: 15px; height: …"
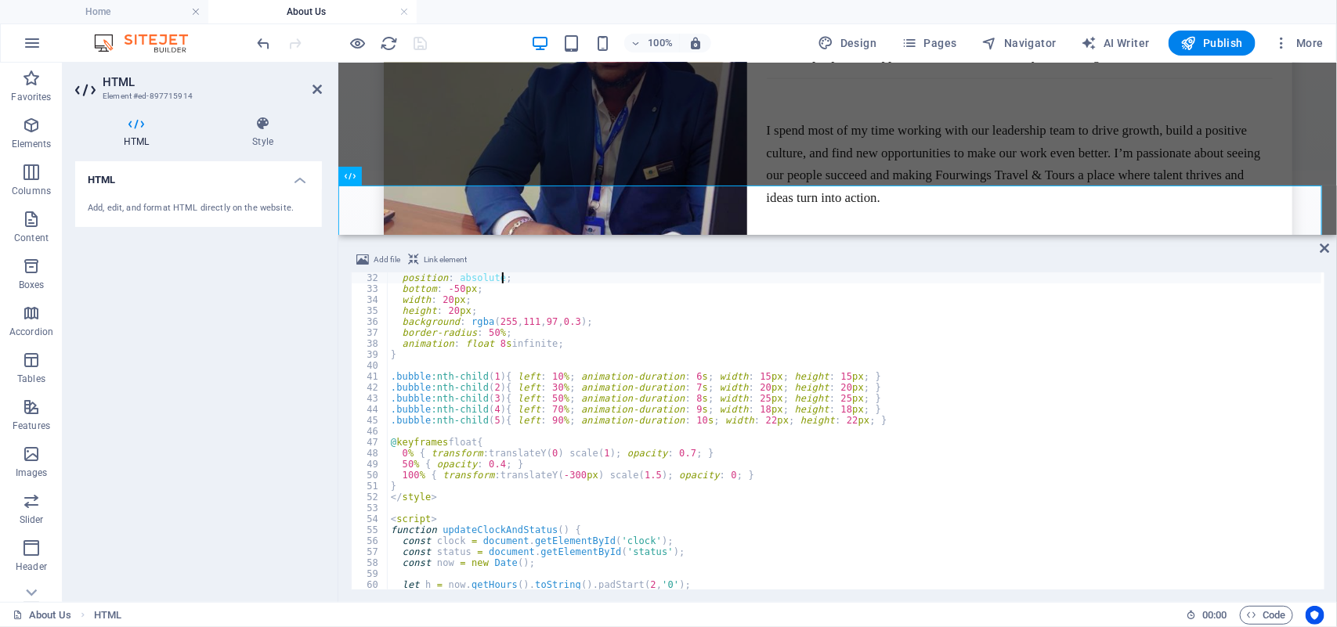
type textarea ".bubble {"
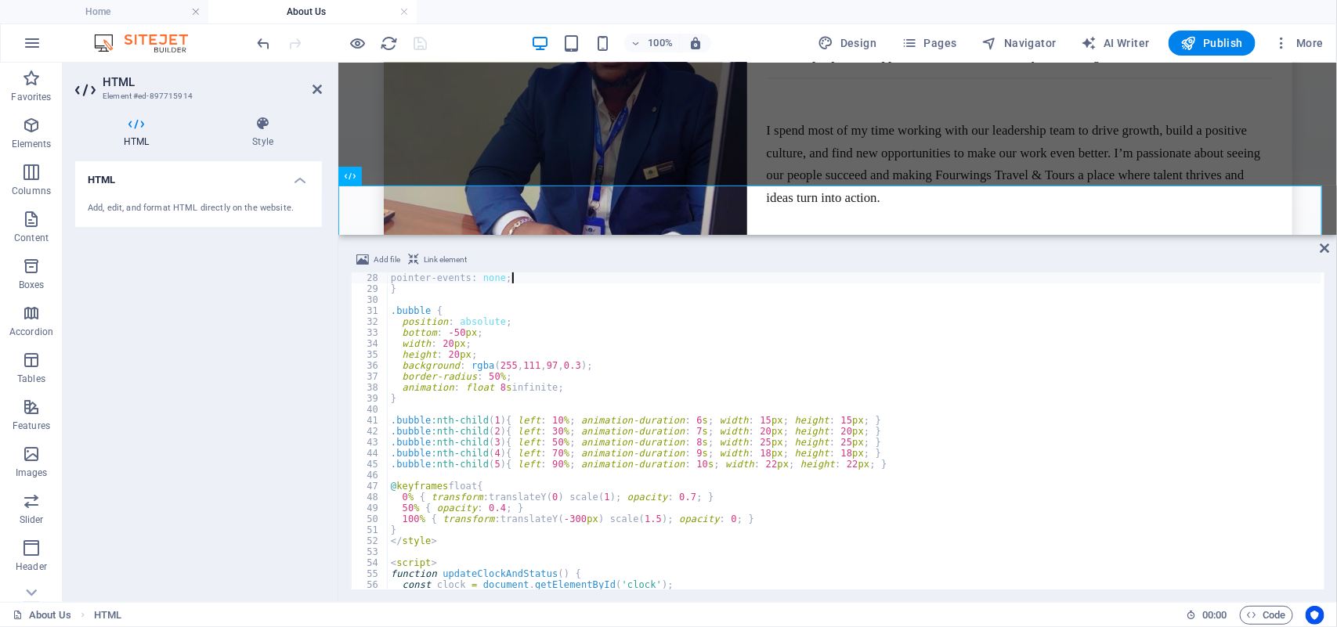
type textarea "<style>"
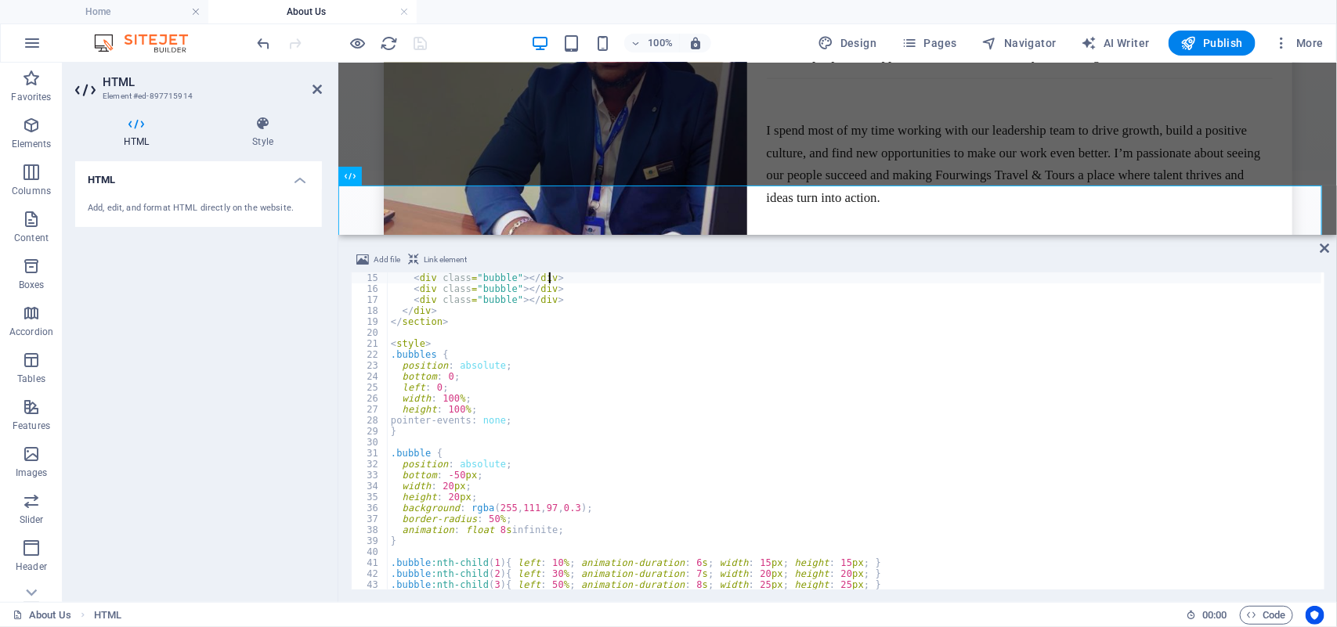
type textarea "<!-- Bubbles container -->"
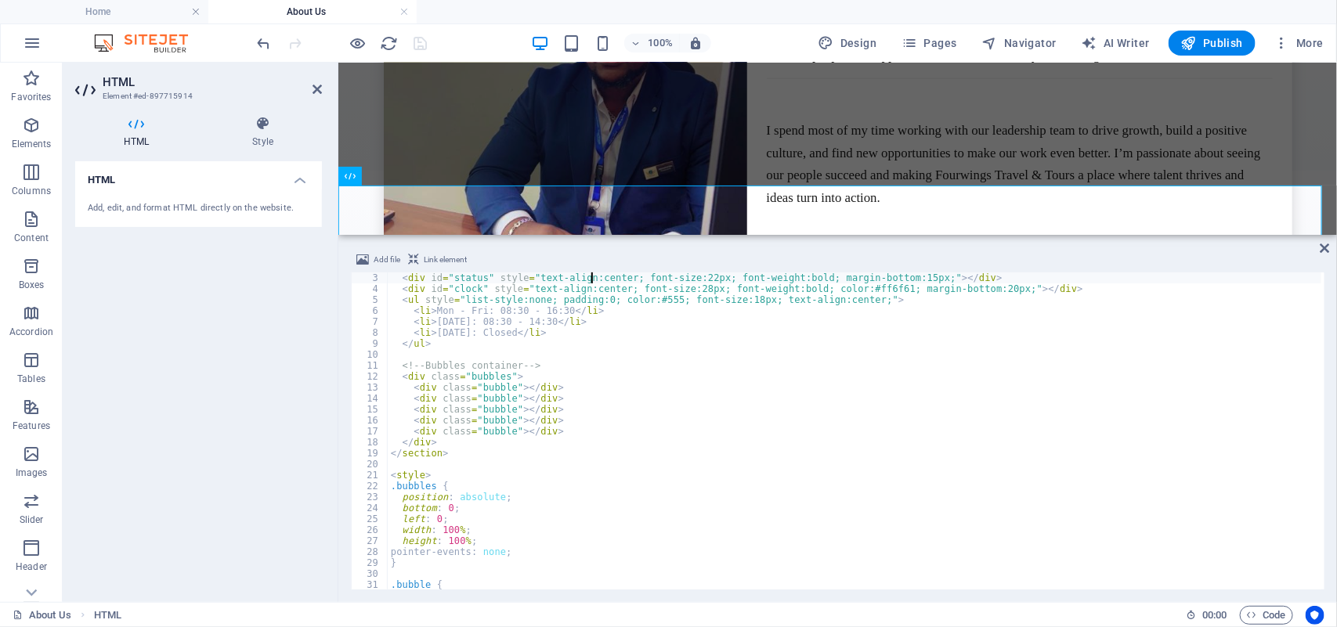
scroll to position [21, 0]
click at [535, 323] on div "< div id = "status" style = "text-align:center; font-size:22px; font-weight:bol…" at bounding box center [1019, 441] width 1262 height 336
type textarea "<li>[DATE]: 08:30 - 12:30</li>"
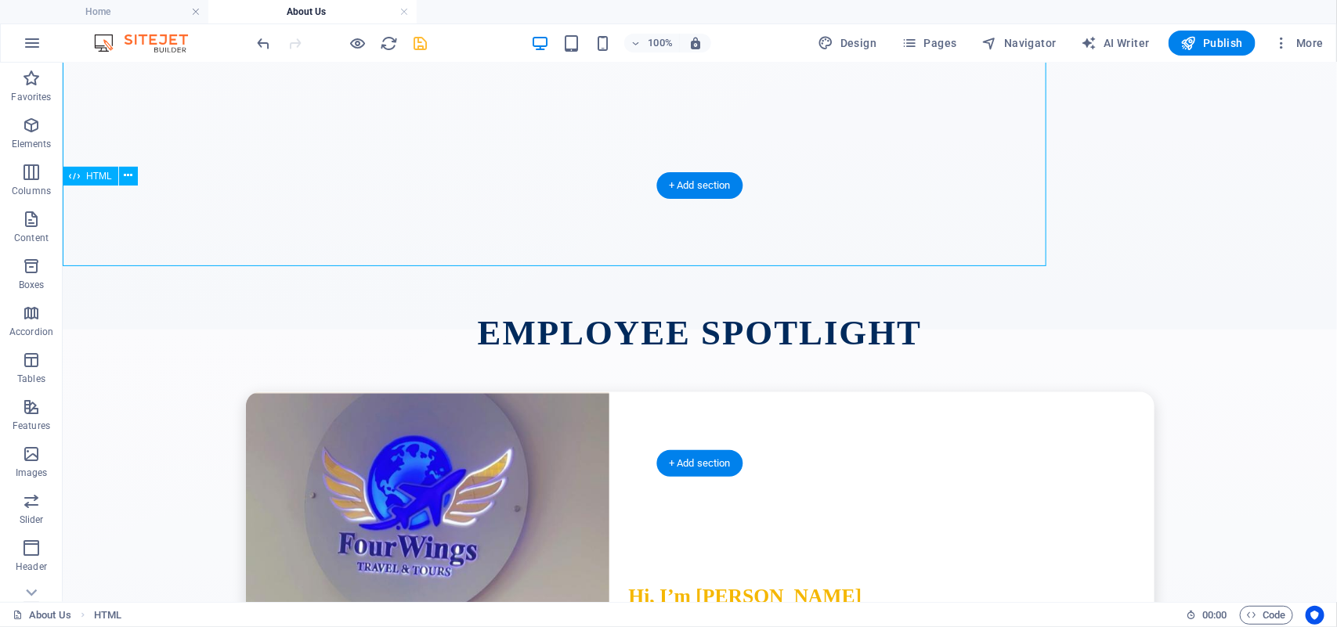
scroll to position [3708, 0]
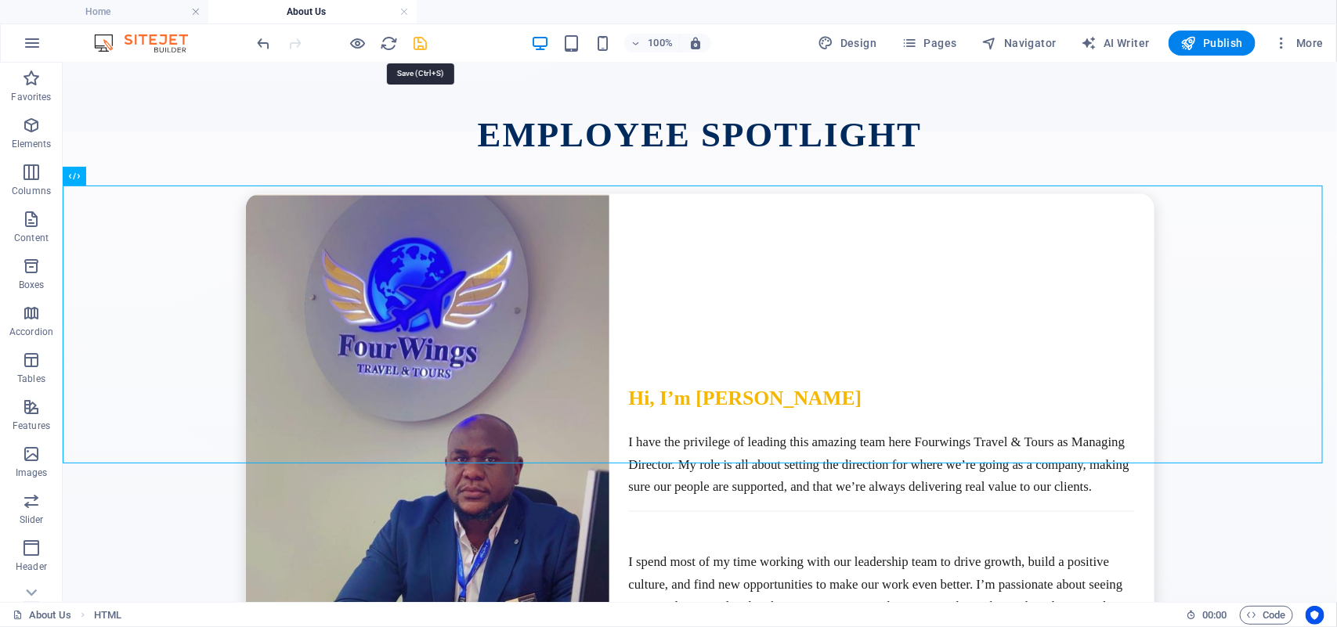
click at [417, 49] on icon "save" at bounding box center [421, 43] width 18 height 18
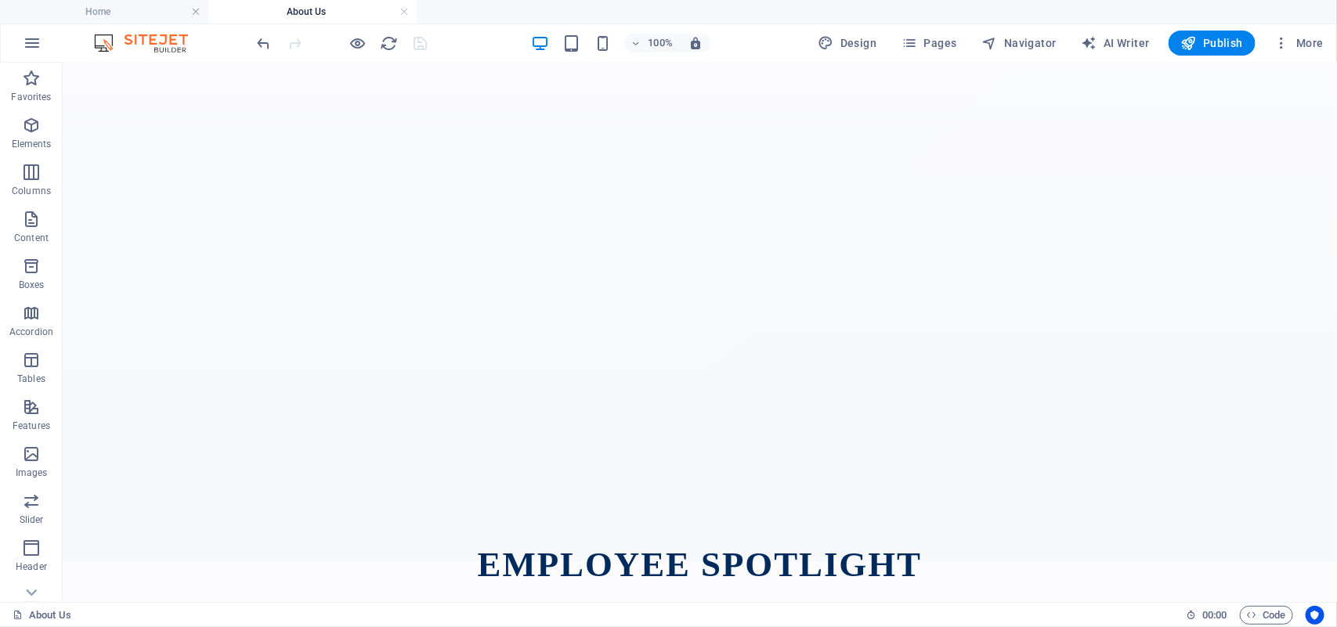
scroll to position [3161, 0]
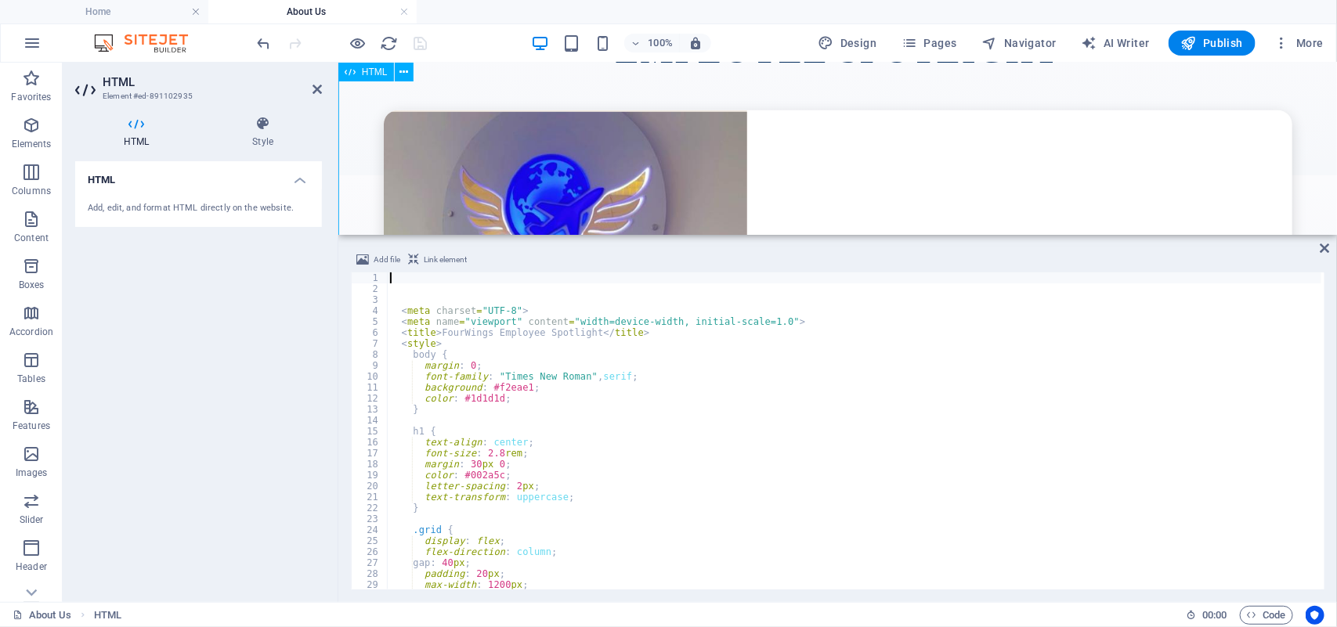
scroll to position [3036, 0]
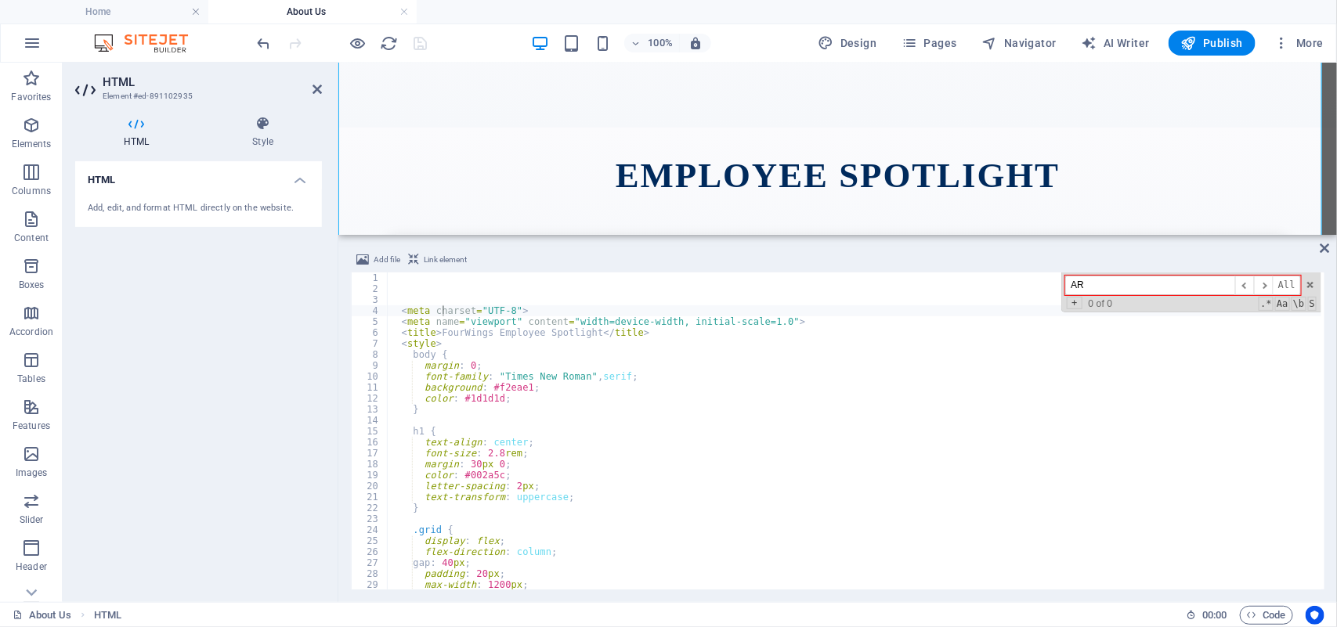
type input "A"
type input "TIMES"
type textarea "font-family: "Times New Roman", serif;"
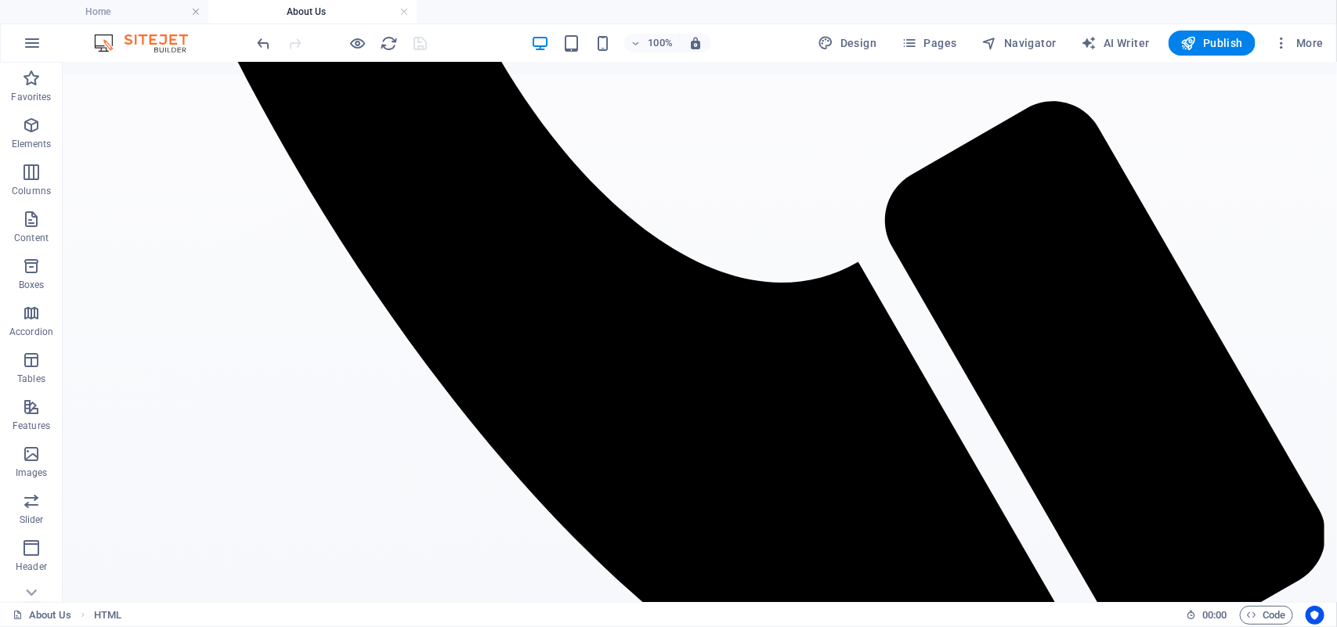
scroll to position [976, 0]
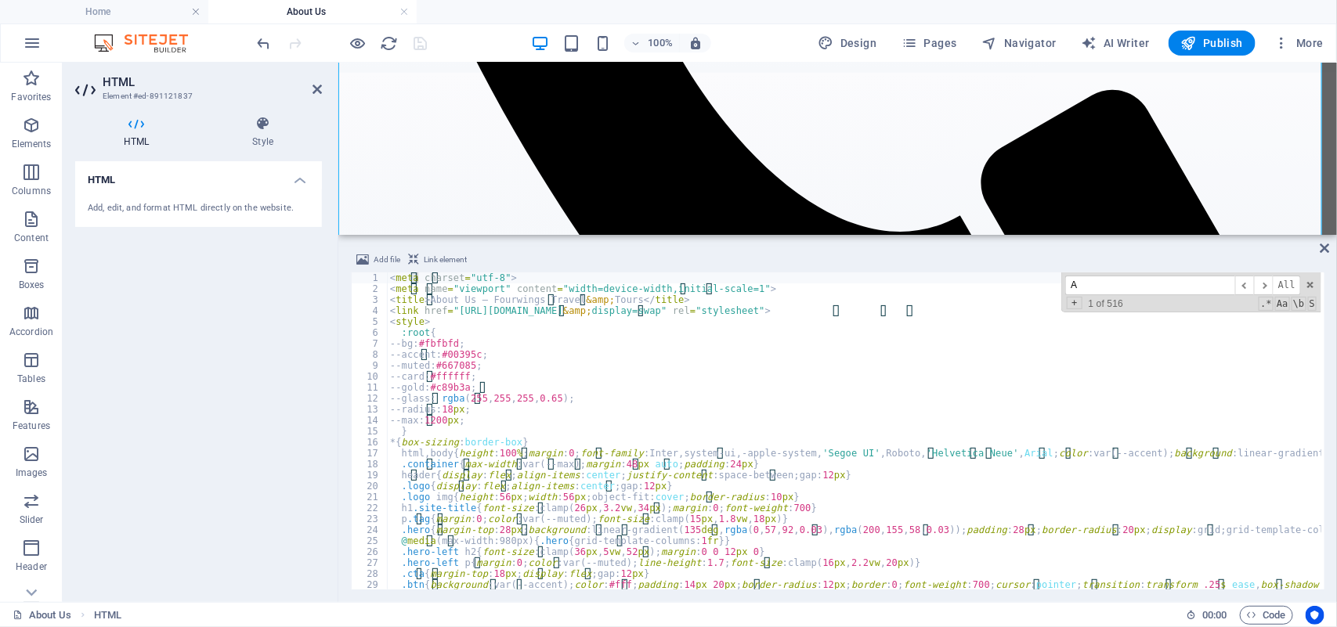
scroll to position [0, 0]
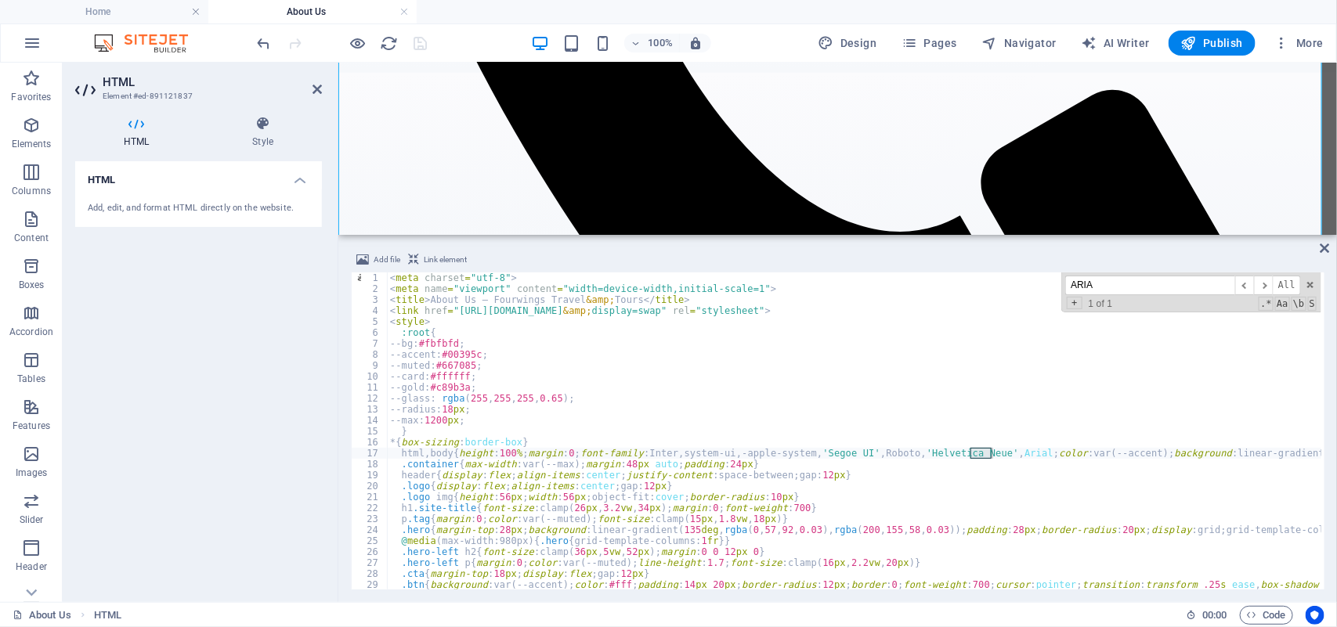
type input "ARIAL"
type textarea "html,body{height:100%;margin:0;font-family:Inter,system-ui,-apple-system,'Segoe…"
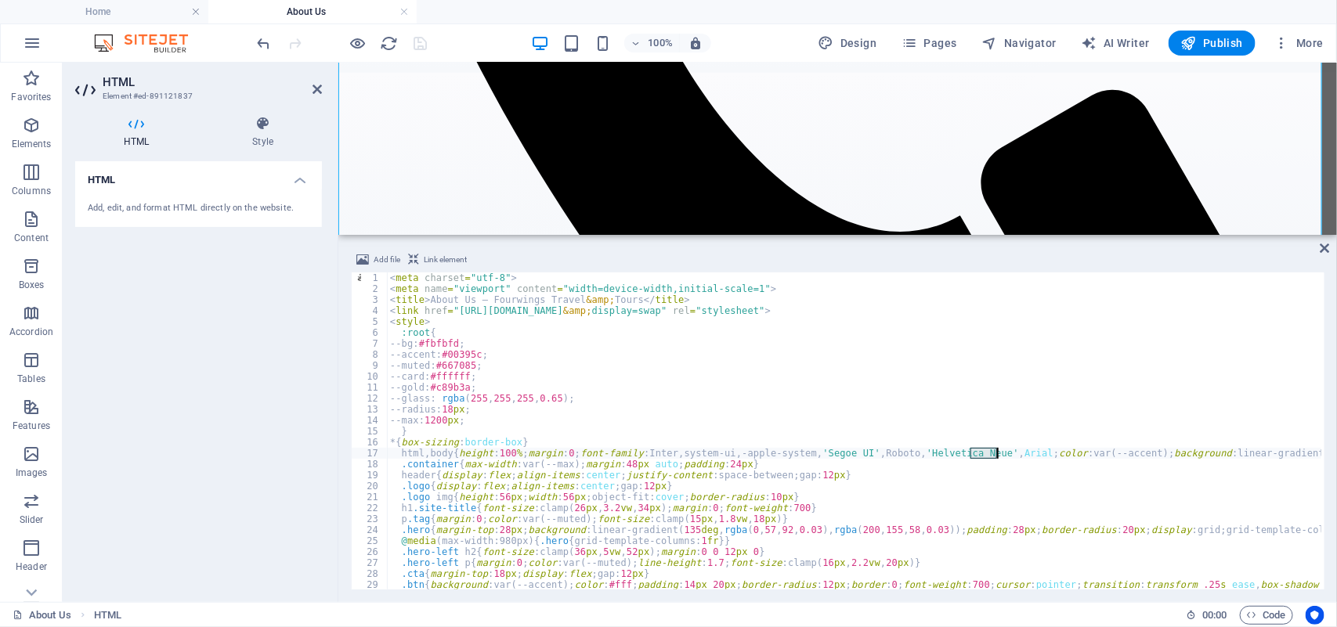
scroll to position [1048, 0]
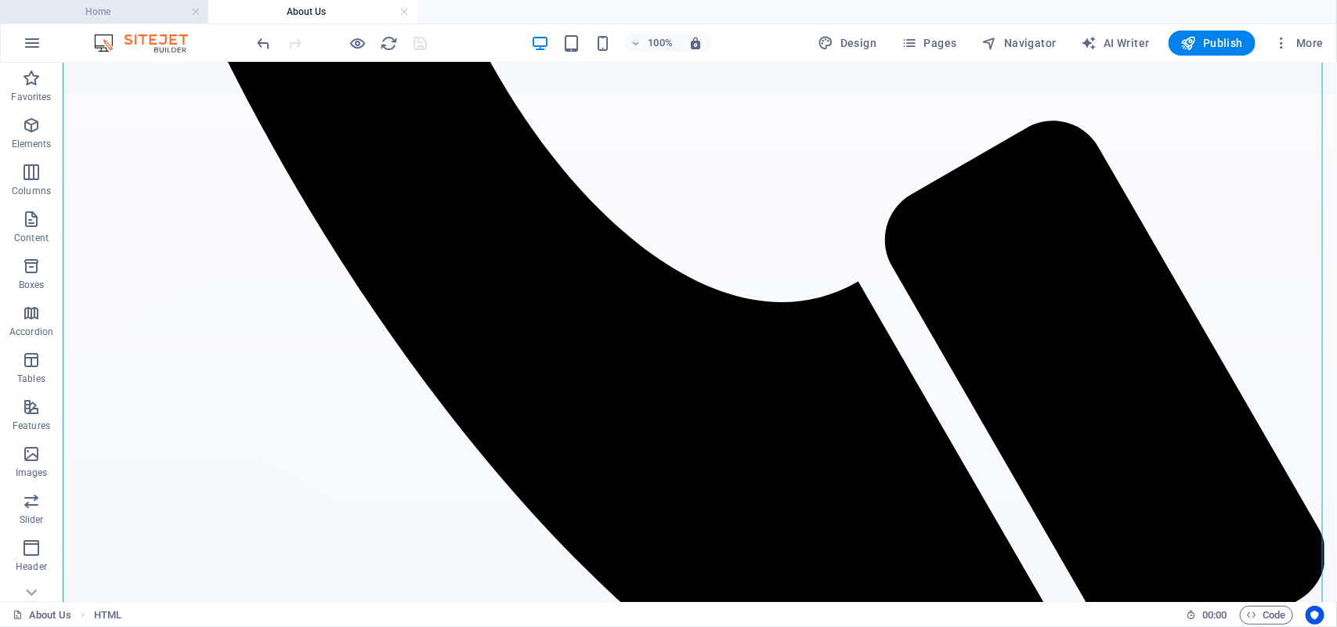
click at [134, 10] on h4 "Home" at bounding box center [104, 11] width 208 height 17
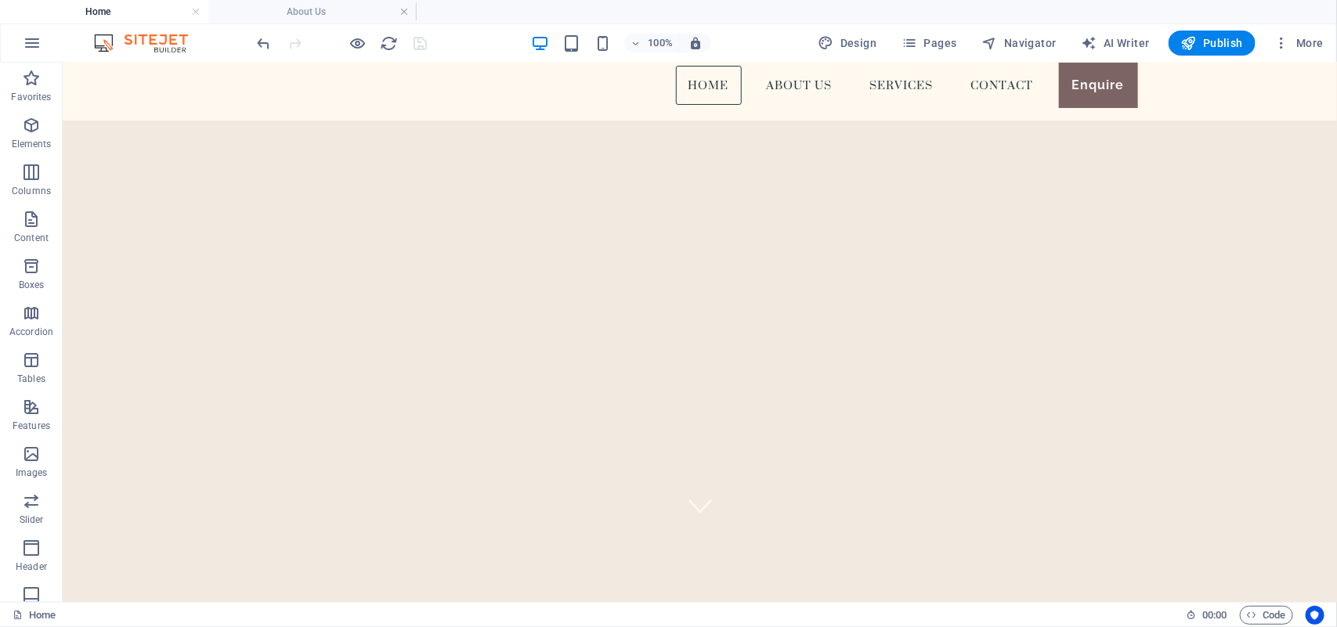
scroll to position [0, 0]
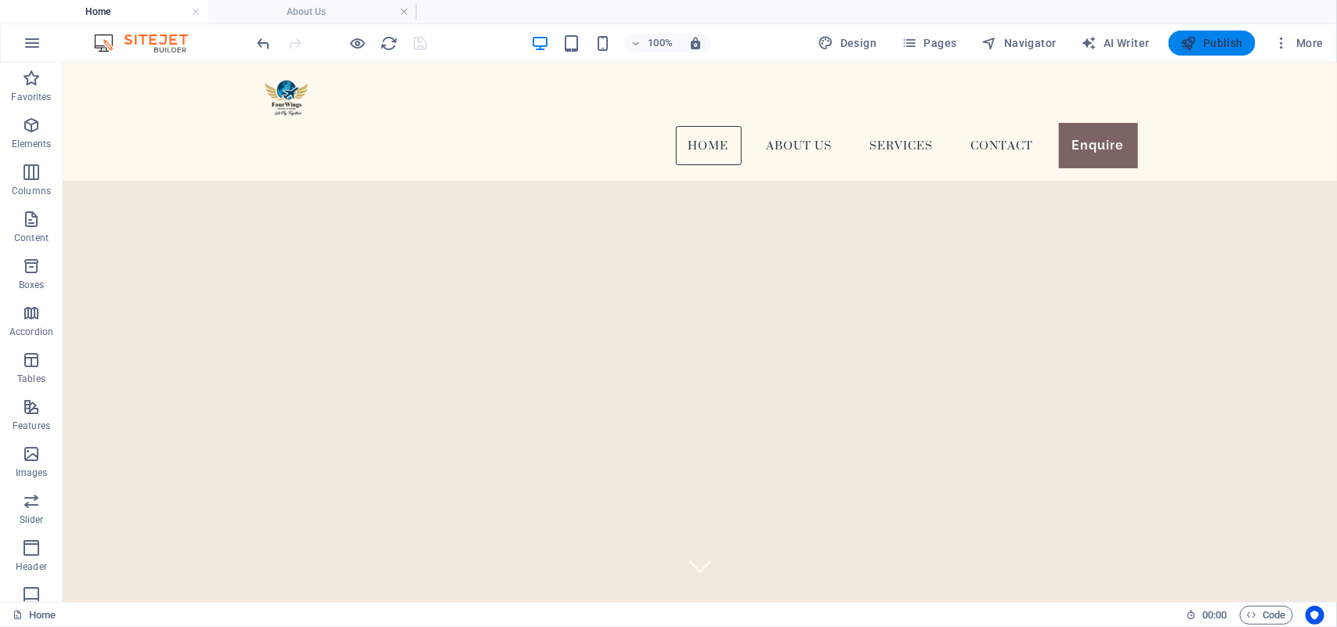
click at [1212, 39] on span "Publish" at bounding box center [1212, 43] width 62 height 16
click at [1177, 48] on button "Publish" at bounding box center [1211, 43] width 87 height 25
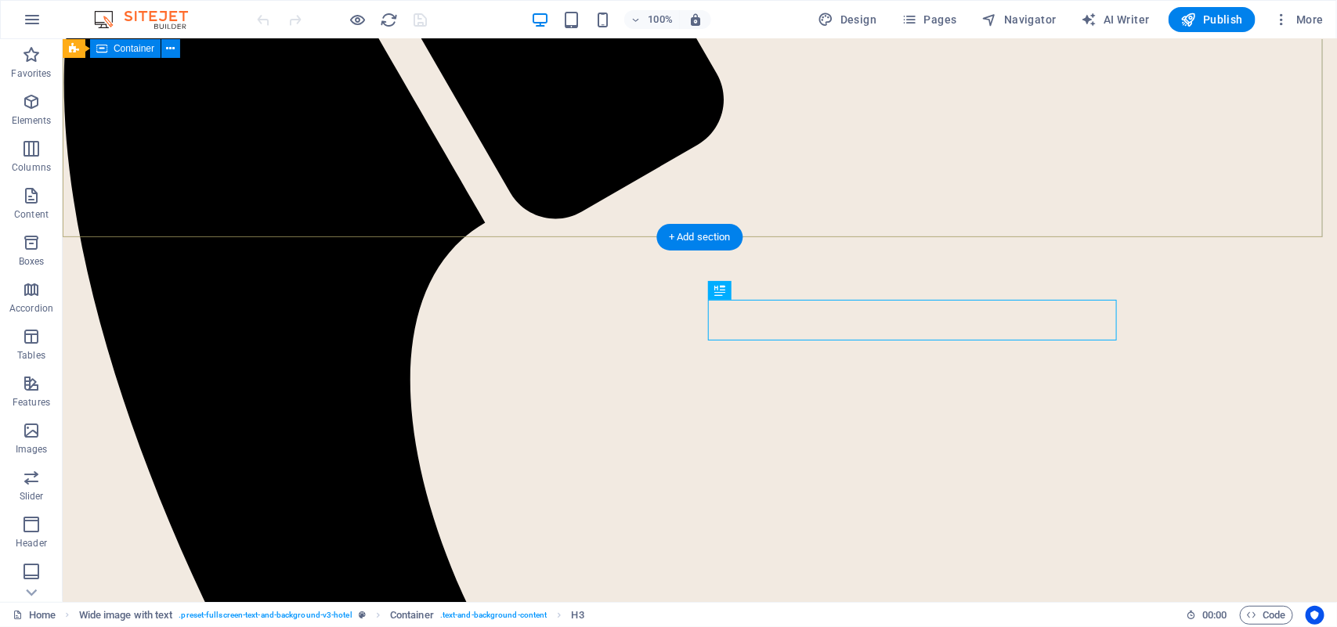
scroll to position [437, 0]
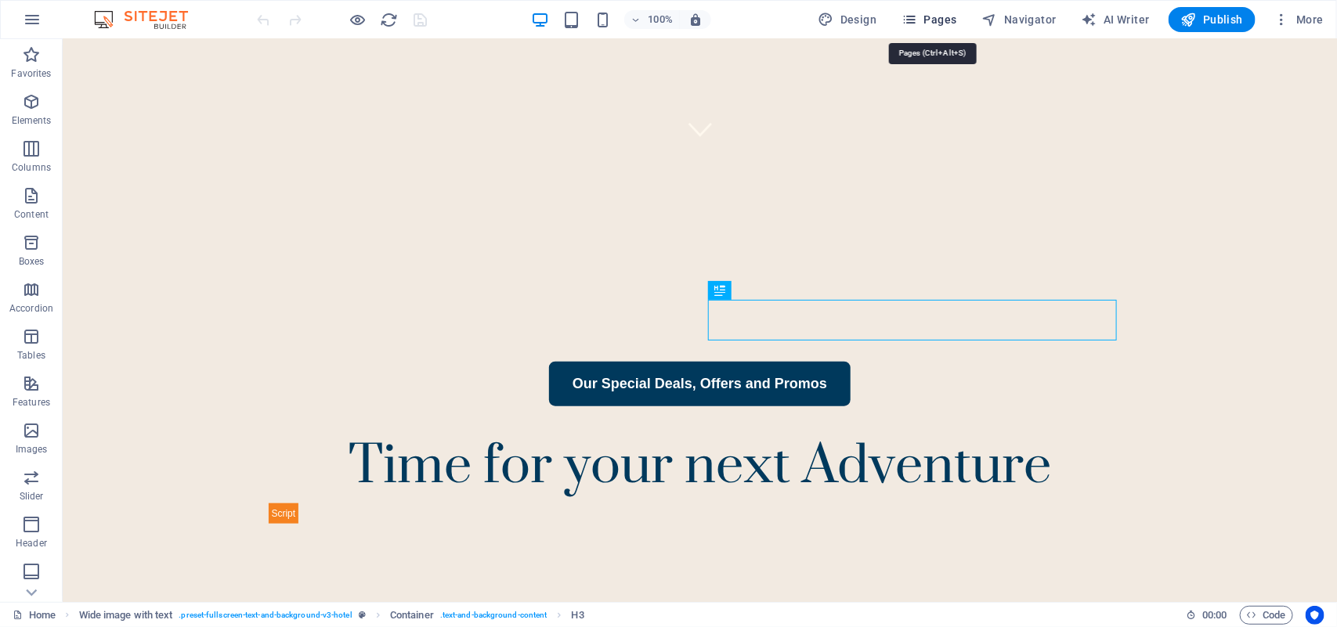
click at [934, 23] on span "Pages" at bounding box center [928, 20] width 55 height 16
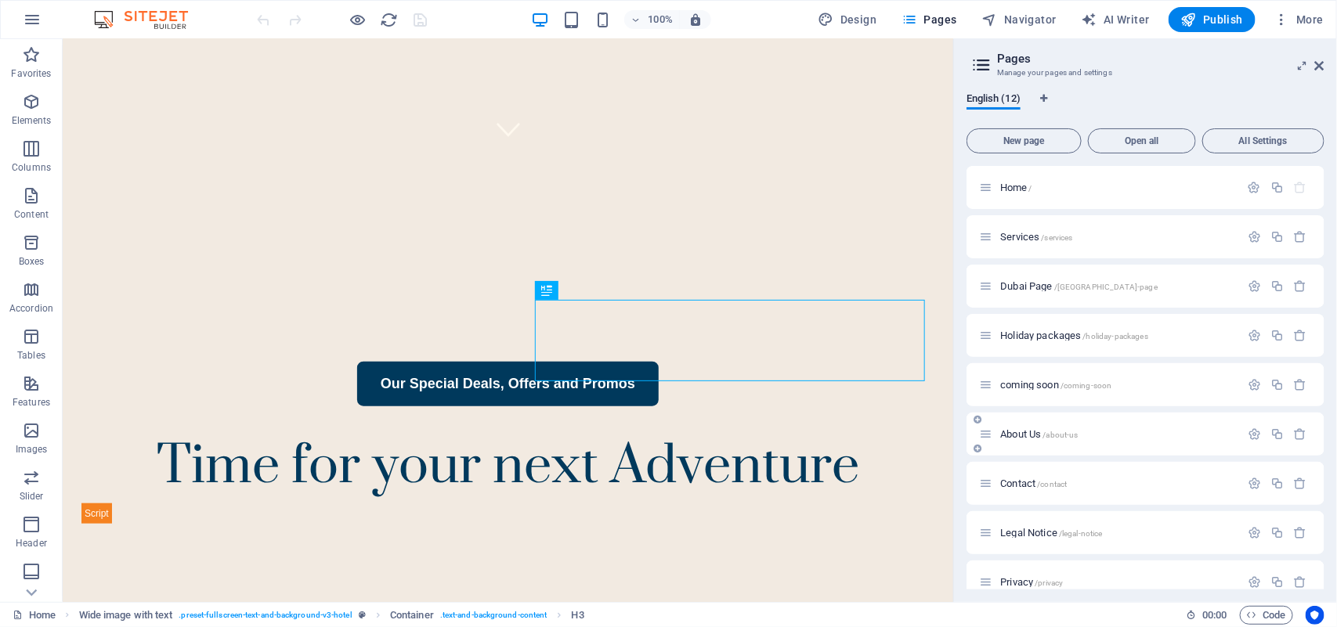
click at [1014, 432] on span "About Us /about-us" at bounding box center [1039, 434] width 78 height 12
click at [1014, 432] on div "About Us /about-us" at bounding box center [1145, 434] width 358 height 43
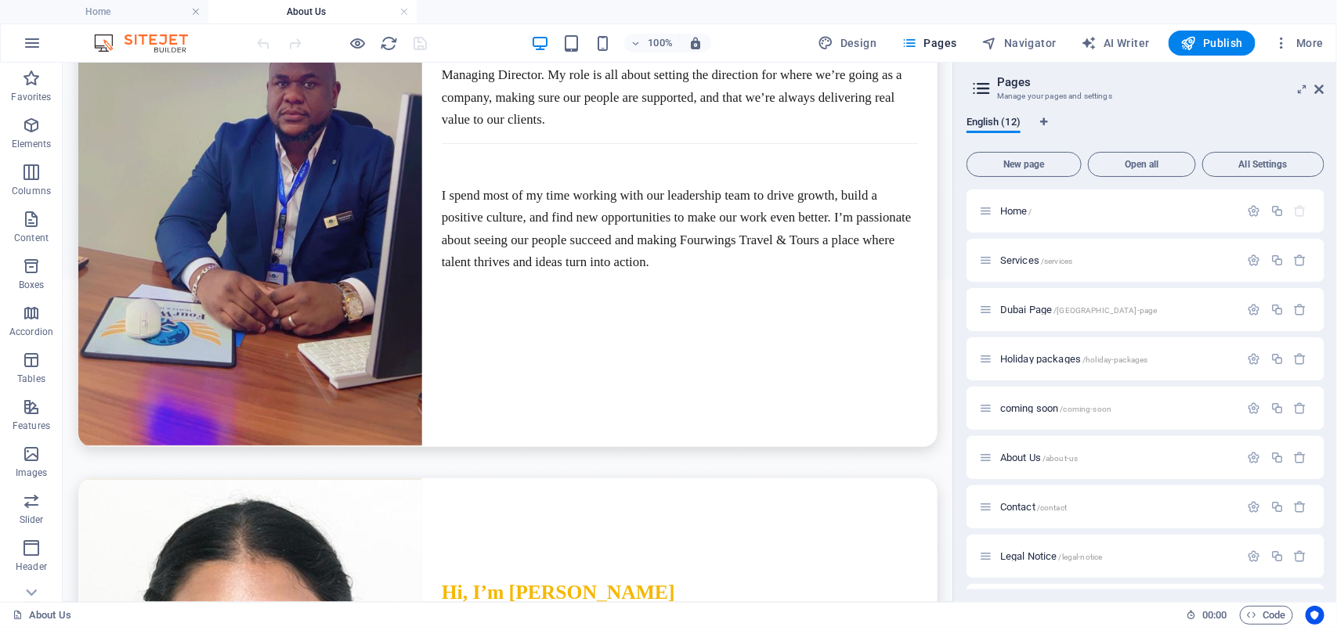
scroll to position [3550, 0]
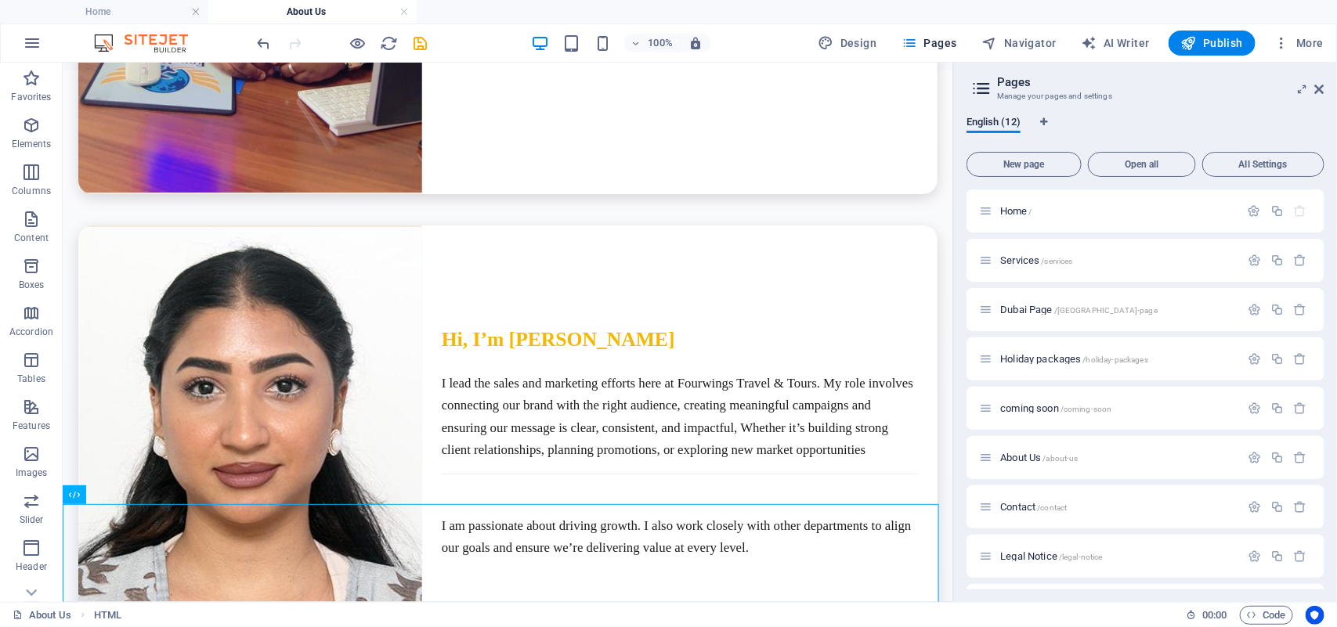
scroll to position [3808, 0]
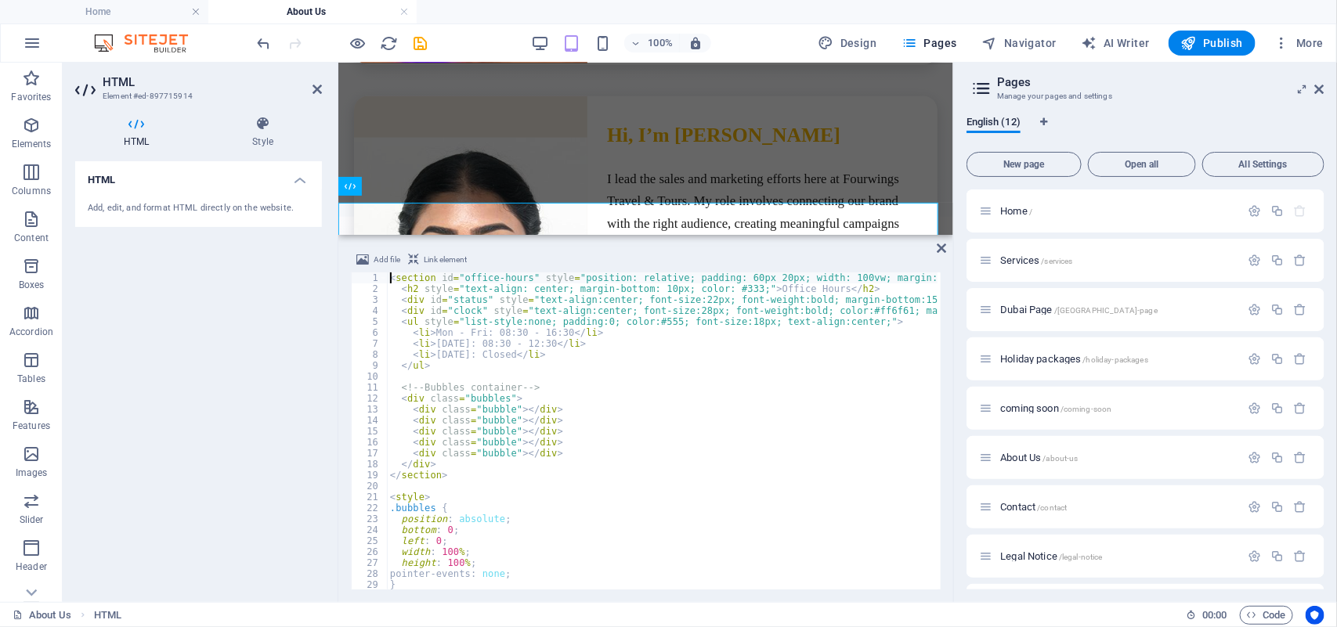
scroll to position [4214, 0]
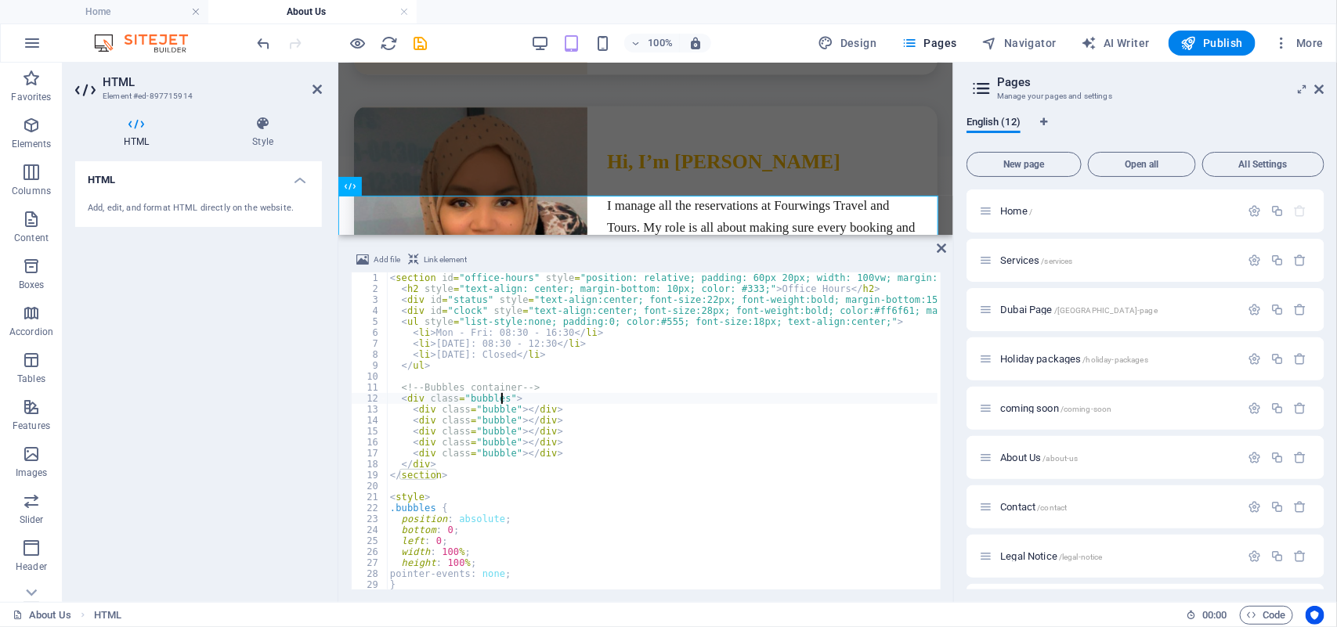
click at [500, 404] on div "< section id = "office-hours" style = "position: relative; padding: 60px 20px; …" at bounding box center [1018, 441] width 1262 height 336
type textarea "<!-- Bubbles container -->"
type textarea "</ul>"
type textarea "</section>"
type textarea "}"
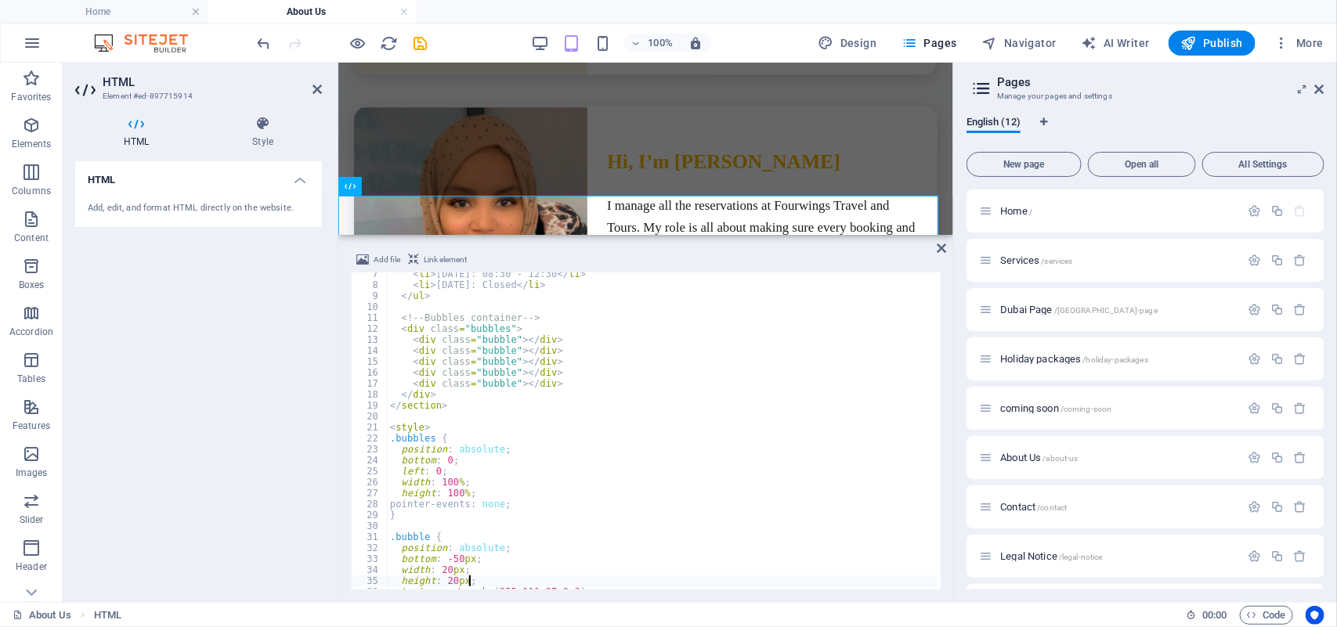
type textarea "}"
type textarea ".bubble:nth-child(5) { left: 90%; animation-duration: 10s; width: 22px; height:…"
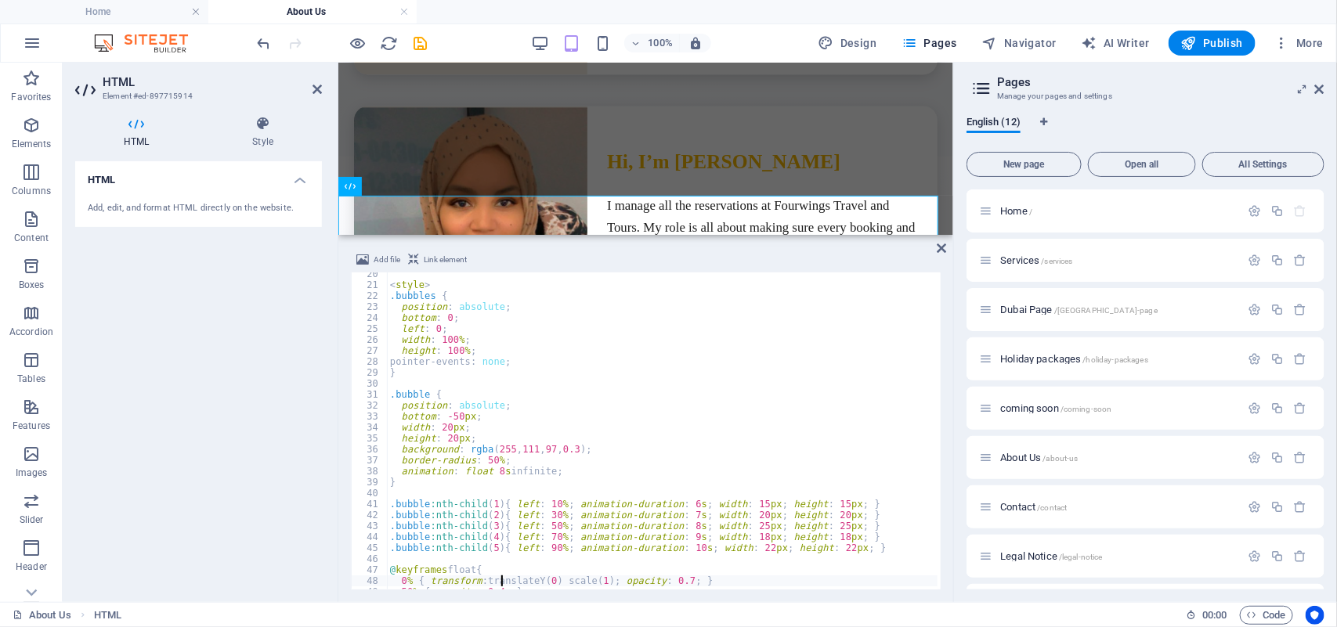
type textarea "</style>"
type textarea "const now = new Date();"
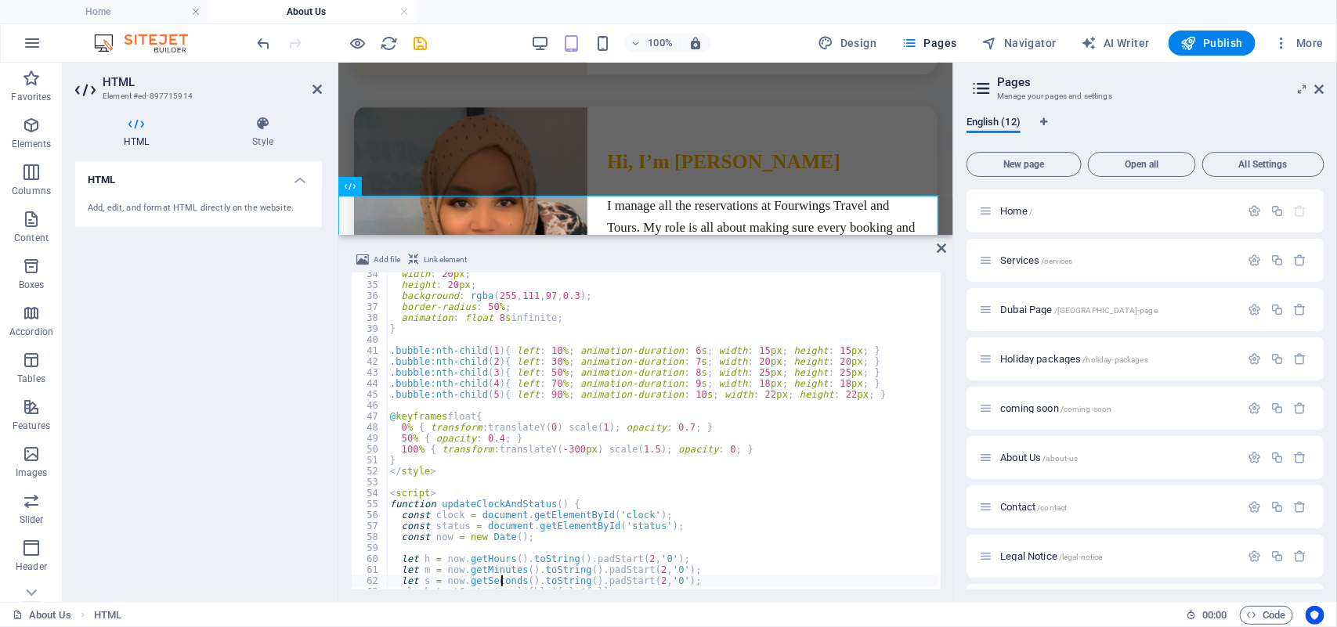
type textarea "clock.textContent = `${h}:${m}:${s}`;"
type textarea "const time = now.getHours() * 60 + now.getMinutes();"
type textarea "if(day ===6 && time >= 510 && time <= 870) isOpen = true;"
type textarea "}"
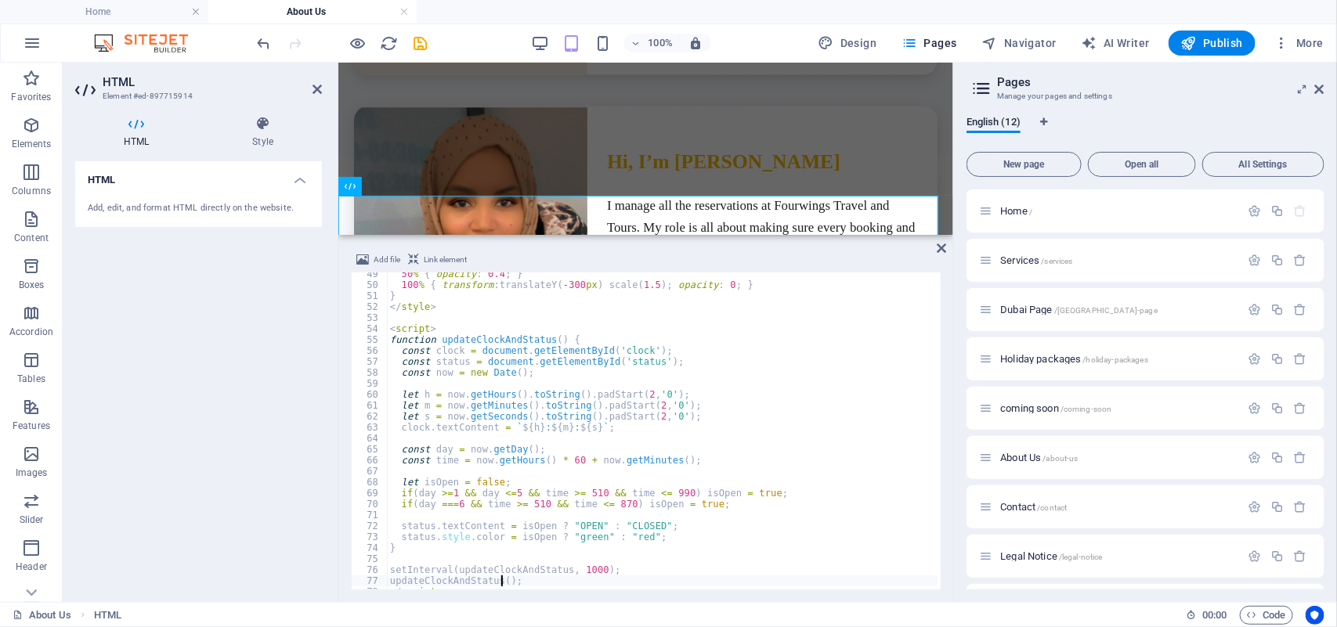
type textarea "</script>"
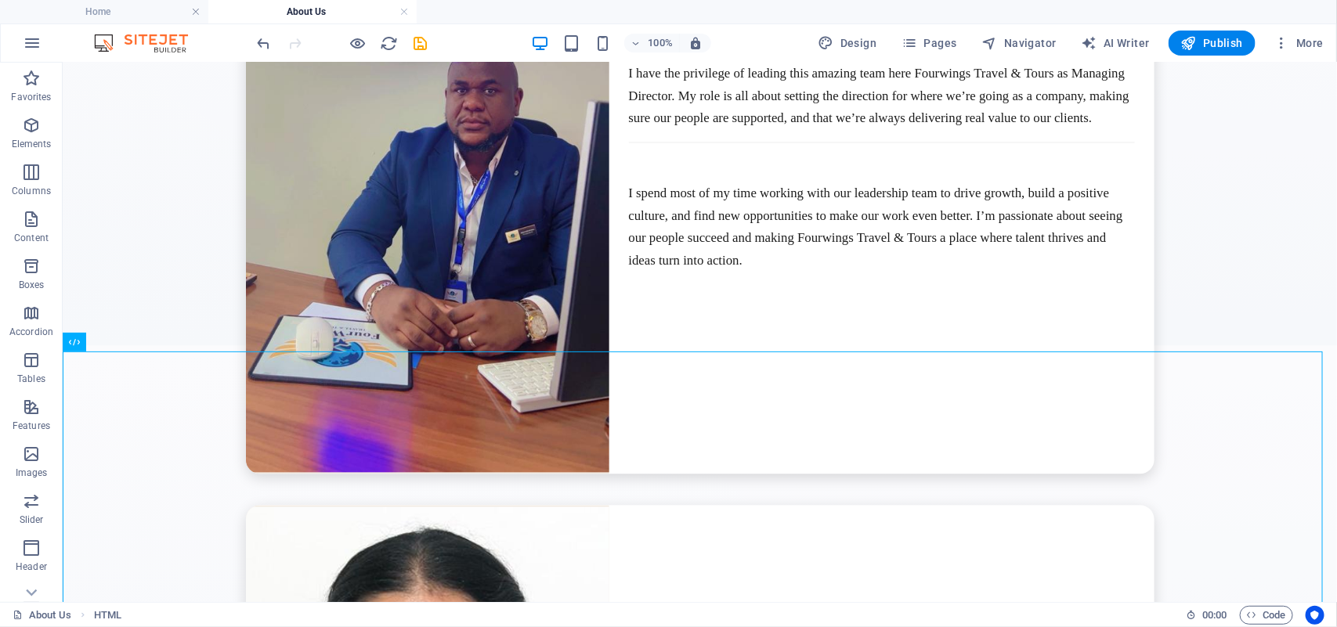
scroll to position [3955, 0]
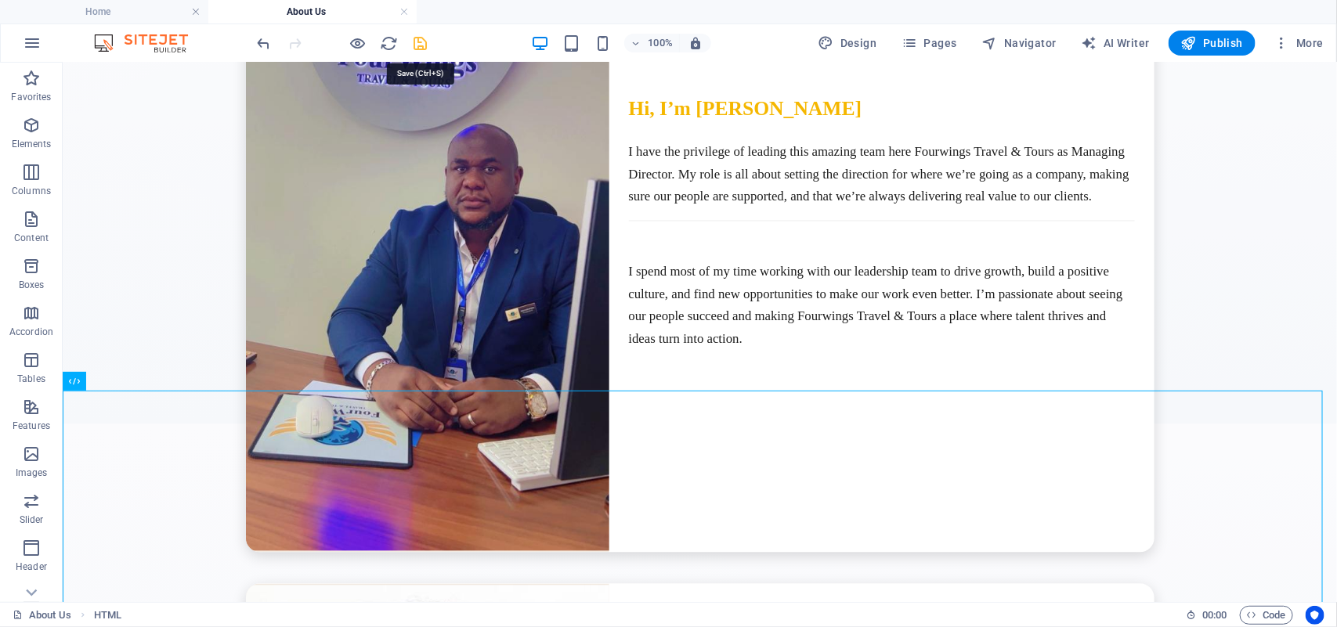
click at [417, 45] on icon "save" at bounding box center [421, 43] width 18 height 18
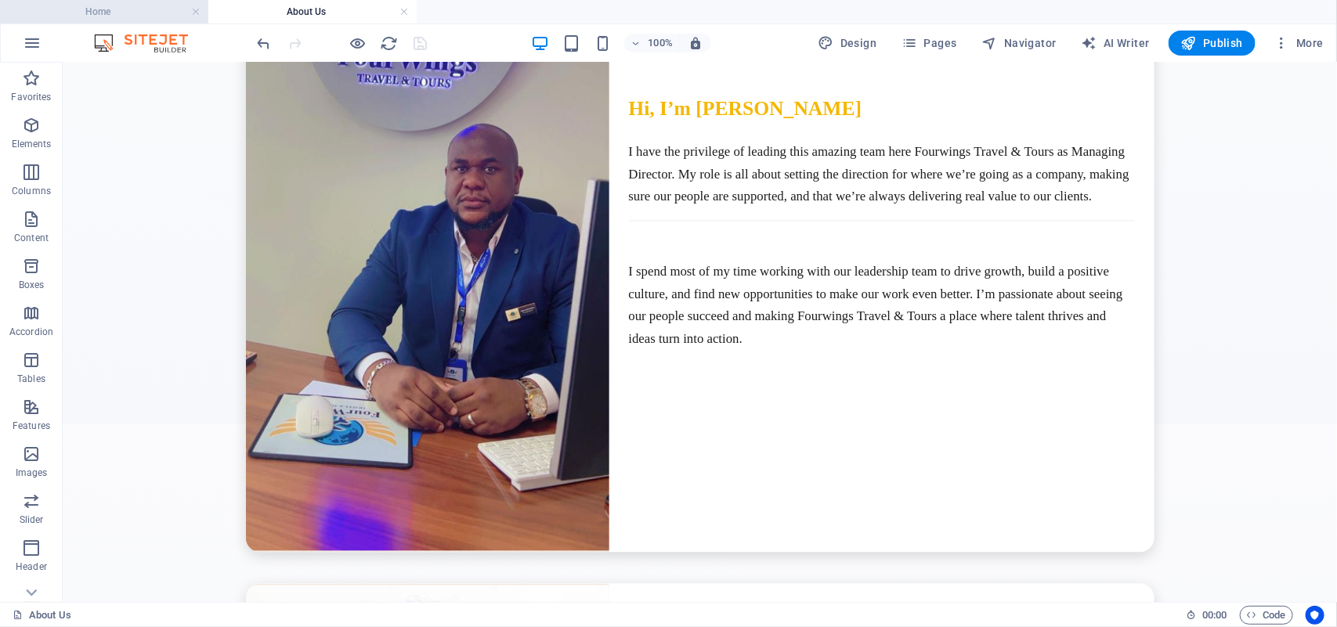
click at [79, 6] on h4 "Home" at bounding box center [104, 11] width 208 height 17
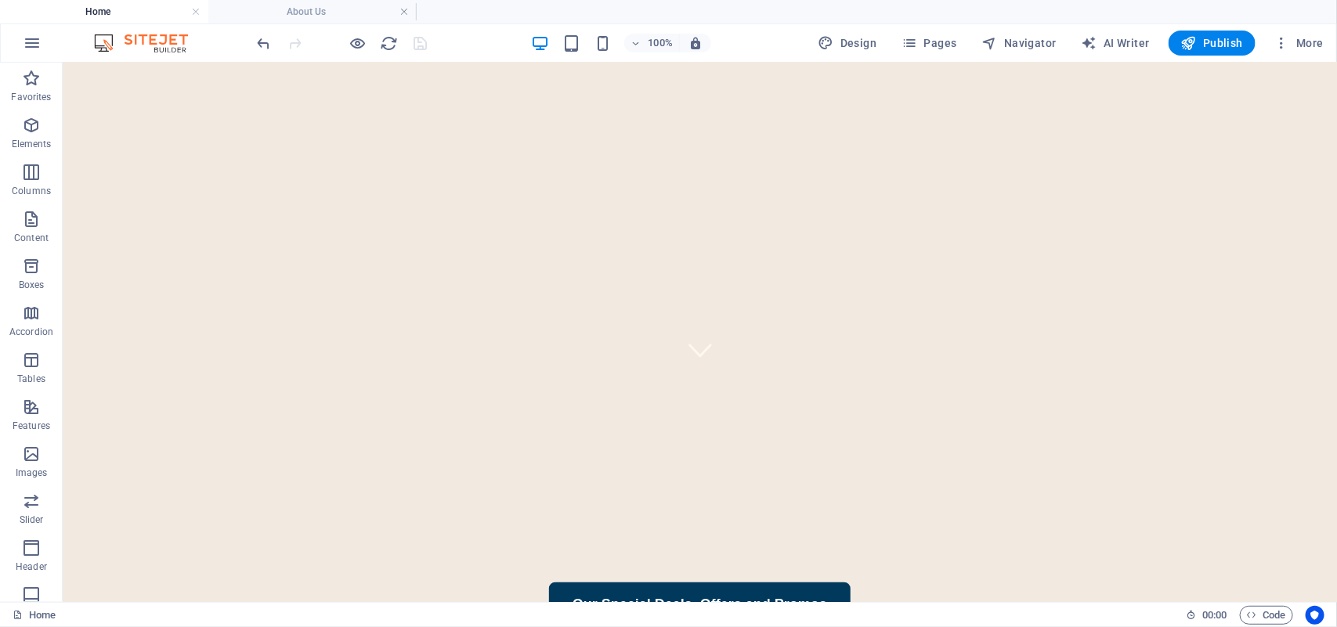
scroll to position [440, 0]
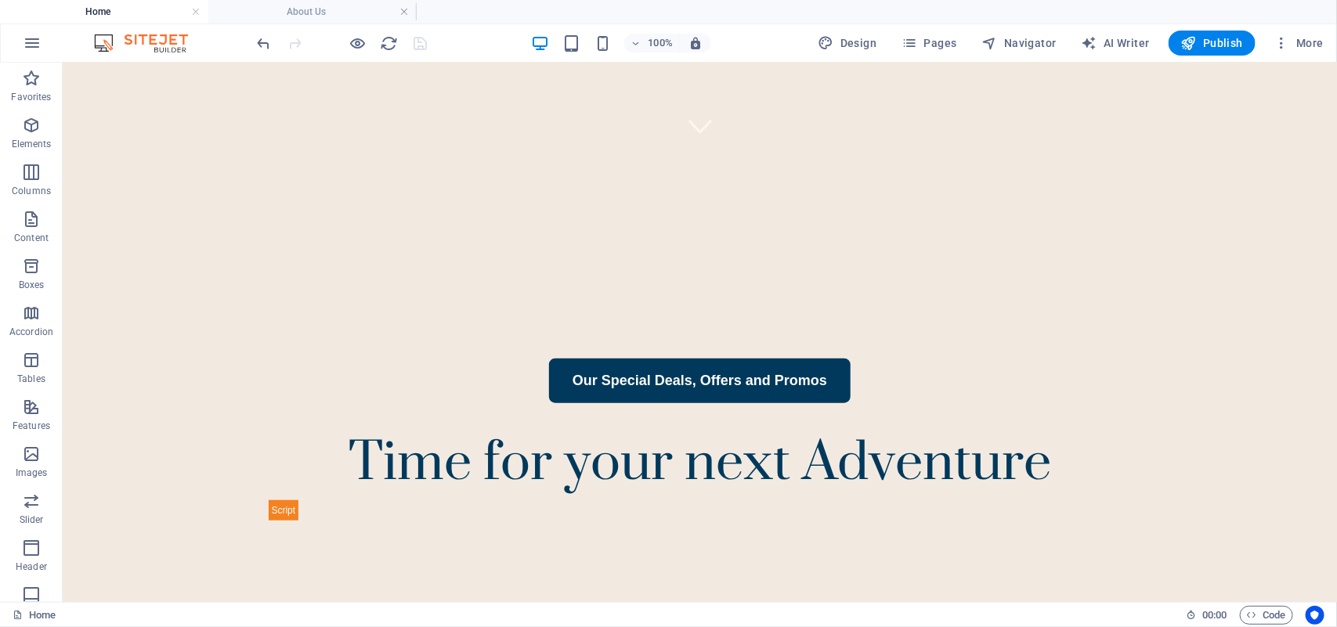
drag, startPoint x: 1335, startPoint y: 185, endPoint x: 1398, endPoint y: 71, distance: 129.7
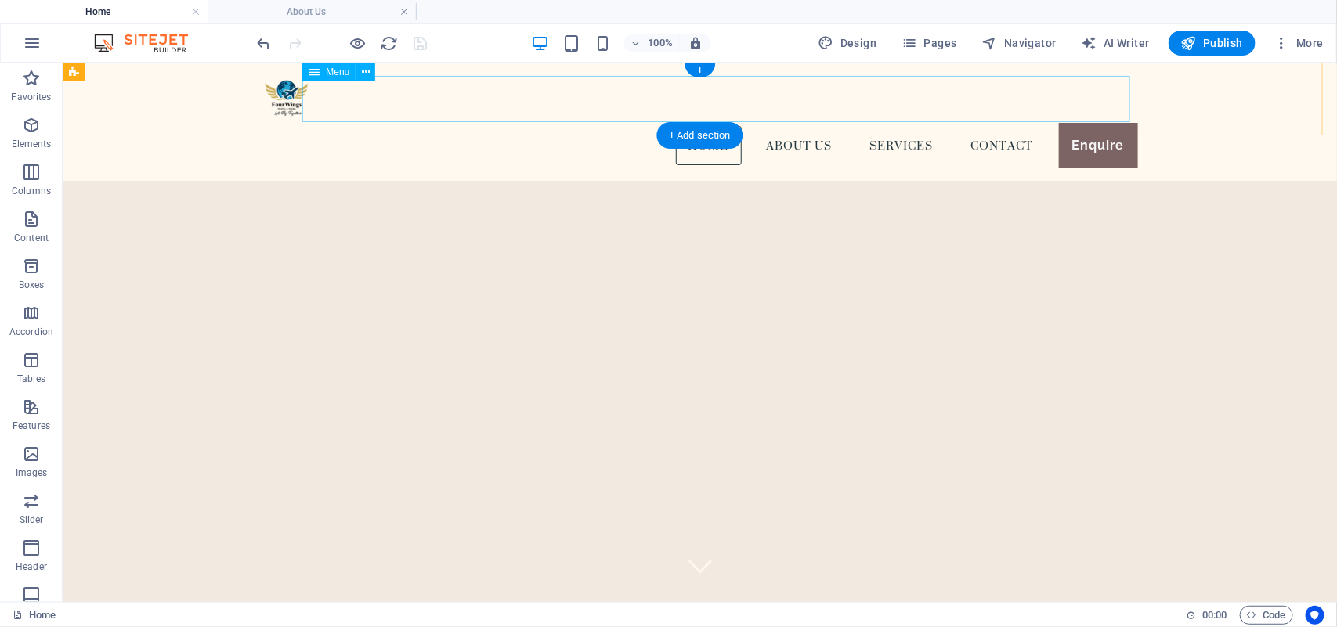
click at [591, 122] on nav "Home About us Services Contact Enquire" at bounding box center [700, 144] width 876 height 45
select select
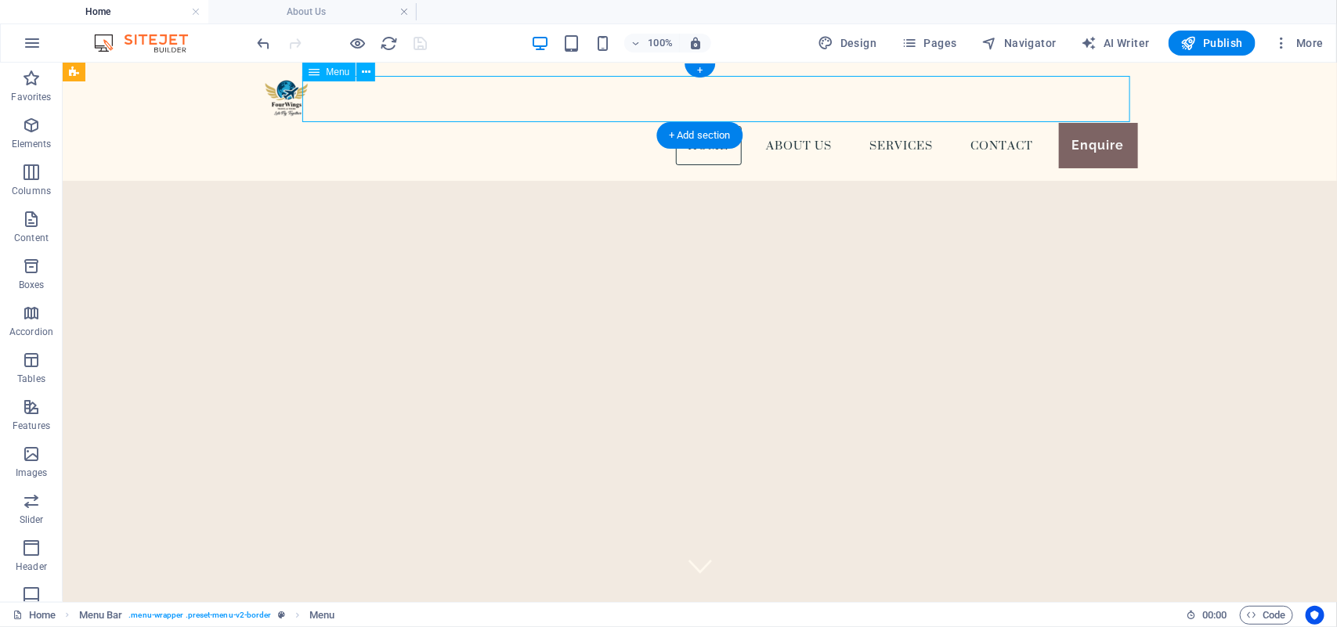
select select "5"
select select
select select "1"
select select
select select "6"
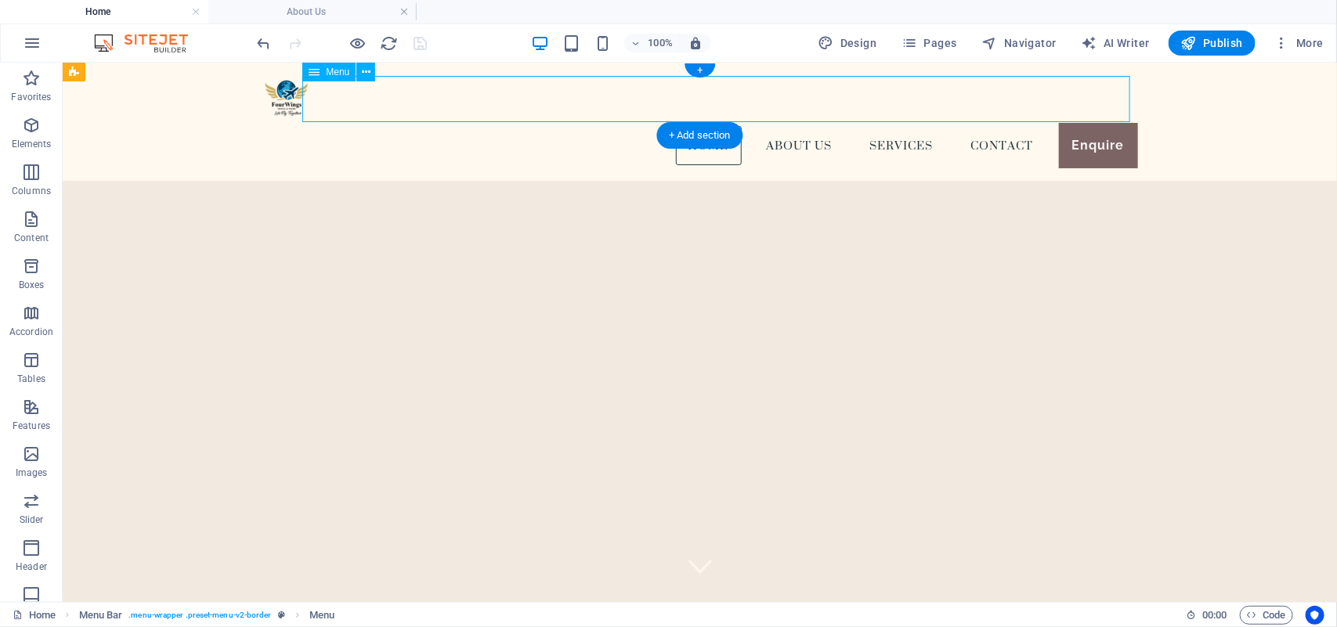
select select
select select "secondary"
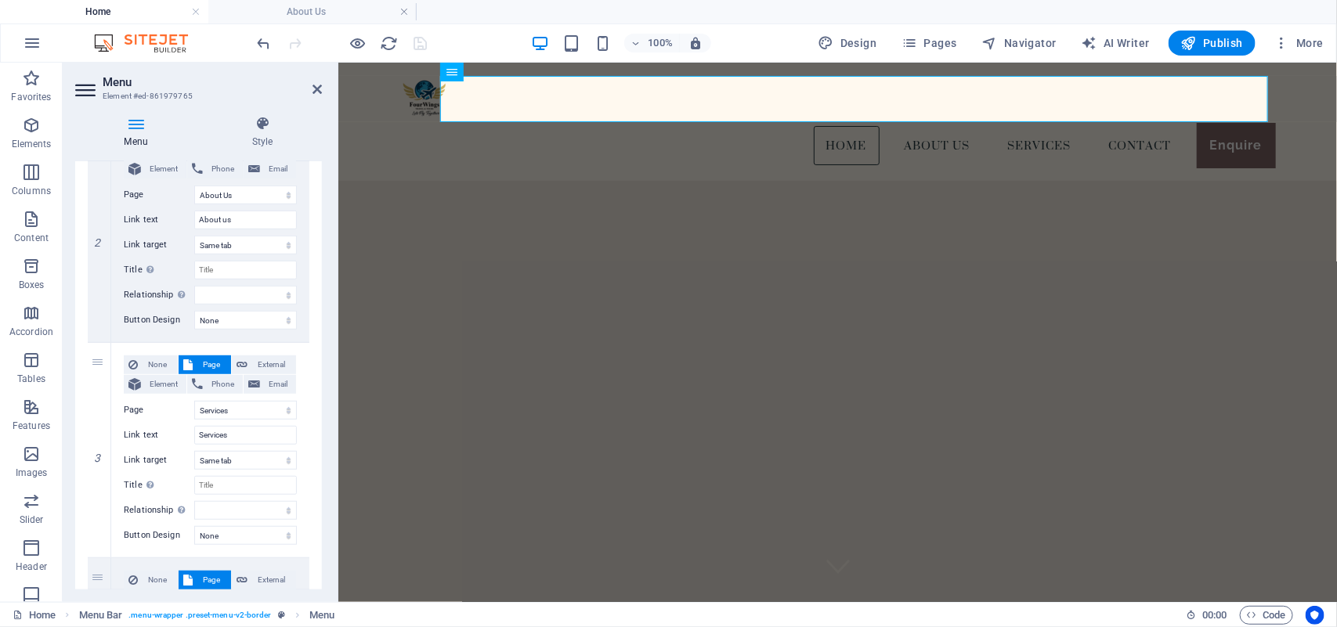
scroll to position [401, 0]
click at [197, 428] on input "Services" at bounding box center [245, 432] width 103 height 19
type input "OUR Services"
select select
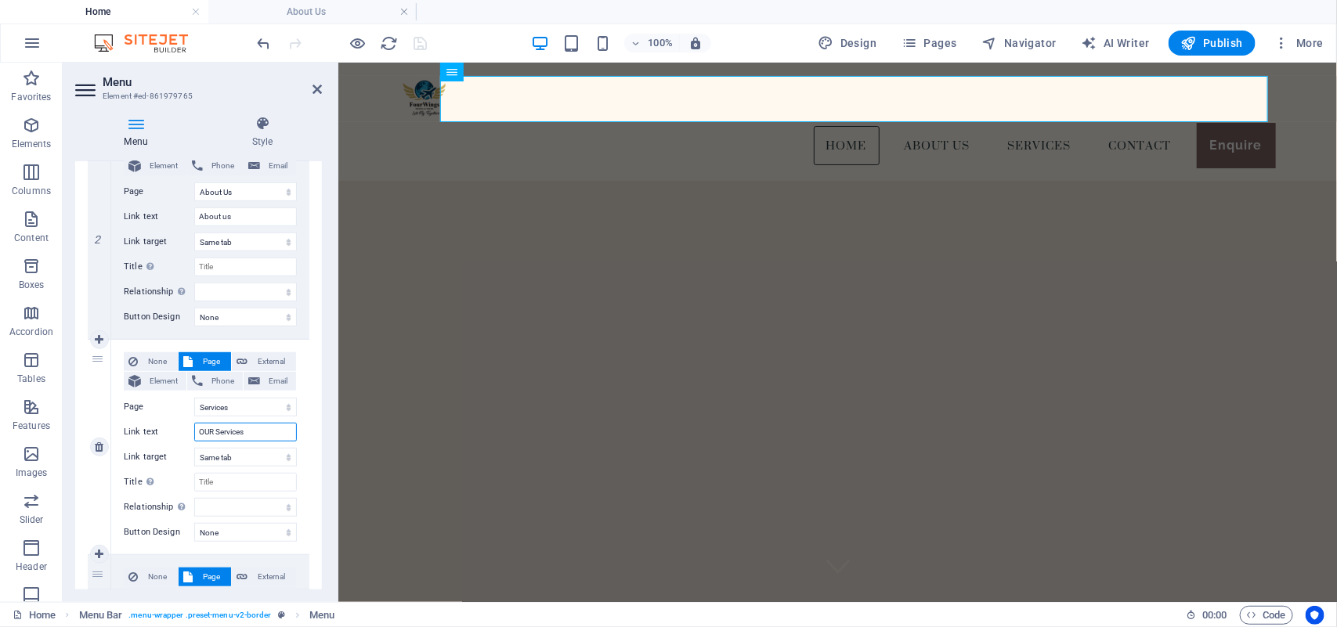
select select
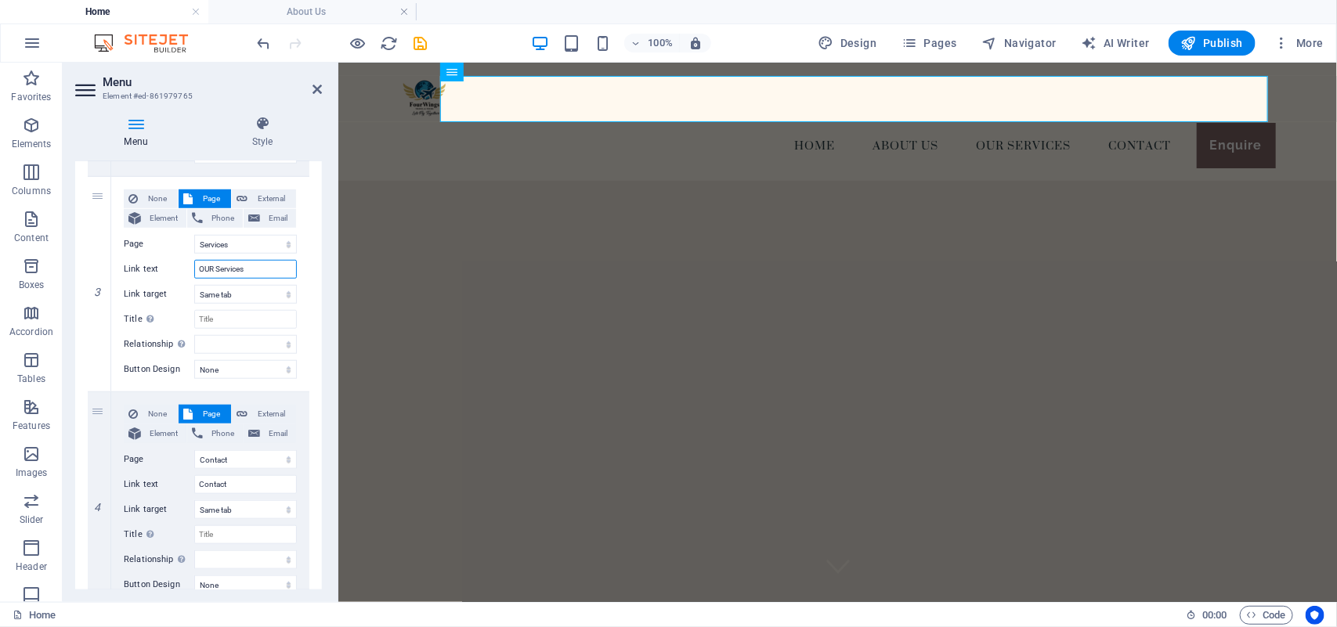
scroll to position [565, 0]
type input "OUR Services"
click at [239, 479] on input "Contact" at bounding box center [245, 484] width 103 height 19
type input "Contact US"
select select
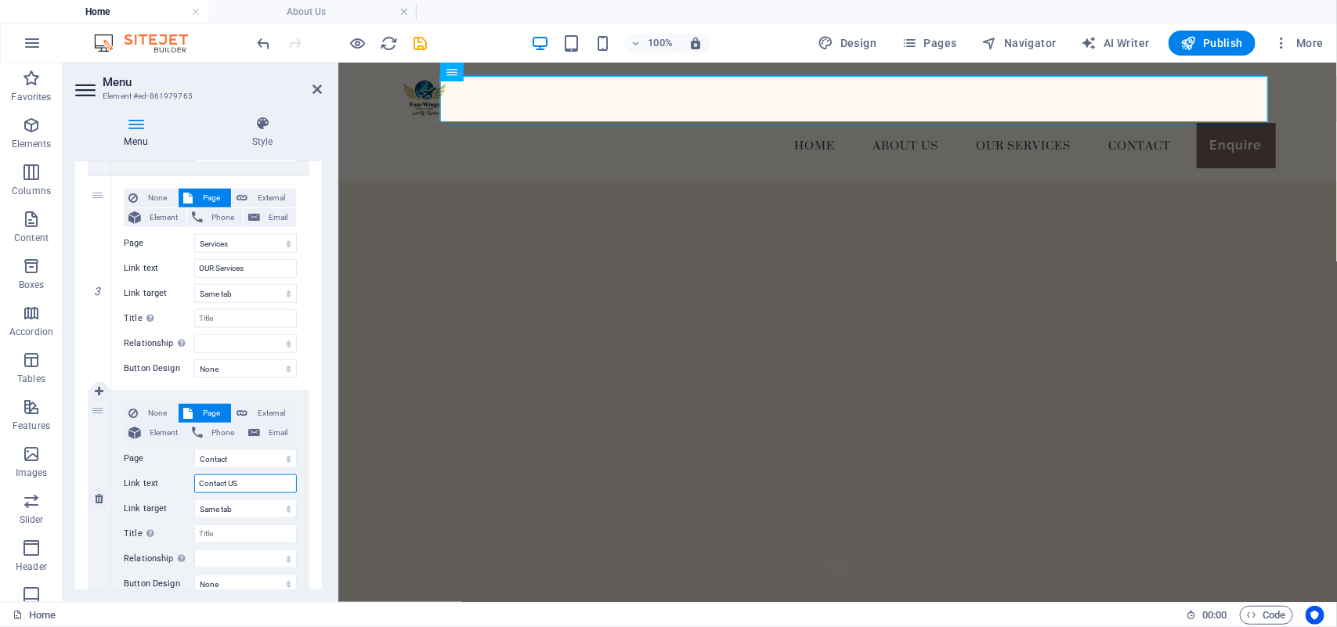
select select
type input "Contact U"
select select
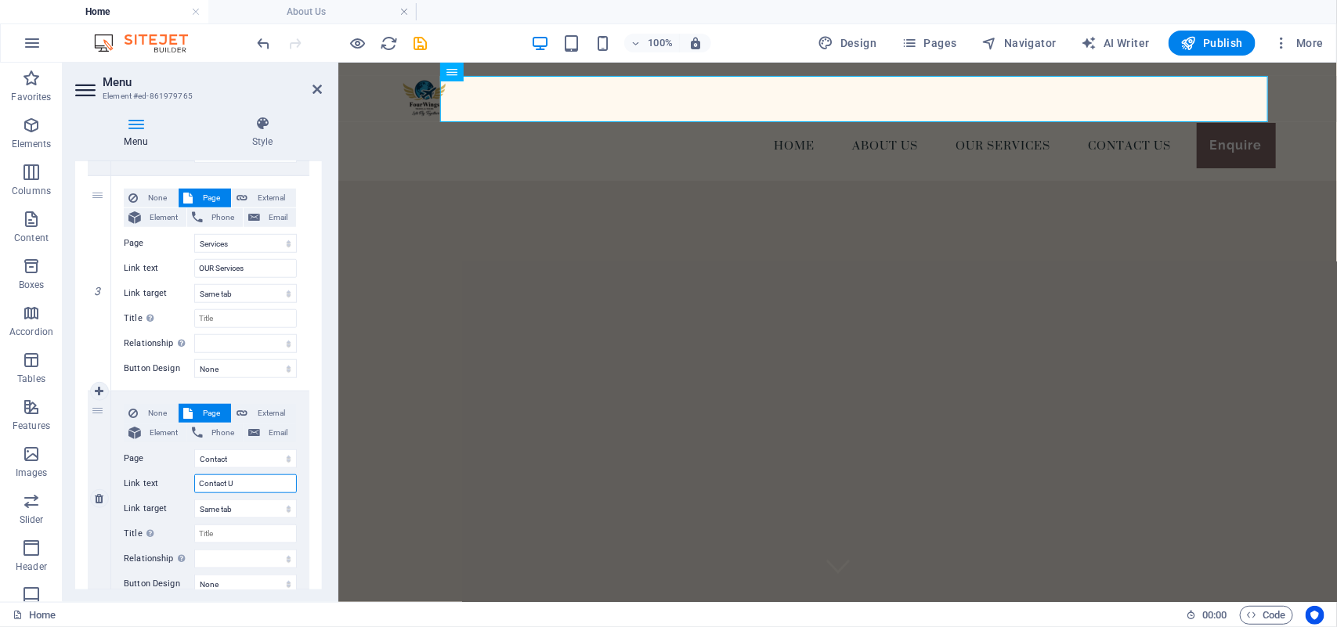
select select
type input "Contact Us"
select select
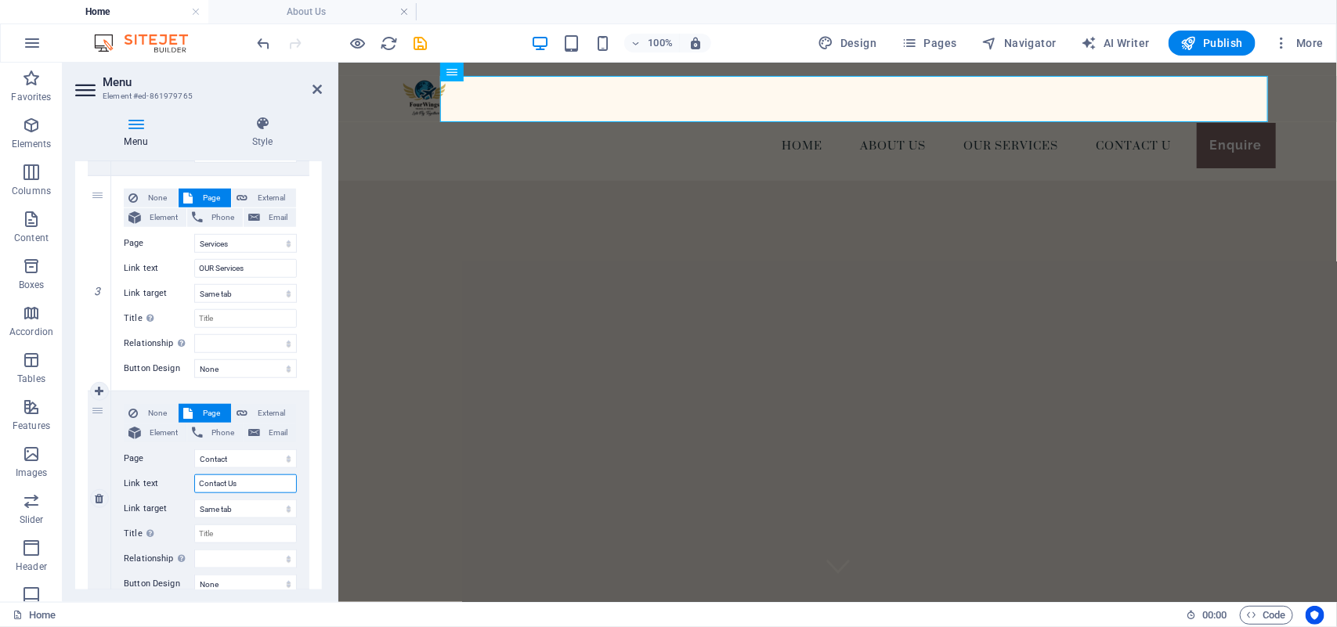
select select
type input "Contact Us"
click at [216, 269] on input "OUR Services" at bounding box center [245, 268] width 103 height 19
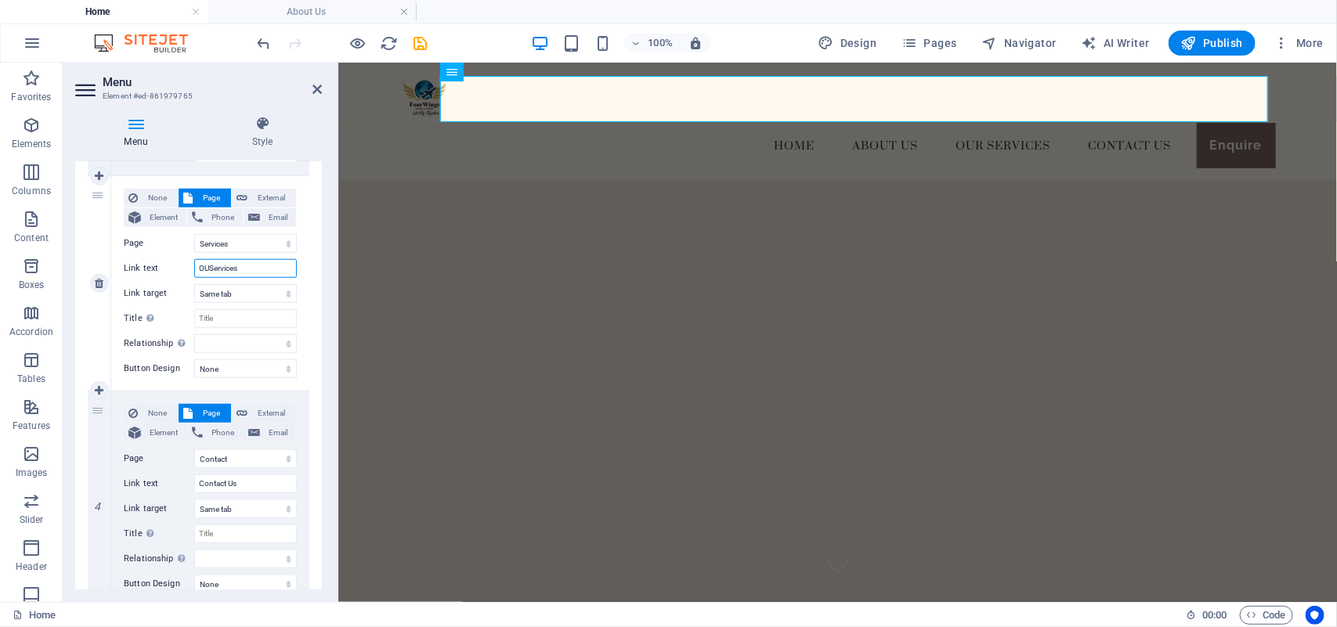
type input "OServices"
select select
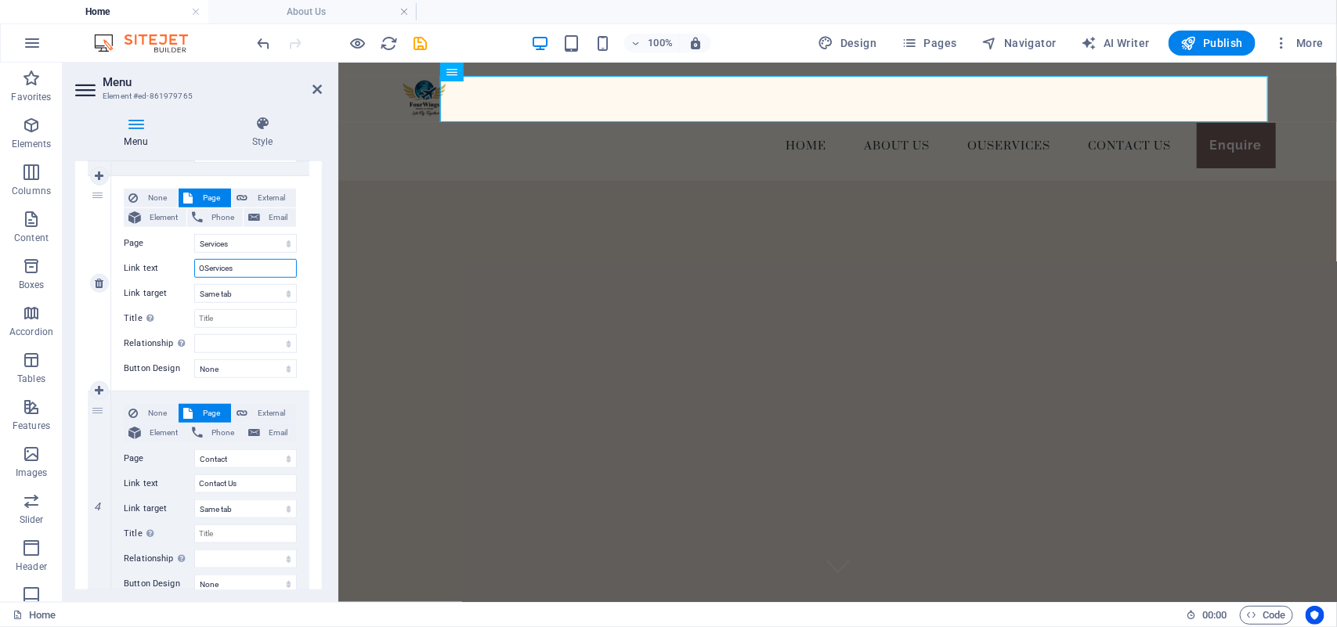
select select
type input "OouServices"
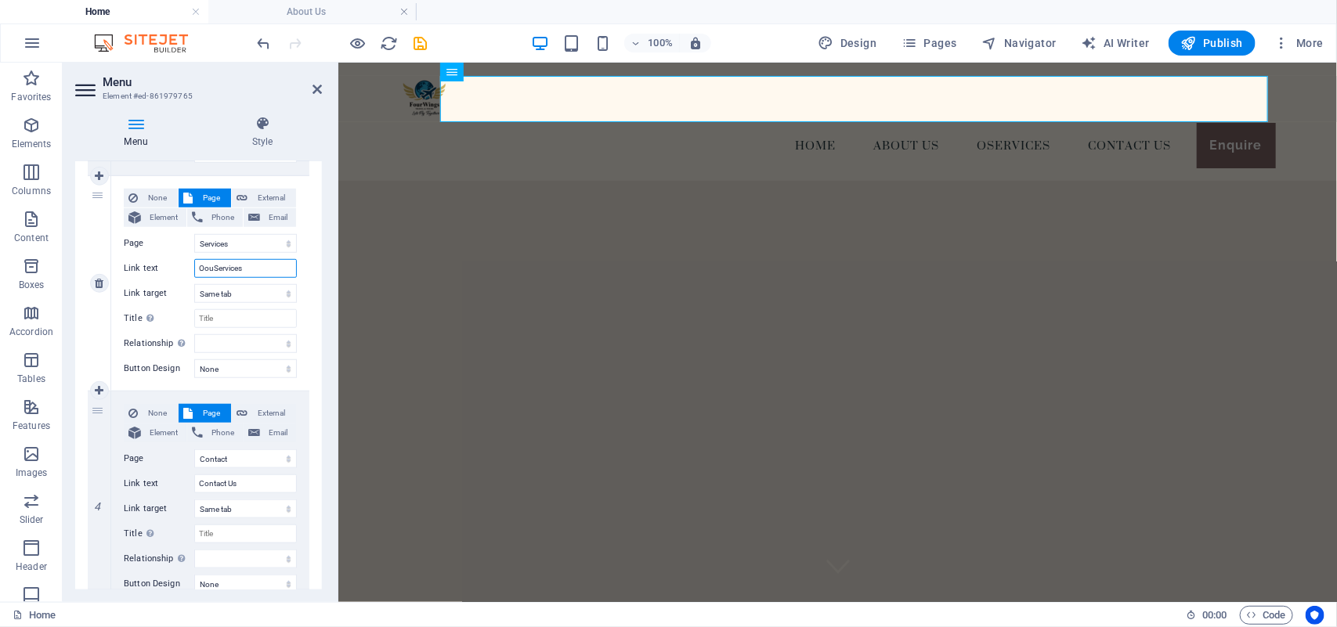
select select
type input "OServices"
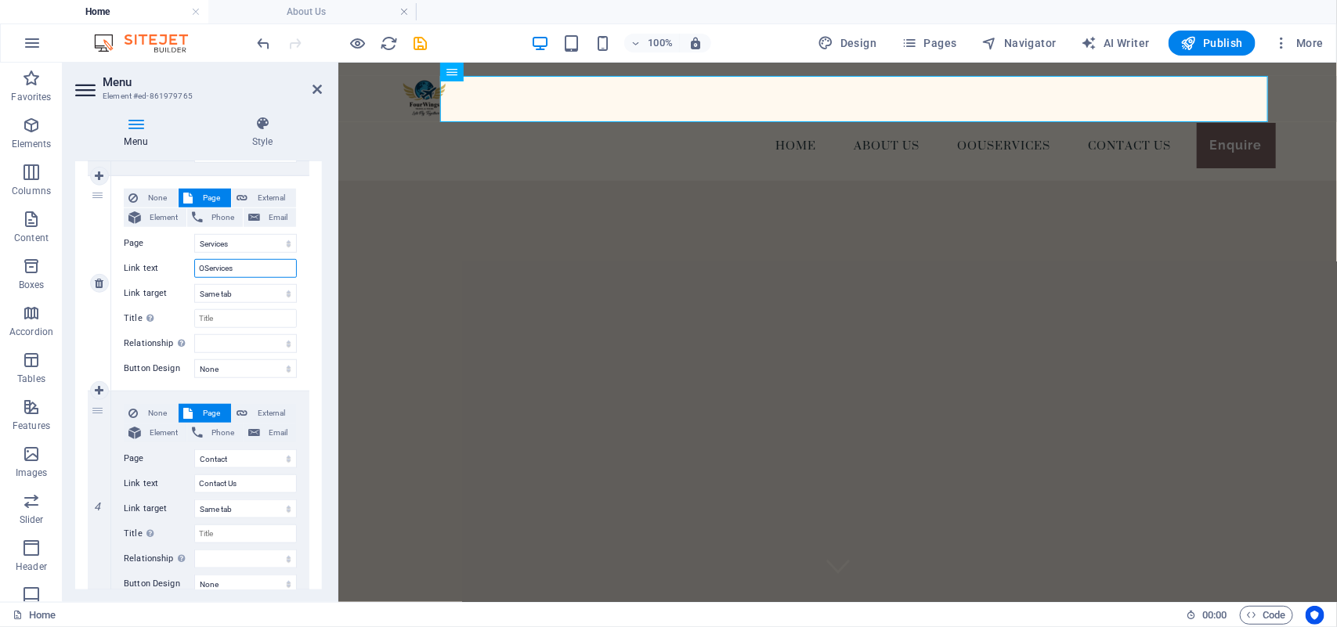
select select
type input "OurServices"
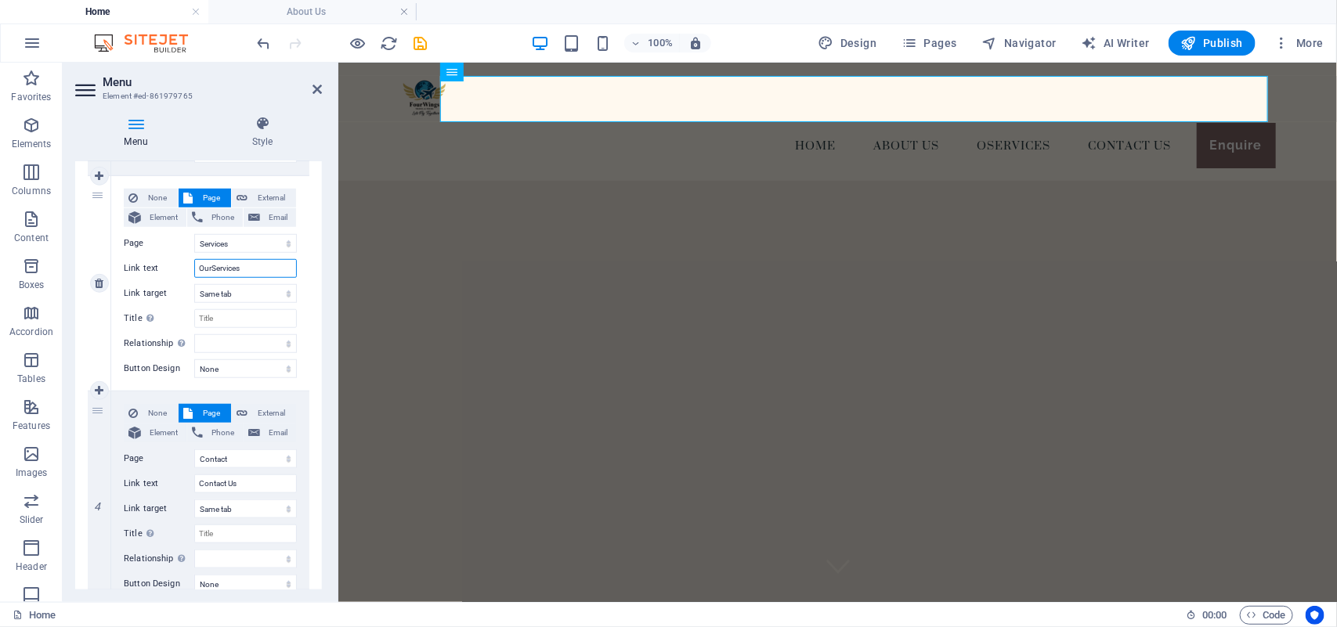
select select
type input "Our Services"
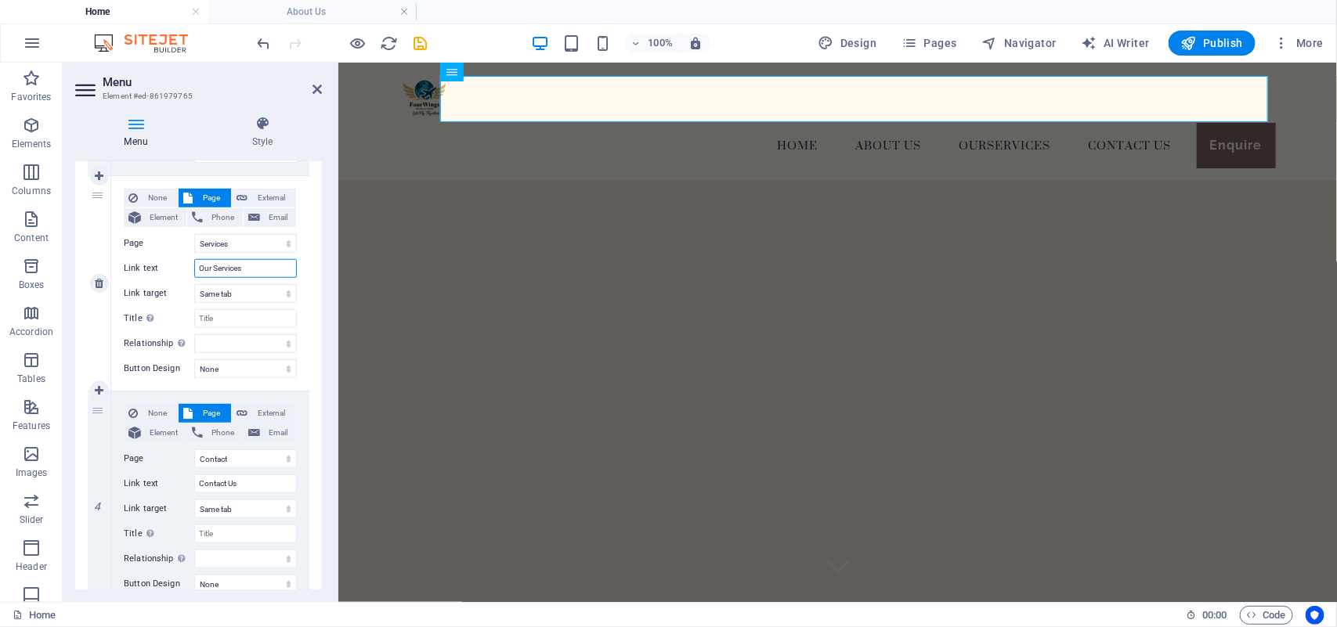
select select
type input "Our Services"
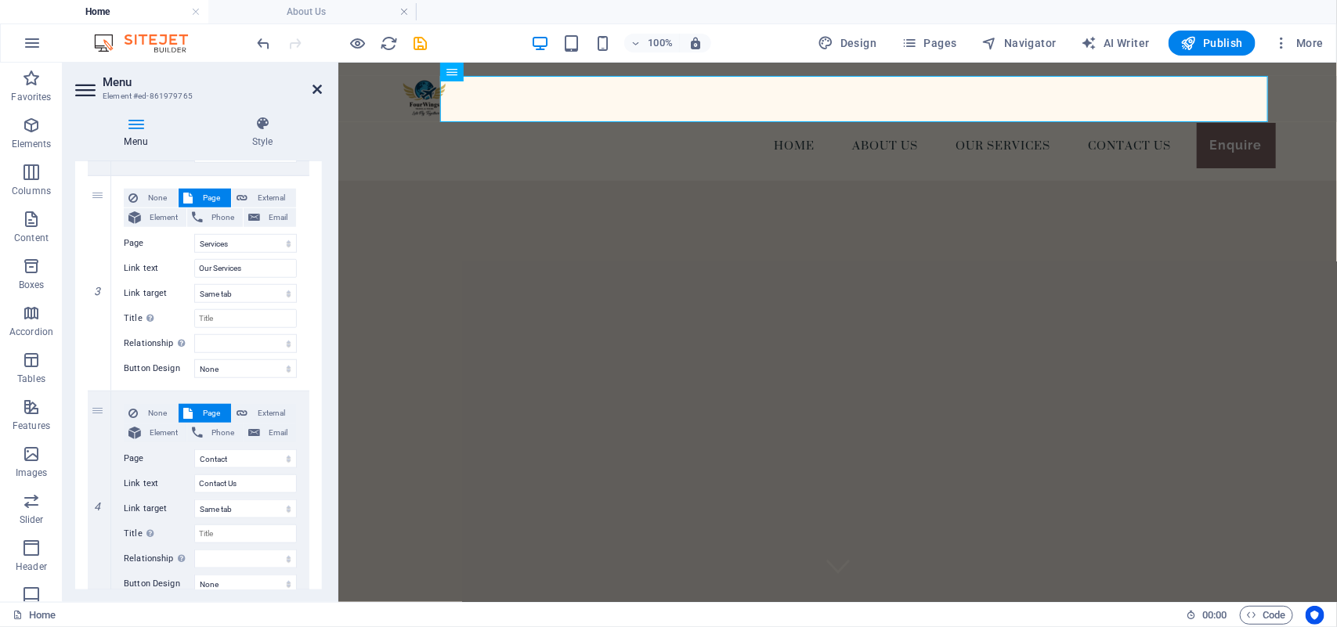
click at [314, 84] on icon at bounding box center [316, 89] width 9 height 13
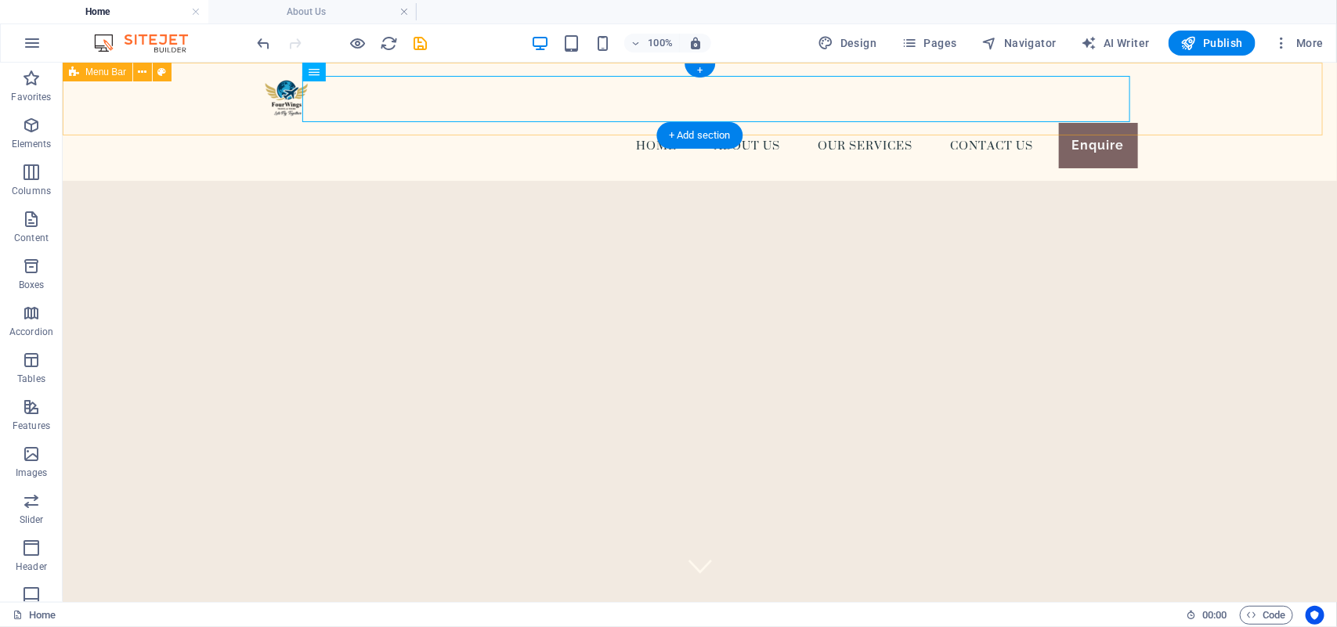
click at [426, 74] on div "Menu Home About us Our Services Contact Us Enquire" at bounding box center [699, 121] width 1274 height 118
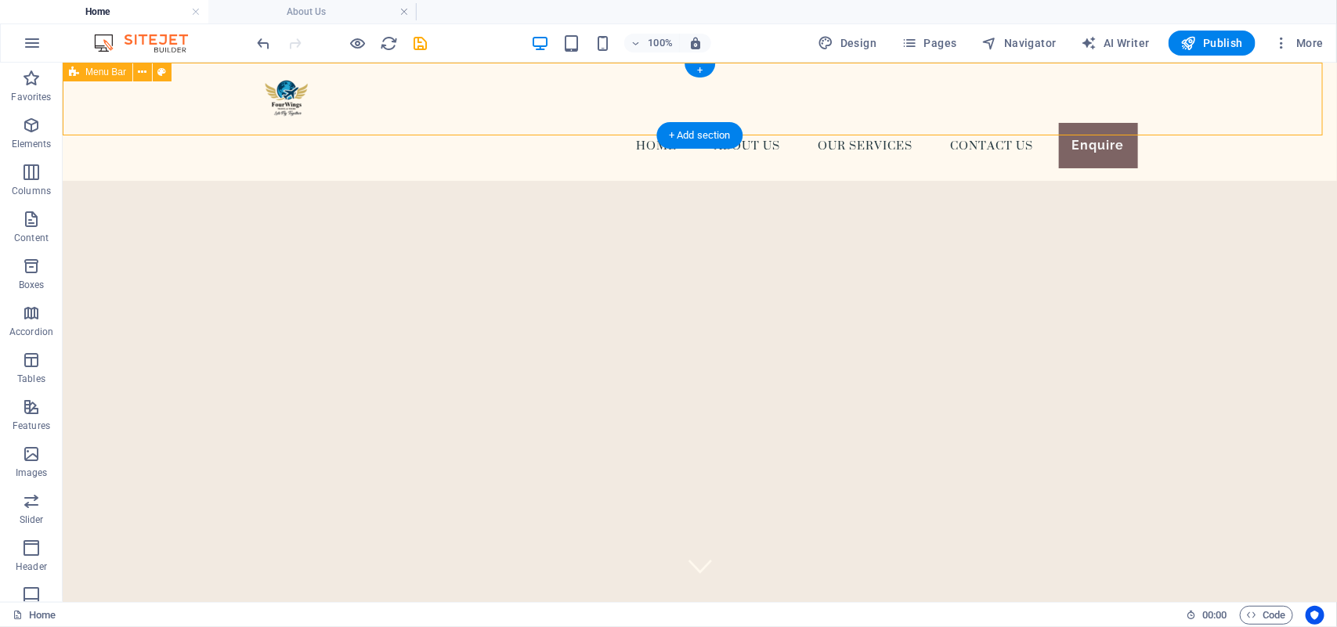
click at [426, 74] on div "Menu Home About us Our Services Contact Us Enquire" at bounding box center [699, 121] width 1274 height 118
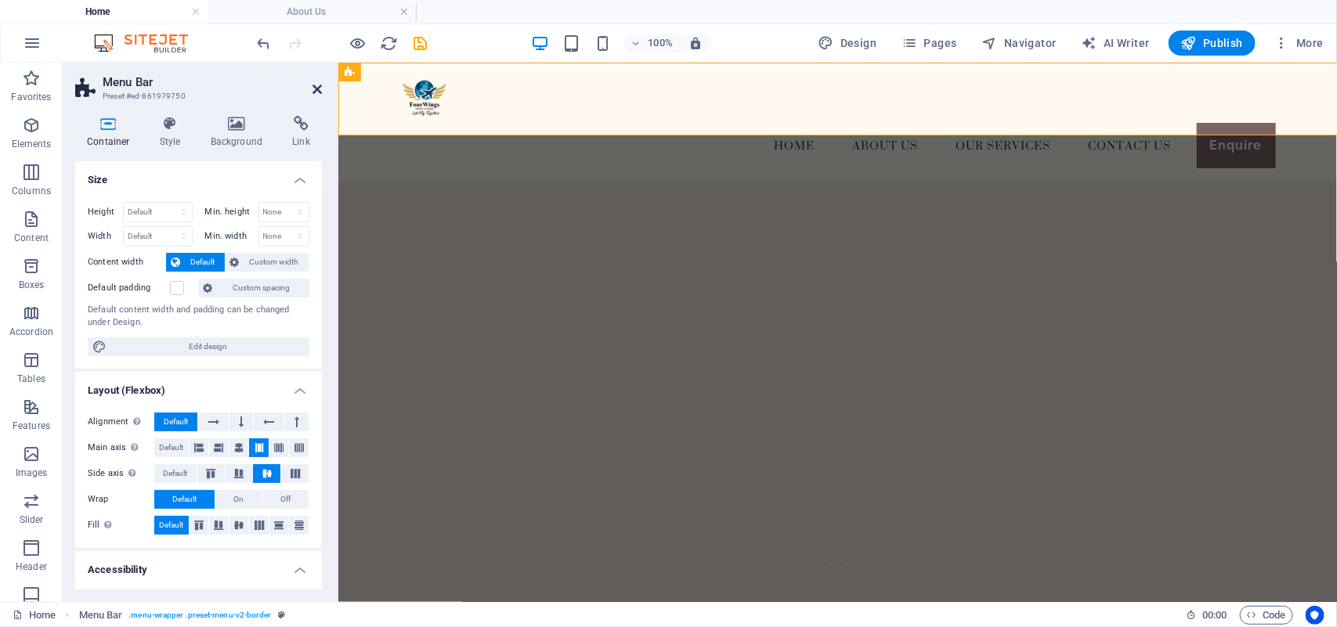
click at [318, 84] on icon at bounding box center [316, 89] width 9 height 13
click at [590, 122] on nav "Home About us Our Services Contact Us Enquire" at bounding box center [837, 144] width 876 height 45
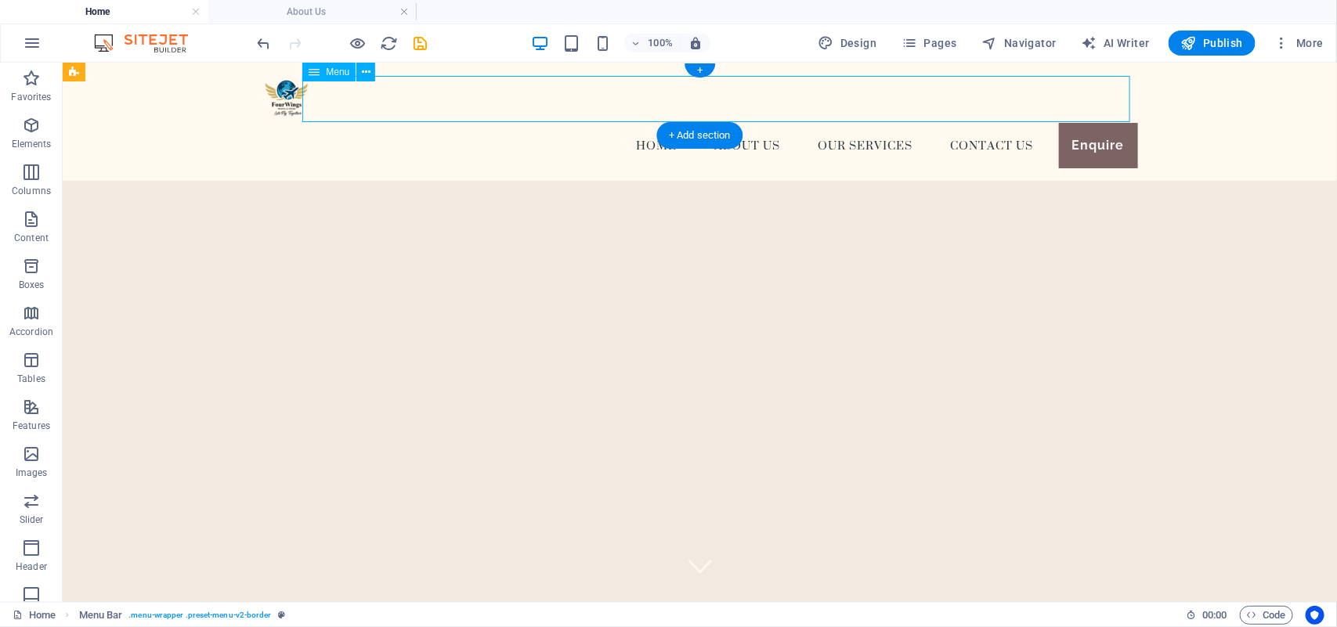
click at [315, 122] on nav "Home About us Our Services Contact Us Enquire" at bounding box center [700, 144] width 876 height 45
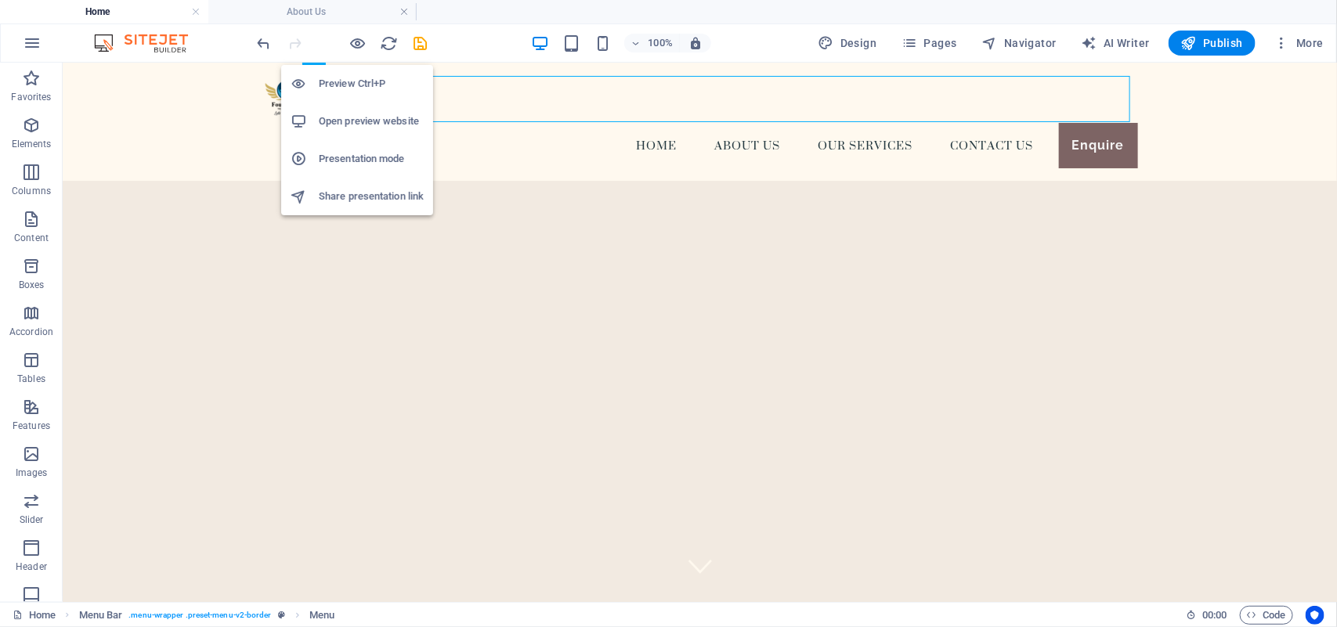
click at [361, 75] on h6 "Preview Ctrl+P" at bounding box center [371, 83] width 105 height 19
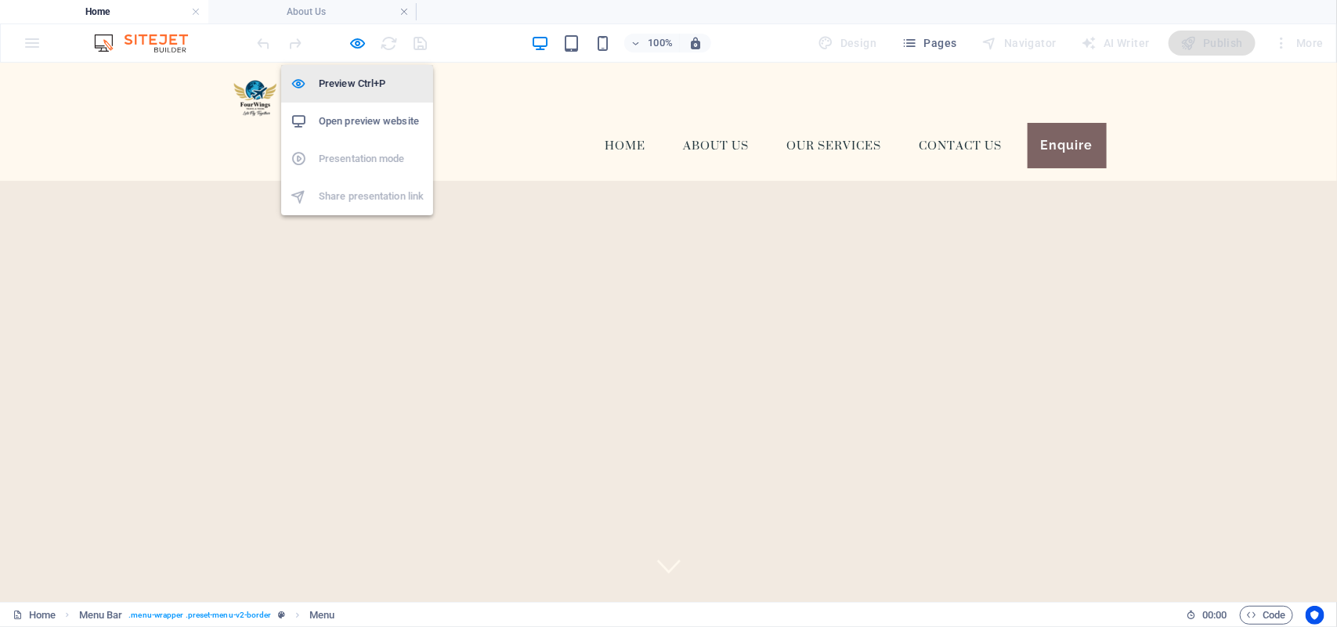
click at [361, 75] on h6 "Preview Ctrl+P" at bounding box center [371, 83] width 105 height 19
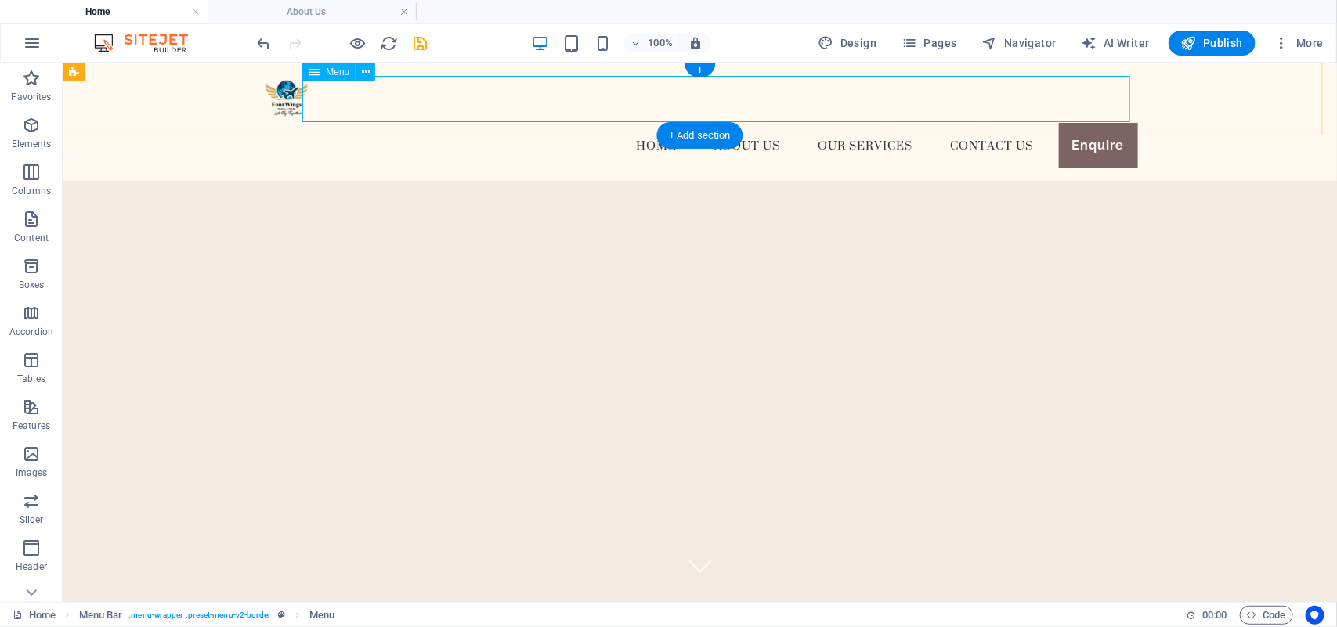
click at [498, 122] on nav "Home About us Our Services Contact Us Enquire" at bounding box center [700, 144] width 876 height 45
click at [485, 122] on nav "Home About us Our Services Contact Us Enquire" at bounding box center [700, 144] width 876 height 45
select select
select select "5"
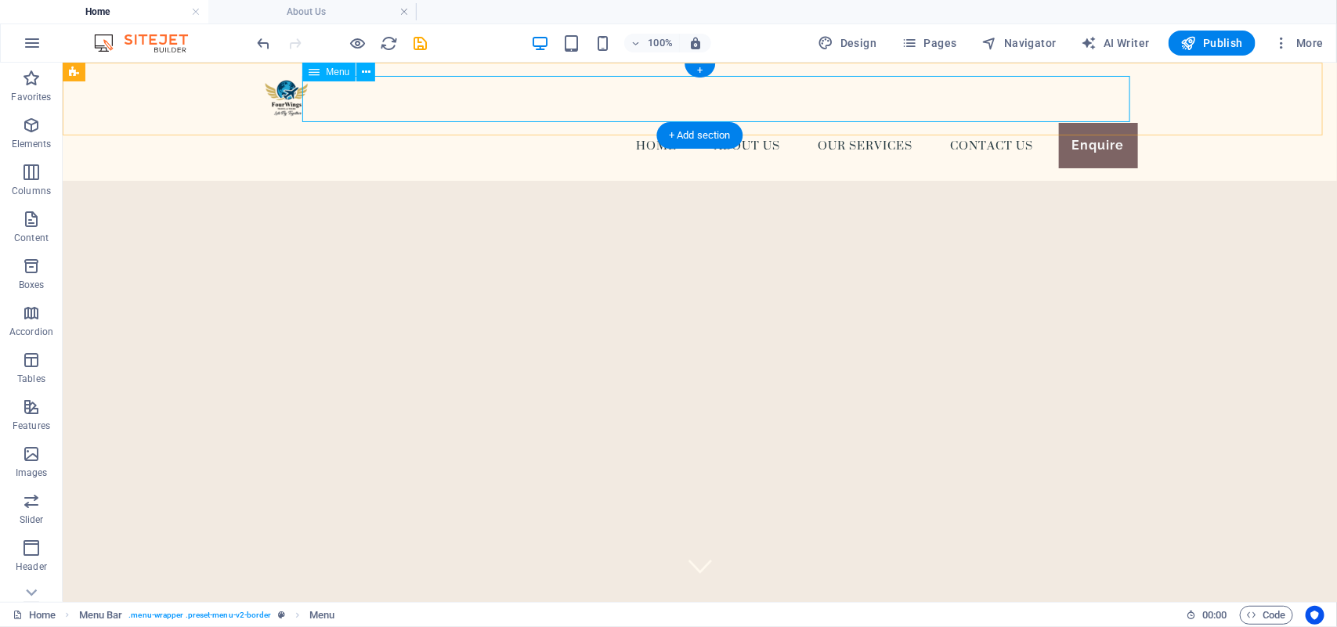
select select
select select "1"
select select
select select "6"
select select
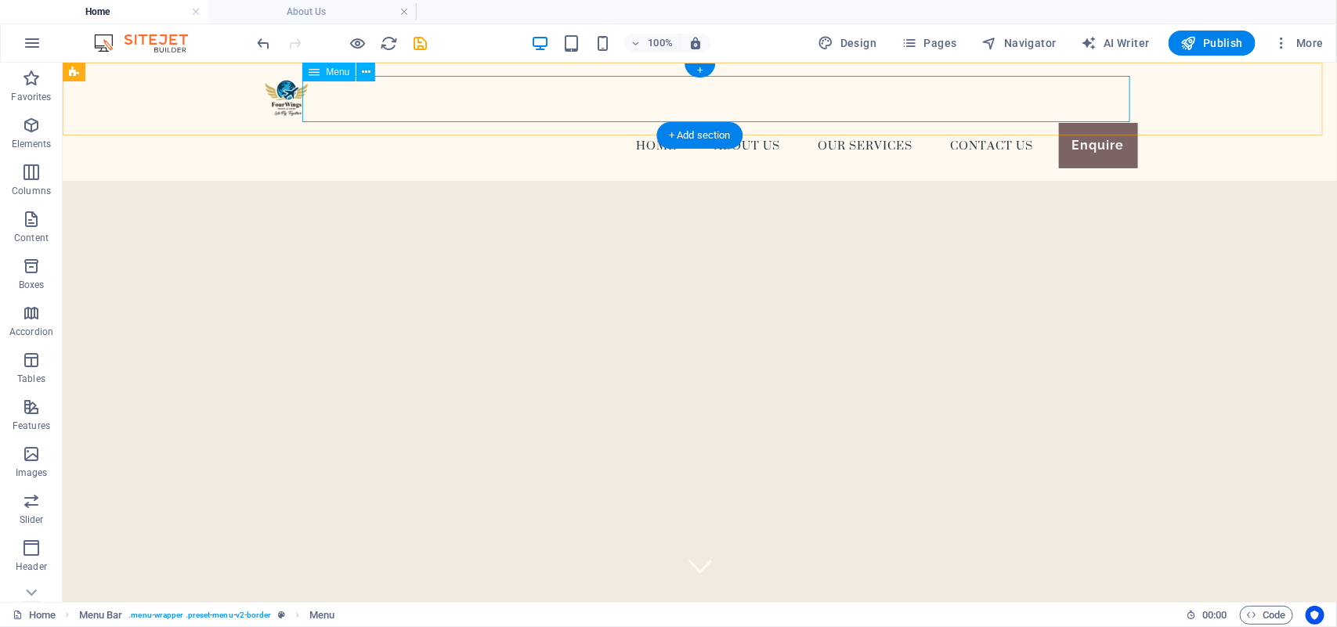
select select "secondary"
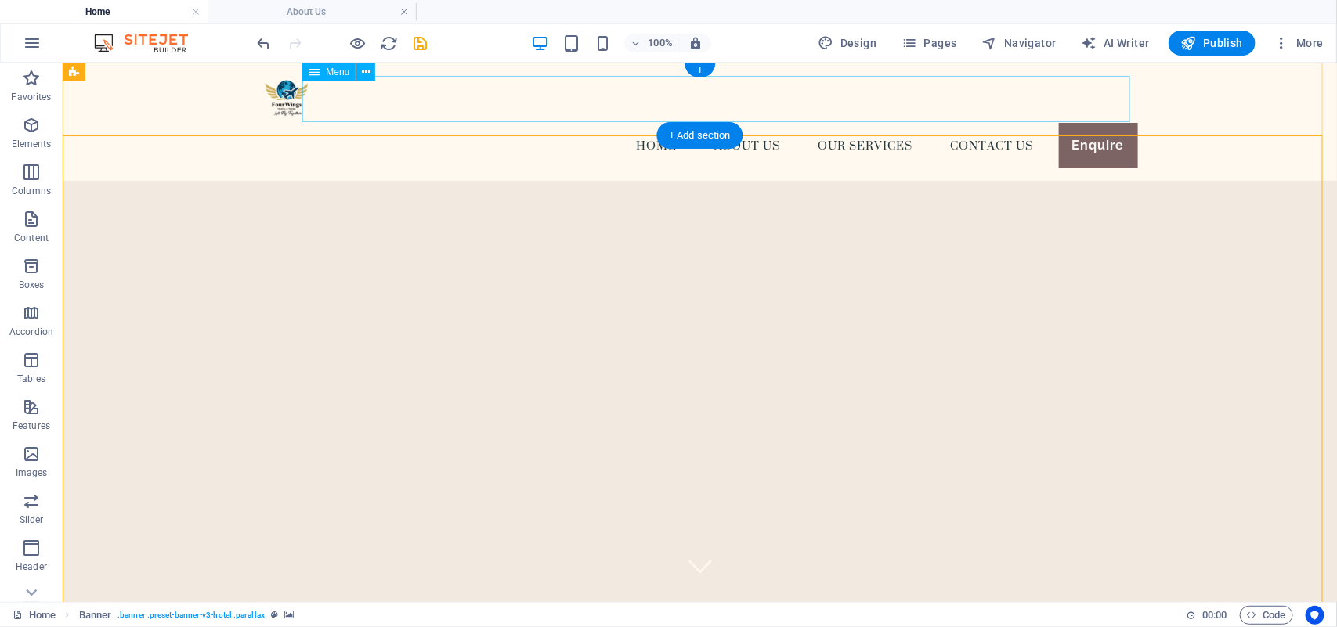
click at [751, 122] on nav "Home About us Our Services Contact Us Enquire" at bounding box center [700, 144] width 876 height 45
select select
select select "5"
select select
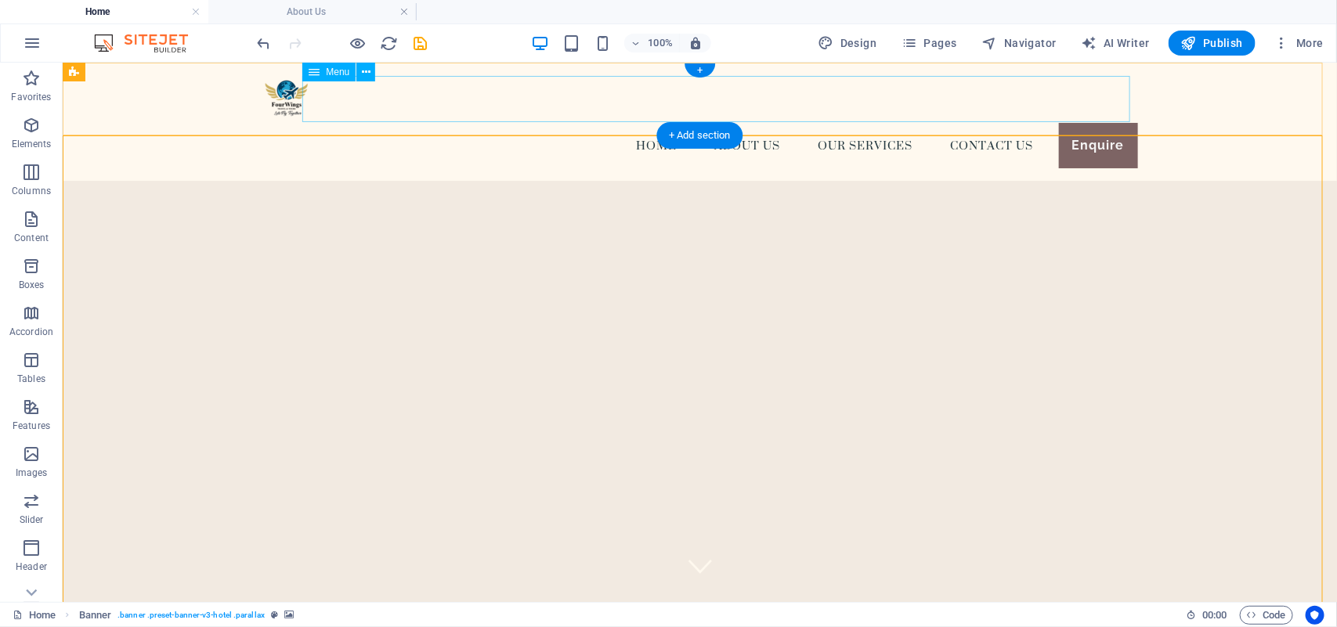
select select "1"
select select
select select "6"
select select
select select "secondary"
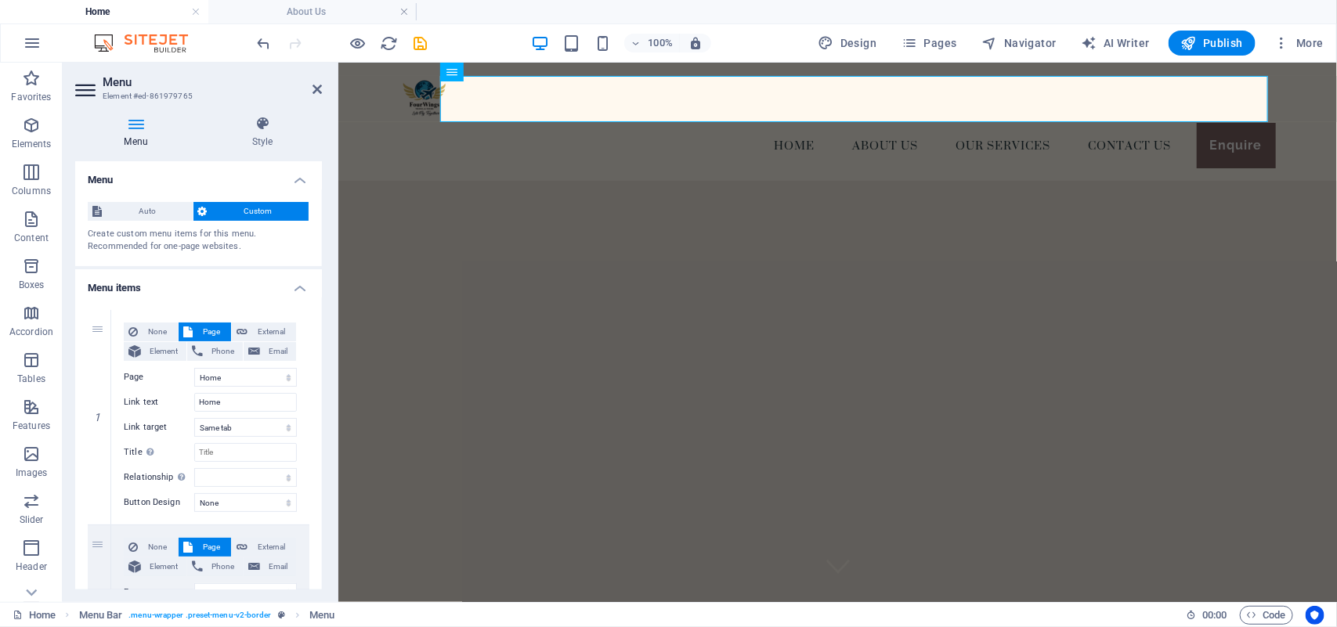
drag, startPoint x: 318, startPoint y: 306, endPoint x: 318, endPoint y: 322, distance: 15.7
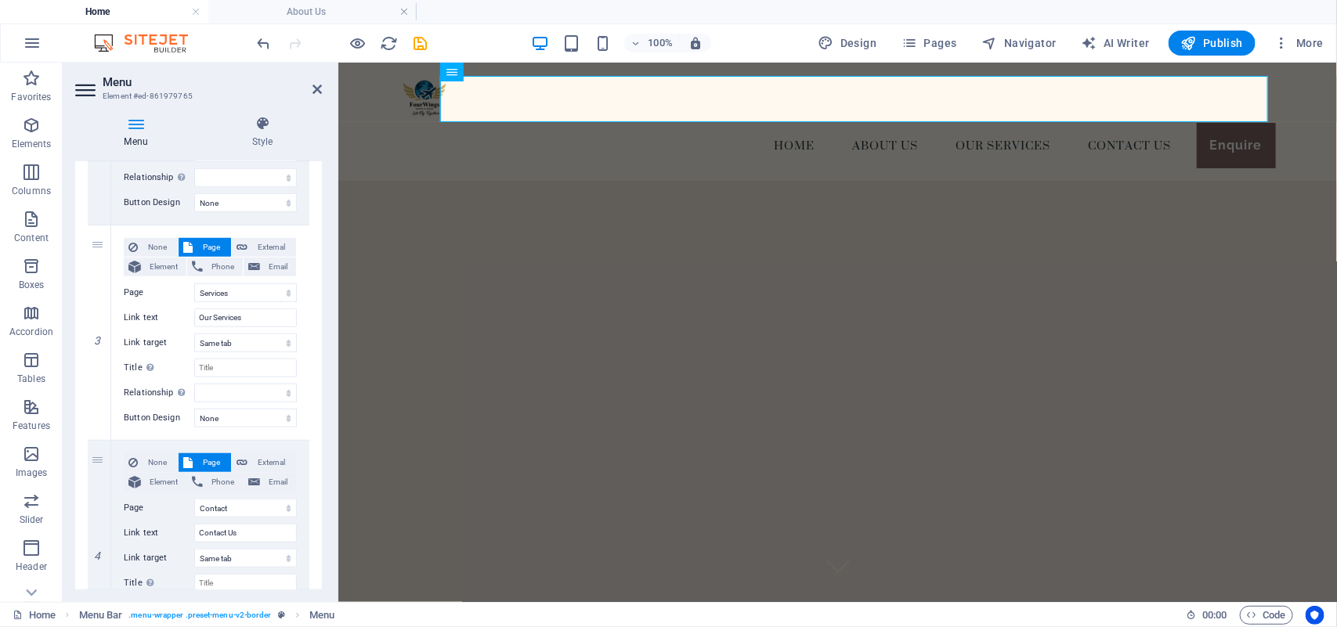
scroll to position [586, 0]
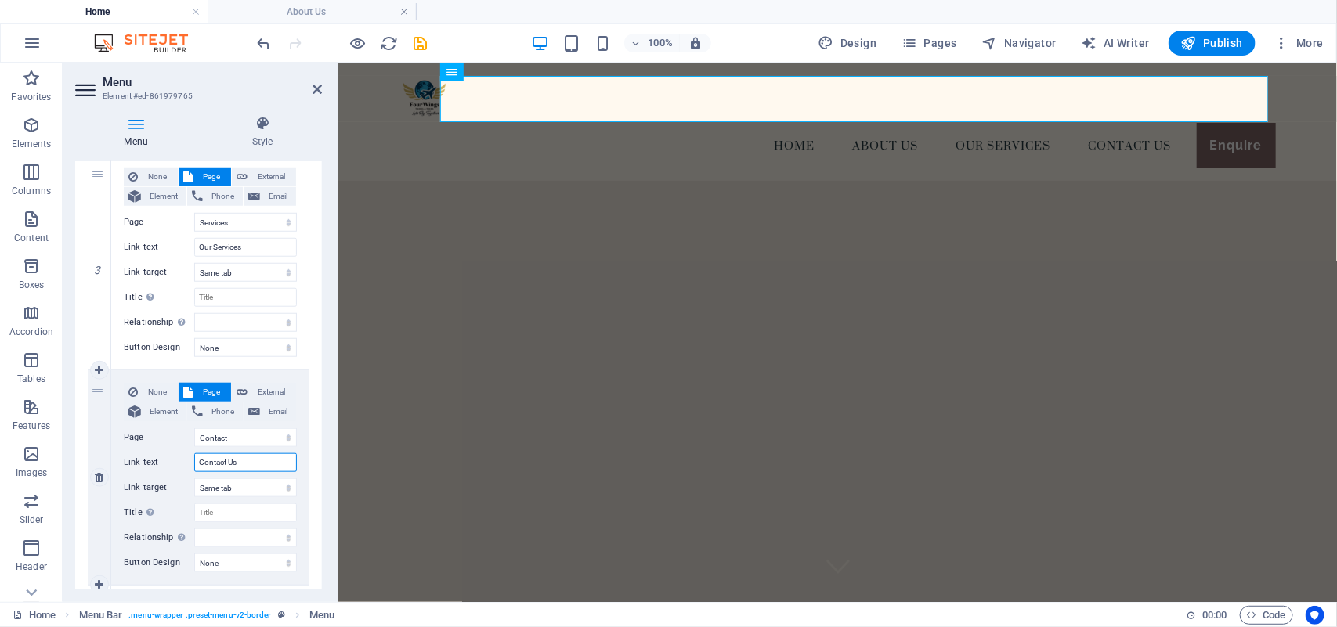
click at [237, 466] on input "Contact Us" at bounding box center [245, 462] width 103 height 19
type input "Contact"
select select
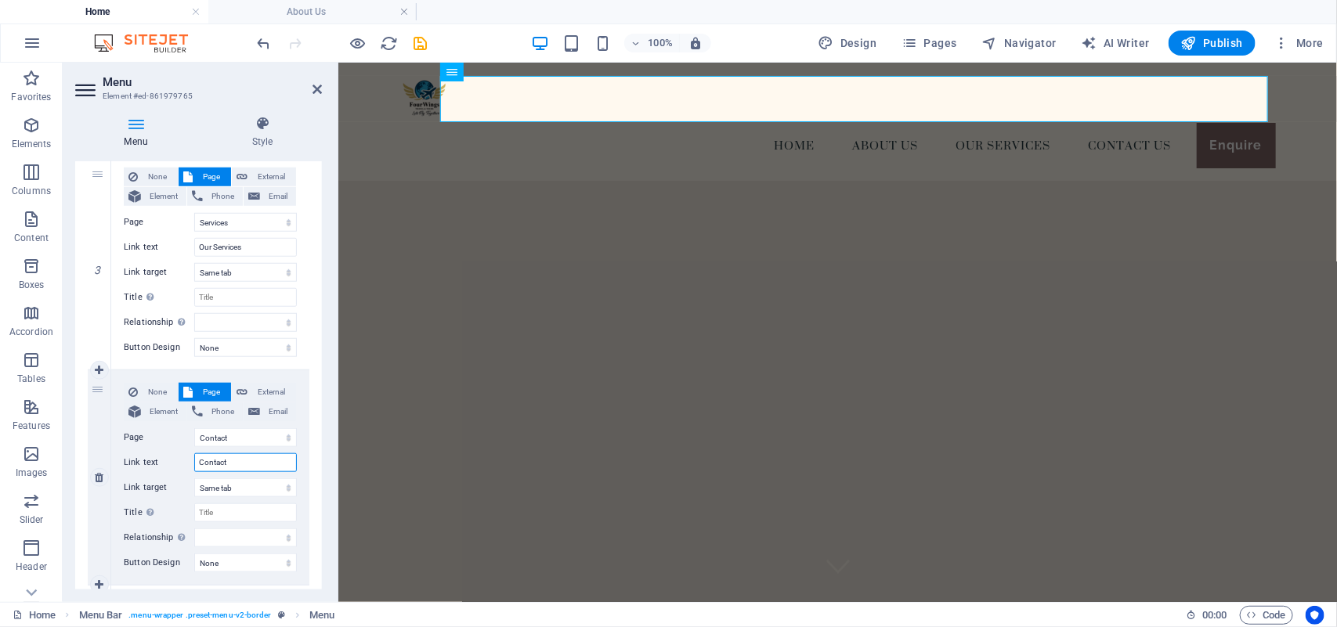
select select
type input "Contact"
select select
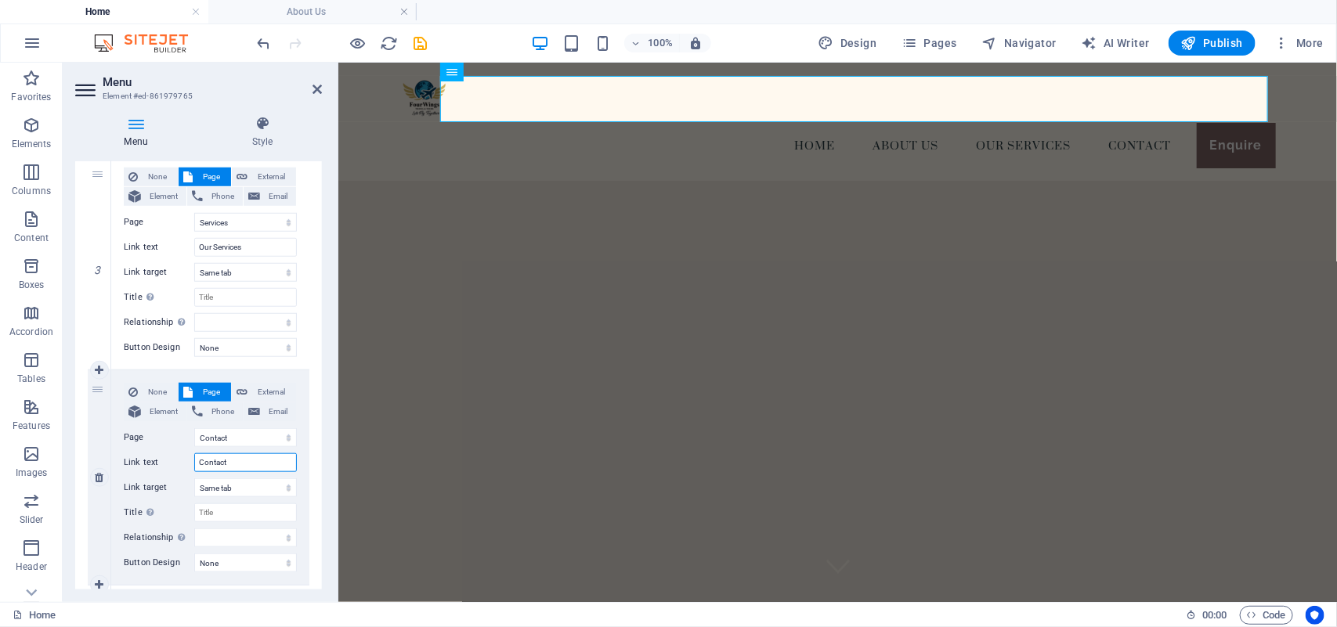
select select
type input "Contact"
drag, startPoint x: 96, startPoint y: 174, endPoint x: 99, endPoint y: 146, distance: 28.4
click at [99, 146] on div "Menu Style Menu Auto Custom Create custom menu items for this menu. Recommended…" at bounding box center [198, 353] width 247 height 474
select select
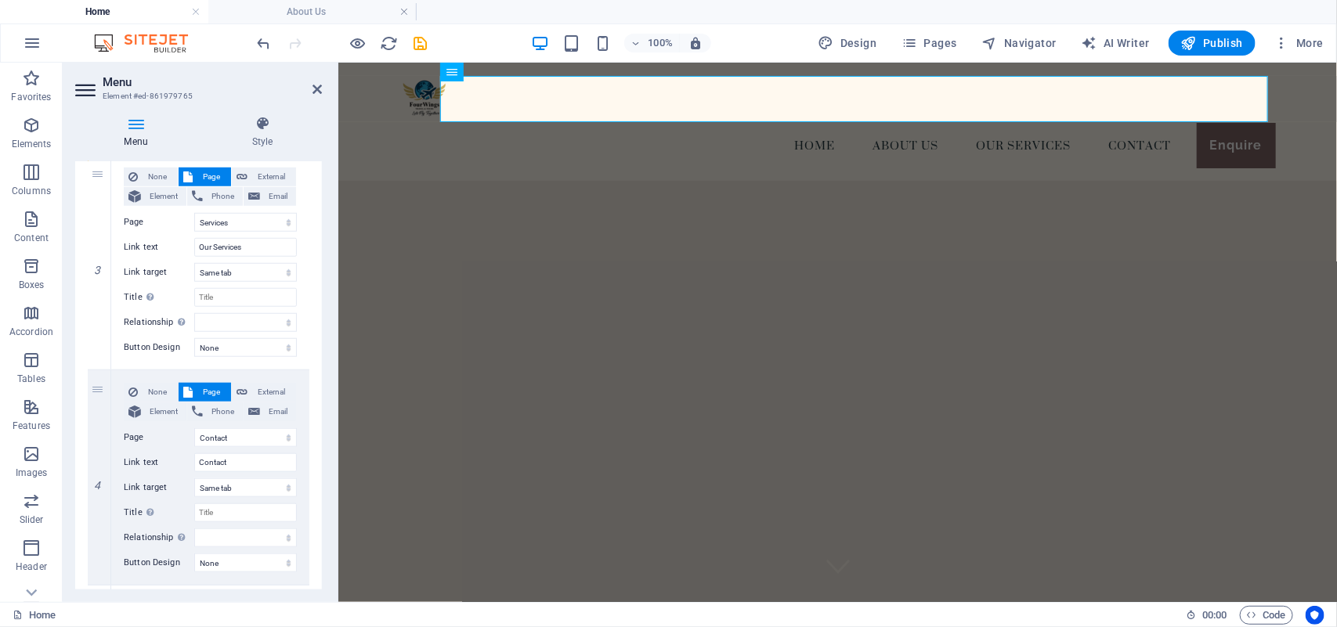
select select
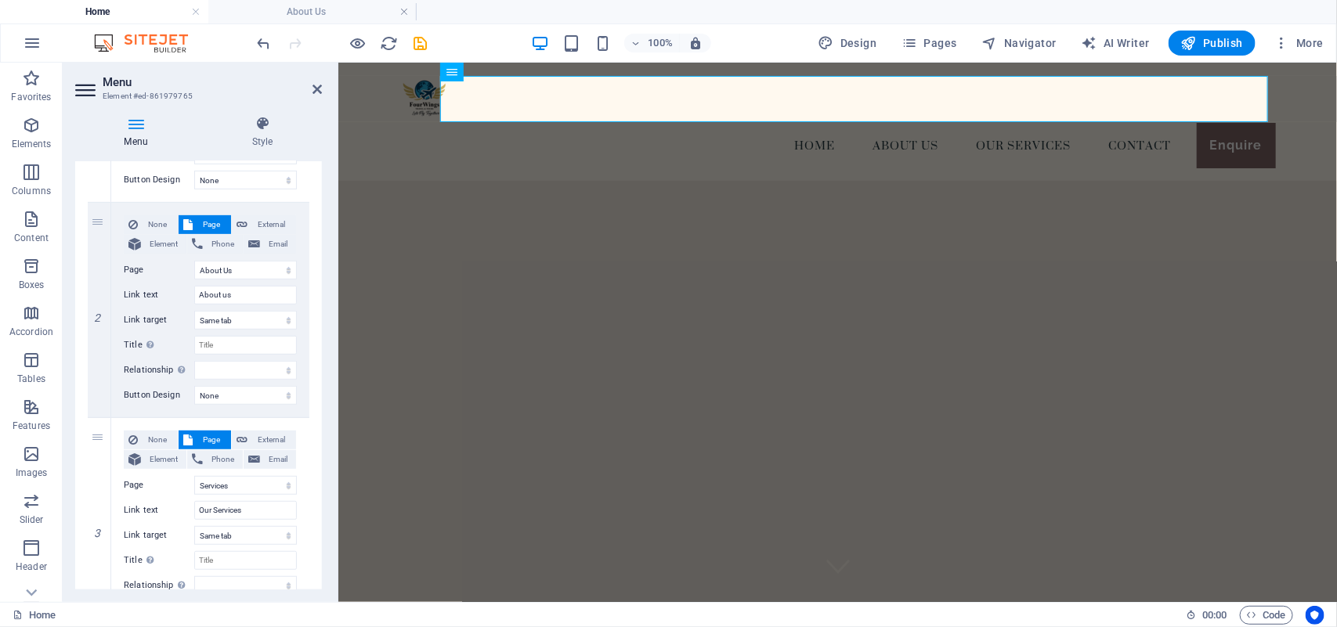
scroll to position [319, 0]
drag, startPoint x: 96, startPoint y: 437, endPoint x: 108, endPoint y: 197, distance: 240.0
click at [108, 197] on div "1 None Page External Element Phone Email Page Home Services Dubai Page Holiday …" at bounding box center [199, 504] width 222 height 1027
select select
select select "1"
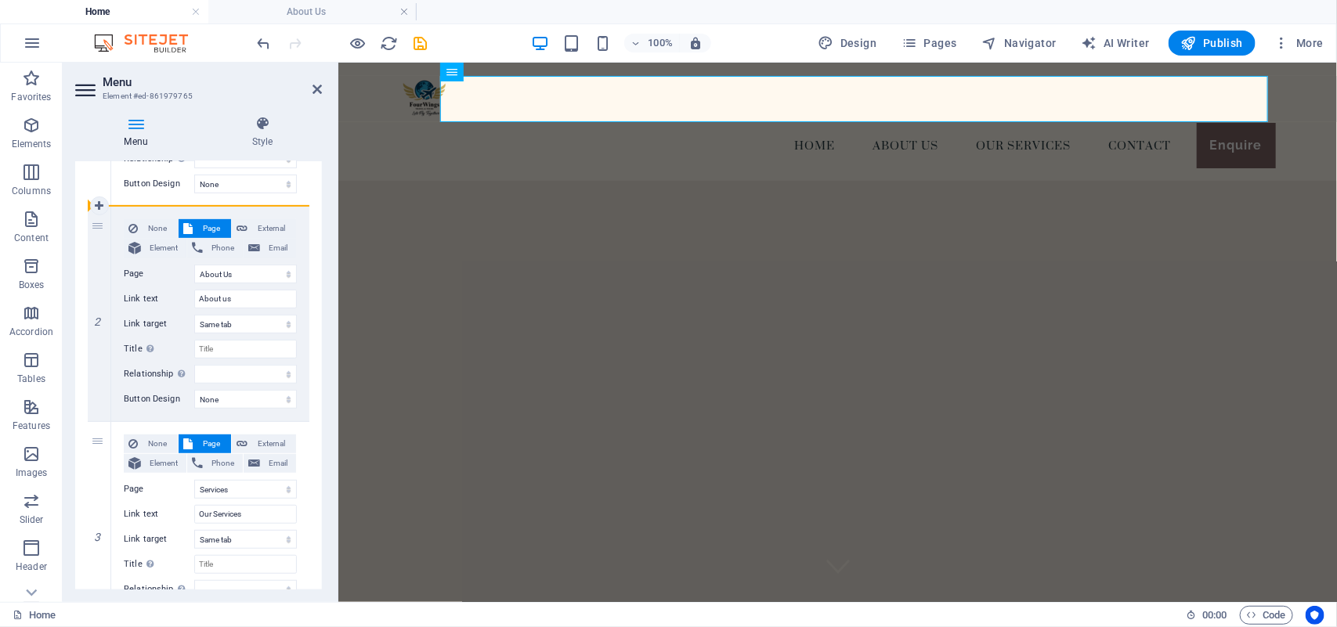
type input "Our Services"
select select
select select "5"
type input "About us"
select select
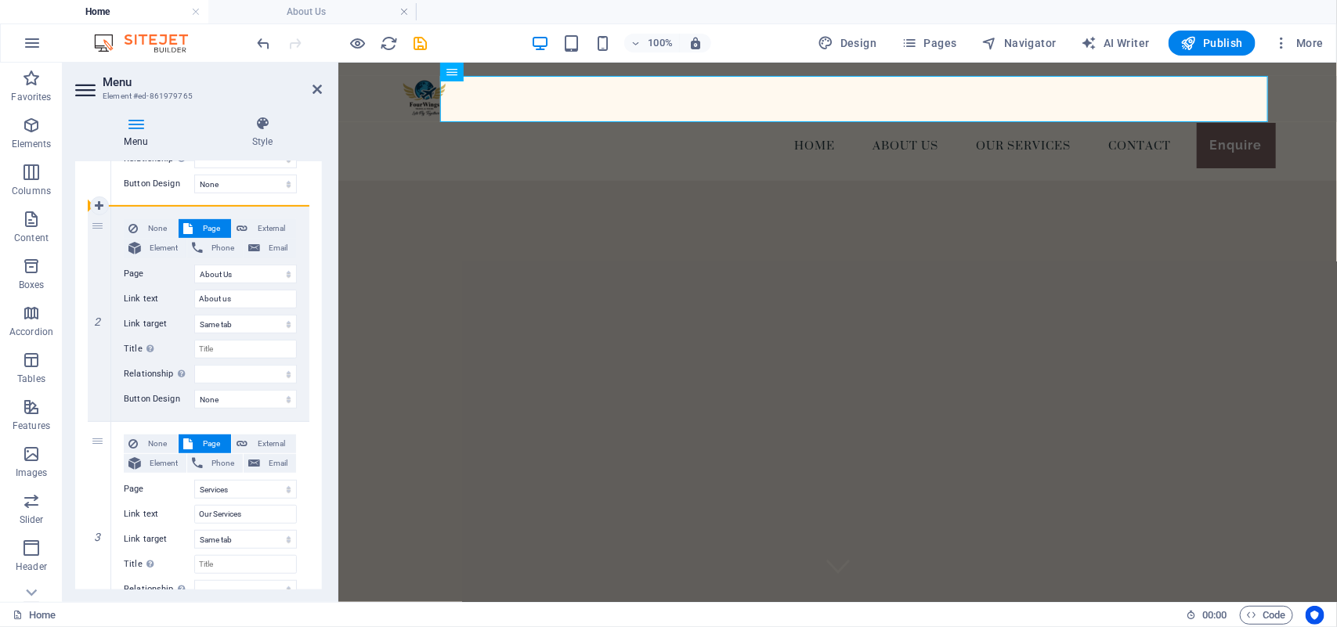
select select
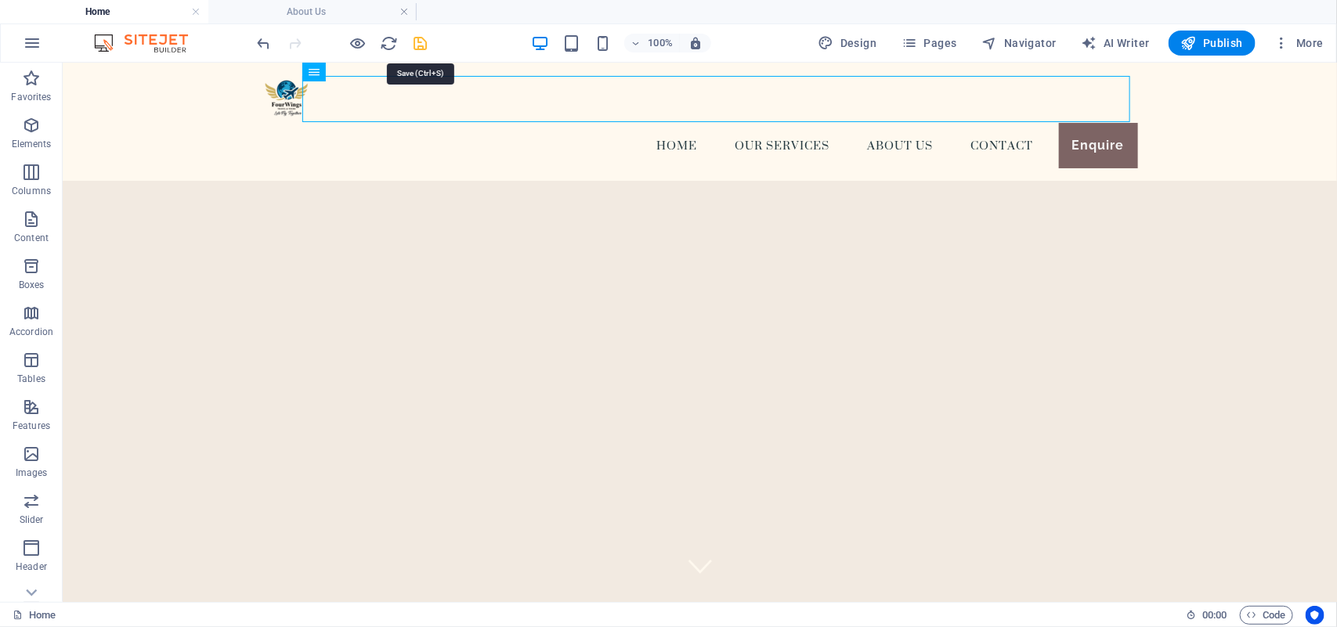
click at [419, 39] on icon "save" at bounding box center [421, 43] width 18 height 18
